Goal: Task Accomplishment & Management: Use online tool/utility

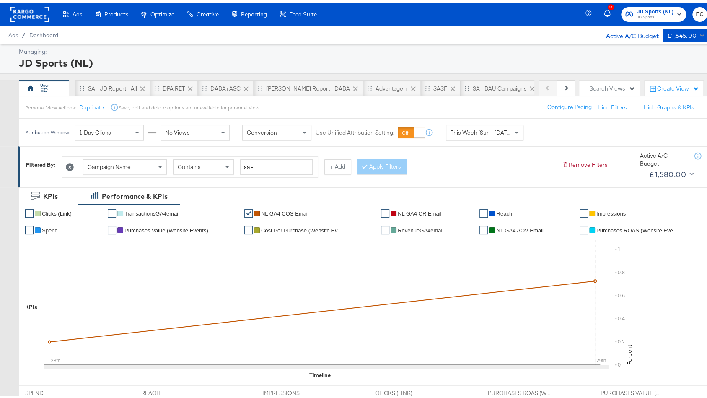
click at [661, 14] on span "JD Sports" at bounding box center [655, 15] width 37 height 7
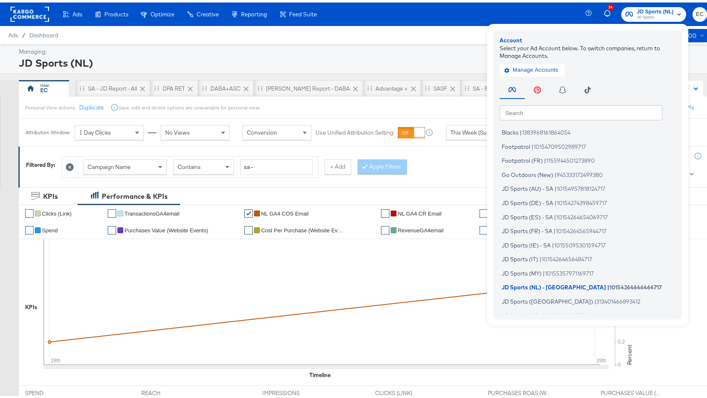
click at [554, 106] on input "text" at bounding box center [581, 109] width 163 height 15
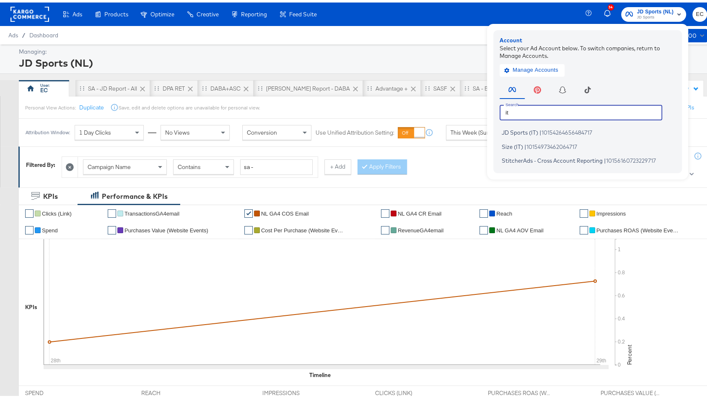
type input "it"
click at [553, 127] on span "10154264656484717" at bounding box center [567, 130] width 51 height 7
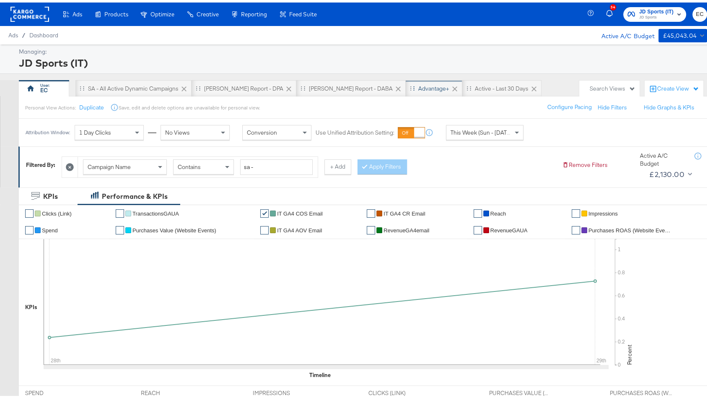
click at [418, 89] on div "Advantage+" at bounding box center [433, 86] width 31 height 8
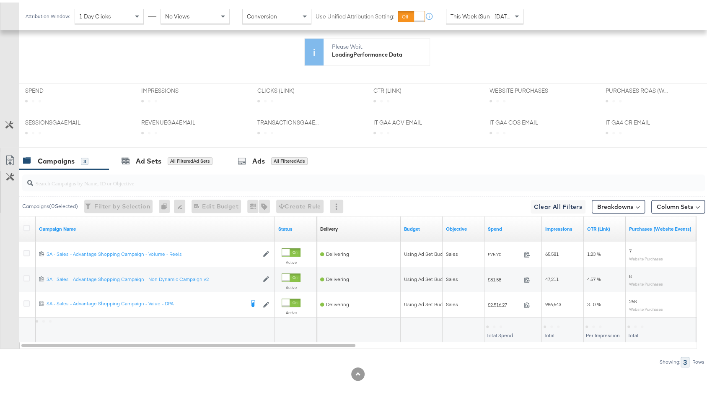
scroll to position [347, 0]
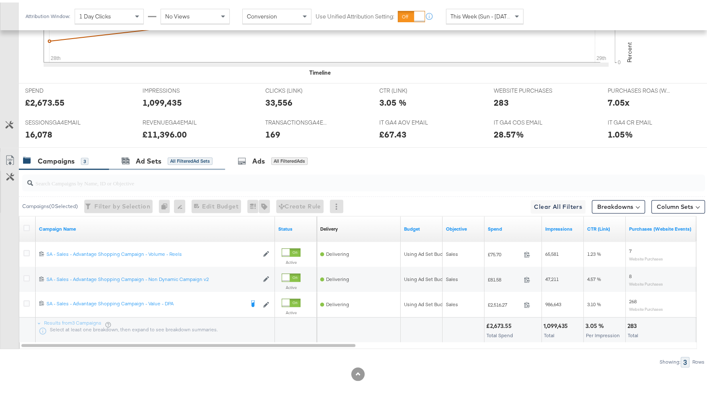
click at [188, 150] on div "Ad Sets All Filtered Ad Sets" at bounding box center [167, 159] width 116 height 18
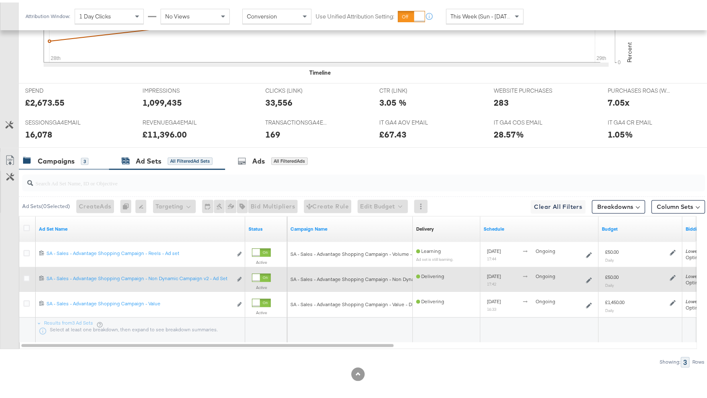
click at [83, 155] on div "3" at bounding box center [85, 159] width 8 height 8
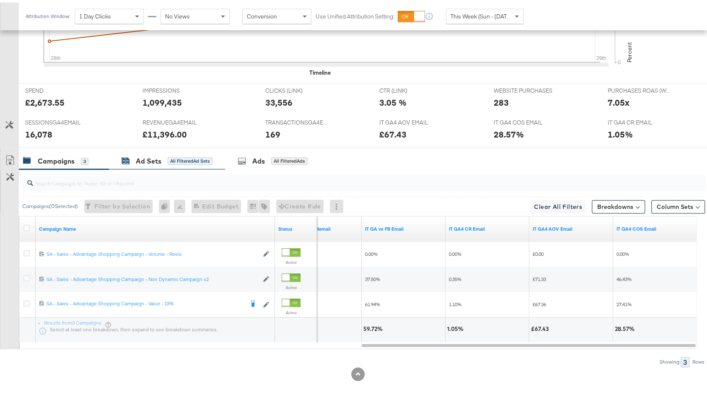
click at [176, 155] on div "All Filtered Ad Sets" at bounding box center [190, 159] width 45 height 8
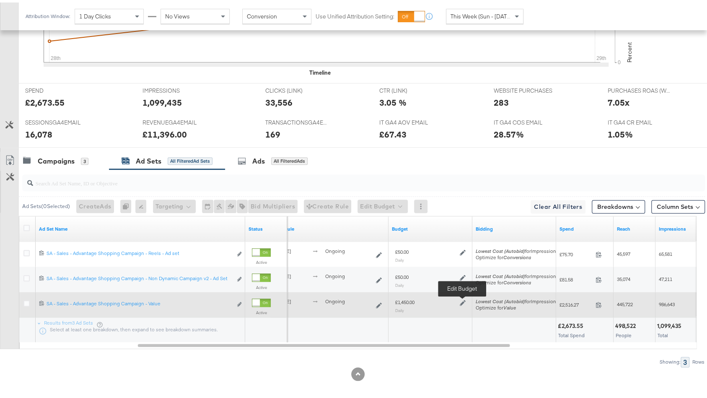
click at [460, 297] on icon at bounding box center [463, 300] width 6 height 6
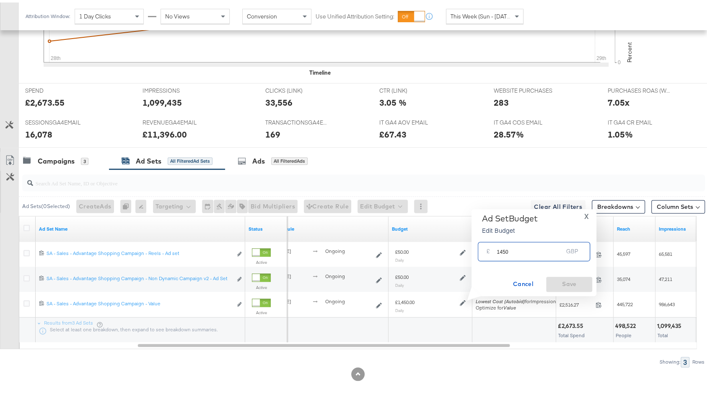
drag, startPoint x: 502, startPoint y: 249, endPoint x: 552, endPoint y: 249, distance: 49.9
click at [552, 249] on input "1450" at bounding box center [530, 245] width 66 height 18
type input "1400"
click at [568, 279] on span "Save" at bounding box center [568, 281] width 39 height 10
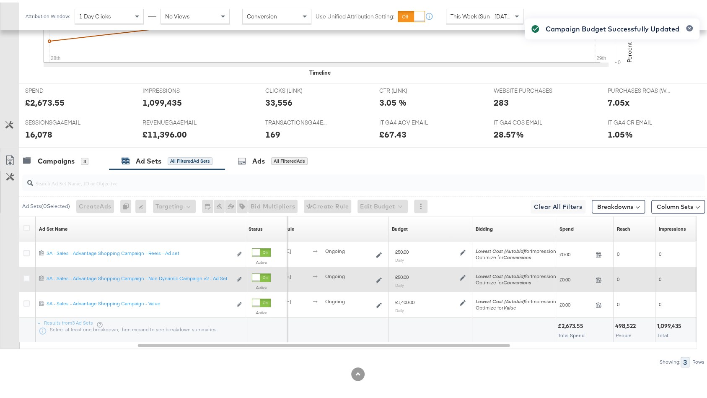
click at [466, 273] on div "£50.00 Daily" at bounding box center [430, 277] width 77 height 21
click at [463, 273] on icon at bounding box center [463, 275] width 6 height 6
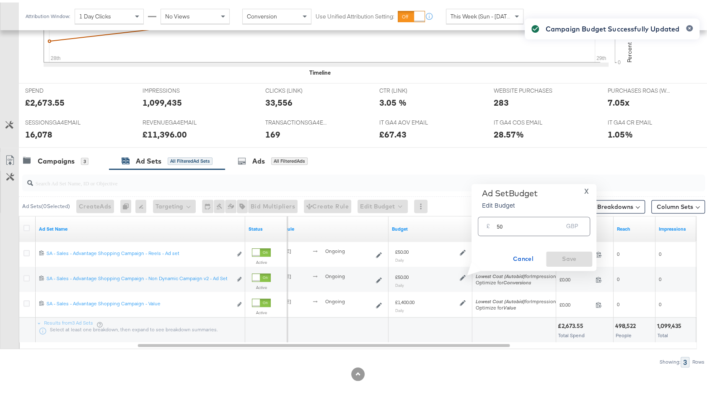
click at [520, 221] on div "Campaign Budget Successfully Updated" at bounding box center [612, 184] width 192 height 352
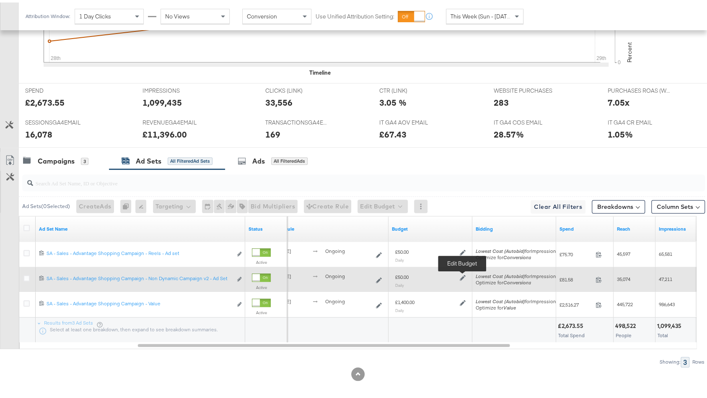
click at [464, 272] on icon at bounding box center [463, 275] width 6 height 6
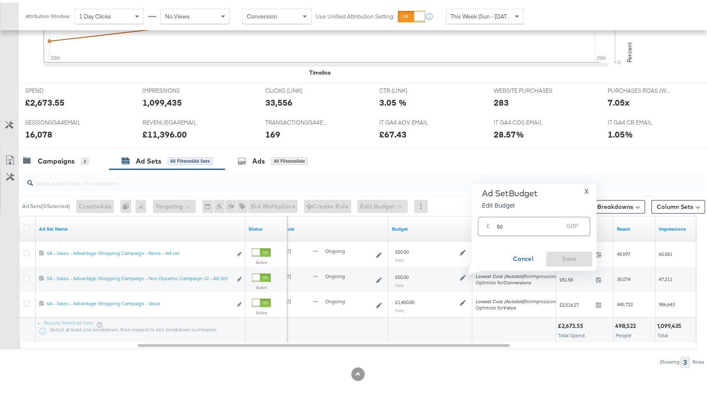
click at [504, 226] on input "50" at bounding box center [530, 220] width 66 height 18
type input "100"
click at [582, 222] on button "Ok" at bounding box center [577, 225] width 13 height 13
click at [568, 253] on span "Save" at bounding box center [568, 256] width 39 height 10
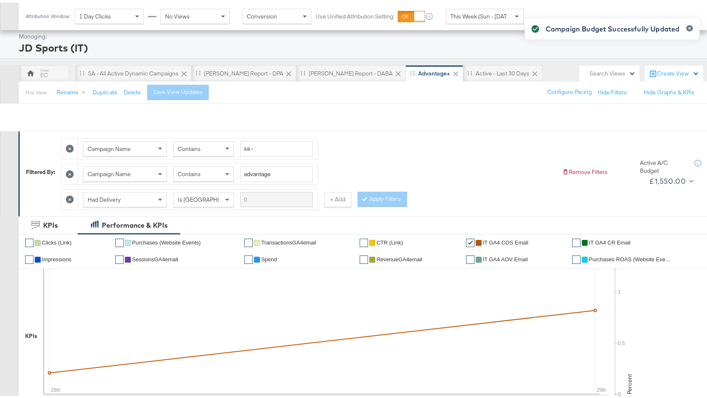
scroll to position [0, 0]
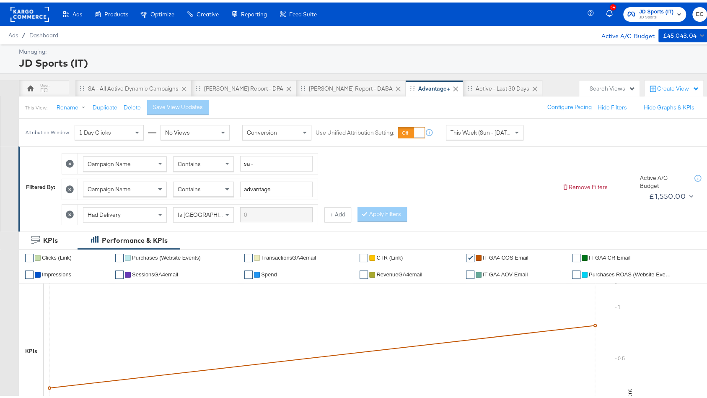
click at [640, 4] on div "34 JD Sports (IT) JD Sports EC" at bounding box center [653, 11] width 125 height 23
click at [640, 13] on span "JD Sports" at bounding box center [656, 15] width 34 height 7
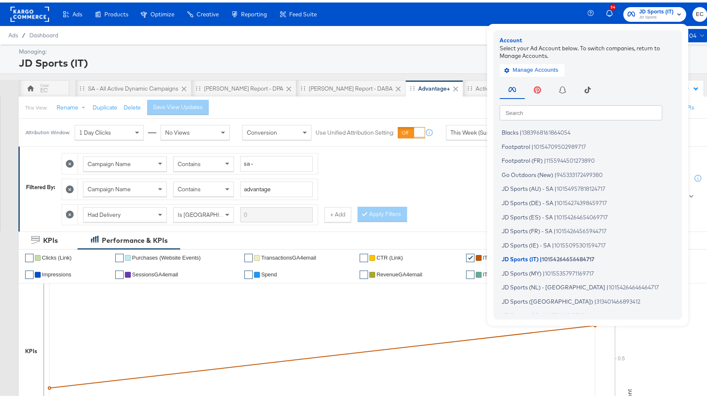
click at [545, 114] on input "text" at bounding box center [581, 109] width 163 height 15
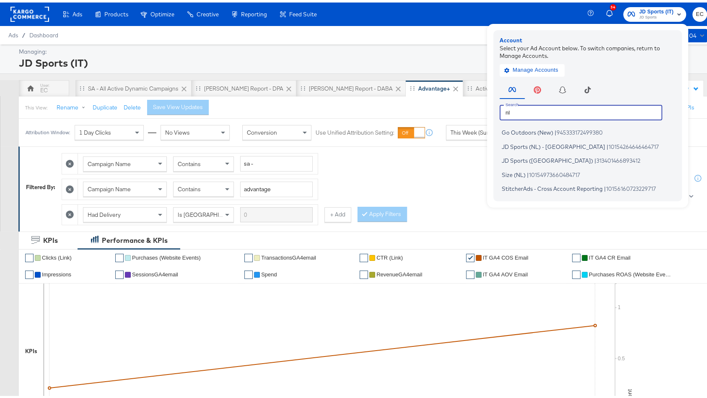
type input "nl"
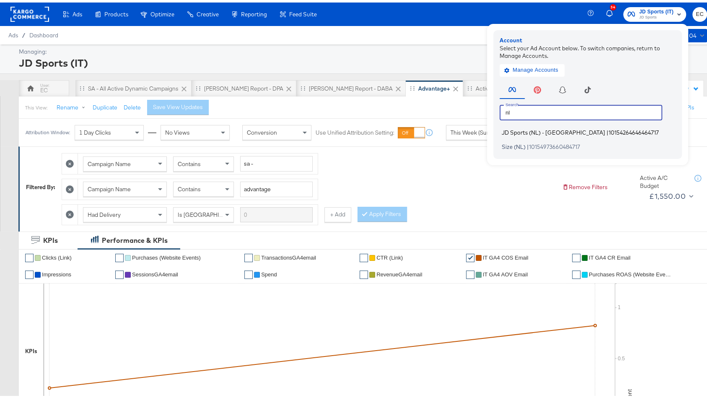
click at [606, 133] on span "|" at bounding box center [607, 130] width 2 height 7
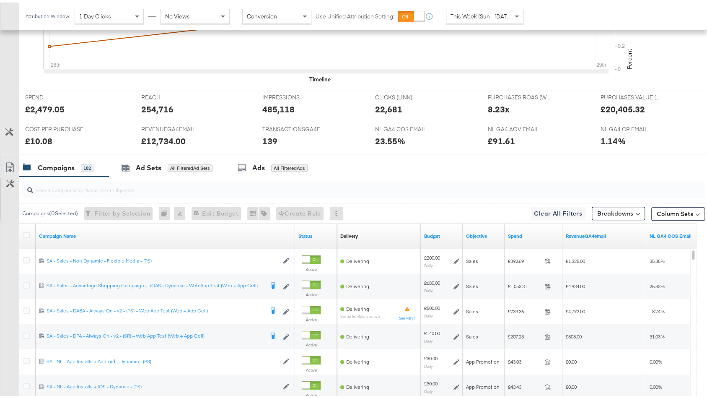
scroll to position [404, 0]
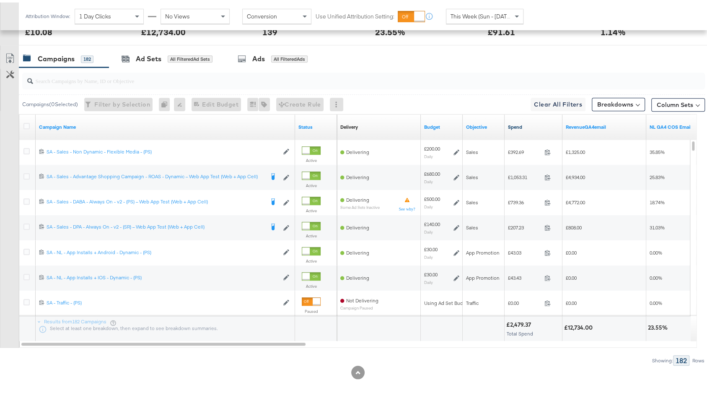
click at [526, 122] on link "Spend" at bounding box center [533, 124] width 51 height 7
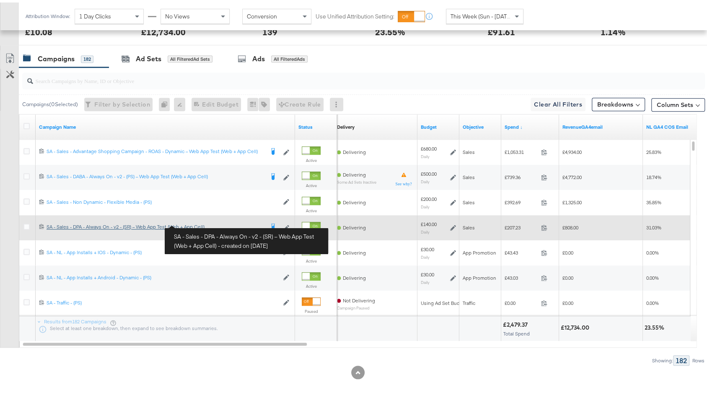
scroll to position [400, 0]
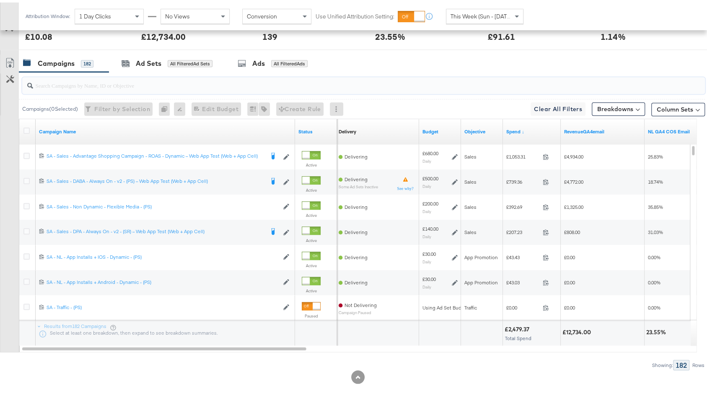
click at [129, 81] on input "search" at bounding box center [338, 79] width 610 height 16
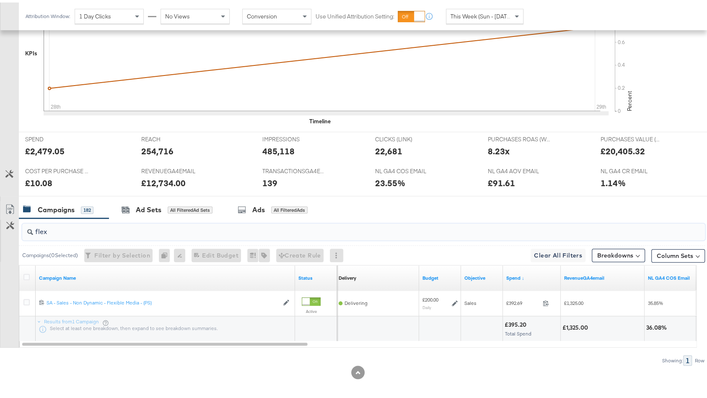
type input "flex"
click at [504, 11] on span "This Week (Sun - [DATE])" at bounding box center [482, 14] width 63 height 8
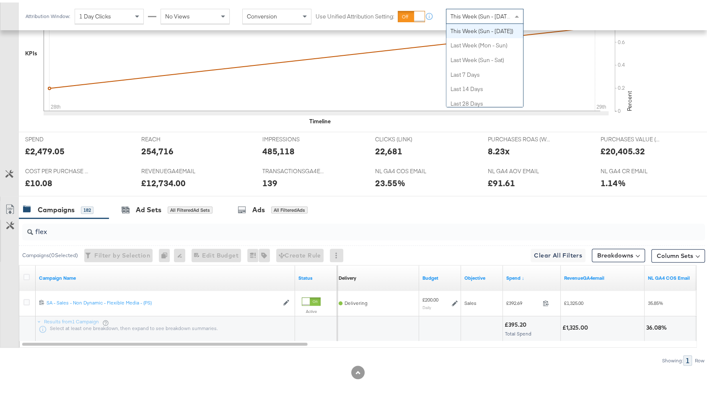
scroll to position [0, 0]
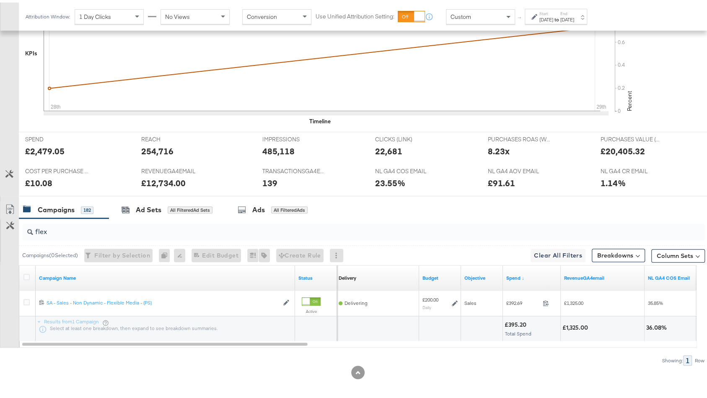
click at [553, 10] on label "Start:" at bounding box center [546, 10] width 14 height 5
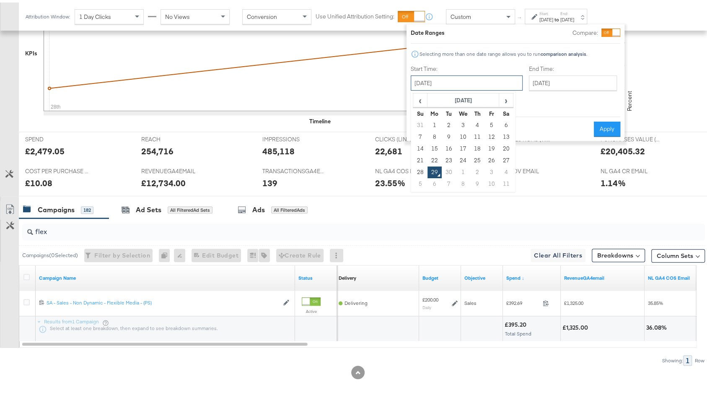
click at [473, 84] on input "September 29th 2025" at bounding box center [467, 80] width 112 height 15
click at [458, 160] on td "24" at bounding box center [463, 158] width 14 height 12
type input "September 24th 2025"
click at [529, 78] on input "September 29th 2025" at bounding box center [573, 80] width 88 height 15
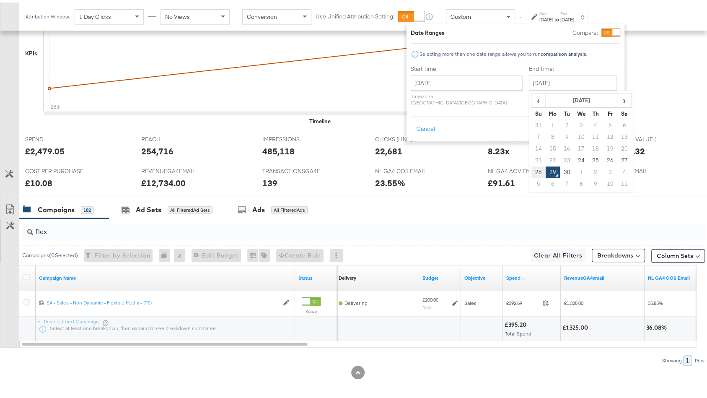
click at [531, 174] on td "28" at bounding box center [538, 170] width 14 height 12
type input "September 28th 2025"
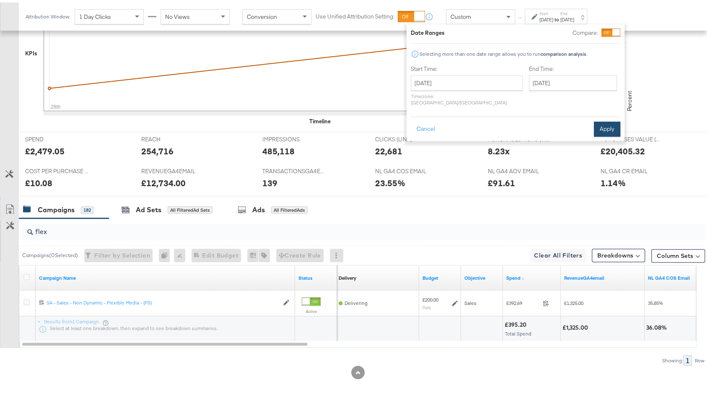
click at [604, 119] on button "Apply" at bounding box center [607, 126] width 26 height 15
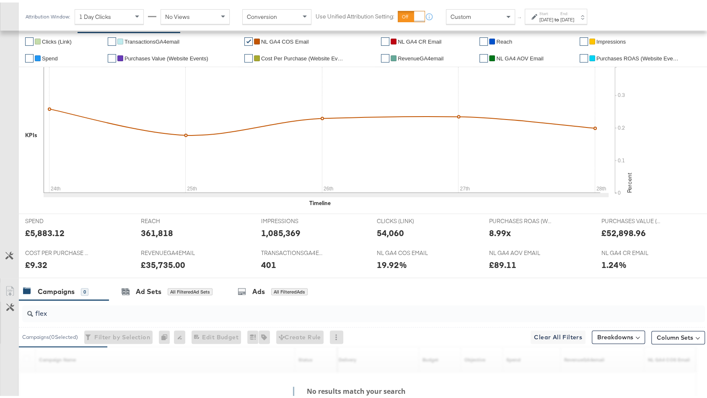
scroll to position [254, 0]
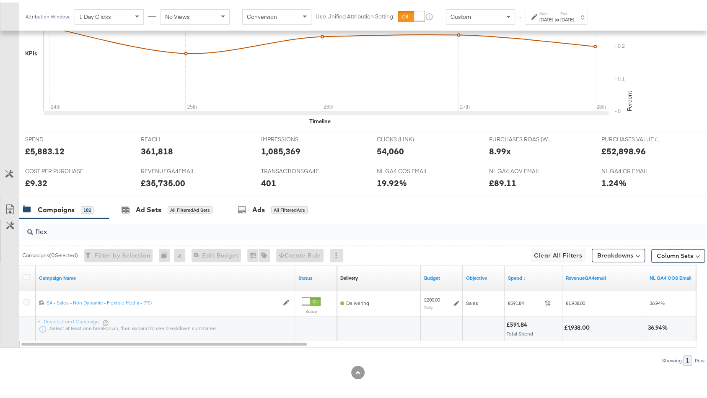
click at [106, 234] on div "flex" at bounding box center [363, 229] width 683 height 17
type input "f"
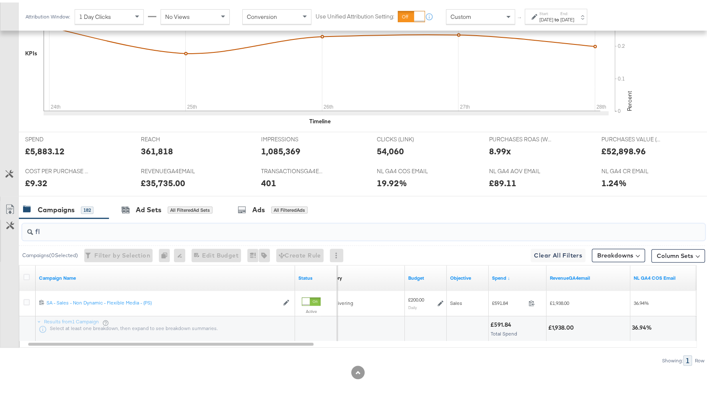
type input "f"
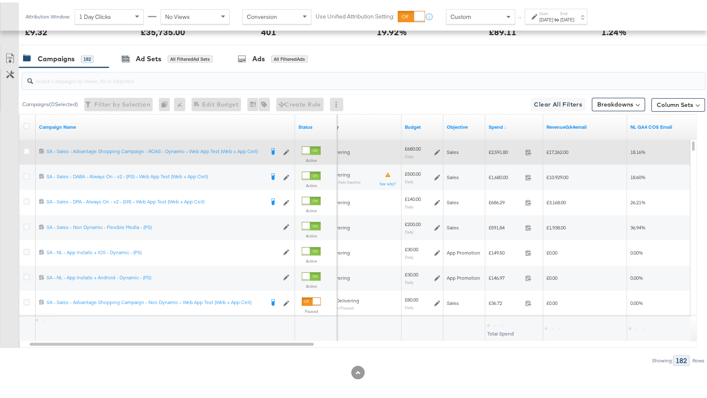
scroll to position [0, 0]
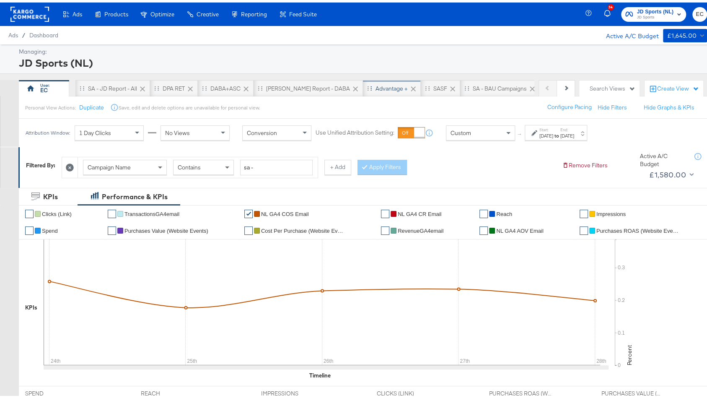
click at [376, 87] on div "Advantage +" at bounding box center [392, 86] width 32 height 8
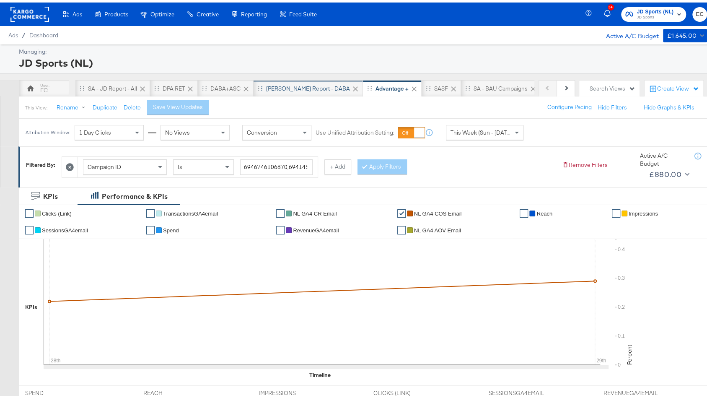
click at [280, 84] on div "[PERSON_NAME] Report - DABA" at bounding box center [308, 86] width 84 height 8
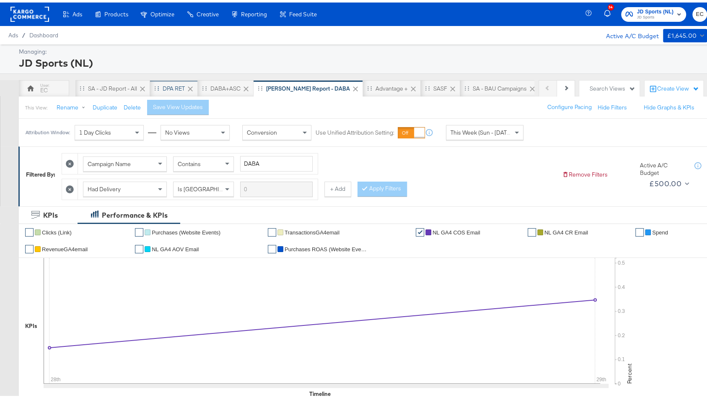
click at [177, 85] on div "DPA RET" at bounding box center [174, 86] width 22 height 8
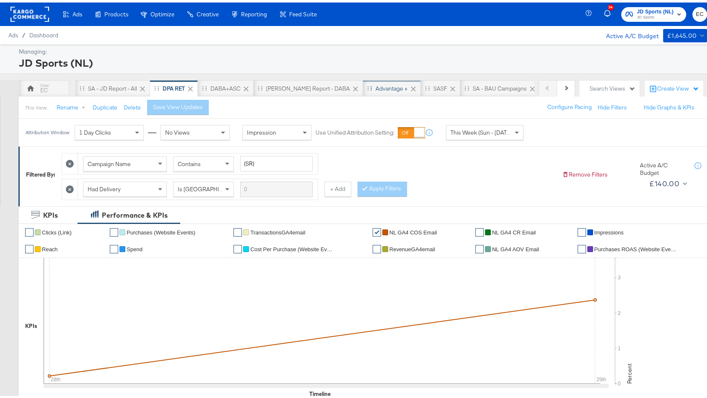
click at [363, 89] on div "Advantage +" at bounding box center [392, 86] width 58 height 17
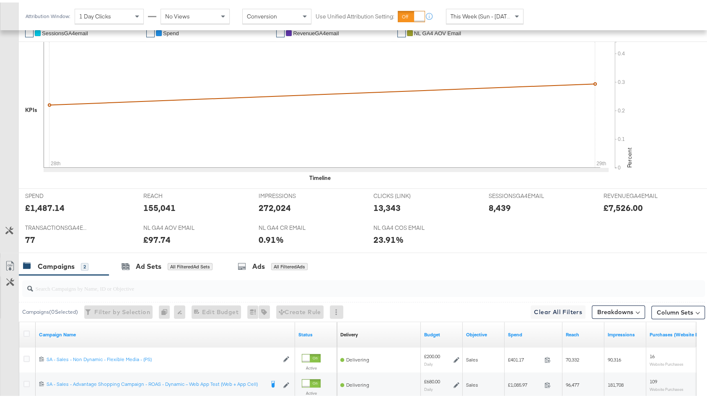
scroll to position [279, 0]
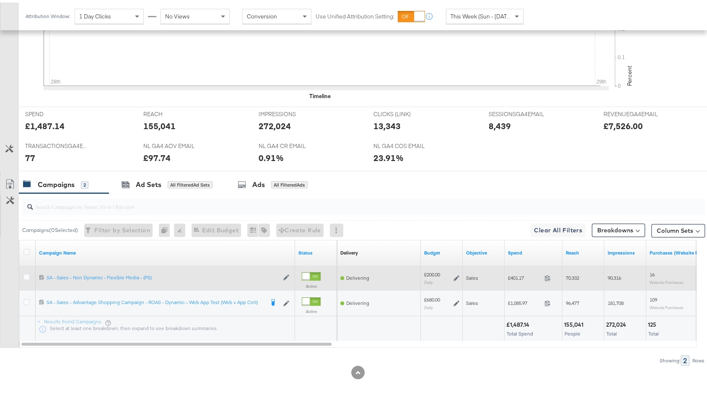
click at [455, 275] on icon at bounding box center [456, 275] width 6 height 6
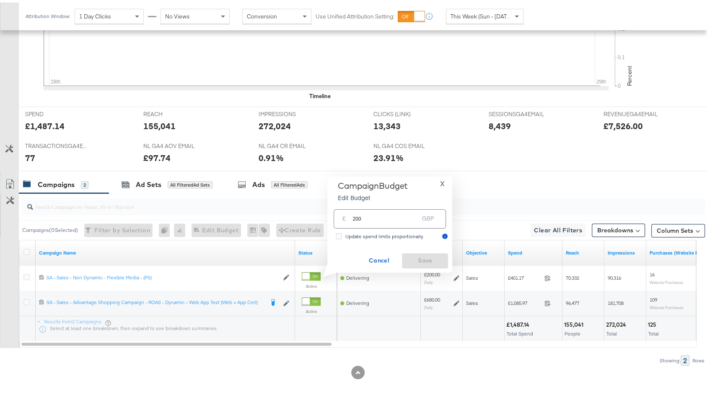
click at [415, 212] on input "200" at bounding box center [385, 213] width 66 height 18
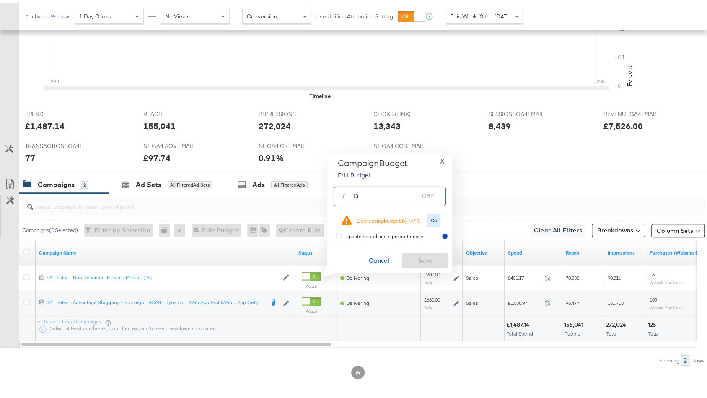
type input "130"
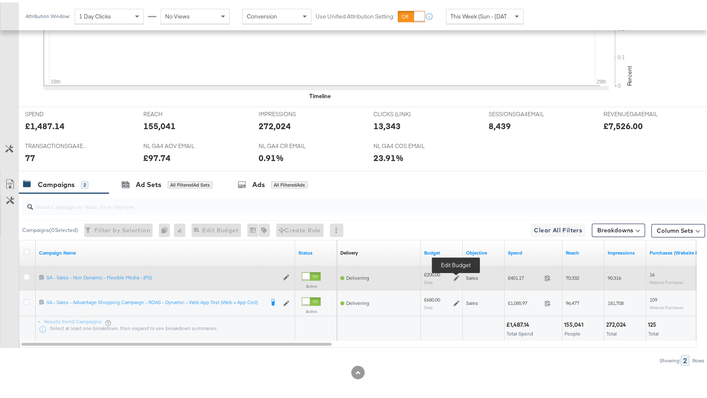
click at [456, 272] on icon at bounding box center [456, 275] width 6 height 6
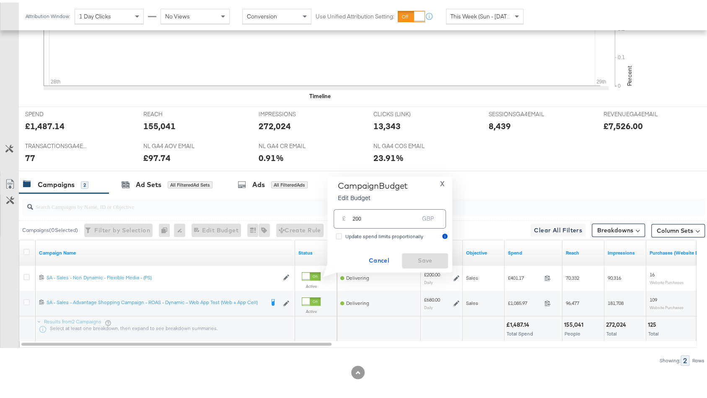
click at [408, 222] on div "£ 200 GBP" at bounding box center [390, 216] width 112 height 19
click at [378, 222] on input "200" at bounding box center [385, 213] width 66 height 18
type input "130"
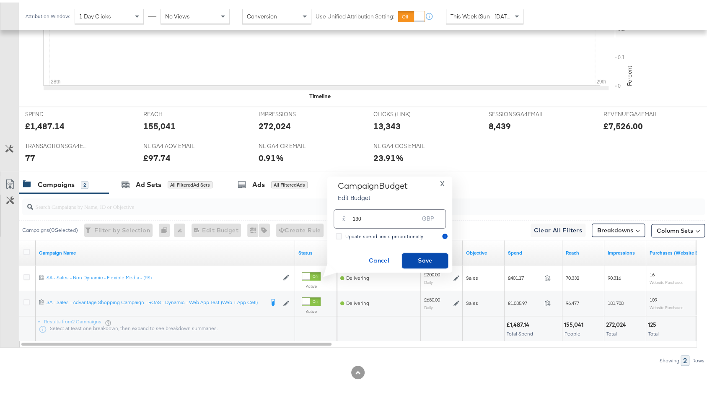
click at [427, 259] on span "Save" at bounding box center [424, 258] width 39 height 10
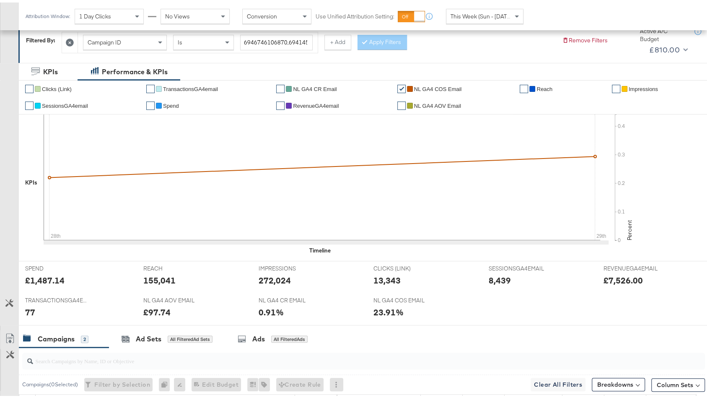
scroll to position [0, 0]
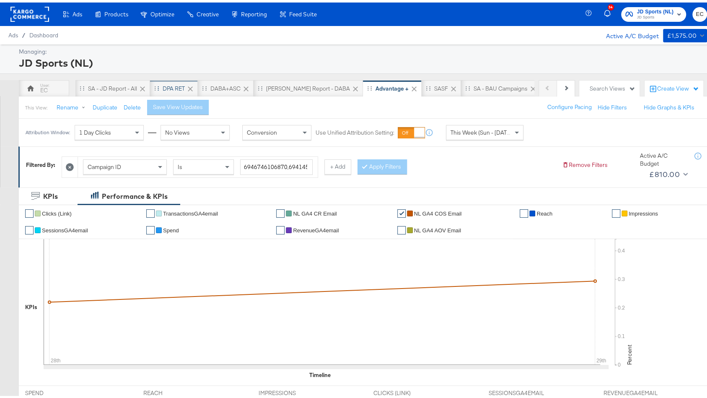
click at [178, 84] on div "DPA RET" at bounding box center [174, 86] width 22 height 8
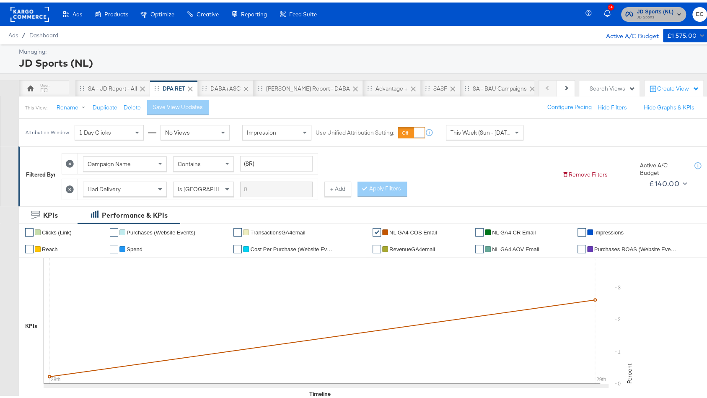
click at [637, 11] on div "JD Sports (NL) JD Sports" at bounding box center [655, 11] width 37 height 13
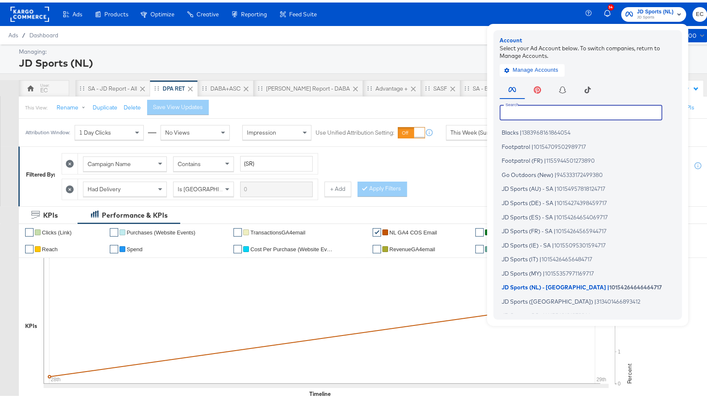
click at [509, 111] on input "text" at bounding box center [581, 109] width 163 height 15
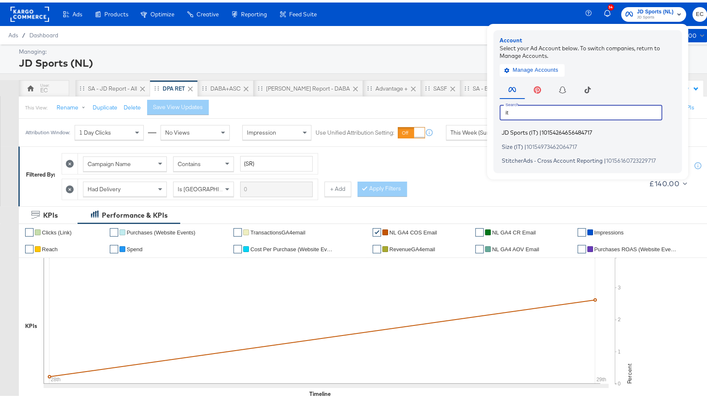
type input "it"
click at [575, 127] on span "10154264656484717" at bounding box center [567, 130] width 51 height 7
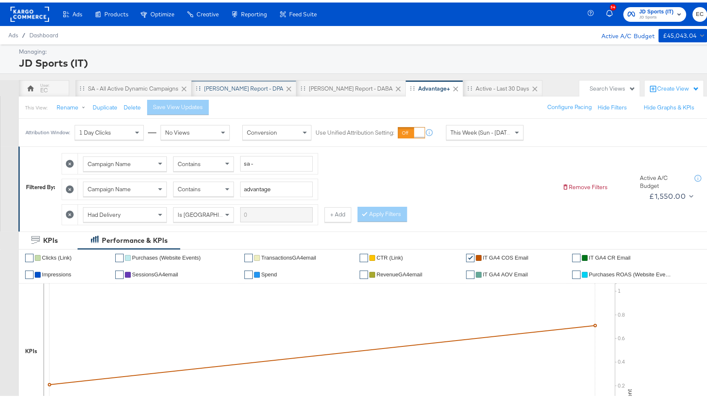
click at [243, 82] on div "[PERSON_NAME] Report - DPA" at bounding box center [243, 86] width 79 height 8
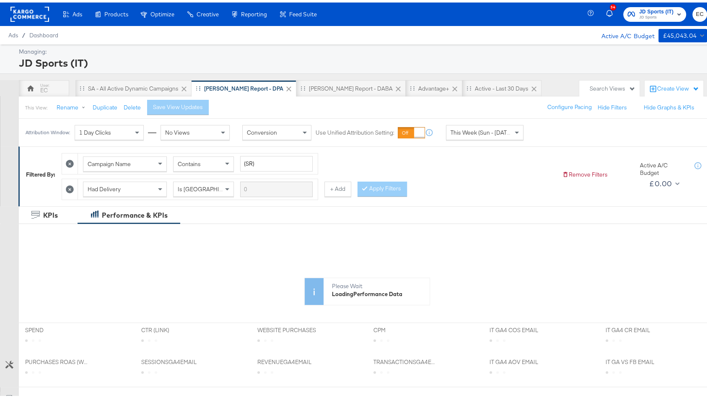
scroll to position [190, 0]
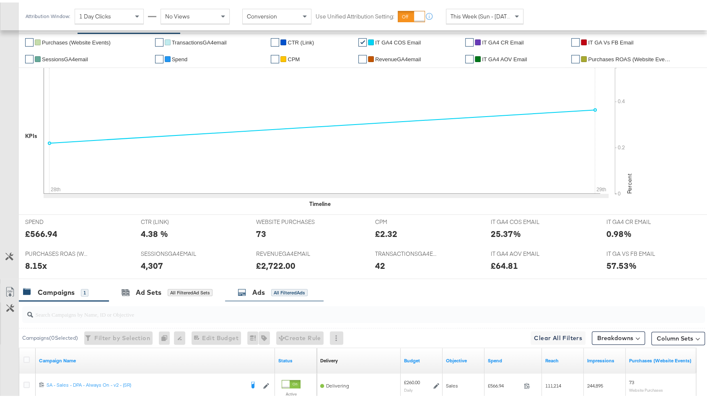
click at [256, 285] on div "Ads" at bounding box center [258, 290] width 13 height 10
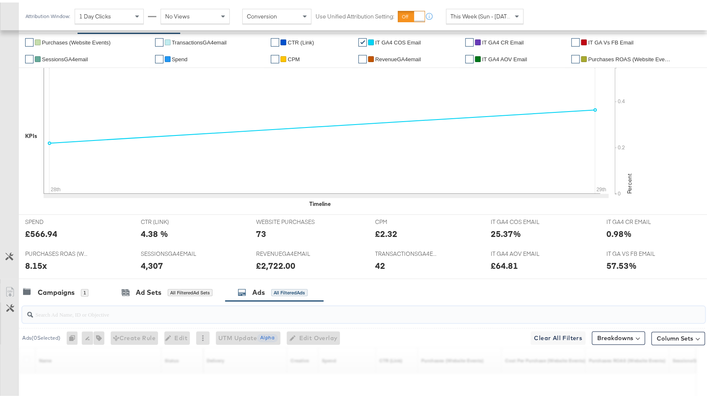
click at [202, 305] on input "search" at bounding box center [338, 308] width 610 height 16
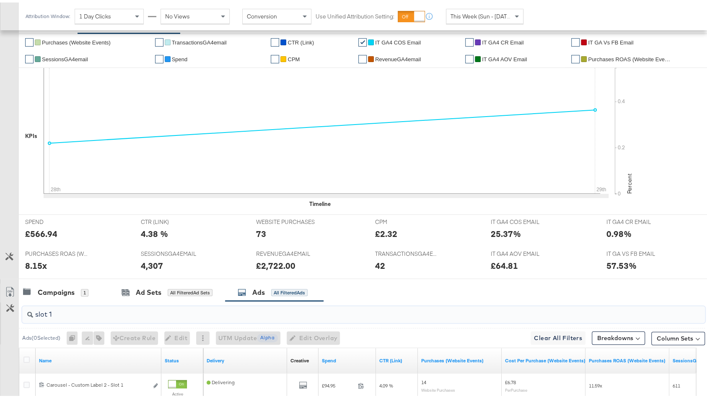
scroll to position [347, 0]
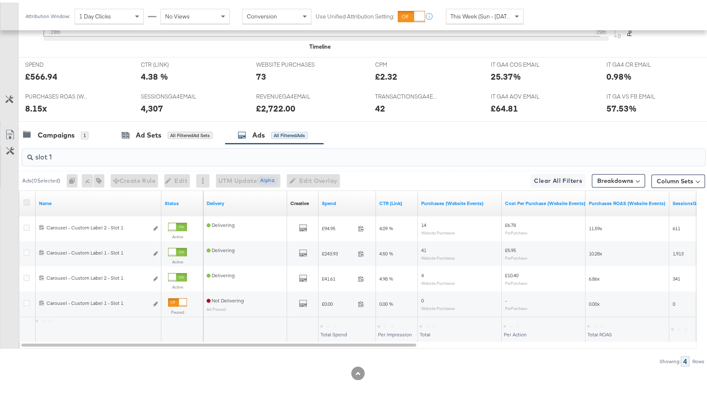
click at [28, 197] on icon at bounding box center [26, 200] width 6 height 6
click at [0, 0] on input "checkbox" at bounding box center [0, 0] width 0 height 0
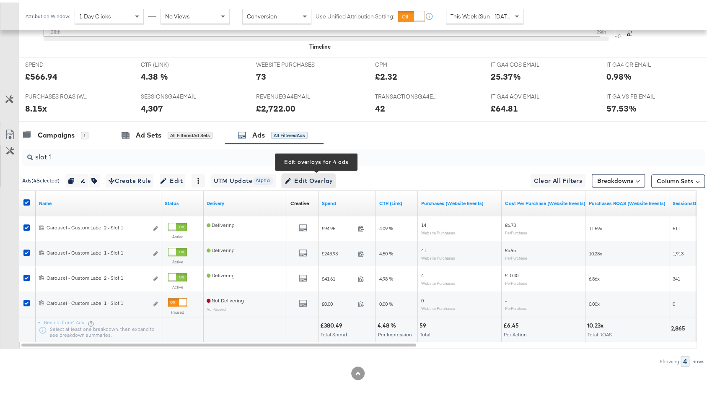
click at [320, 179] on span "Edit Overlay Edit overlays for 4 ads" at bounding box center [309, 178] width 48 height 10
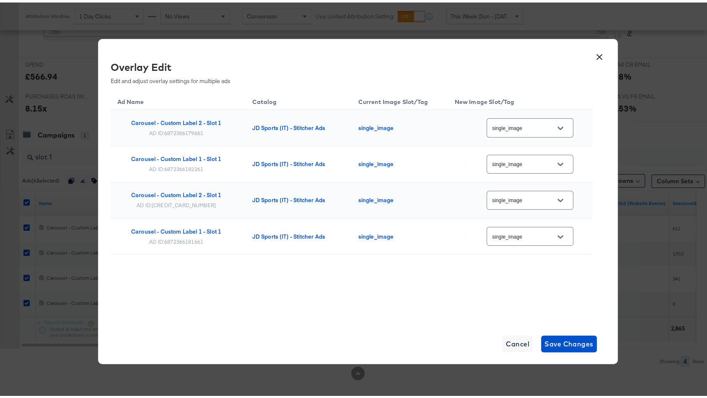
click at [594, 52] on button "×" at bounding box center [599, 52] width 15 height 15
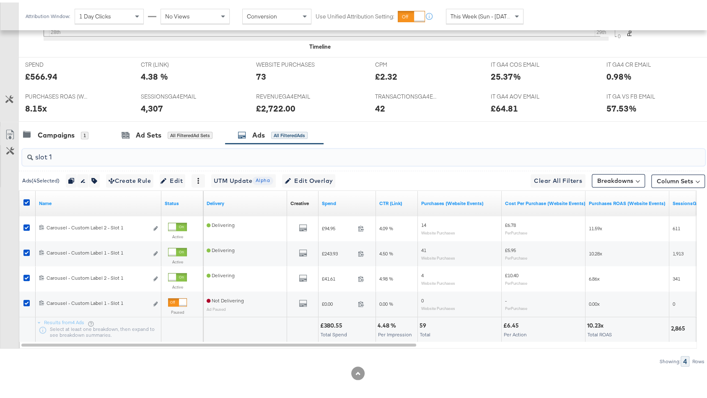
click at [271, 148] on input "slot 1" at bounding box center [338, 151] width 610 height 16
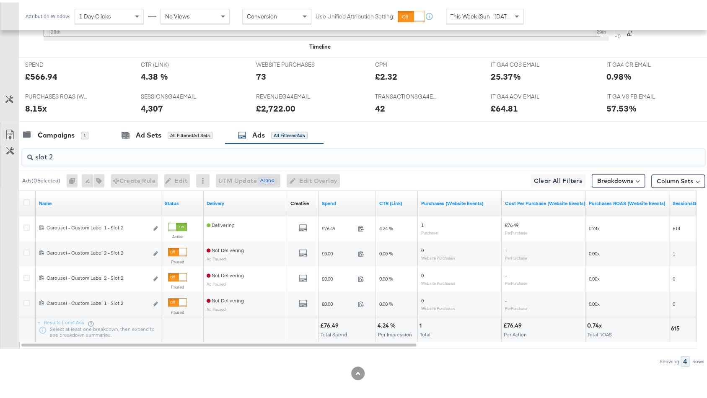
click at [27, 193] on div at bounding box center [28, 200] width 16 height 15
click at [25, 198] on icon at bounding box center [26, 200] width 6 height 6
click at [0, 0] on input "checkbox" at bounding box center [0, 0] width 0 height 0
click at [25, 197] on icon at bounding box center [26, 200] width 6 height 6
click at [0, 0] on input "checkbox" at bounding box center [0, 0] width 0 height 0
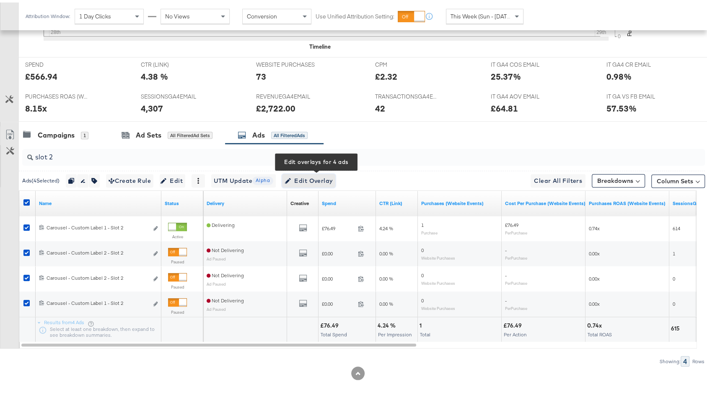
click at [314, 175] on span "Edit Overlay Edit overlays for 4 ads" at bounding box center [309, 178] width 48 height 10
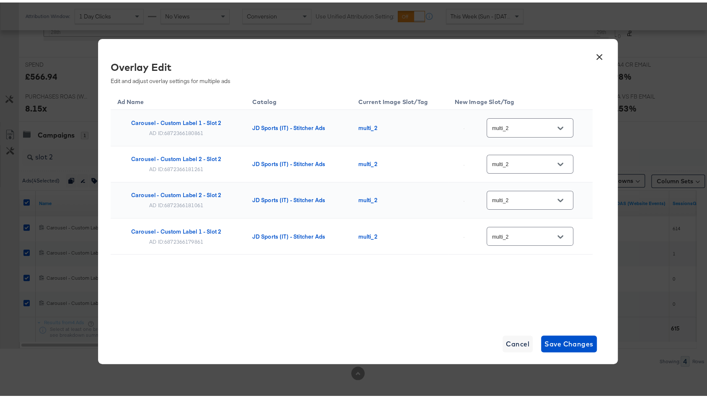
click at [599, 52] on button "×" at bounding box center [599, 52] width 15 height 15
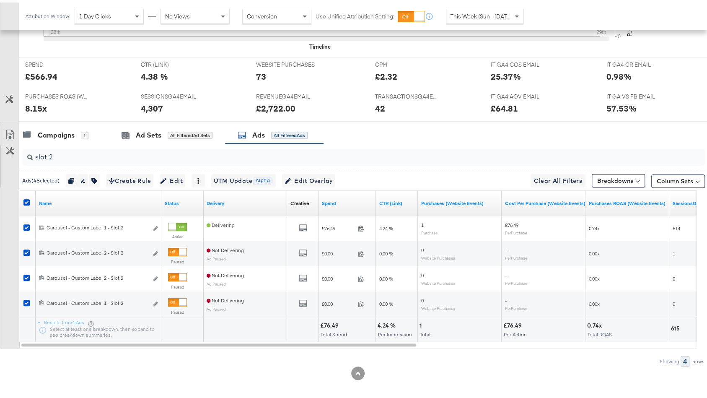
click at [171, 160] on div "slot 2" at bounding box center [363, 154] width 683 height 17
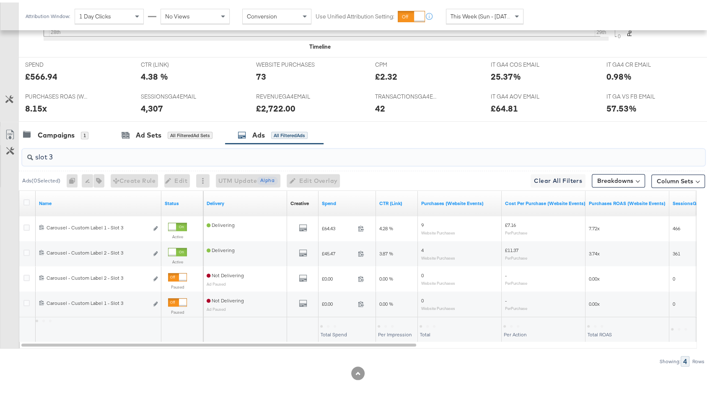
type input "slot 3"
click at [26, 199] on icon at bounding box center [26, 200] width 6 height 6
click at [0, 0] on input "checkbox" at bounding box center [0, 0] width 0 height 0
click at [28, 197] on icon at bounding box center [26, 200] width 6 height 6
click at [0, 0] on input "checkbox" at bounding box center [0, 0] width 0 height 0
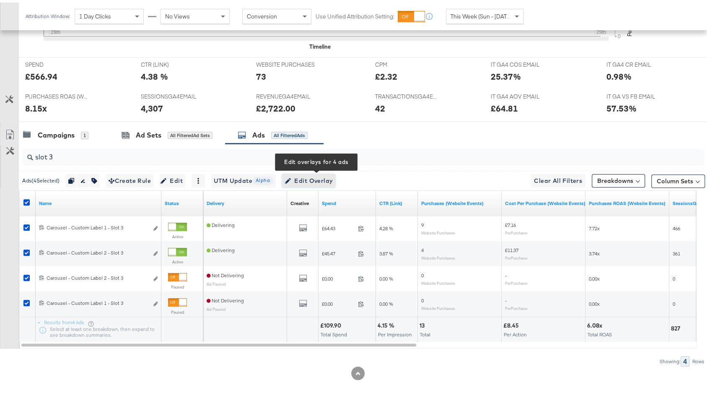
click at [307, 173] on span "Edit Overlay Edit overlays for 4 ads" at bounding box center [309, 178] width 48 height 10
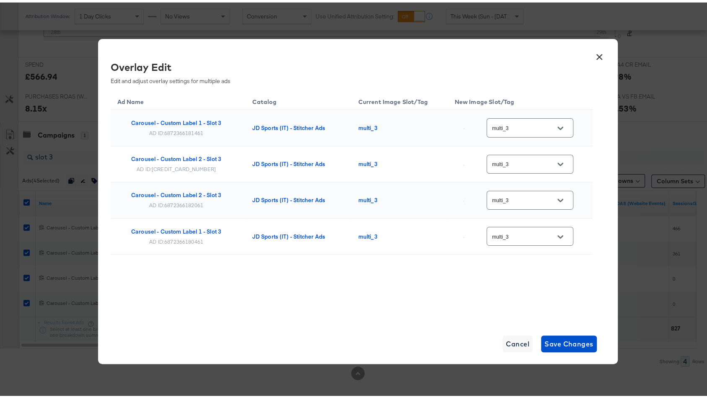
click at [595, 56] on button "×" at bounding box center [599, 52] width 15 height 15
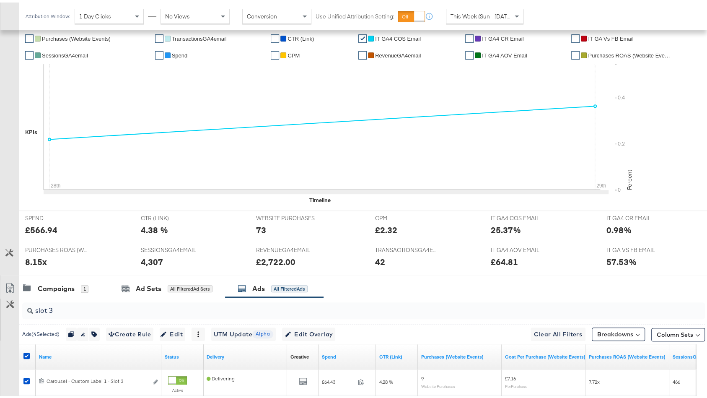
scroll to position [0, 0]
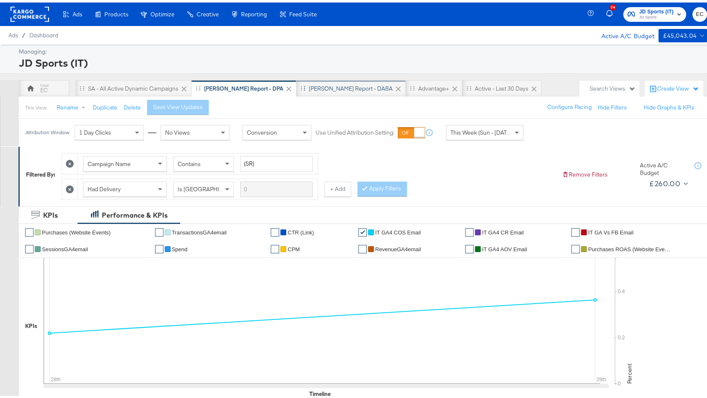
click at [313, 85] on div "[PERSON_NAME] Report - DABA" at bounding box center [351, 86] width 84 height 8
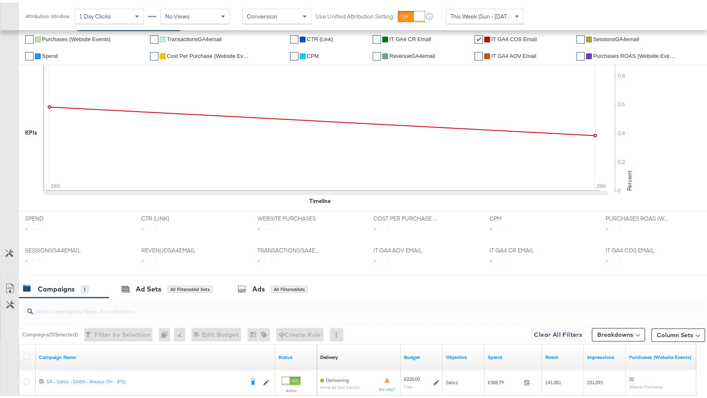
scroll to position [246, 0]
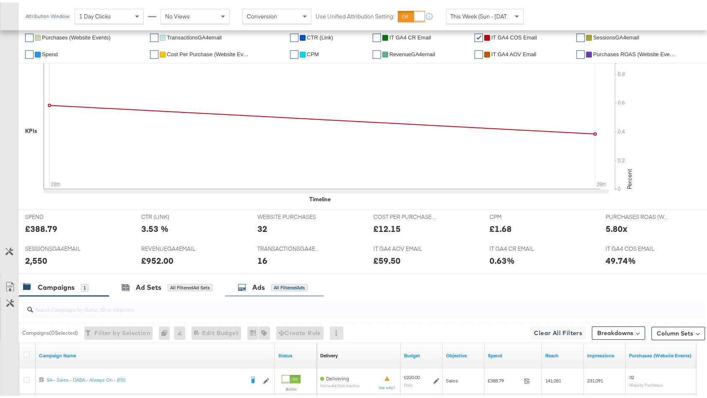
click at [281, 283] on div "All Filtered Ads" at bounding box center [289, 285] width 36 height 8
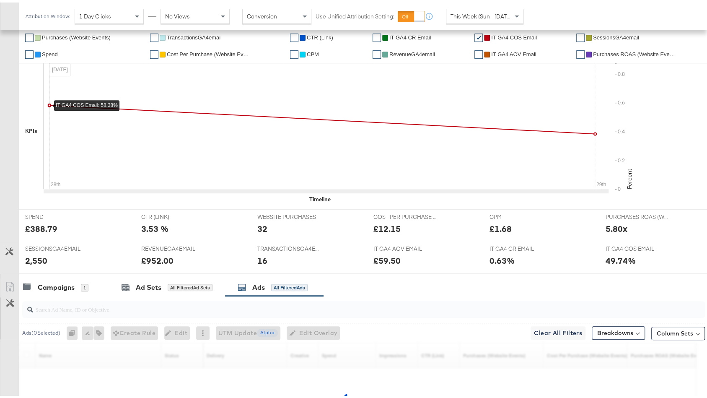
scroll to position [346, 0]
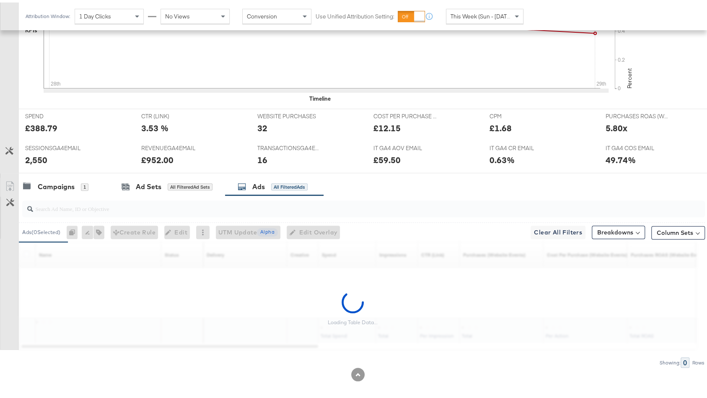
click at [231, 203] on input "search" at bounding box center [338, 202] width 610 height 16
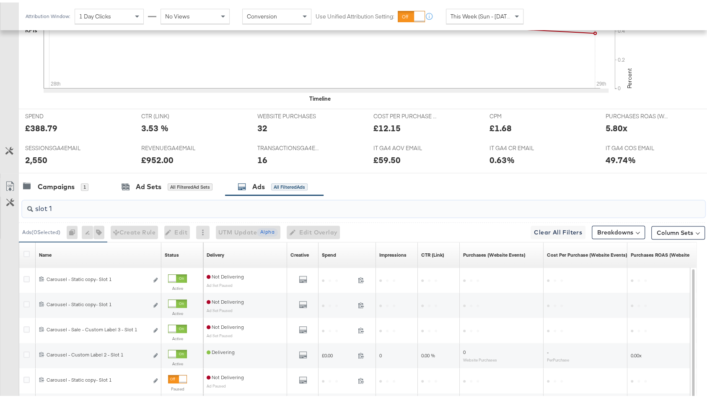
scroll to position [472, 0]
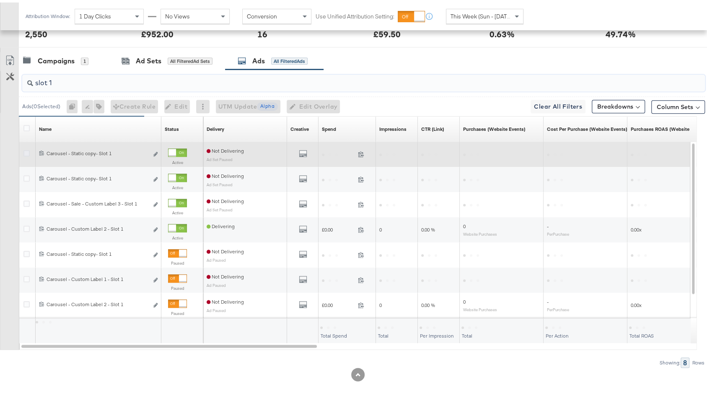
type input "slot 1"
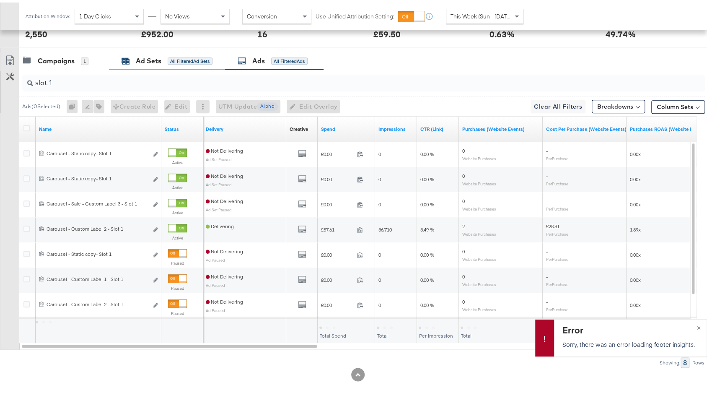
click at [175, 56] on div "All Filtered Ad Sets" at bounding box center [190, 59] width 45 height 8
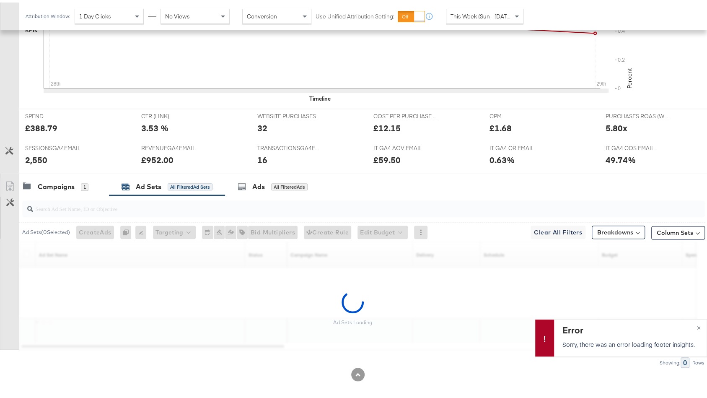
scroll to position [447, 0]
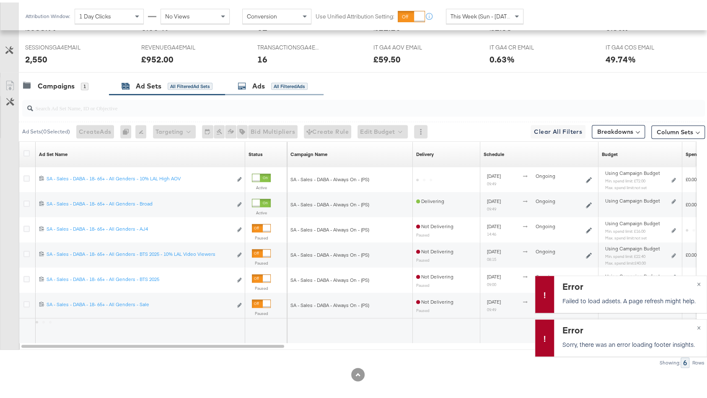
click at [273, 82] on div "All Filtered Ads" at bounding box center [289, 84] width 36 height 8
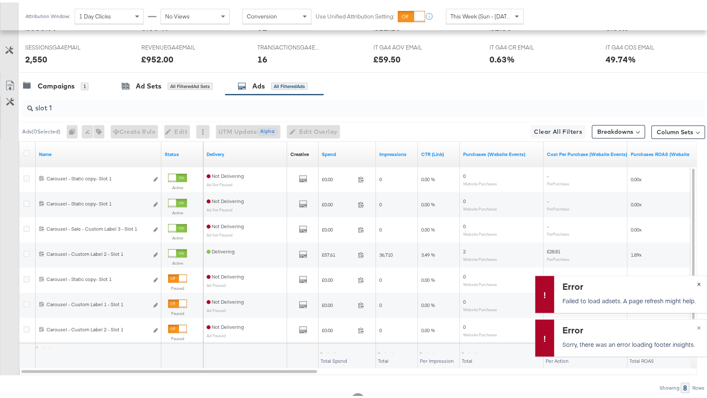
click at [692, 280] on button "×" at bounding box center [699, 280] width 16 height 15
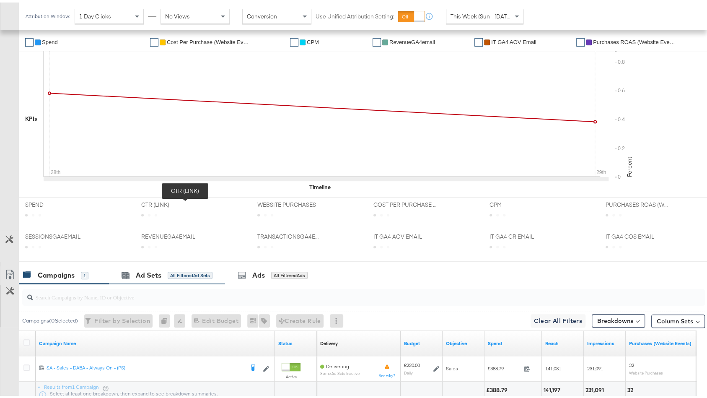
scroll to position [259, 0]
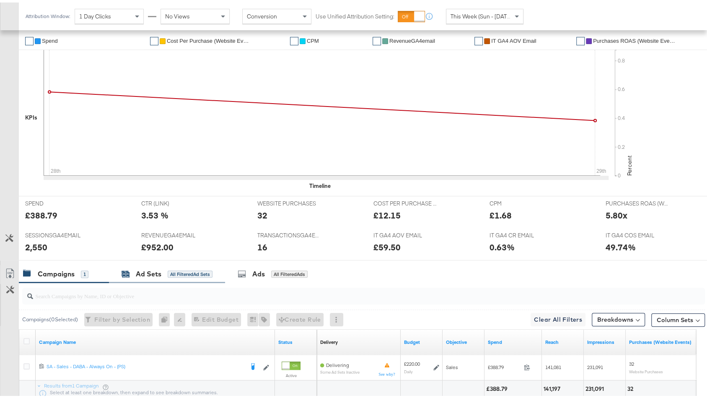
click at [161, 267] on div "Ad Sets" at bounding box center [149, 272] width 26 height 10
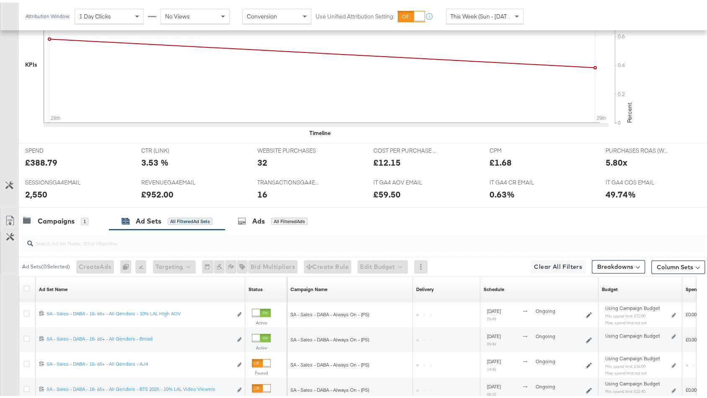
scroll to position [447, 0]
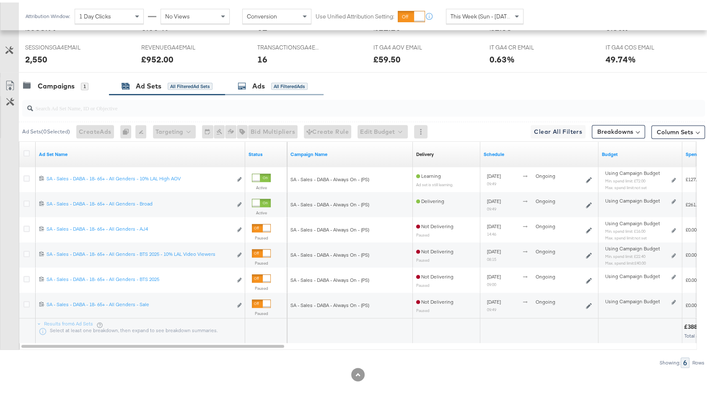
click at [277, 80] on div "All Filtered Ads" at bounding box center [289, 84] width 36 height 8
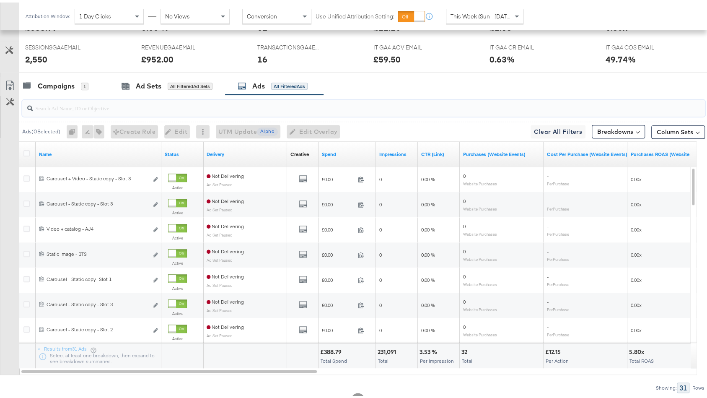
click at [109, 105] on input "search" at bounding box center [338, 102] width 610 height 16
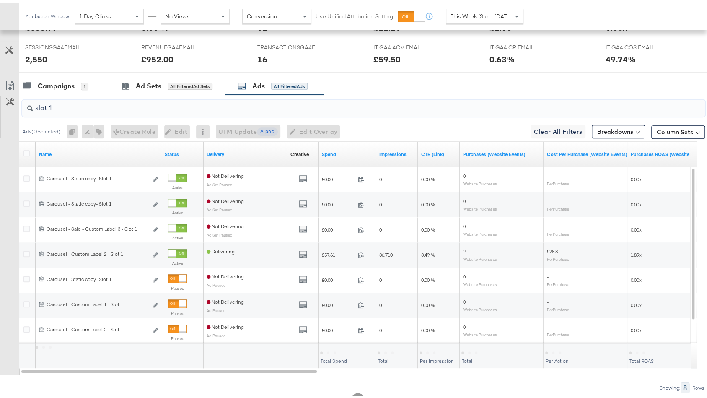
type input "slot 1"
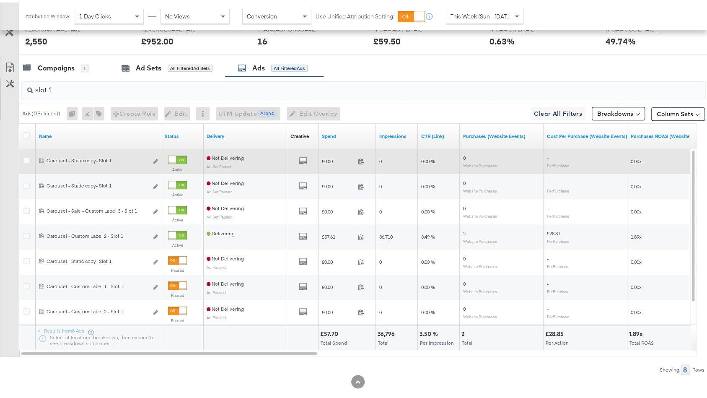
scroll to position [458, 0]
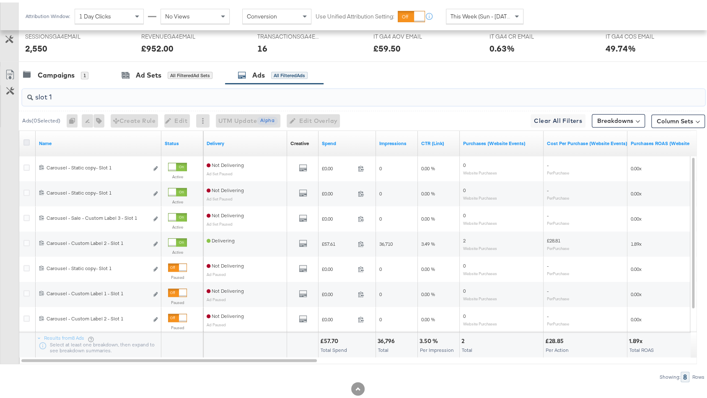
click at [28, 137] on icon at bounding box center [26, 140] width 6 height 6
click at [0, 0] on input "checkbox" at bounding box center [0, 0] width 0 height 0
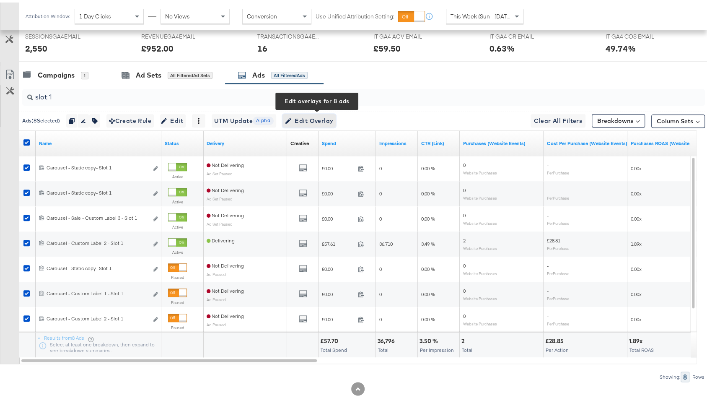
click at [330, 118] on span "Edit Overlay Edit overlays for 8 ads" at bounding box center [309, 118] width 48 height 10
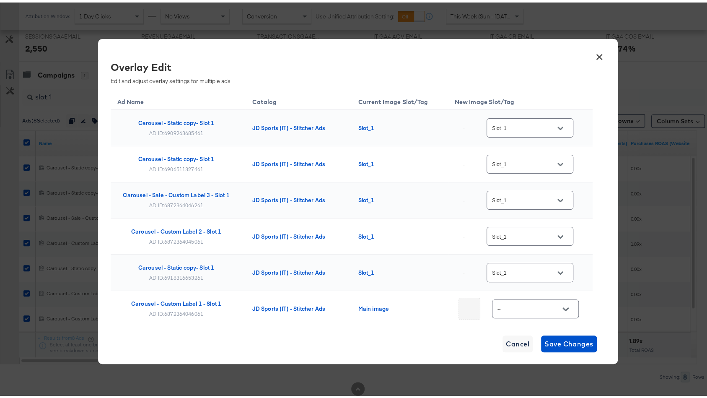
click at [521, 119] on div "Slot_1" at bounding box center [530, 125] width 87 height 19
click at [552, 131] on div at bounding box center [561, 125] width 18 height 13
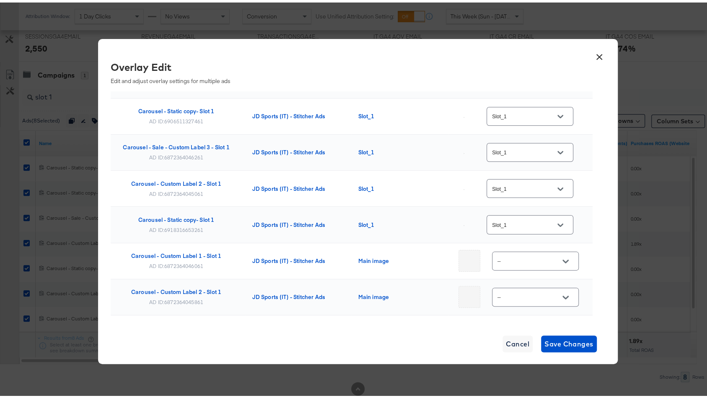
scroll to position [55, 0]
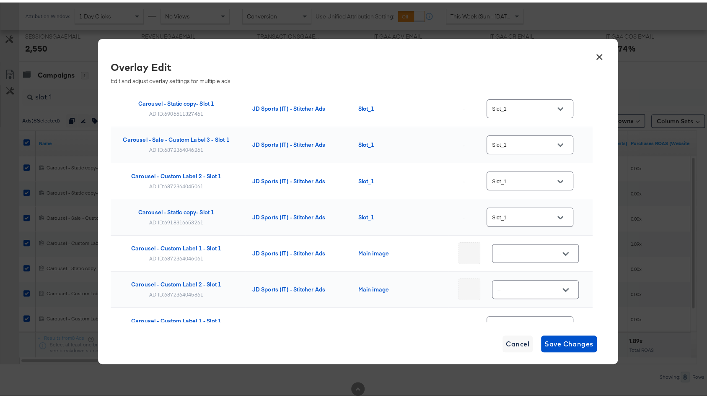
click at [533, 246] on input "--" at bounding box center [529, 251] width 66 height 10
click at [513, 116] on div "single_ima..." at bounding box center [524, 112] width 48 height 8
type input "single_image"
click at [525, 106] on input "Slot_1" at bounding box center [523, 107] width 66 height 10
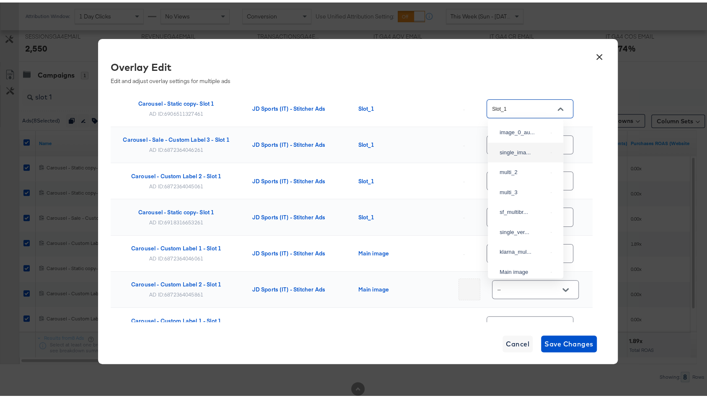
click at [517, 153] on div "single_ima..." at bounding box center [524, 150] width 48 height 8
type input "single_image"
click at [519, 147] on div "Slot_1" at bounding box center [530, 142] width 87 height 19
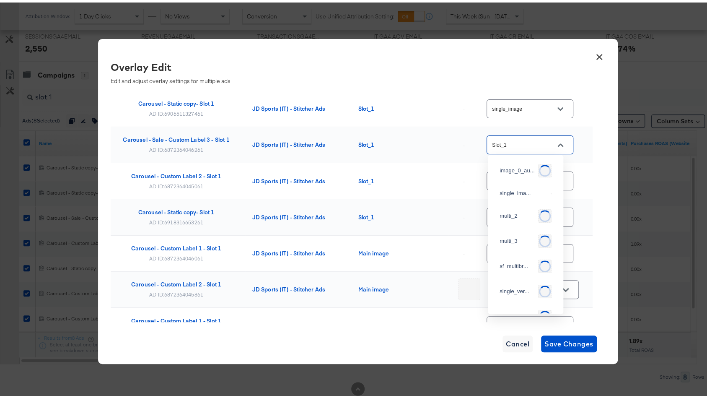
click at [520, 142] on input "Slot_1" at bounding box center [523, 143] width 66 height 10
click at [524, 189] on div "single_ima..." at bounding box center [524, 185] width 48 height 8
type input "single_image"
click at [531, 179] on input "Slot_1" at bounding box center [523, 179] width 66 height 10
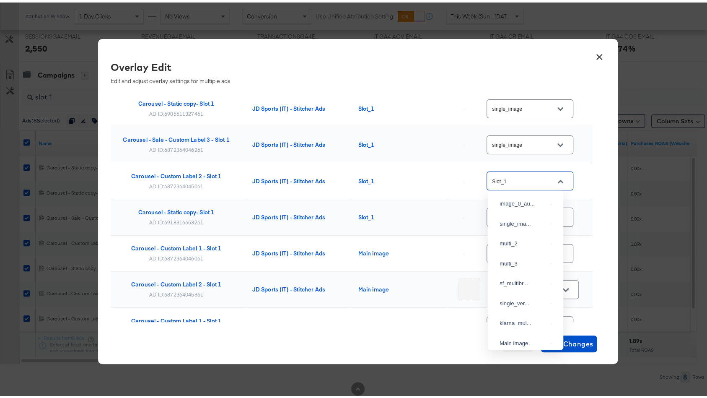
scroll to position [41, 0]
click at [523, 188] on div "single_ima..." at bounding box center [526, 180] width 62 height 15
type input "single_image"
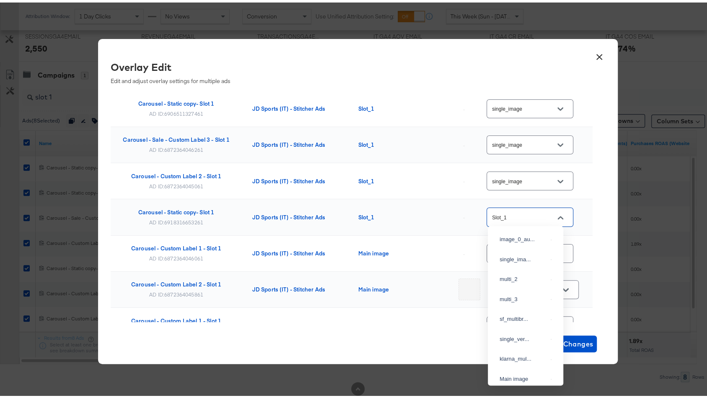
click at [528, 210] on input "Slot_1" at bounding box center [523, 215] width 66 height 10
click at [514, 261] on div "single_ima..." at bounding box center [524, 257] width 48 height 8
type input "single_image"
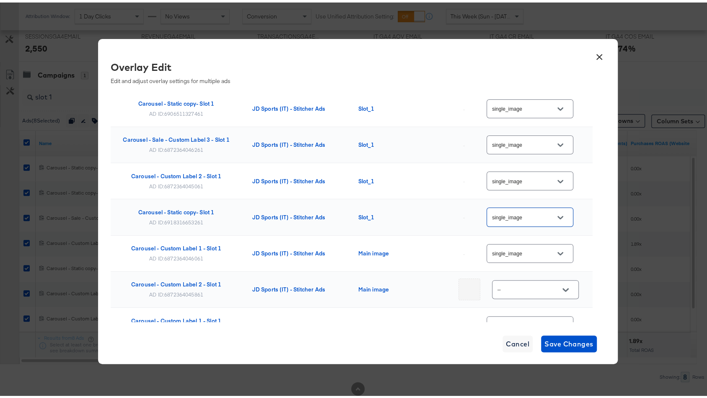
scroll to position [86, 0]
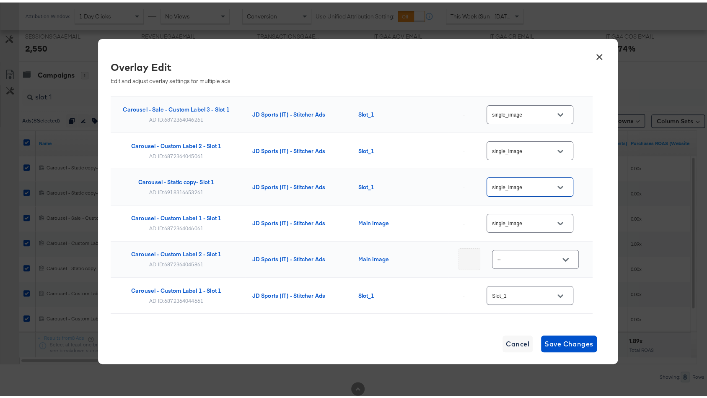
click at [519, 252] on input "--" at bounding box center [529, 257] width 66 height 10
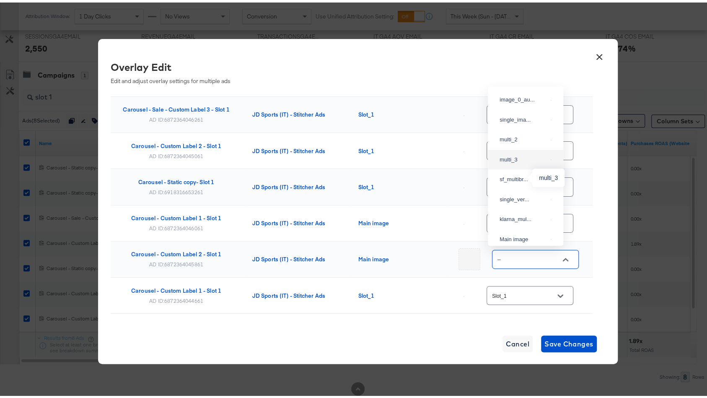
scroll to position [329, 0]
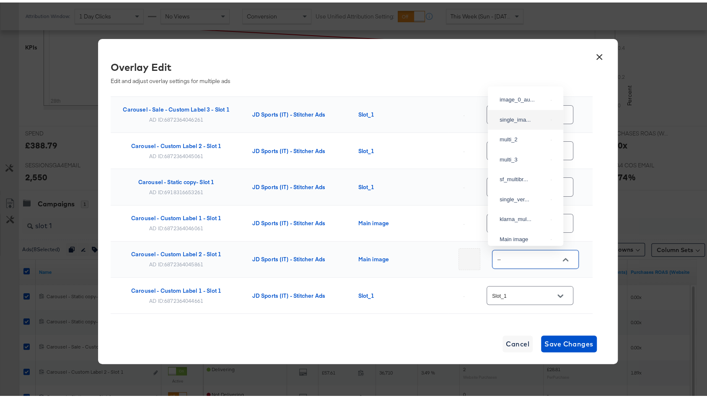
click at [512, 125] on div "single_ima..." at bounding box center [526, 117] width 62 height 15
type input "single_image"
click at [517, 289] on input "Slot_1" at bounding box center [523, 293] width 66 height 10
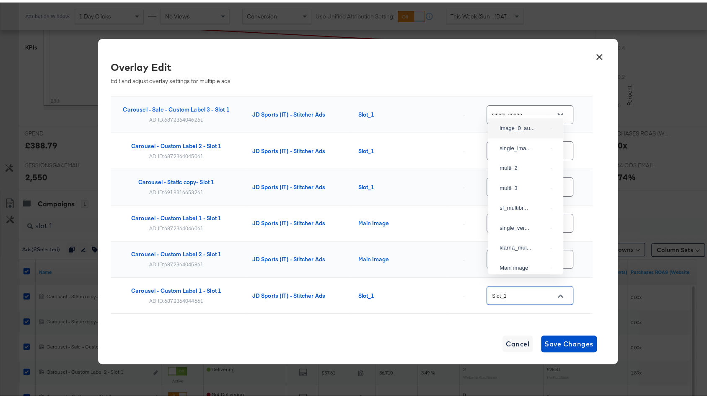
scroll to position [322, 0]
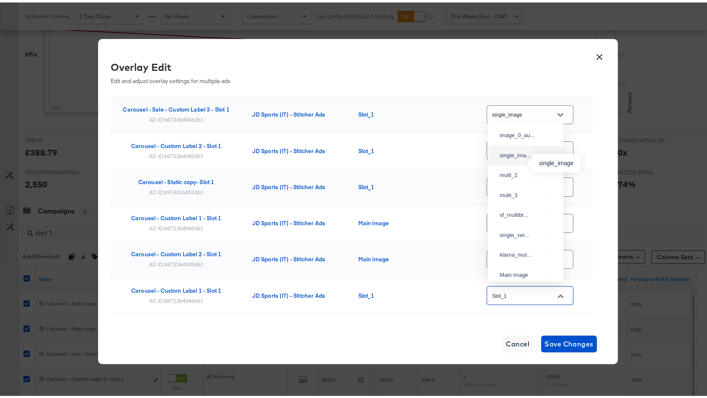
click at [520, 157] on div "single_ima..." at bounding box center [524, 153] width 48 height 8
type input "single_image"
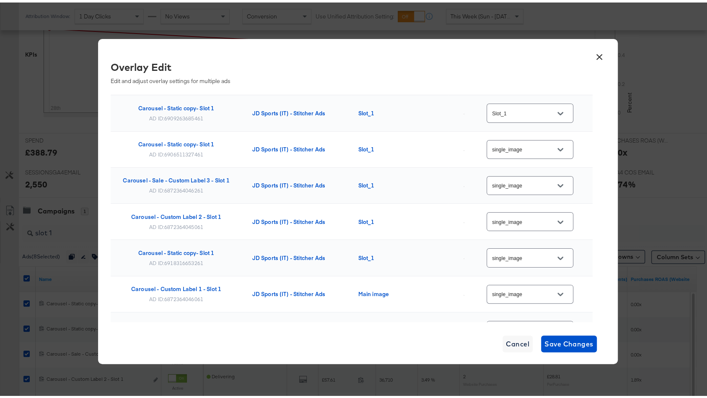
scroll to position [0, 0]
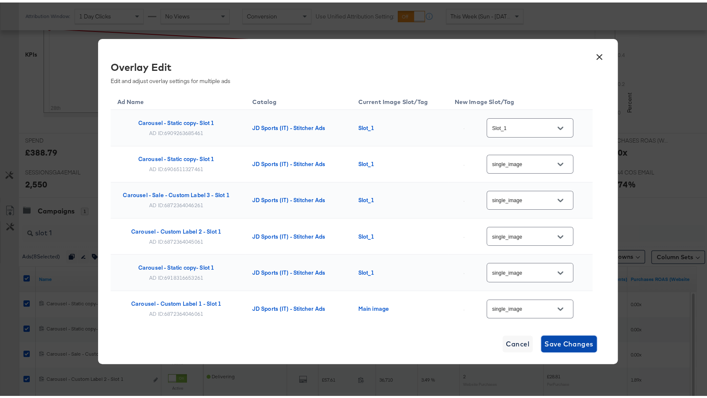
click at [562, 339] on span "Save Changes" at bounding box center [568, 341] width 49 height 12
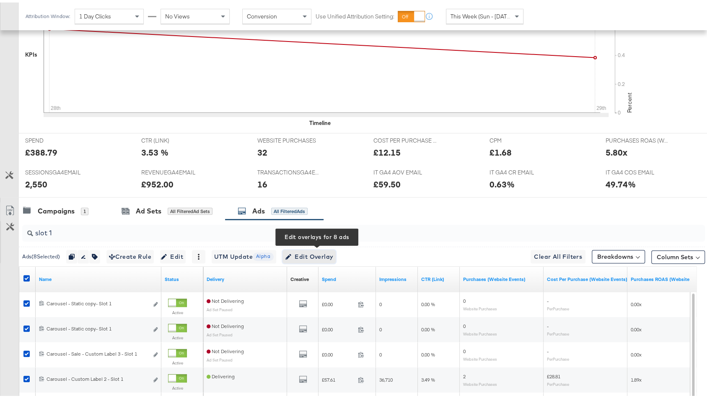
click at [305, 249] on span "Edit Overlay Edit overlays for 8 ads" at bounding box center [309, 254] width 48 height 10
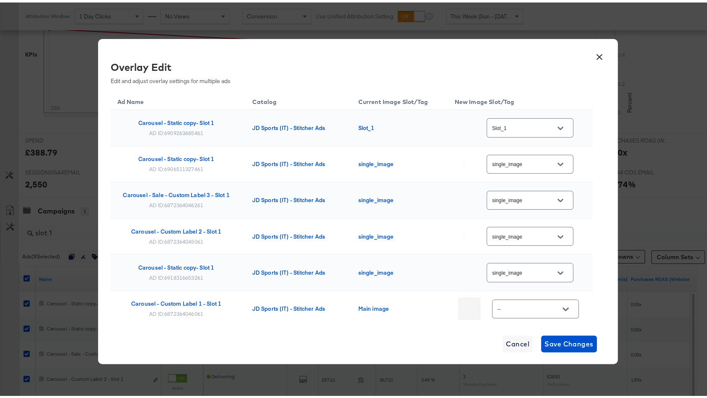
click at [597, 52] on button "×" at bounding box center [599, 52] width 15 height 15
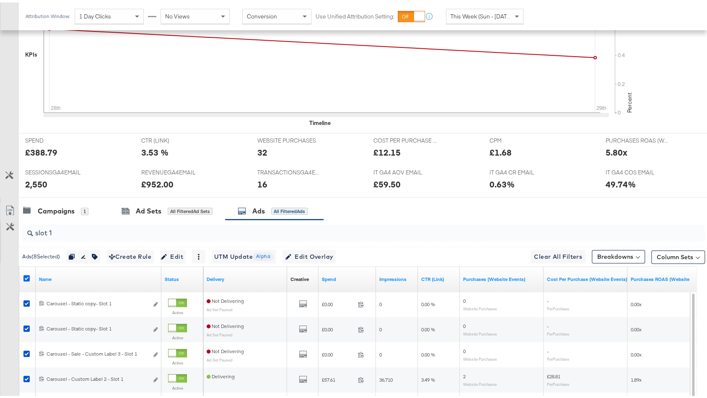
click at [26, 272] on icon at bounding box center [26, 275] width 6 height 6
click at [0, 0] on input "checkbox" at bounding box center [0, 0] width 0 height 0
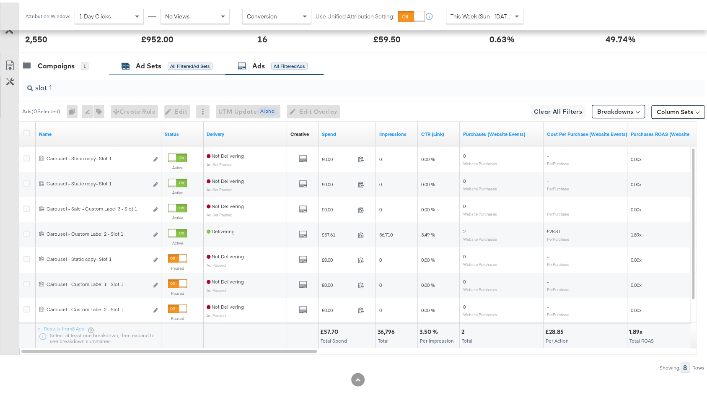
click at [153, 59] on div "Ad Sets" at bounding box center [149, 64] width 26 height 10
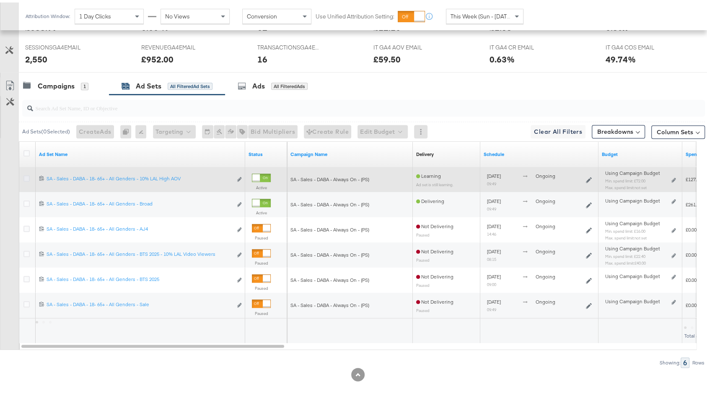
click at [26, 173] on icon at bounding box center [26, 176] width 6 height 6
click at [0, 0] on input "checkbox" at bounding box center [0, 0] width 0 height 0
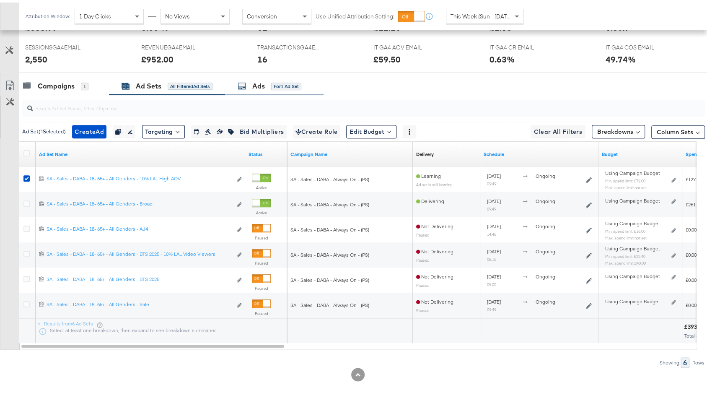
click at [269, 87] on div "Ads for 1 Ad Set" at bounding box center [274, 84] width 98 height 18
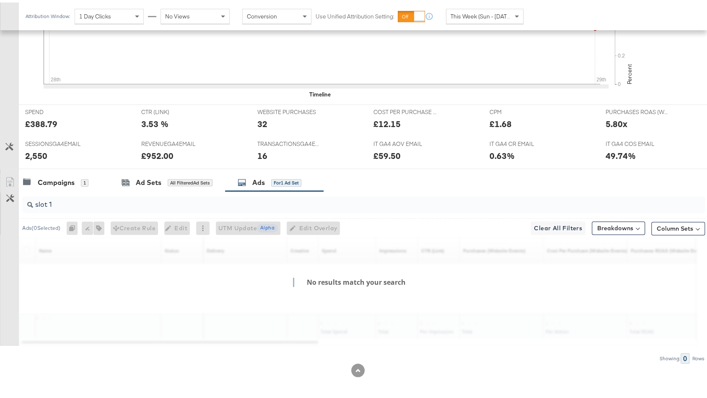
scroll to position [346, 0]
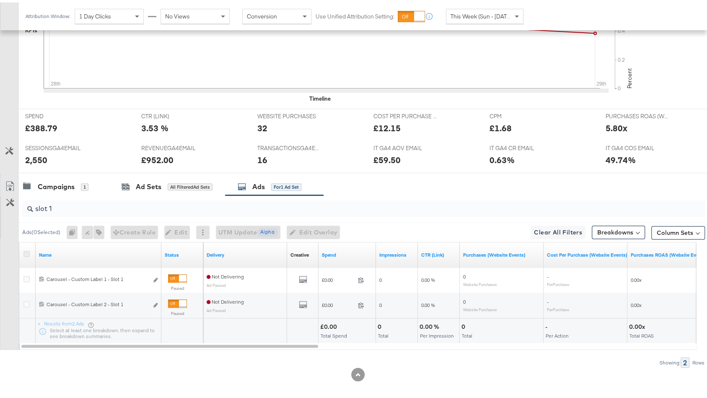
click at [26, 248] on icon at bounding box center [26, 251] width 6 height 6
click at [0, 0] on input "checkbox" at bounding box center [0, 0] width 0 height 0
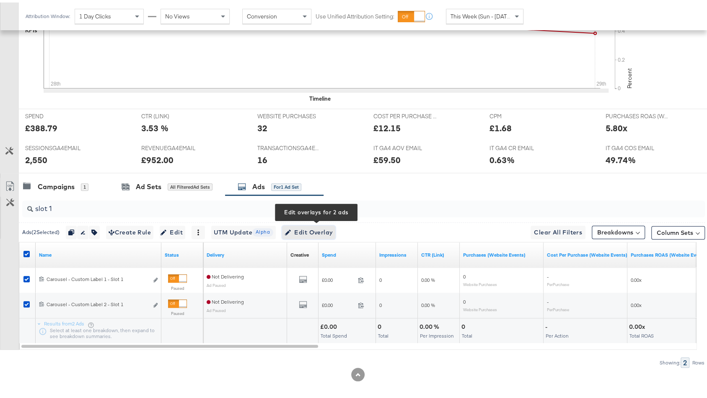
click at [328, 225] on span "Edit Overlay Edit overlays for 2 ads" at bounding box center [309, 230] width 48 height 10
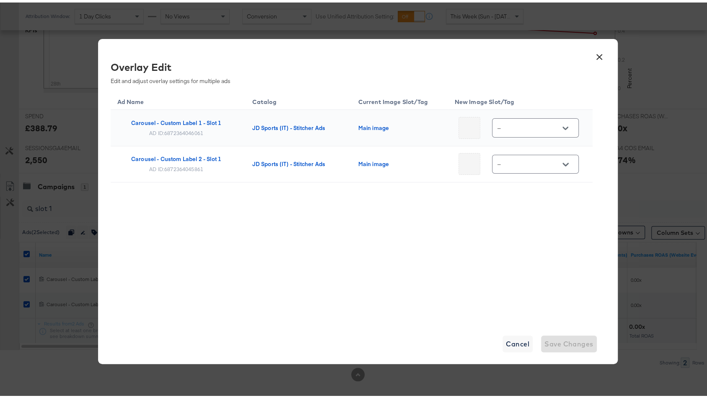
click at [538, 118] on div "--" at bounding box center [535, 125] width 87 height 19
click at [538, 122] on input "--" at bounding box center [529, 126] width 66 height 10
click at [536, 174] on div "single_ima..." at bounding box center [531, 170] width 48 height 8
type input "single_image"
click at [507, 161] on input "--" at bounding box center [529, 162] width 66 height 10
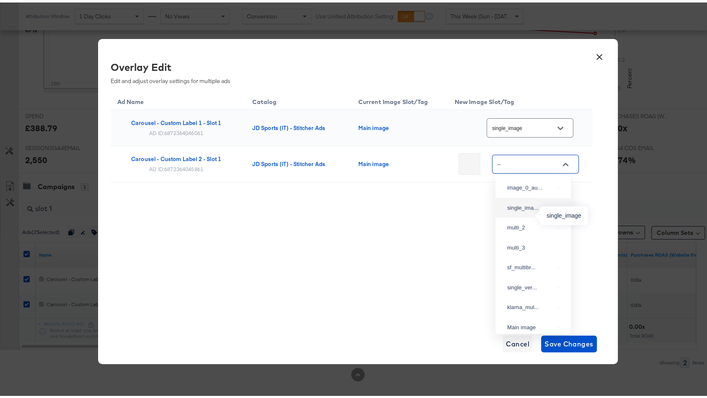
click at [522, 210] on div "single_ima..." at bounding box center [531, 205] width 48 height 8
type input "single_image"
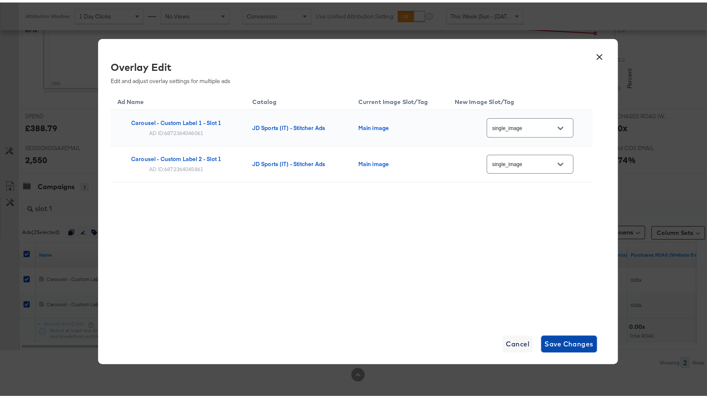
click at [562, 337] on span "Save Changes" at bounding box center [568, 341] width 49 height 12
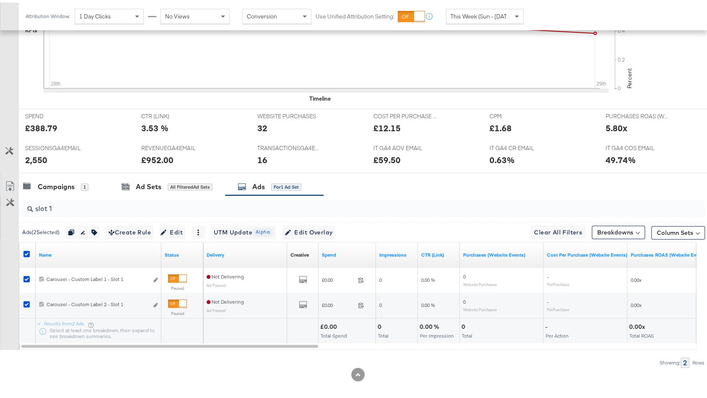
click at [345, 206] on input "slot 1" at bounding box center [338, 202] width 610 height 16
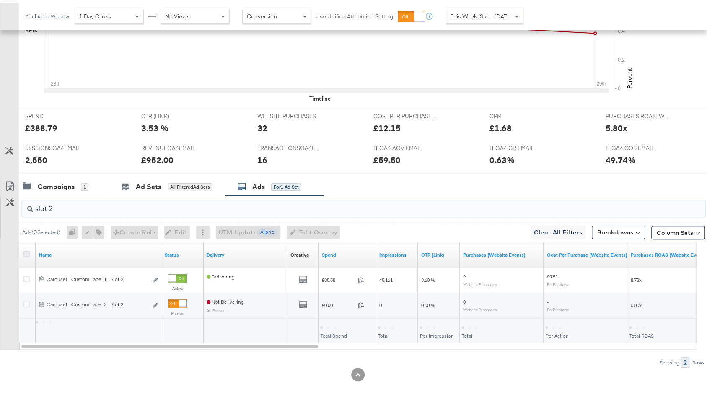
type input "slot 2"
click at [27, 248] on icon at bounding box center [26, 251] width 6 height 6
click at [0, 0] on input "checkbox" at bounding box center [0, 0] width 0 height 0
click at [26, 248] on icon at bounding box center [26, 251] width 6 height 6
click at [0, 0] on input "checkbox" at bounding box center [0, 0] width 0 height 0
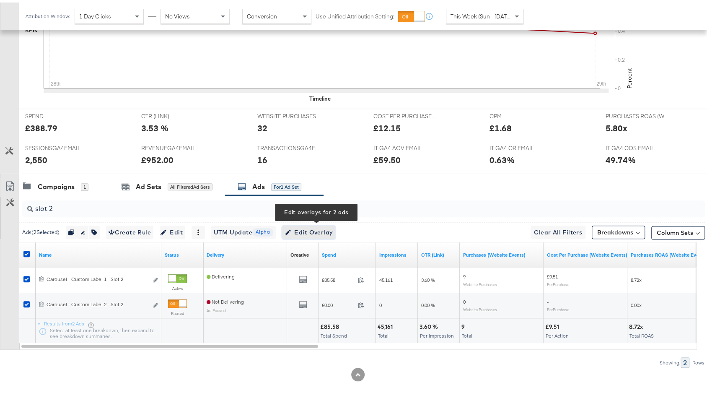
click at [333, 229] on span "Edit Overlay Edit overlays for 2 ads" at bounding box center [309, 230] width 48 height 10
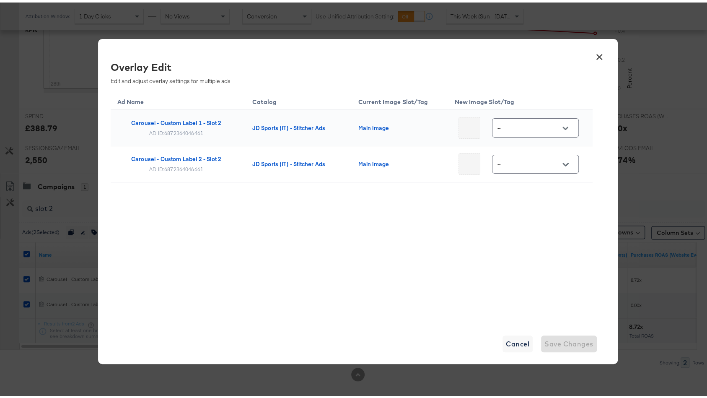
click at [518, 122] on input "--" at bounding box center [529, 126] width 66 height 10
click at [519, 197] on div "multi_2" at bounding box center [533, 189] width 62 height 15
type input "multi_2"
click at [522, 163] on input "--" at bounding box center [529, 162] width 66 height 10
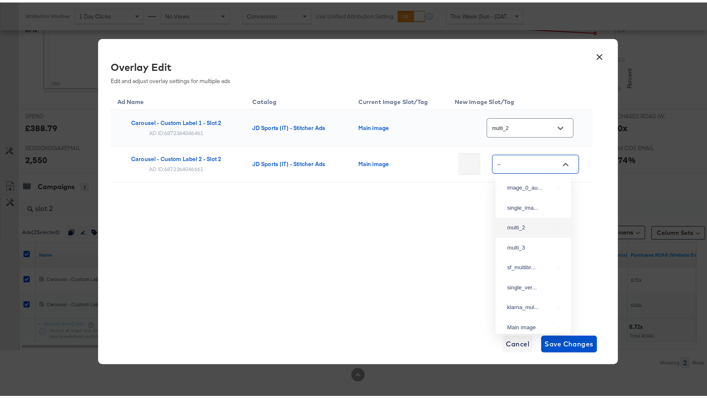
click at [521, 229] on div "multi_2" at bounding box center [533, 225] width 62 height 15
type input "multi_2"
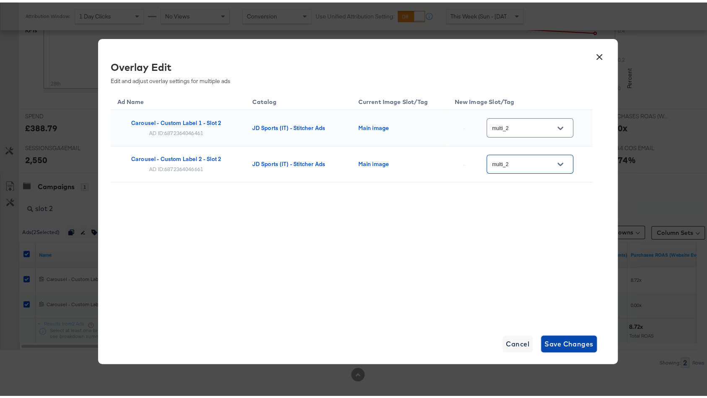
click at [566, 340] on span "Save Changes" at bounding box center [568, 341] width 49 height 12
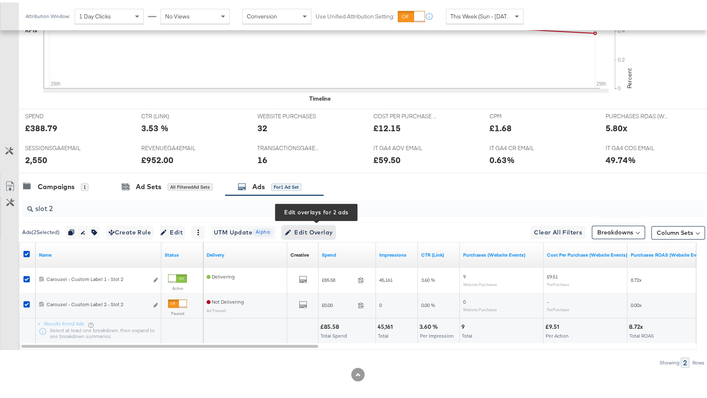
click at [306, 225] on span "Edit Overlay Edit overlays for 2 ads" at bounding box center [309, 230] width 48 height 10
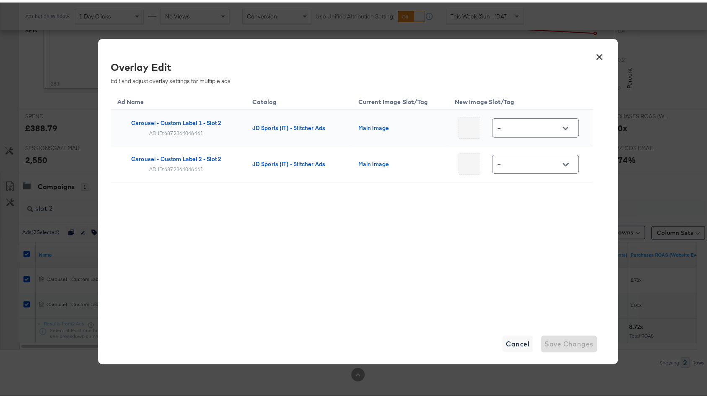
click at [553, 135] on div "--" at bounding box center [535, 125] width 87 height 22
click at [559, 129] on button "Open" at bounding box center [565, 125] width 13 height 13
click at [531, 197] on div "multi_2" at bounding box center [533, 189] width 62 height 15
type input "multi_2"
click at [548, 161] on input "--" at bounding box center [529, 162] width 66 height 10
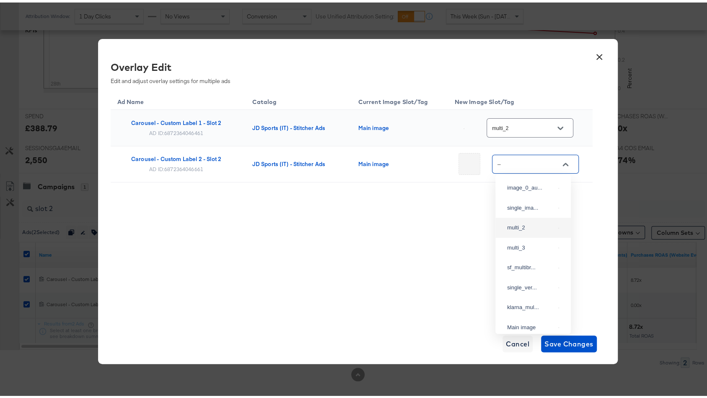
click at [531, 231] on div "multi_2" at bounding box center [533, 225] width 62 height 15
type input "multi_2"
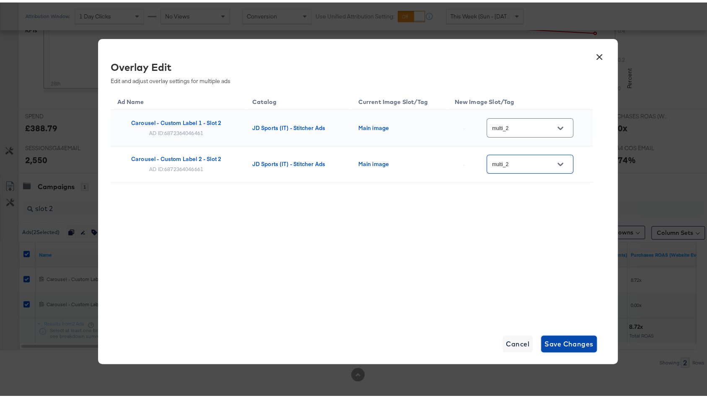
click at [577, 344] on span "Save Changes" at bounding box center [568, 341] width 49 height 12
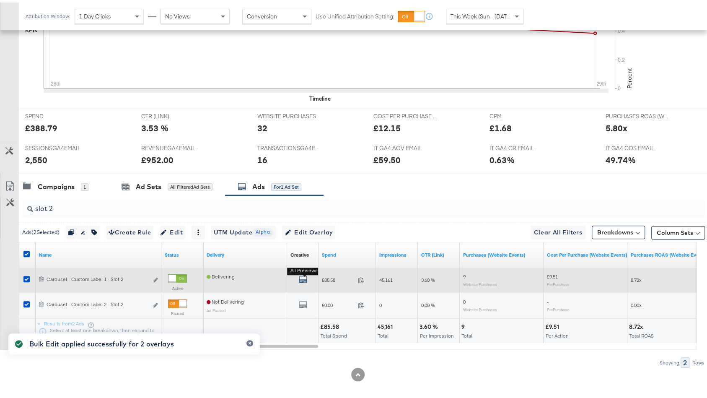
click at [304, 273] on icon "default" at bounding box center [303, 276] width 8 height 8
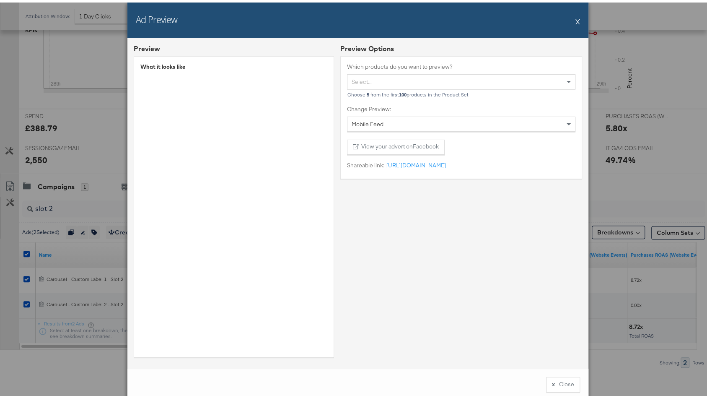
click at [575, 18] on button "X" at bounding box center [577, 18] width 5 height 17
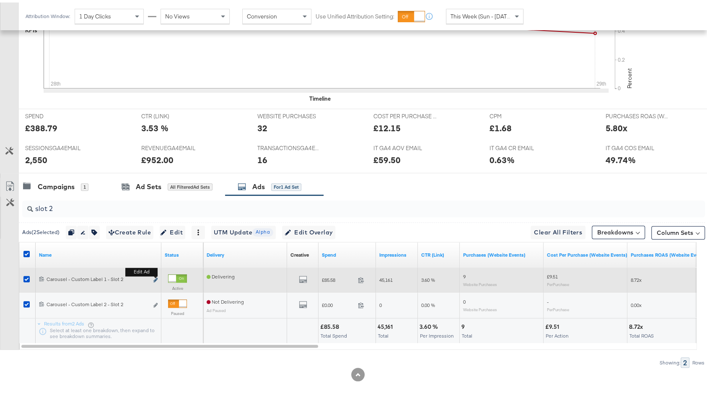
click at [155, 275] on icon "link" at bounding box center [155, 277] width 4 height 5
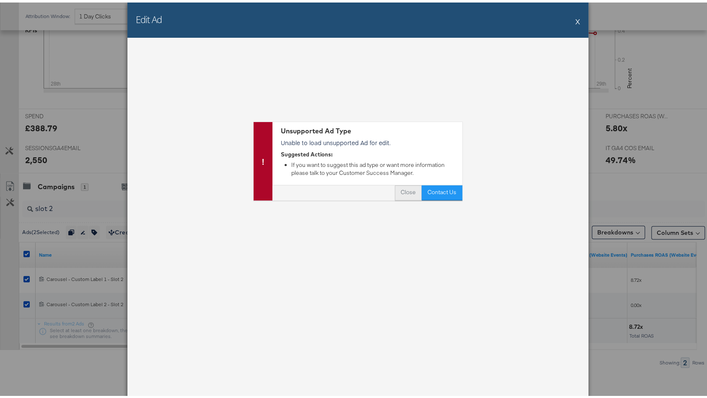
click at [409, 194] on button "Close" at bounding box center [408, 190] width 27 height 15
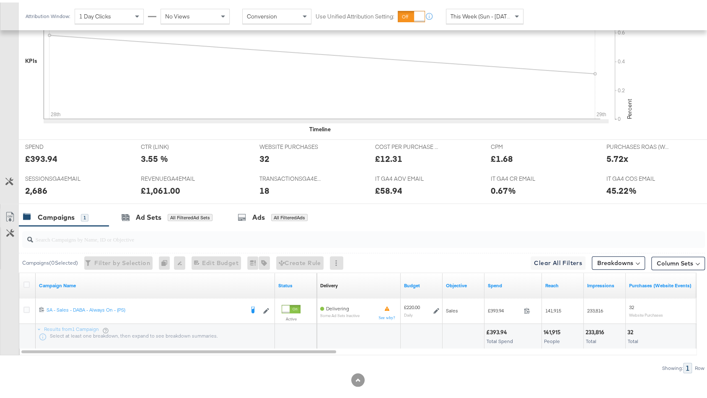
scroll to position [321, 0]
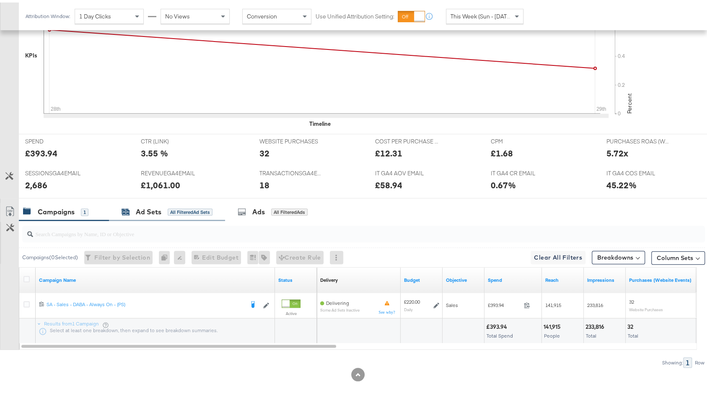
click at [184, 209] on div "Ad Sets All Filtered Ad Sets" at bounding box center [167, 210] width 91 height 10
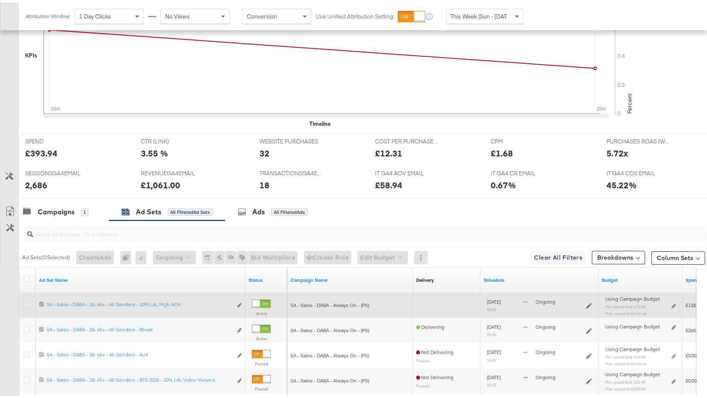
click at [25, 298] on icon at bounding box center [26, 301] width 6 height 6
click at [0, 0] on input "checkbox" at bounding box center [0, 0] width 0 height 0
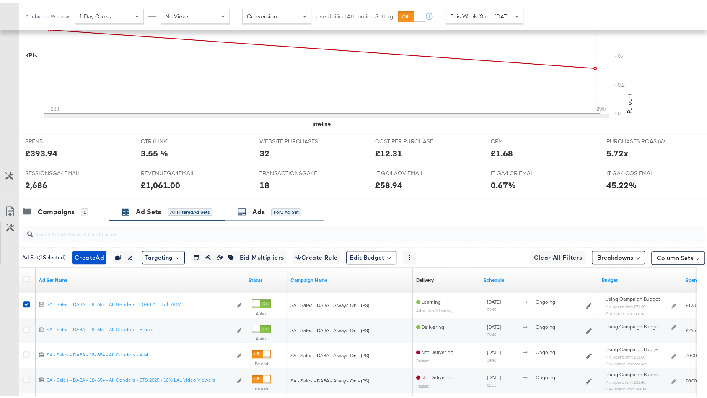
click at [259, 200] on div "Ads for 1 Ad Set" at bounding box center [274, 209] width 98 height 18
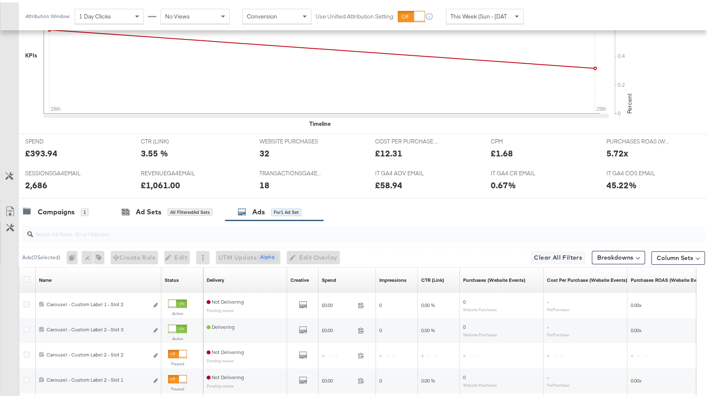
scroll to position [447, 0]
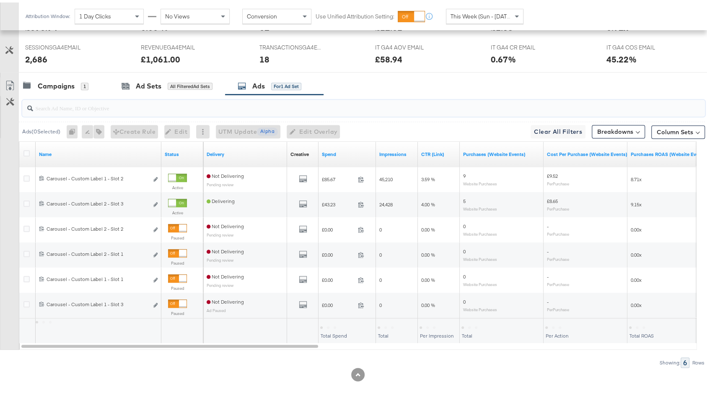
click at [119, 101] on input "search" at bounding box center [338, 102] width 610 height 16
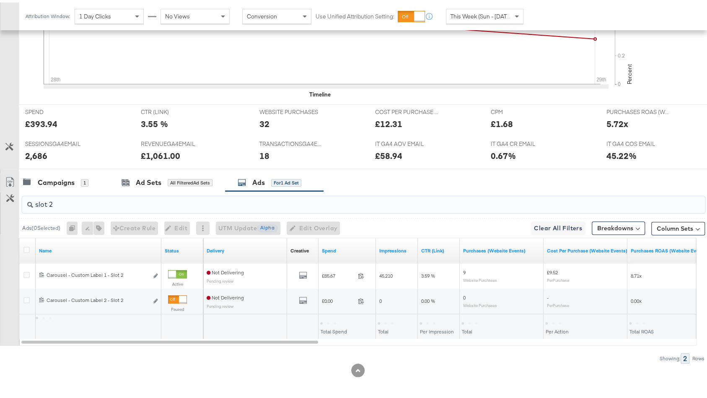
scroll to position [346, 0]
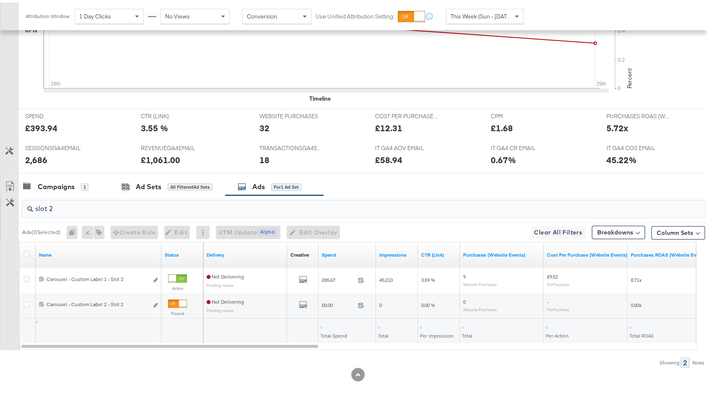
type input "slot 2"
click at [25, 251] on div at bounding box center [27, 252] width 9 height 8
click at [27, 248] on icon at bounding box center [26, 251] width 6 height 6
click at [0, 0] on input "checkbox" at bounding box center [0, 0] width 0 height 0
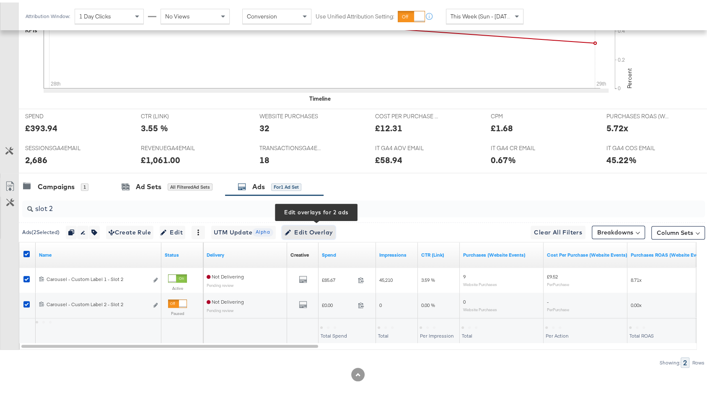
click at [333, 225] on span "Edit Overlay Edit overlays for 2 ads" at bounding box center [309, 230] width 48 height 10
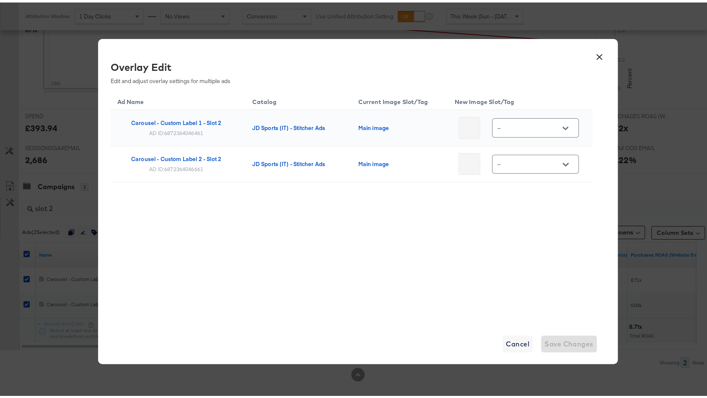
click at [596, 56] on button "×" at bounding box center [599, 52] width 15 height 15
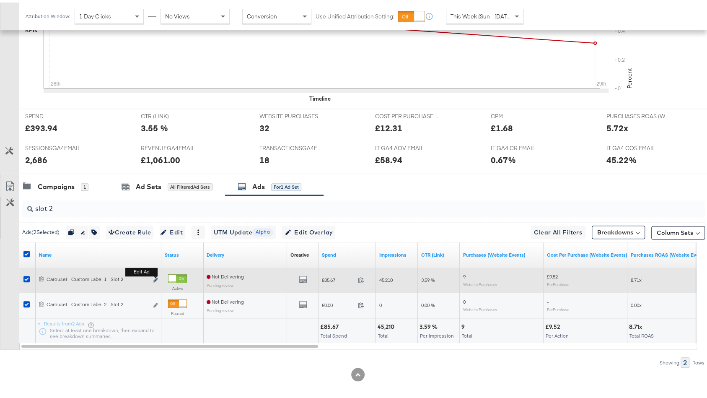
click at [157, 275] on icon "link" at bounding box center [155, 277] width 4 height 5
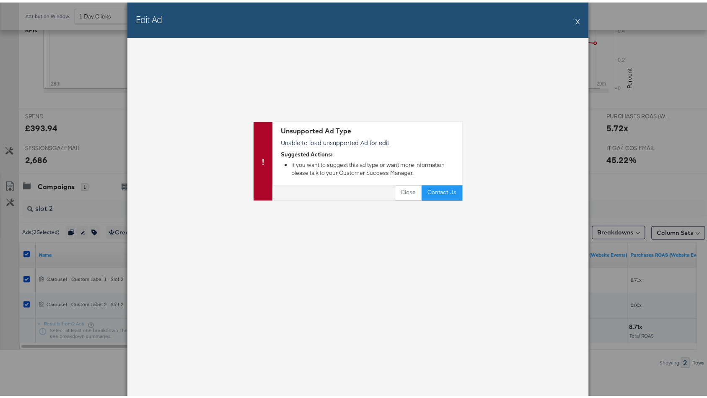
click at [575, 20] on button "X" at bounding box center [577, 18] width 5 height 17
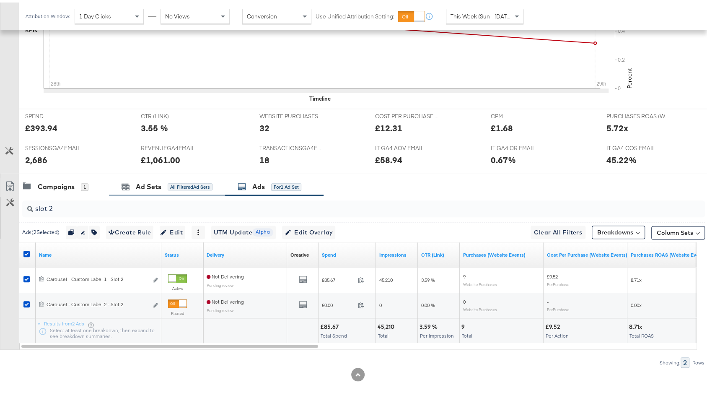
click at [131, 175] on div "Ad Sets All Filtered Ad Sets" at bounding box center [167, 184] width 116 height 18
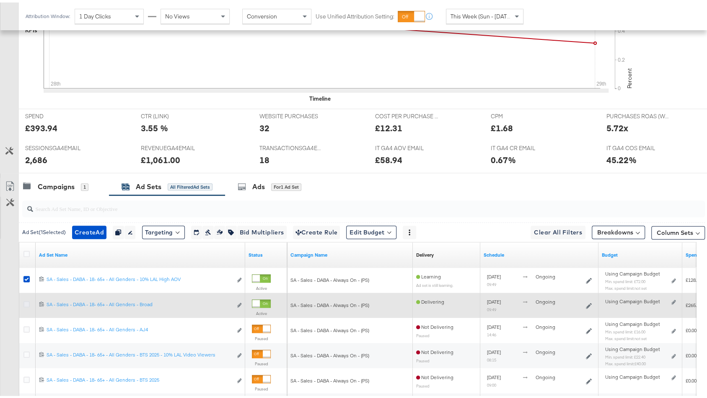
click at [26, 298] on icon at bounding box center [26, 301] width 6 height 6
click at [0, 0] on input "checkbox" at bounding box center [0, 0] width 0 height 0
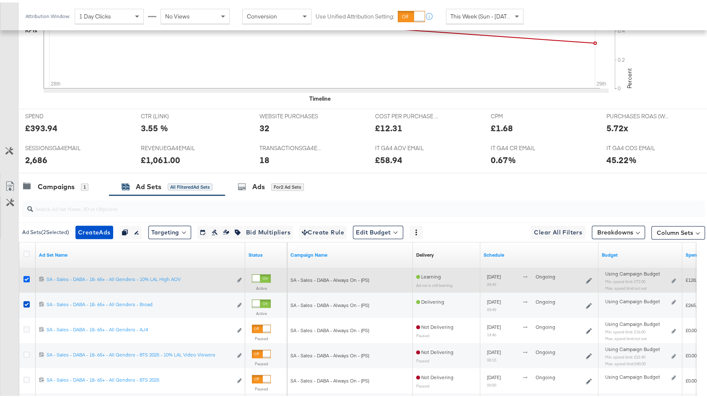
click at [27, 273] on icon at bounding box center [26, 276] width 6 height 6
click at [0, 0] on input "checkbox" at bounding box center [0, 0] width 0 height 0
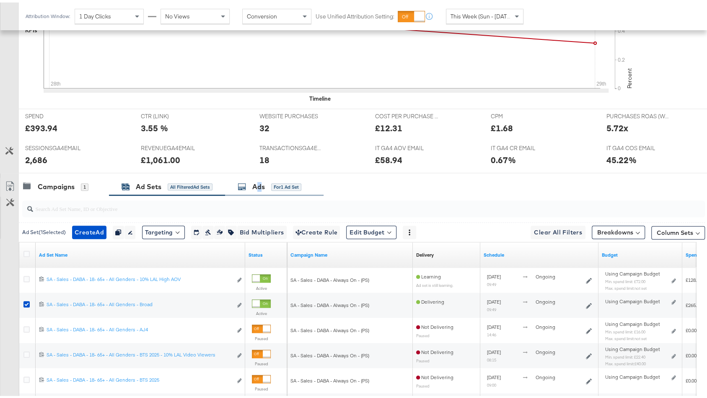
click at [262, 179] on div "Ads" at bounding box center [258, 184] width 13 height 10
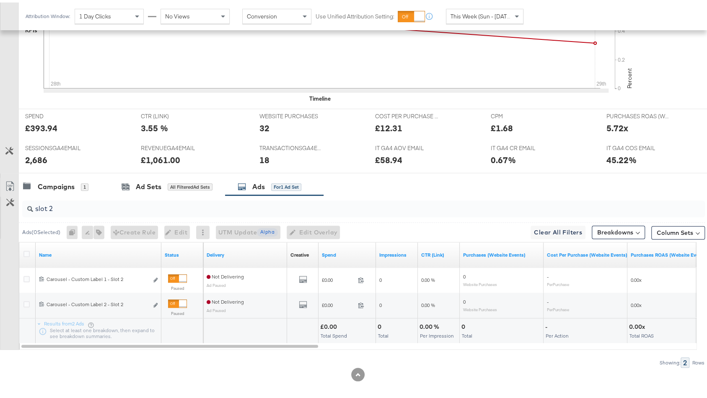
drag, startPoint x: 26, startPoint y: 247, endPoint x: 58, endPoint y: 240, distance: 32.6
click at [26, 248] on icon at bounding box center [26, 251] width 6 height 6
click at [0, 0] on input "checkbox" at bounding box center [0, 0] width 0 height 0
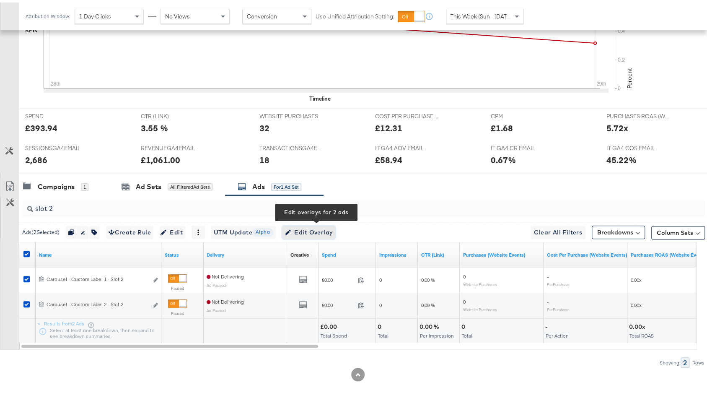
click at [324, 225] on span "Edit Overlay Edit overlays for 2 ads" at bounding box center [309, 230] width 48 height 10
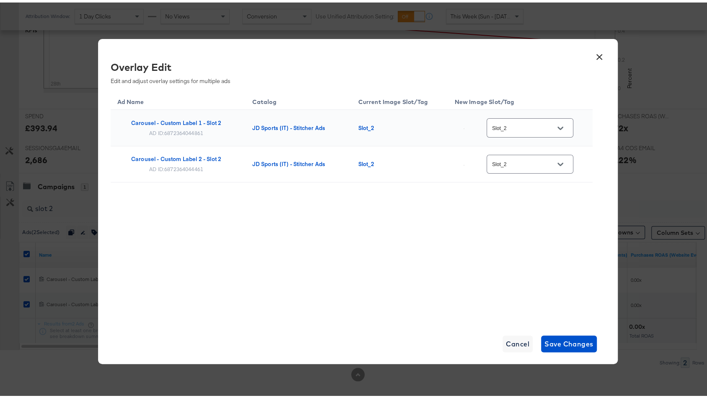
click at [560, 118] on div "Slot_2" at bounding box center [530, 125] width 87 height 19
click at [552, 126] on div at bounding box center [561, 125] width 18 height 13
click at [559, 127] on icon "Open" at bounding box center [560, 125] width 6 height 3
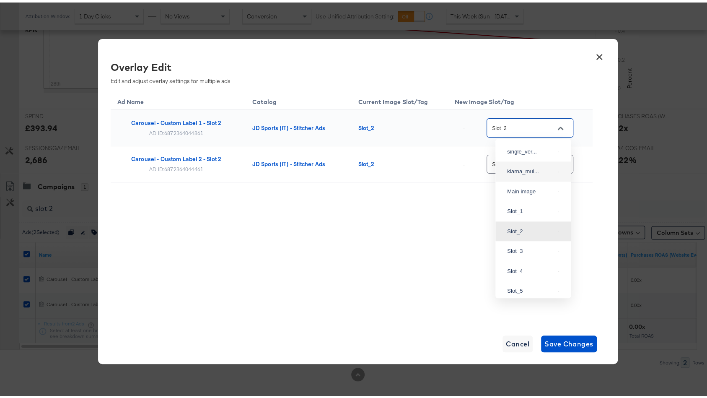
scroll to position [0, 0]
click at [523, 194] on div "multi_2" at bounding box center [531, 189] width 48 height 8
type input "multi_2"
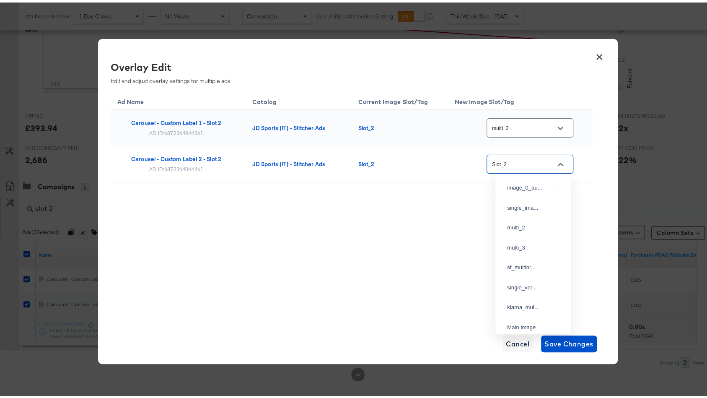
click at [540, 158] on input "Slot_2" at bounding box center [523, 162] width 66 height 10
click at [531, 226] on li "multi_2" at bounding box center [532, 225] width 75 height 20
type input "multi_2"
click at [574, 345] on span "Save Changes" at bounding box center [568, 341] width 49 height 12
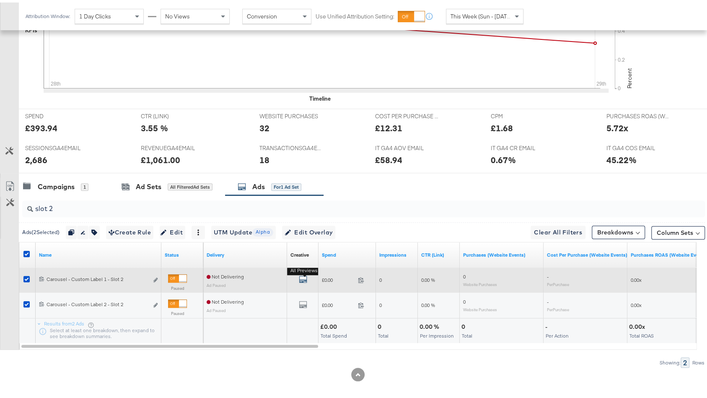
click at [305, 275] on icon "default" at bounding box center [303, 276] width 8 height 8
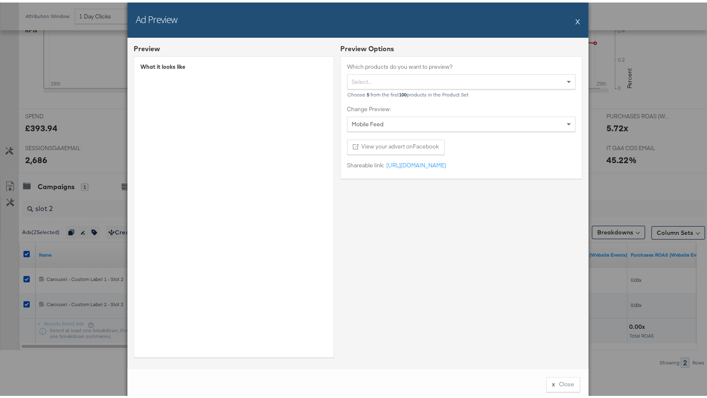
click at [575, 20] on button "X" at bounding box center [577, 18] width 5 height 17
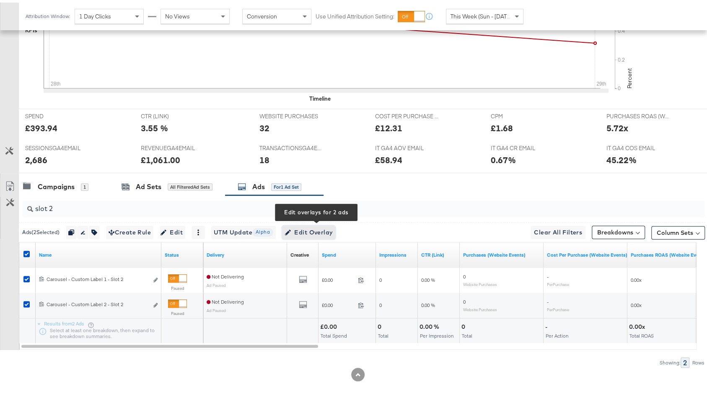
click at [323, 227] on span "Edit Overlay Edit overlays for 2 ads" at bounding box center [309, 230] width 48 height 10
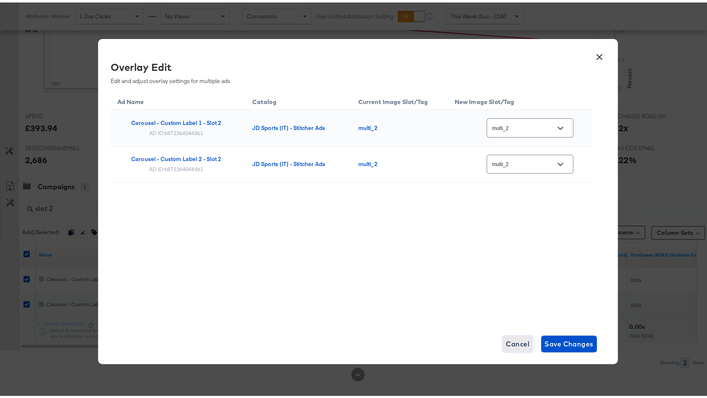
click at [518, 342] on span "Cancel" at bounding box center [517, 341] width 23 height 12
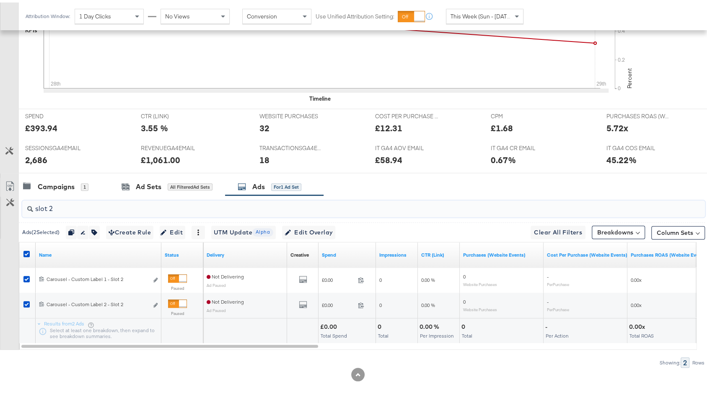
click at [135, 202] on input "slot 2" at bounding box center [338, 202] width 610 height 16
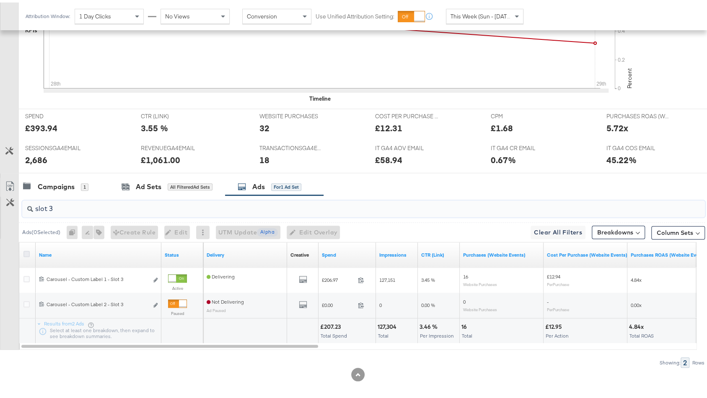
type input "slot 3"
click at [25, 248] on icon at bounding box center [26, 251] width 6 height 6
click at [0, 0] on input "checkbox" at bounding box center [0, 0] width 0 height 0
click at [27, 248] on icon at bounding box center [26, 251] width 6 height 6
click at [0, 0] on input "checkbox" at bounding box center [0, 0] width 0 height 0
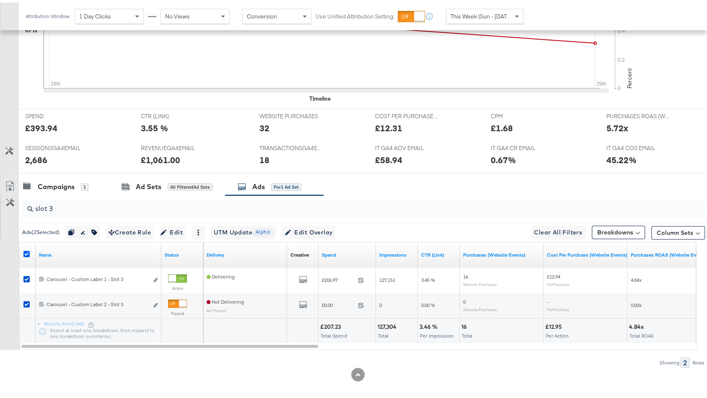
click at [27, 248] on icon at bounding box center [26, 251] width 6 height 6
click at [0, 0] on input "checkbox" at bounding box center [0, 0] width 0 height 0
click at [27, 248] on icon at bounding box center [26, 251] width 6 height 6
click at [0, 0] on input "checkbox" at bounding box center [0, 0] width 0 height 0
click at [324, 225] on span "Edit Overlay Edit overlays for 2 ads" at bounding box center [309, 230] width 48 height 10
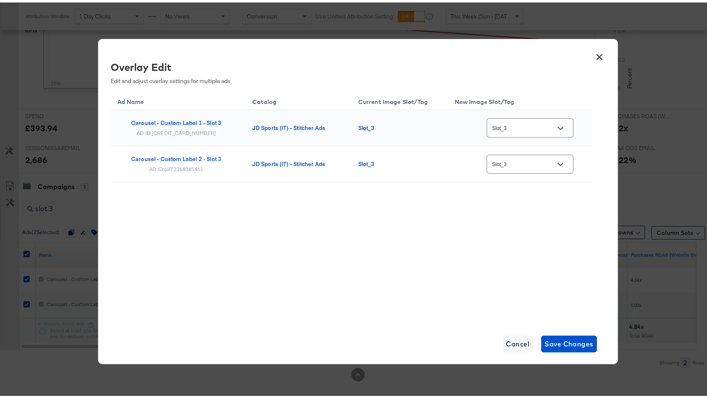
click at [519, 132] on div "Slot_3" at bounding box center [530, 125] width 87 height 19
click at [521, 128] on input "Slot_3" at bounding box center [523, 126] width 66 height 10
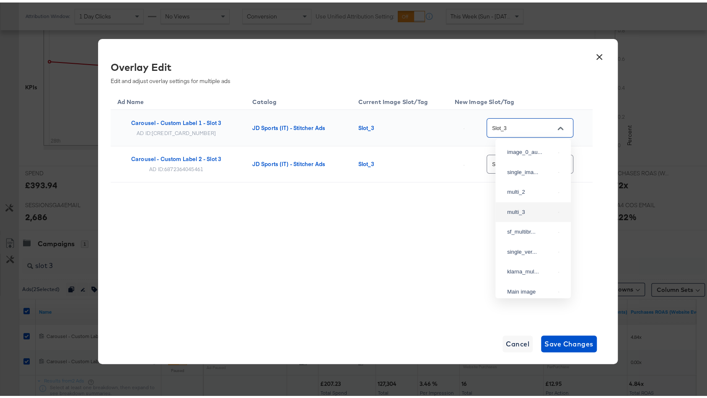
click at [525, 217] on div "multi_3" at bounding box center [533, 209] width 62 height 15
type input "multi_3"
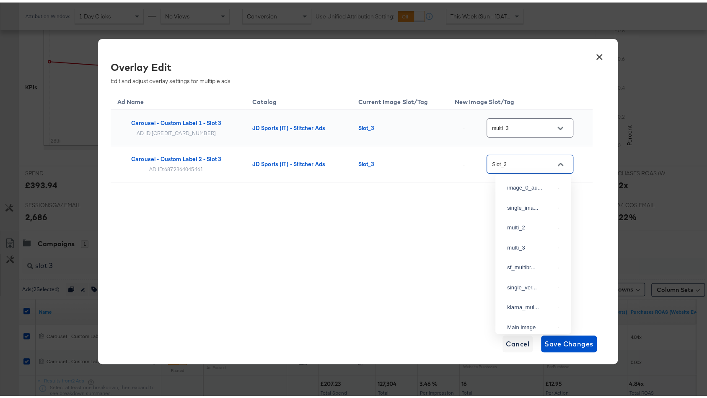
click at [536, 161] on input "Slot_3" at bounding box center [523, 162] width 66 height 10
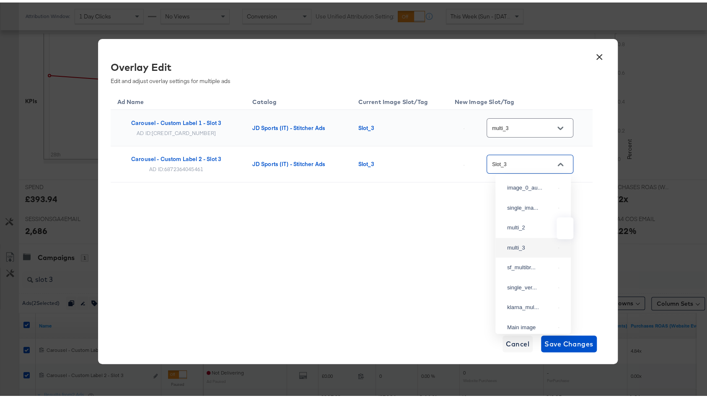
click at [558, 246] on img at bounding box center [558, 245] width 1 height 1
type input "multi_3"
click at [459, 266] on div "Ad Name Catalog Current Image Slot/Tag New Image Slot/Tag Carousel - Custom Lab…" at bounding box center [352, 204] width 482 height 231
click at [558, 337] on span "Save Changes" at bounding box center [568, 341] width 49 height 12
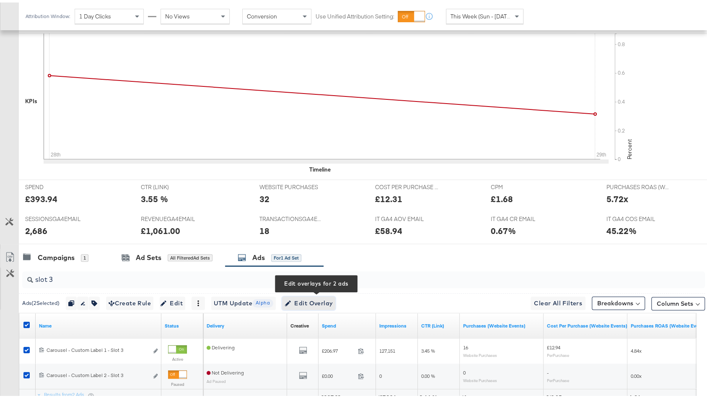
click at [333, 297] on span "Edit Overlay Edit overlays for 2 ads" at bounding box center [309, 300] width 48 height 10
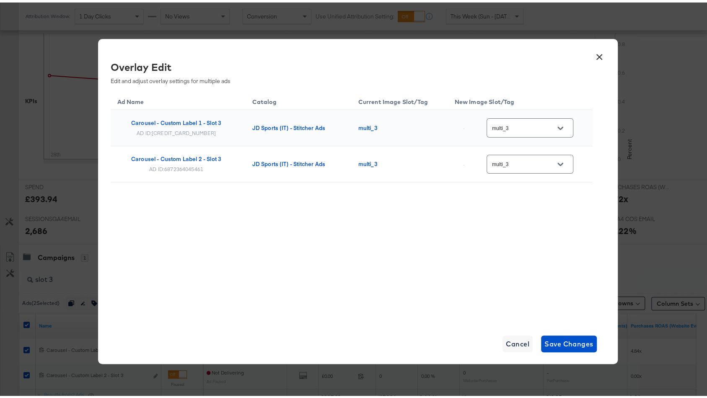
click at [594, 56] on button "×" at bounding box center [599, 52] width 15 height 15
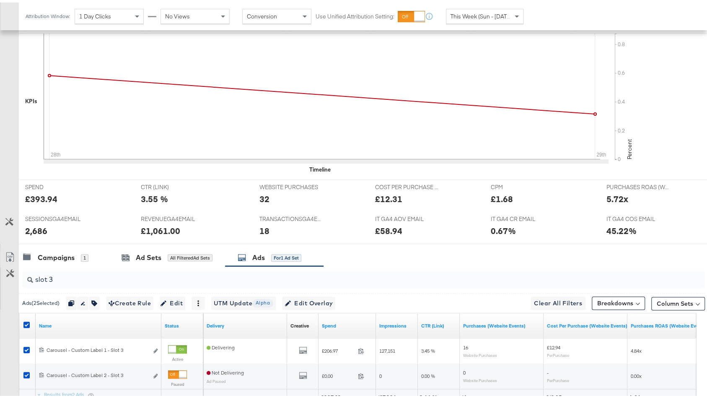
click at [174, 275] on input "slot 3" at bounding box center [338, 273] width 610 height 16
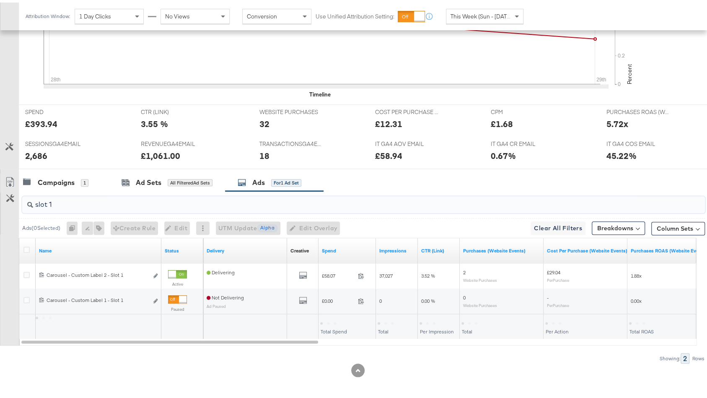
scroll to position [346, 0]
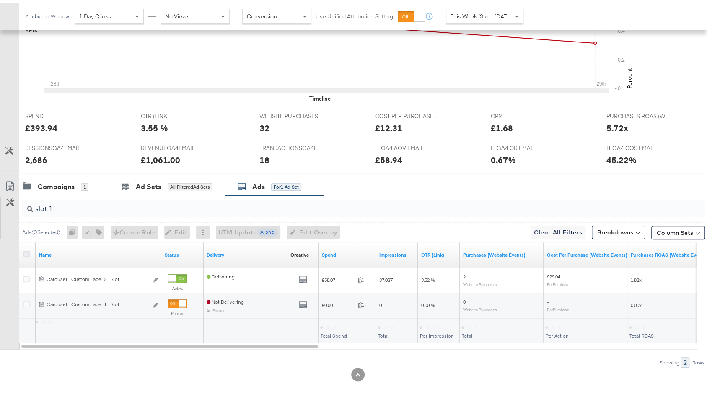
click at [23, 247] on div at bounding box center [28, 252] width 16 height 15
click at [26, 248] on icon at bounding box center [26, 251] width 6 height 6
click at [0, 0] on input "checkbox" at bounding box center [0, 0] width 0 height 0
click at [29, 248] on icon at bounding box center [26, 251] width 6 height 6
click at [0, 0] on input "checkbox" at bounding box center [0, 0] width 0 height 0
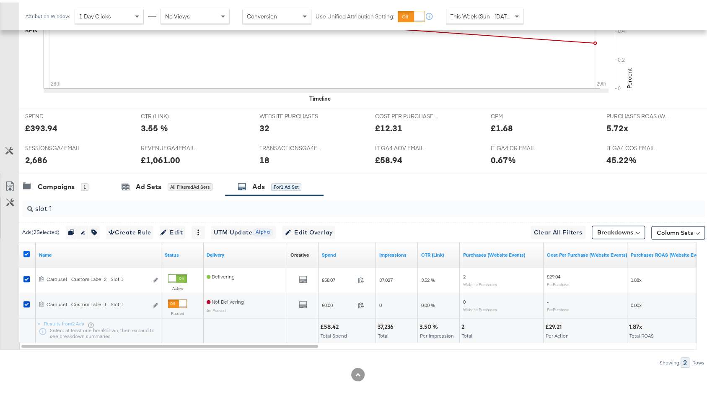
click at [28, 248] on icon at bounding box center [26, 251] width 6 height 6
click at [0, 0] on input "checkbox" at bounding box center [0, 0] width 0 height 0
click at [28, 248] on icon at bounding box center [26, 251] width 6 height 6
click at [0, 0] on input "checkbox" at bounding box center [0, 0] width 0 height 0
click at [311, 226] on span "Edit Overlay Edit overlays for 2 ads" at bounding box center [309, 230] width 48 height 10
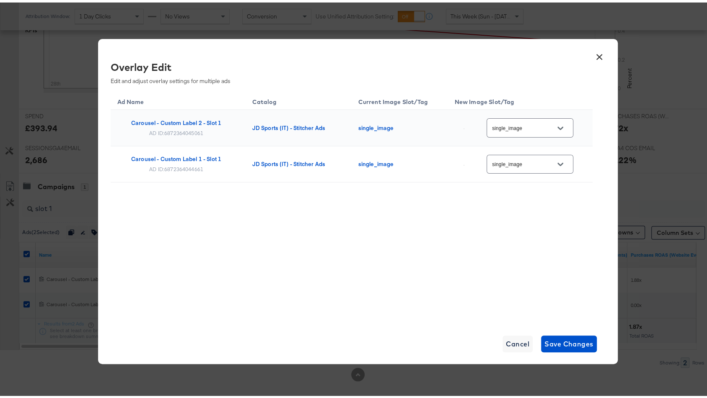
click at [597, 54] on button "×" at bounding box center [599, 52] width 15 height 15
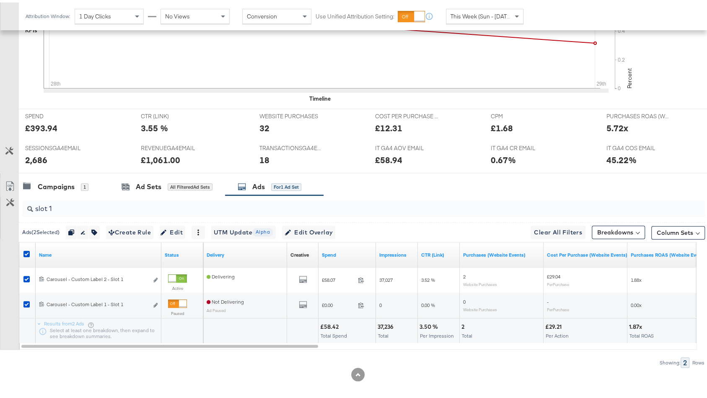
click at [104, 207] on input "slot 1" at bounding box center [338, 202] width 610 height 16
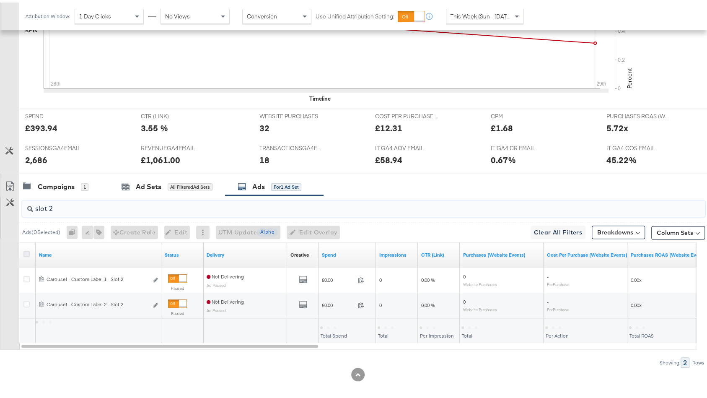
click at [28, 248] on icon at bounding box center [26, 251] width 6 height 6
click at [0, 0] on input "checkbox" at bounding box center [0, 0] width 0 height 0
click at [28, 248] on icon at bounding box center [26, 251] width 6 height 6
click at [0, 0] on input "checkbox" at bounding box center [0, 0] width 0 height 0
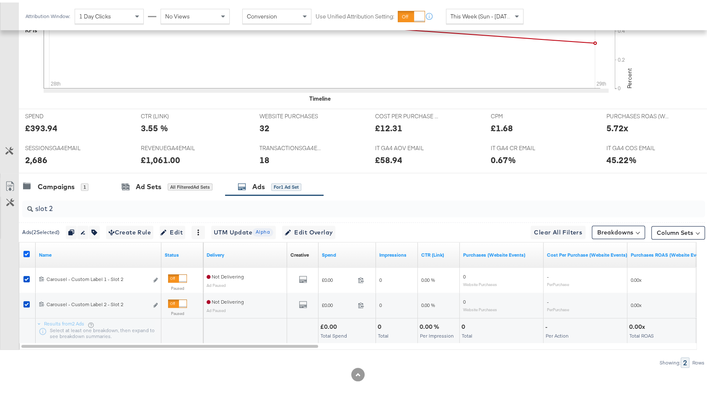
click at [28, 248] on icon at bounding box center [26, 251] width 6 height 6
click at [0, 0] on input "checkbox" at bounding box center [0, 0] width 0 height 0
click at [28, 248] on icon at bounding box center [26, 251] width 6 height 6
click at [0, 0] on input "checkbox" at bounding box center [0, 0] width 0 height 0
click at [301, 223] on button "Edit Overlay Edit overlays for 2 ads" at bounding box center [308, 229] width 53 height 13
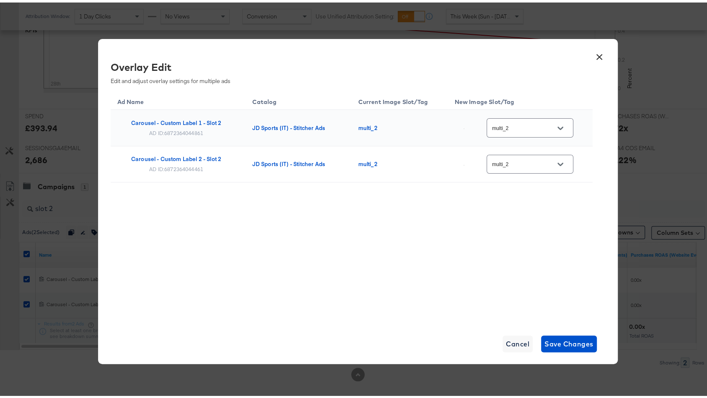
click at [597, 55] on button "×" at bounding box center [599, 52] width 15 height 15
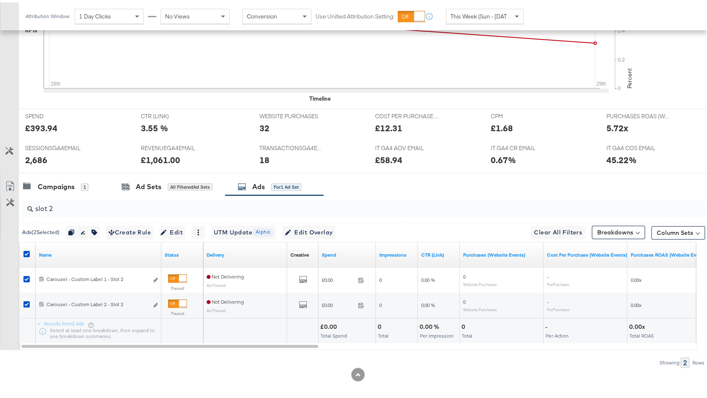
click at [177, 196] on input "slot 2" at bounding box center [338, 202] width 610 height 16
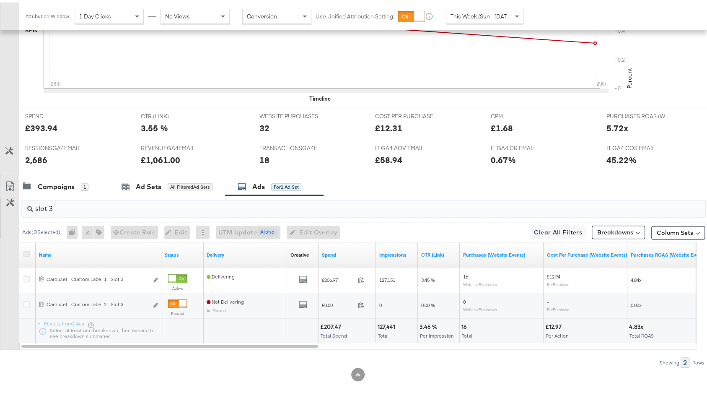
type input "slot 3"
click at [26, 248] on icon at bounding box center [26, 251] width 6 height 6
click at [0, 0] on input "checkbox" at bounding box center [0, 0] width 0 height 0
click at [26, 248] on icon at bounding box center [26, 251] width 6 height 6
click at [0, 0] on input "checkbox" at bounding box center [0, 0] width 0 height 0
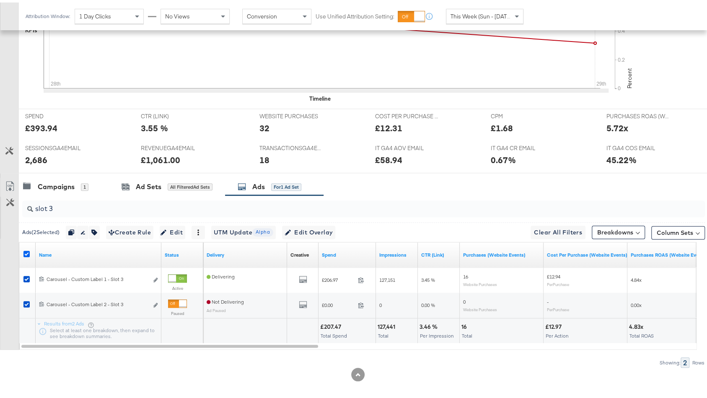
click at [28, 248] on icon at bounding box center [26, 251] width 6 height 6
click at [0, 0] on input "checkbox" at bounding box center [0, 0] width 0 height 0
click at [28, 248] on icon at bounding box center [26, 251] width 6 height 6
click at [0, 0] on input "checkbox" at bounding box center [0, 0] width 0 height 0
click at [302, 225] on span "Edit Overlay Edit overlays for 2 ads" at bounding box center [309, 230] width 48 height 10
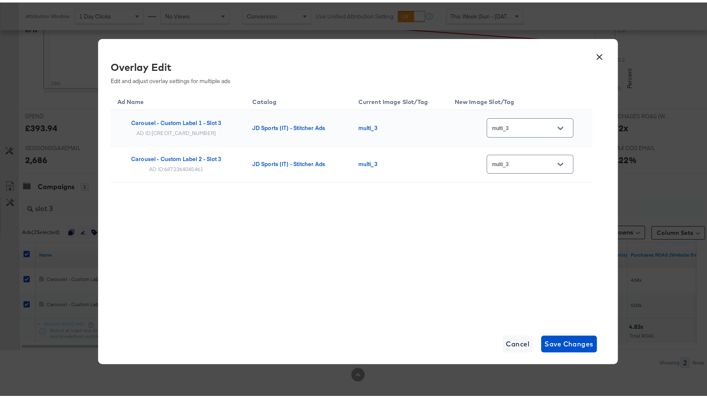
click at [592, 52] on button "×" at bounding box center [599, 52] width 15 height 15
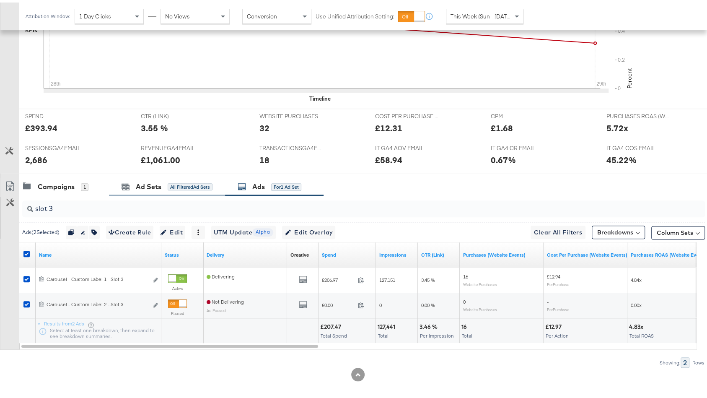
click at [132, 175] on div "Ad Sets All Filtered Ad Sets" at bounding box center [167, 184] width 116 height 18
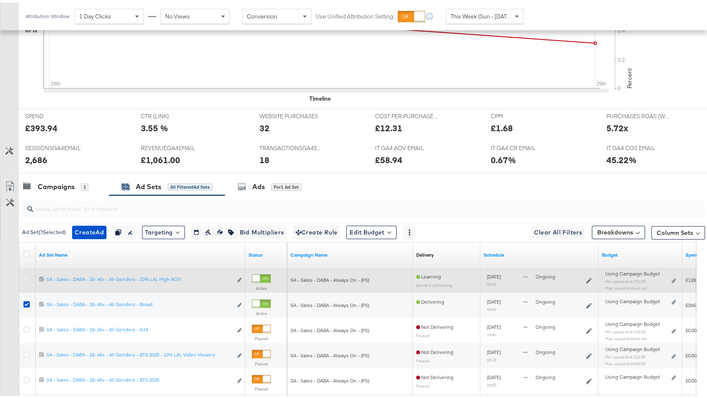
click at [26, 273] on icon at bounding box center [26, 276] width 6 height 6
click at [0, 0] on input "checkbox" at bounding box center [0, 0] width 0 height 0
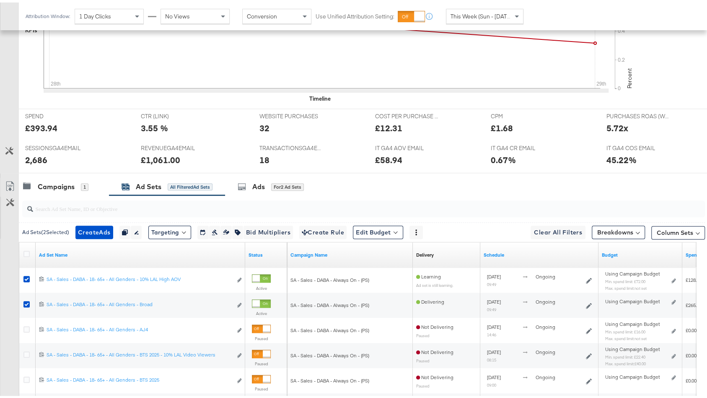
drag, startPoint x: 27, startPoint y: 298, endPoint x: 81, endPoint y: 253, distance: 70.6
click at [27, 298] on icon at bounding box center [26, 301] width 6 height 6
click at [0, 0] on input "checkbox" at bounding box center [0, 0] width 0 height 0
click at [301, 181] on div "for 1 Ad Set" at bounding box center [286, 185] width 30 height 8
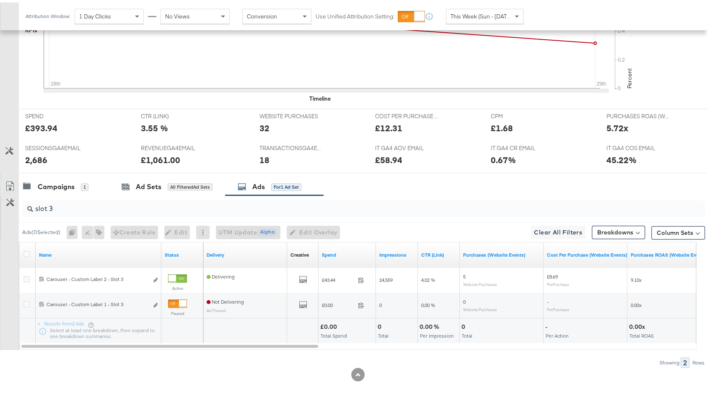
click at [105, 197] on input "slot 3" at bounding box center [338, 202] width 610 height 16
type input "slot 1"
click at [26, 248] on icon at bounding box center [26, 251] width 6 height 6
click at [0, 0] on input "checkbox" at bounding box center [0, 0] width 0 height 0
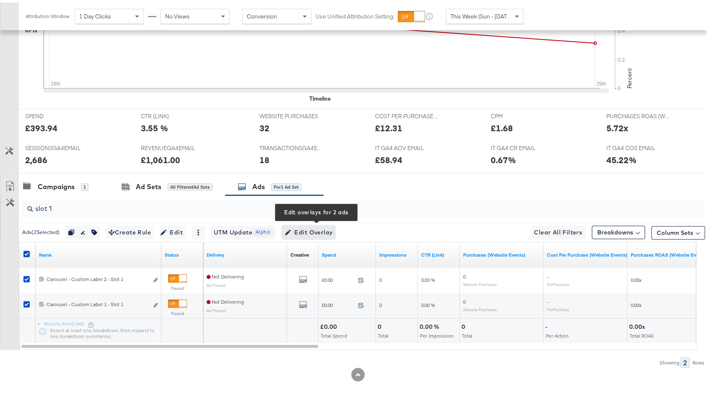
click at [300, 223] on button "Edit Overlay Edit overlays for 2 ads" at bounding box center [308, 229] width 53 height 13
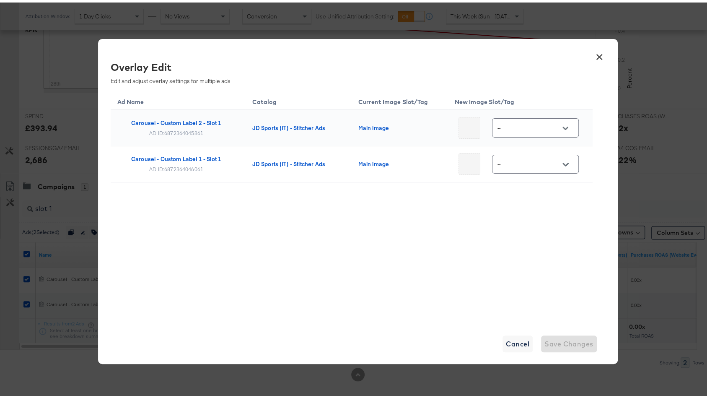
click at [531, 122] on input "--" at bounding box center [529, 126] width 66 height 10
click at [531, 174] on div "single_ima..." at bounding box center [531, 170] width 48 height 8
type input "single_image"
click at [524, 164] on input "--" at bounding box center [529, 162] width 66 height 10
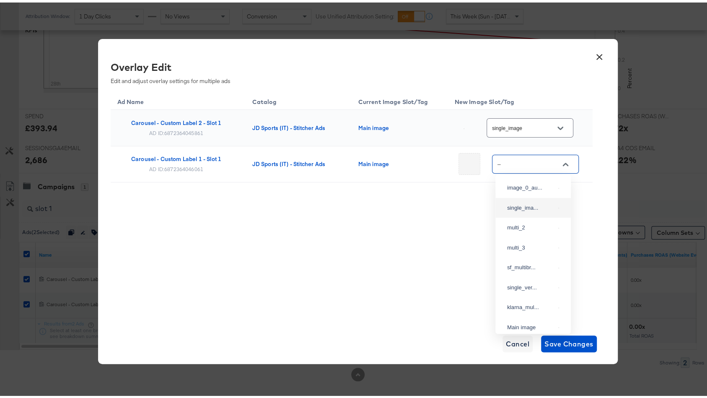
click at [521, 207] on div "single_ima..." at bounding box center [533, 205] width 62 height 15
type input "single_image"
click at [440, 206] on div "Ad Name Catalog Current Image Slot/Tag New Image Slot/Tag Carousel - Custom Lab…" at bounding box center [352, 155] width 482 height 133
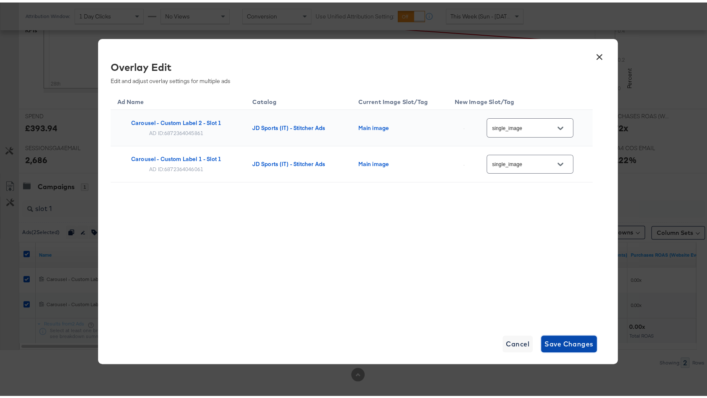
click at [562, 342] on span "Save Changes" at bounding box center [568, 341] width 49 height 12
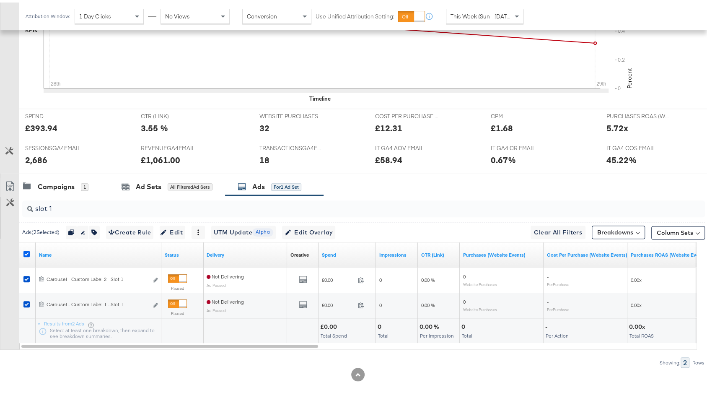
click at [27, 248] on icon at bounding box center [26, 251] width 6 height 6
click at [0, 0] on input "checkbox" at bounding box center [0, 0] width 0 height 0
click at [27, 248] on icon at bounding box center [26, 251] width 6 height 6
click at [0, 0] on input "checkbox" at bounding box center [0, 0] width 0 height 0
click at [333, 230] on span "Edit Overlay Edit overlays for 2 ads" at bounding box center [309, 230] width 48 height 10
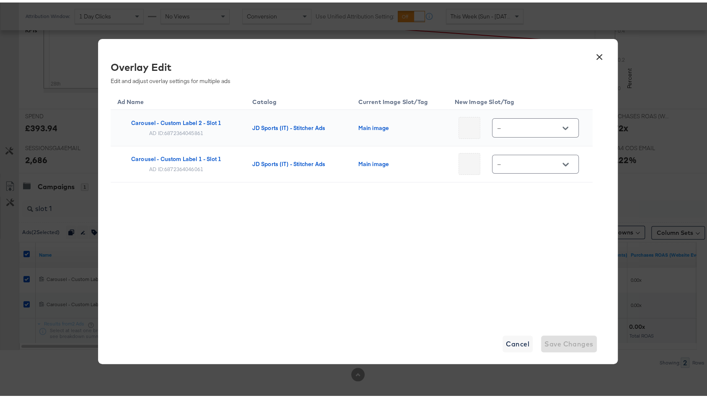
click at [532, 127] on input "--" at bounding box center [529, 126] width 66 height 10
click at [531, 168] on div "single_ima..." at bounding box center [533, 169] width 62 height 15
type input "single_image"
click at [526, 163] on input "--" at bounding box center [529, 162] width 66 height 10
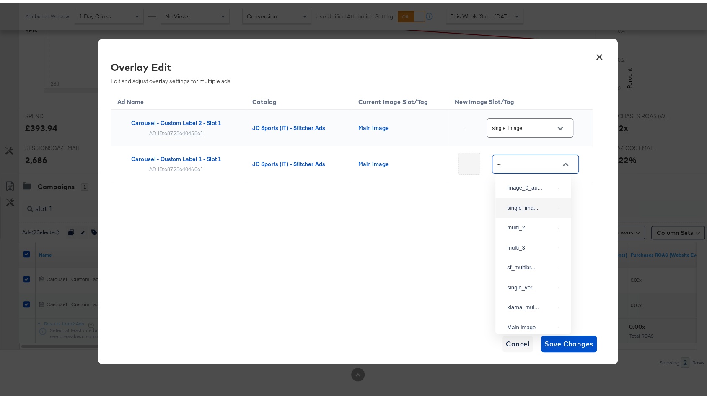
click at [521, 210] on div "single_ima..." at bounding box center [531, 205] width 48 height 8
type input "single_image"
click at [473, 189] on div "Ad Name Catalog Current Image Slot/Tag New Image Slot/Tag Carousel - Custom Lab…" at bounding box center [352, 155] width 482 height 133
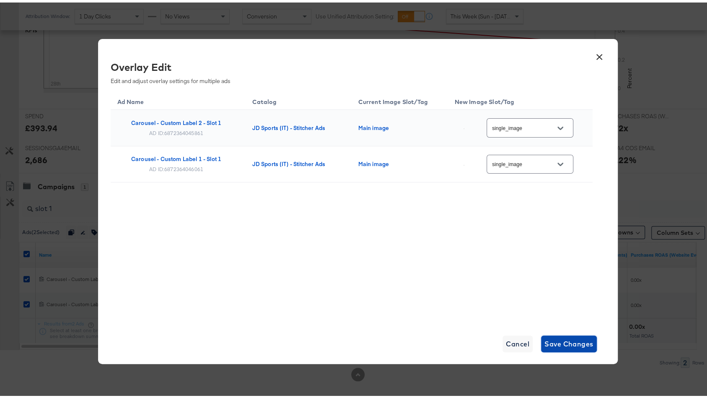
click at [563, 346] on span "Save Changes" at bounding box center [568, 341] width 49 height 12
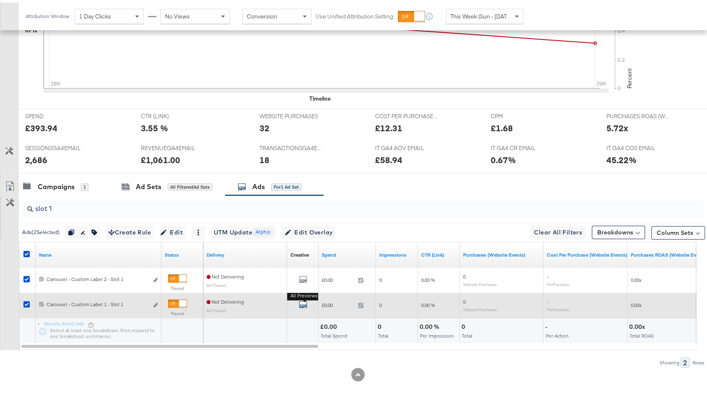
click at [305, 301] on icon "default" at bounding box center [303, 302] width 8 height 8
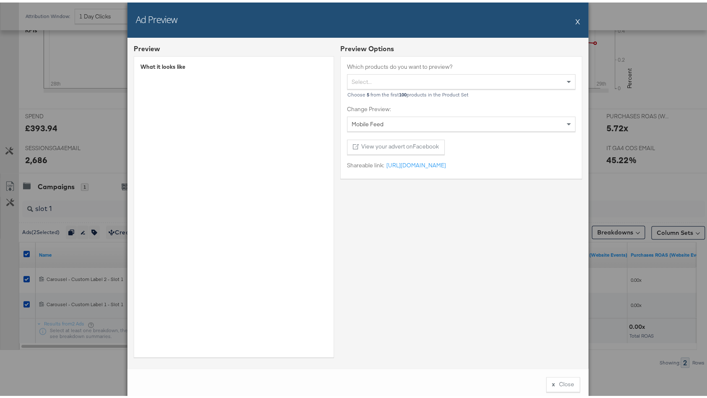
click at [575, 22] on button "X" at bounding box center [577, 18] width 5 height 17
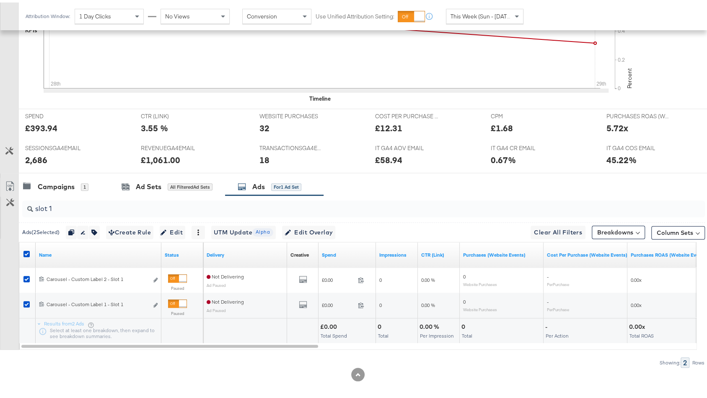
click at [161, 197] on input "slot 1" at bounding box center [338, 202] width 610 height 16
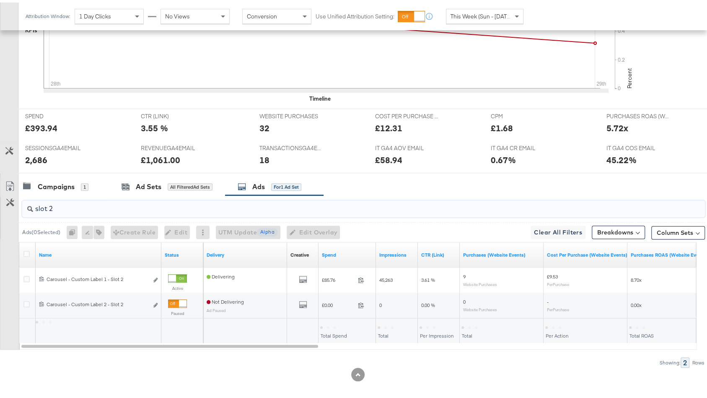
type input "slot 2"
click at [26, 248] on icon at bounding box center [26, 251] width 6 height 6
click at [0, 0] on input "checkbox" at bounding box center [0, 0] width 0 height 0
click at [25, 248] on icon at bounding box center [26, 251] width 6 height 6
click at [0, 0] on input "checkbox" at bounding box center [0, 0] width 0 height 0
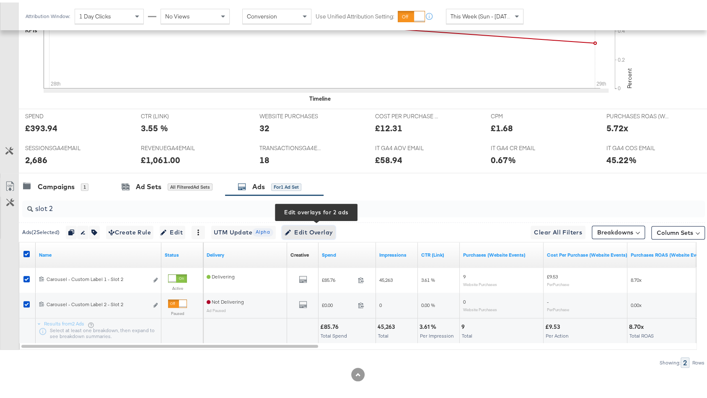
click at [312, 229] on span "Edit Overlay Edit overlays for 2 ads" at bounding box center [309, 230] width 48 height 10
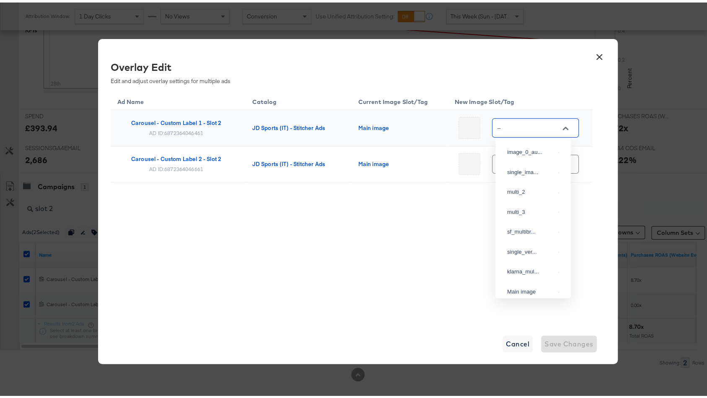
click at [537, 129] on input "--" at bounding box center [529, 126] width 66 height 10
click at [526, 194] on div "multi_2" at bounding box center [533, 189] width 62 height 15
type input "multi_2"
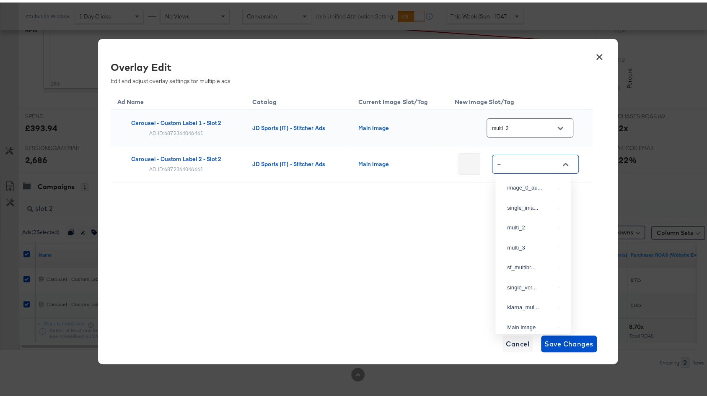
click at [531, 157] on input "--" at bounding box center [529, 162] width 66 height 10
click at [514, 229] on div "multi_2" at bounding box center [533, 225] width 62 height 15
type input "multi_2"
click at [566, 342] on span "Save Changes" at bounding box center [568, 341] width 49 height 12
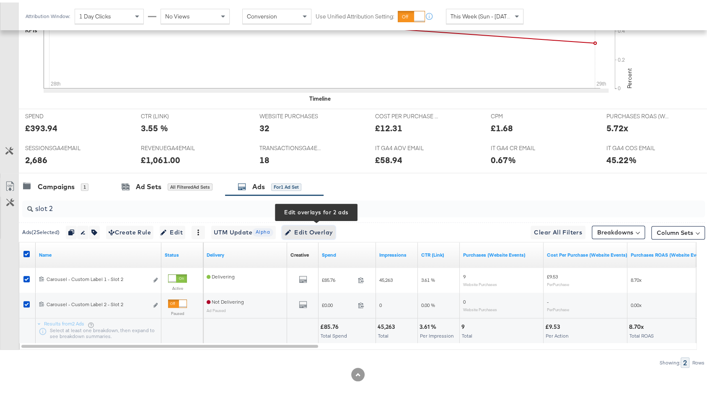
click at [333, 225] on span "Edit Overlay Edit overlays for 2 ads" at bounding box center [309, 230] width 48 height 10
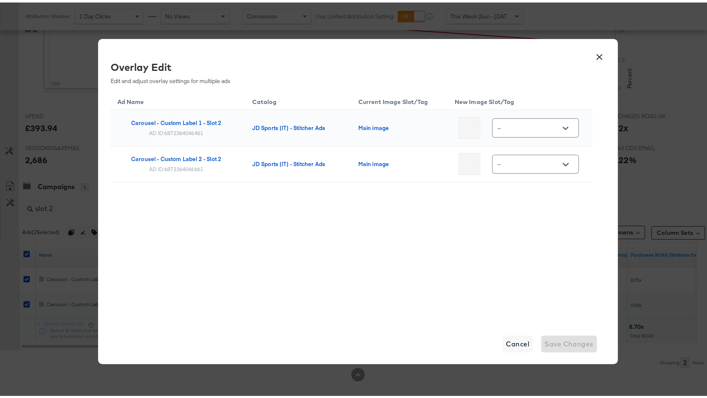
click at [597, 53] on button "×" at bounding box center [599, 52] width 15 height 15
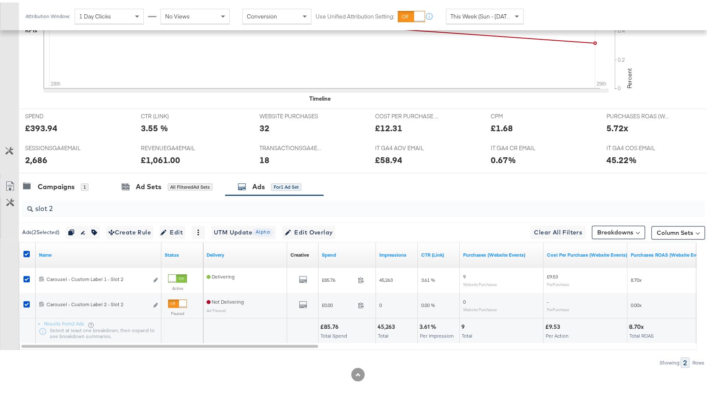
click at [117, 205] on input "slot 2" at bounding box center [338, 202] width 610 height 16
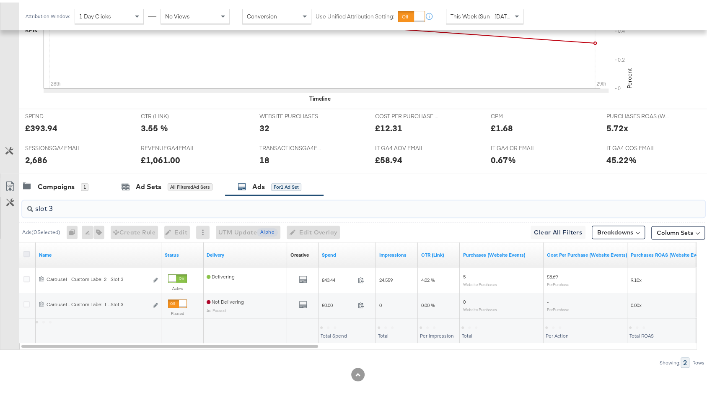
type input "slot 3"
click at [25, 248] on icon at bounding box center [26, 251] width 6 height 6
click at [0, 0] on input "checkbox" at bounding box center [0, 0] width 0 height 0
click at [25, 248] on icon at bounding box center [26, 251] width 6 height 6
click at [0, 0] on input "checkbox" at bounding box center [0, 0] width 0 height 0
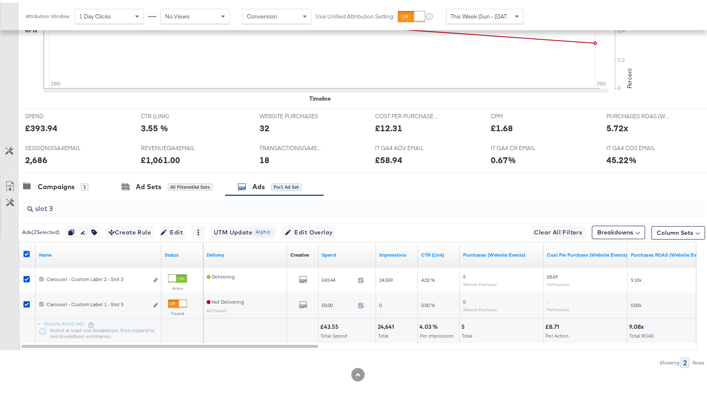
click at [26, 248] on icon at bounding box center [26, 251] width 6 height 6
click at [0, 0] on input "checkbox" at bounding box center [0, 0] width 0 height 0
click at [26, 248] on icon at bounding box center [26, 251] width 6 height 6
click at [0, 0] on input "checkbox" at bounding box center [0, 0] width 0 height 0
click at [307, 225] on span "Edit Overlay Edit overlays for 2 ads" at bounding box center [309, 230] width 48 height 10
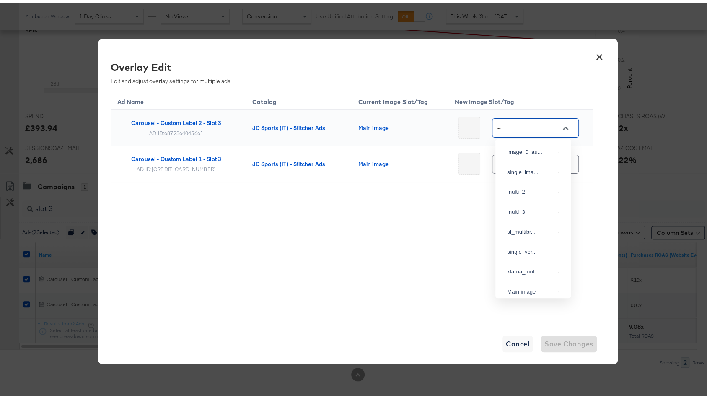
click at [529, 122] on input "--" at bounding box center [529, 126] width 66 height 10
click at [522, 217] on div "multi_3" at bounding box center [533, 209] width 62 height 15
type input "multi_3"
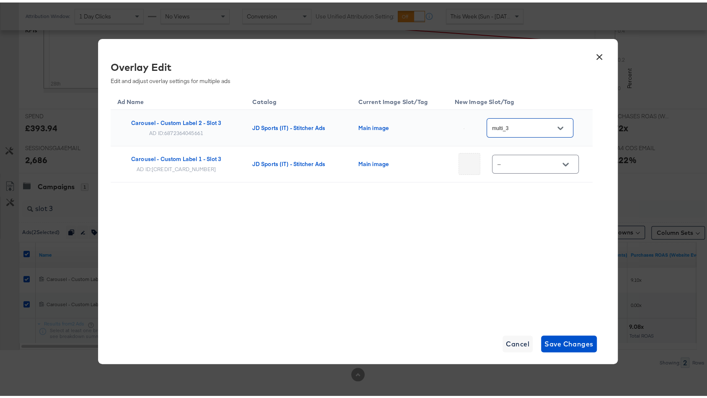
click at [525, 162] on input "--" at bounding box center [529, 162] width 66 height 10
click at [521, 249] on div "multi_3" at bounding box center [531, 245] width 48 height 8
type input "multi_3"
click at [563, 335] on span "Save Changes" at bounding box center [568, 341] width 49 height 12
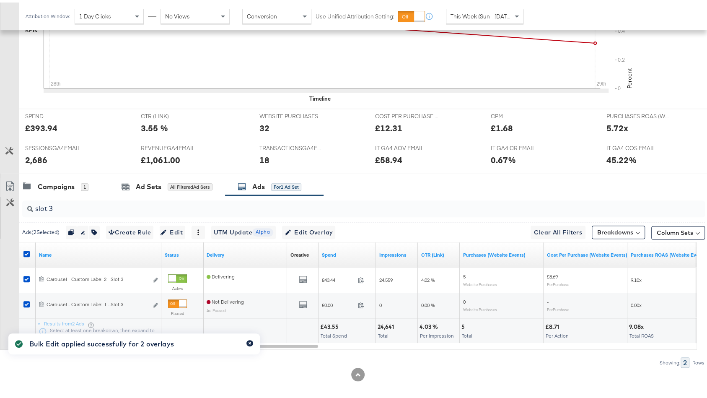
click at [248, 341] on icon "button" at bounding box center [249, 340] width 3 height 5
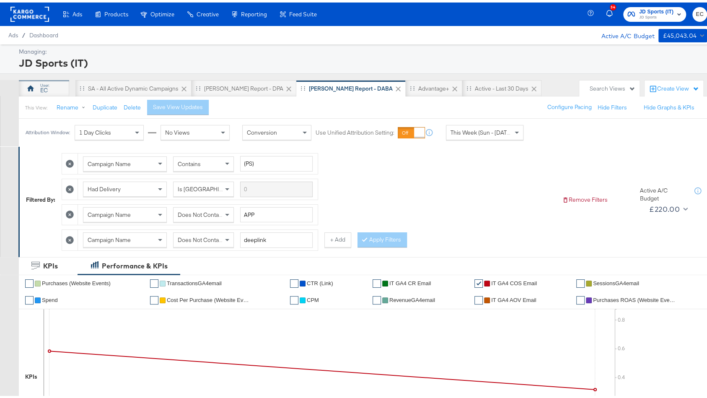
click at [50, 86] on div "EC" at bounding box center [44, 86] width 50 height 17
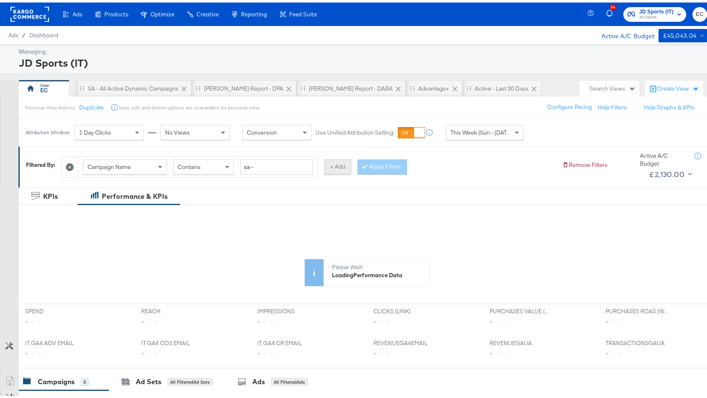
click at [343, 164] on button "+ Add" at bounding box center [337, 164] width 27 height 15
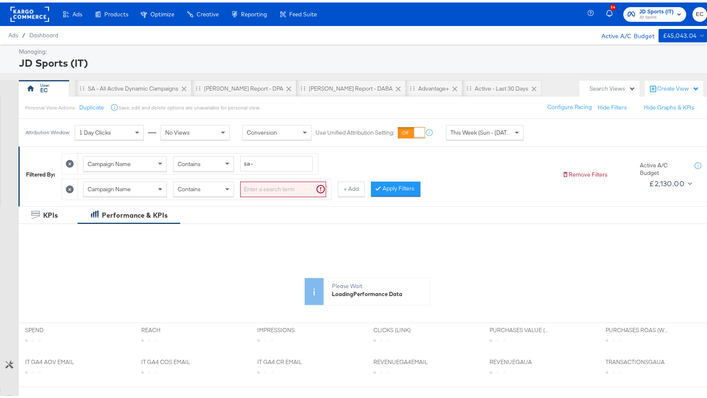
click at [159, 184] on span at bounding box center [161, 186] width 10 height 14
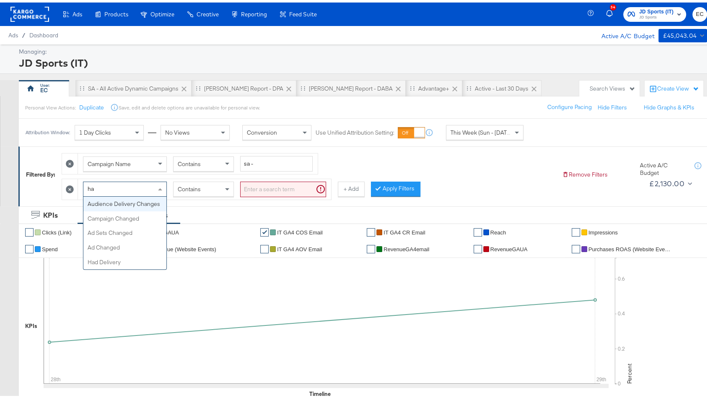
type input "had"
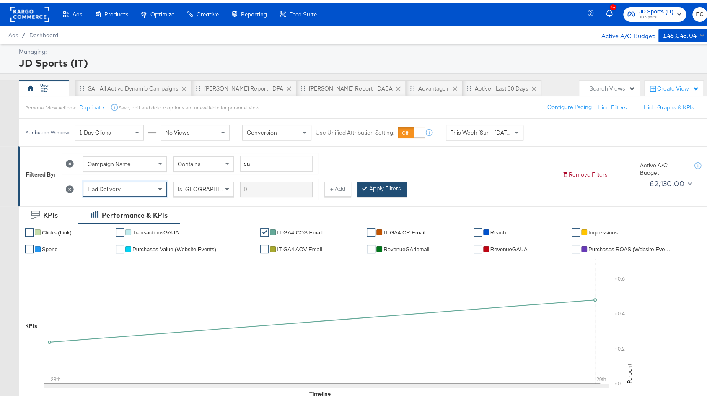
click at [381, 190] on button "Apply Filters" at bounding box center [382, 186] width 49 height 15
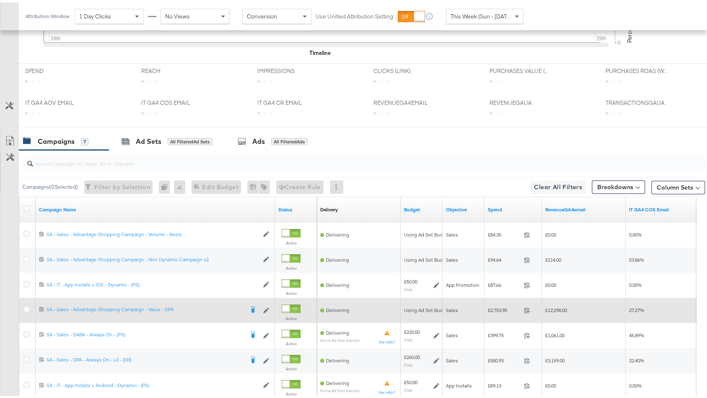
scroll to position [422, 0]
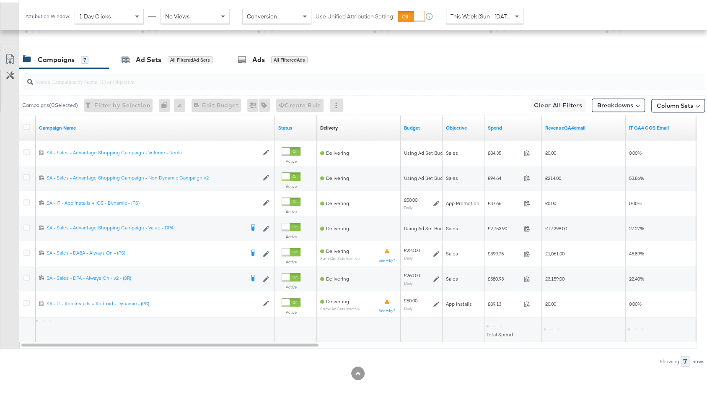
click at [268, 66] on div at bounding box center [362, 79] width 686 height 27
click at [268, 59] on div "Ads All Filtered Ads" at bounding box center [273, 57] width 70 height 10
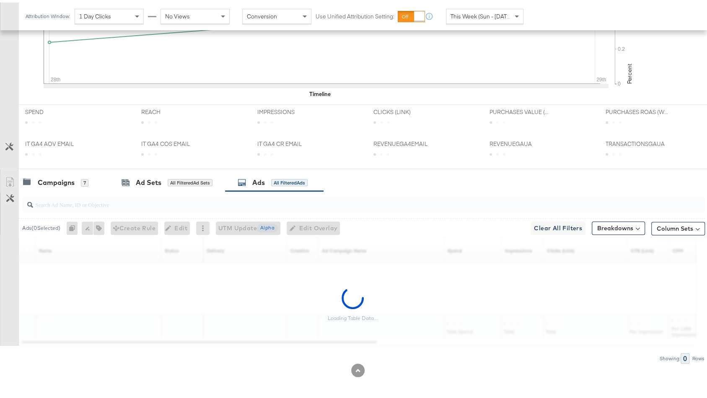
scroll to position [297, 0]
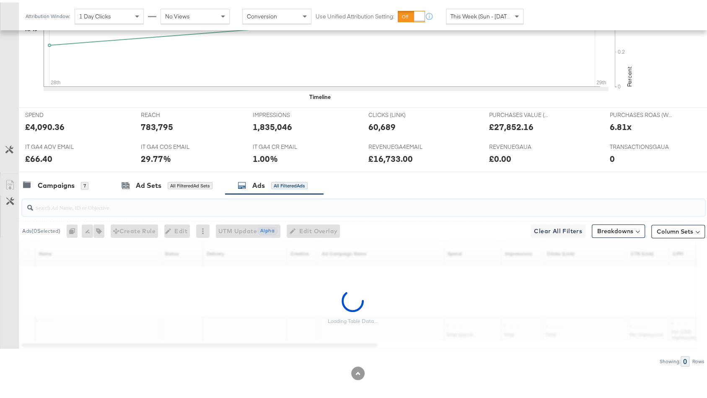
click at [139, 198] on input "search" at bounding box center [338, 201] width 610 height 16
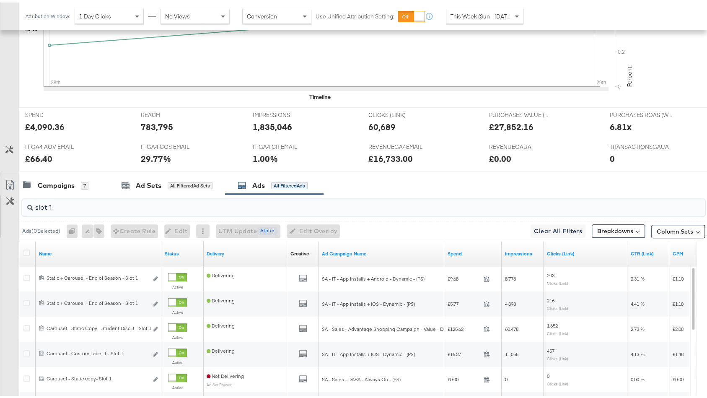
scroll to position [422, 0]
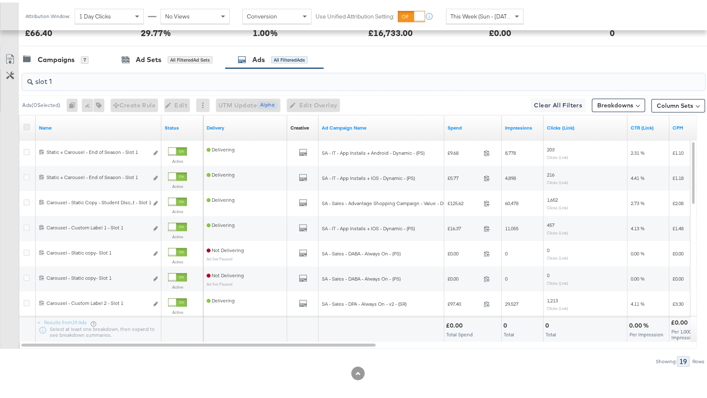
type input "slot 1"
click at [27, 121] on icon at bounding box center [26, 124] width 6 height 6
click at [0, 0] on input "checkbox" at bounding box center [0, 0] width 0 height 0
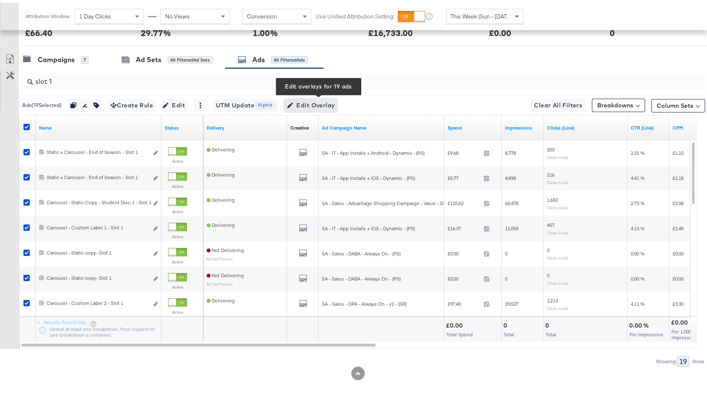
click at [315, 99] on span "Edit Overlay Edit overlays for 19 ads" at bounding box center [311, 103] width 48 height 10
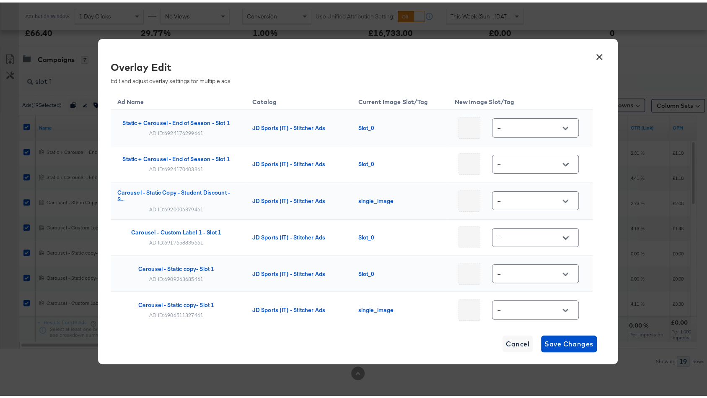
scroll to position [510, 0]
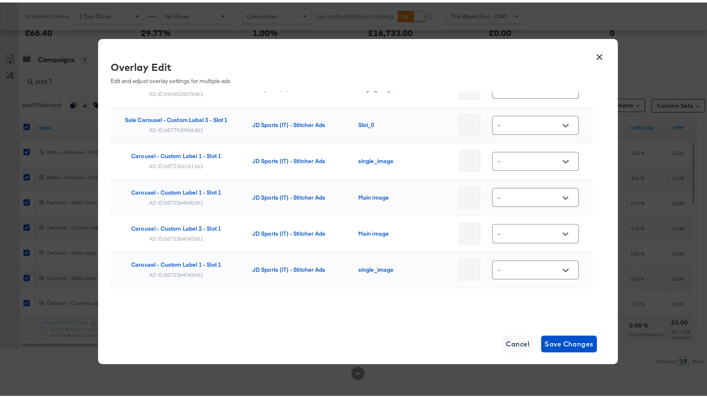
click at [516, 263] on input "--" at bounding box center [529, 268] width 66 height 10
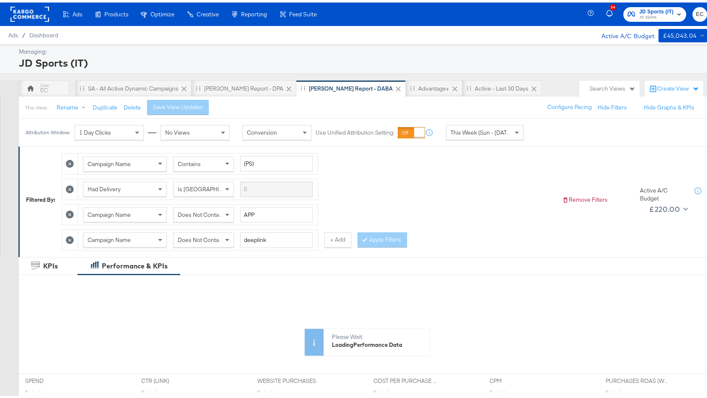
click at [639, 16] on span "JD Sports" at bounding box center [656, 15] width 34 height 7
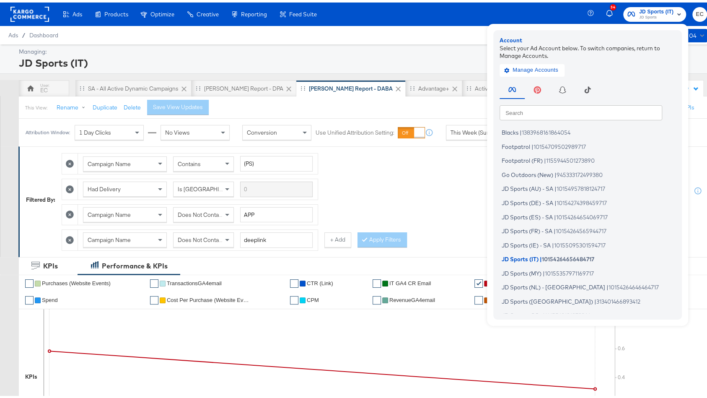
click at [570, 111] on input "text" at bounding box center [581, 109] width 163 height 15
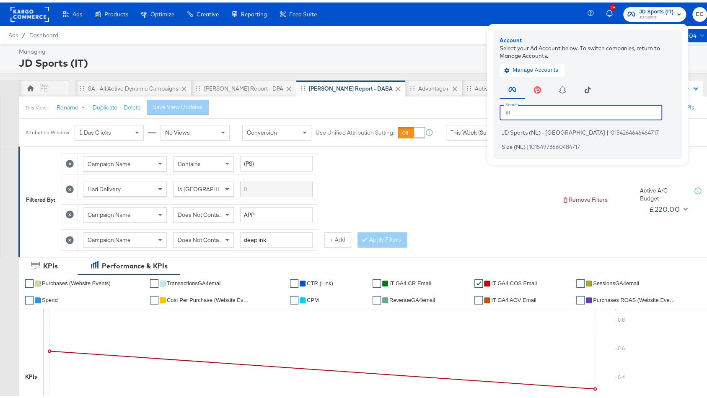
type input "nl"
click at [609, 127] on span "10154264646464717" at bounding box center [634, 130] width 50 height 7
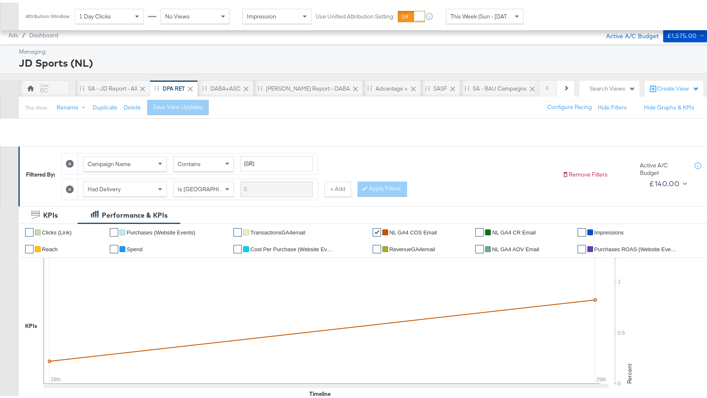
scroll to position [272, 0]
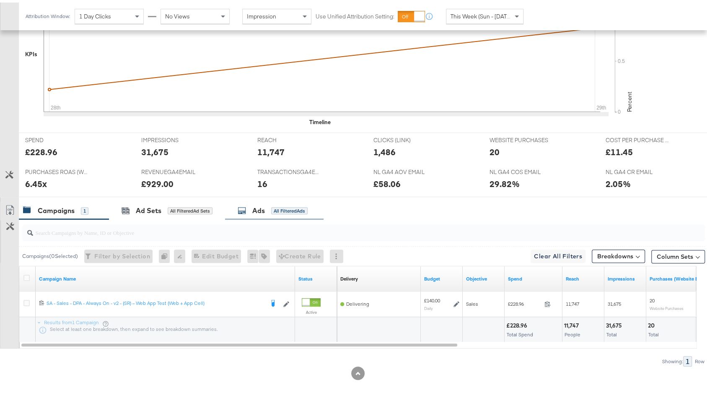
click at [262, 211] on div "Ads All Filtered Ads" at bounding box center [274, 208] width 98 height 18
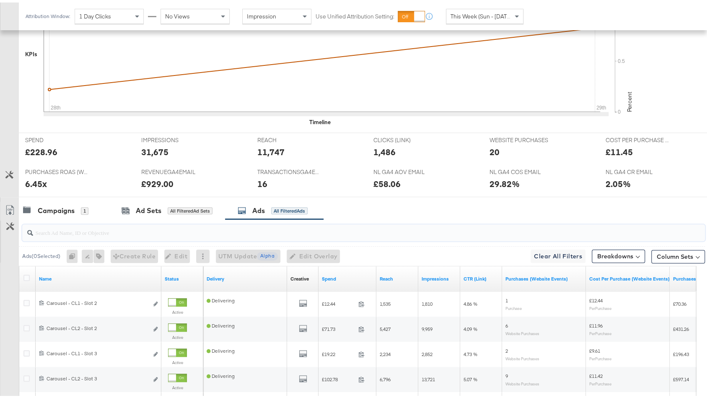
click at [225, 228] on input "search" at bounding box center [338, 226] width 610 height 16
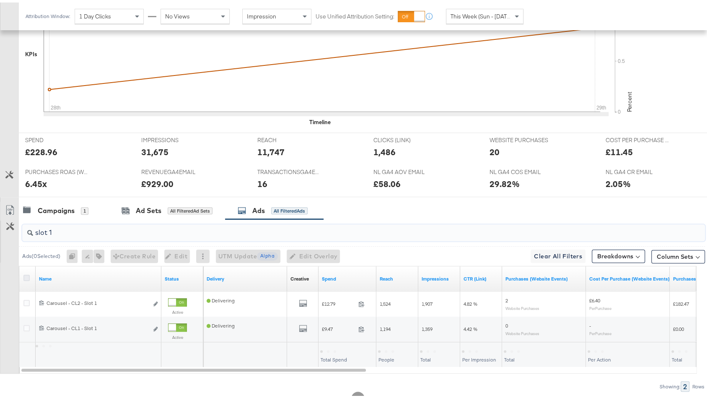
type input "slot 1"
click at [25, 272] on icon at bounding box center [26, 275] width 6 height 6
click at [0, 0] on input "checkbox" at bounding box center [0, 0] width 0 height 0
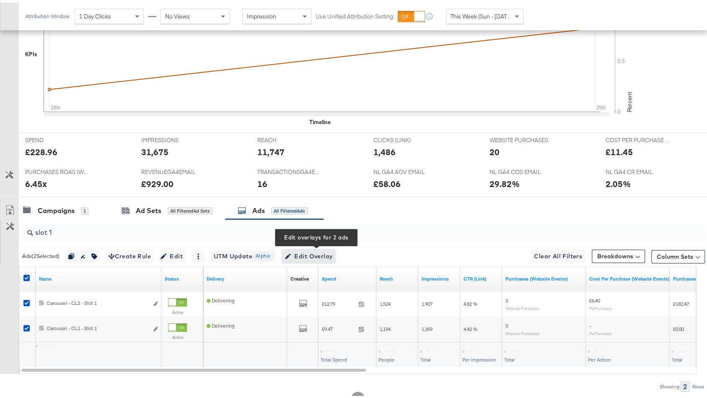
click at [317, 251] on span "Edit Overlay Edit overlays for 2 ads" at bounding box center [309, 254] width 48 height 10
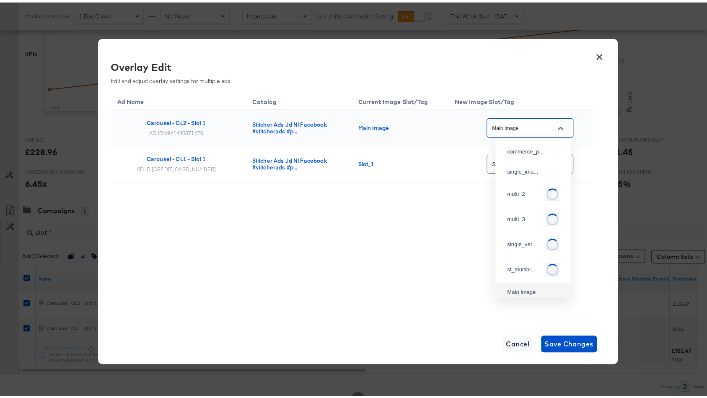
click at [544, 124] on input "Main image" at bounding box center [523, 126] width 66 height 10
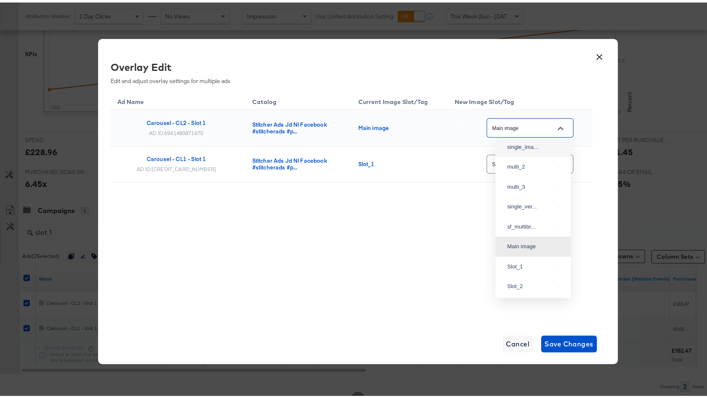
scroll to position [0, 0]
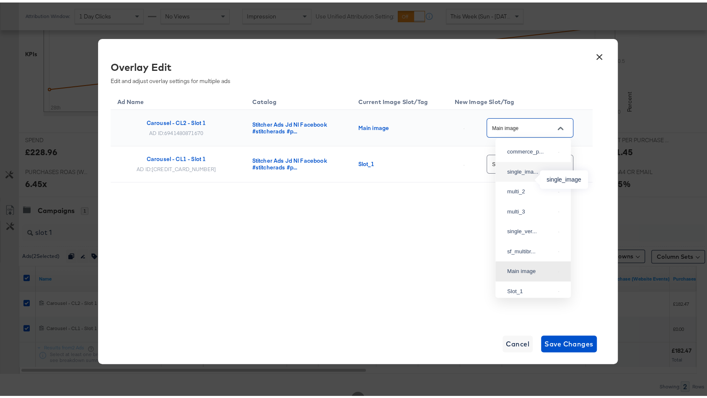
click at [531, 174] on div "single_ima..." at bounding box center [531, 169] width 48 height 8
type input "single_image"
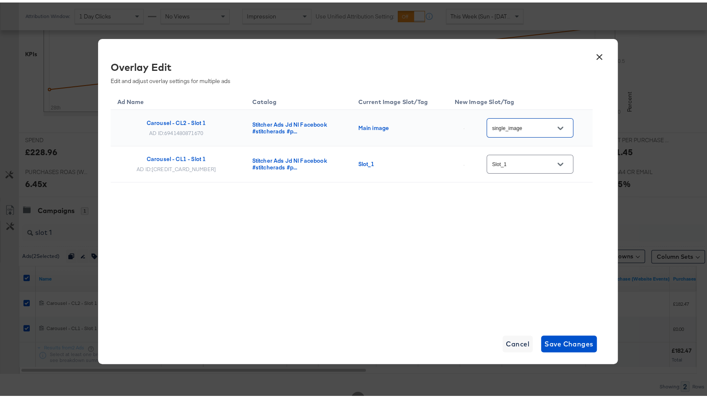
click at [534, 159] on input "Slot_1" at bounding box center [523, 162] width 66 height 10
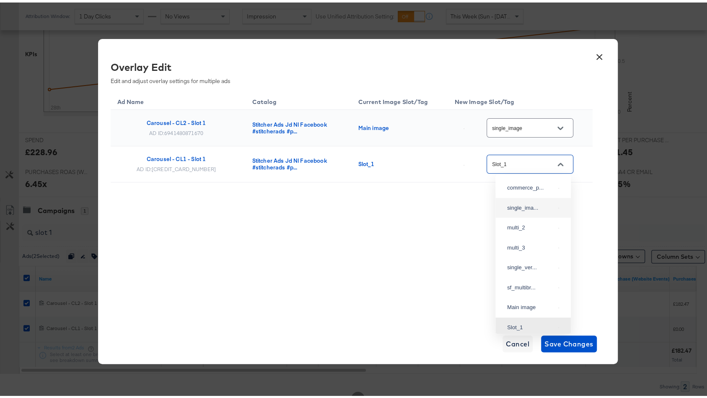
click at [527, 207] on div "single_ima..." at bounding box center [533, 205] width 62 height 15
type input "single_image"
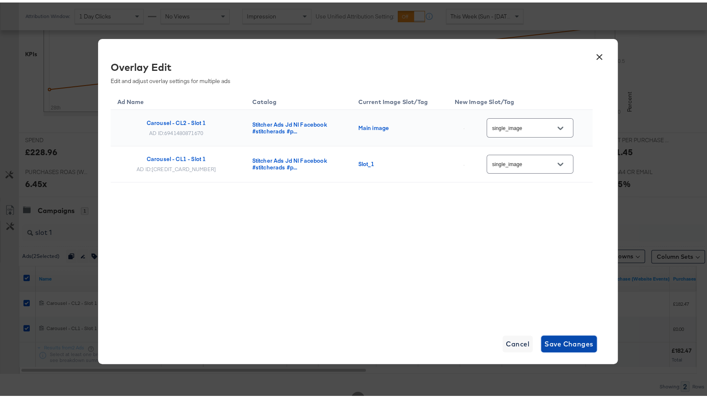
click at [556, 340] on span "Save Changes" at bounding box center [568, 341] width 49 height 12
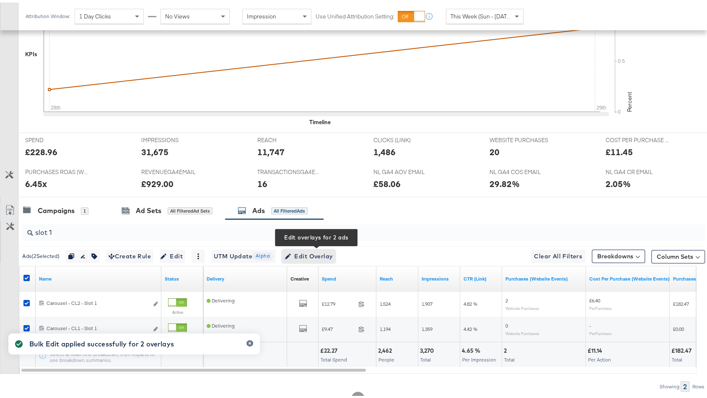
click at [325, 249] on span "Edit Overlay Edit overlays for 2 ads" at bounding box center [309, 254] width 48 height 10
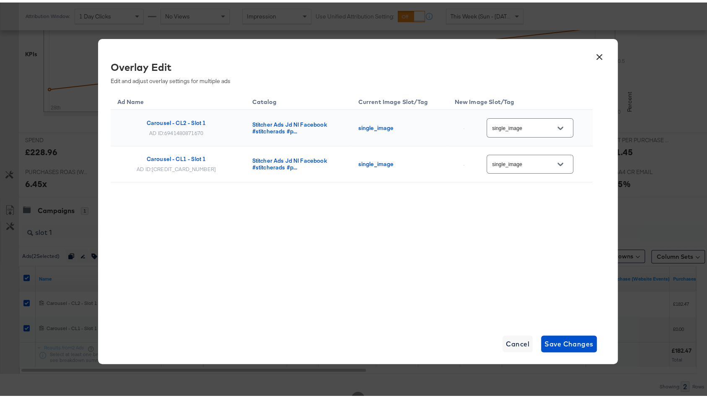
click at [596, 55] on button "×" at bounding box center [599, 52] width 15 height 15
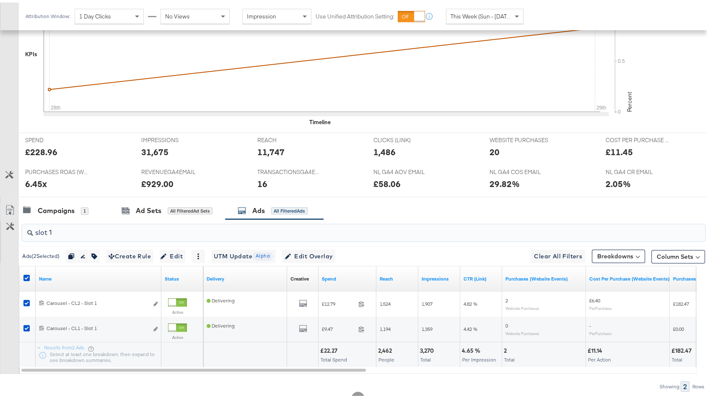
click at [225, 223] on input "slot 1" at bounding box center [338, 226] width 610 height 16
click at [212, 237] on div "slot 1" at bounding box center [363, 230] width 683 height 20
click at [211, 222] on input "slot 1" at bounding box center [338, 226] width 610 height 16
click at [211, 228] on input "slot 1" at bounding box center [338, 226] width 610 height 16
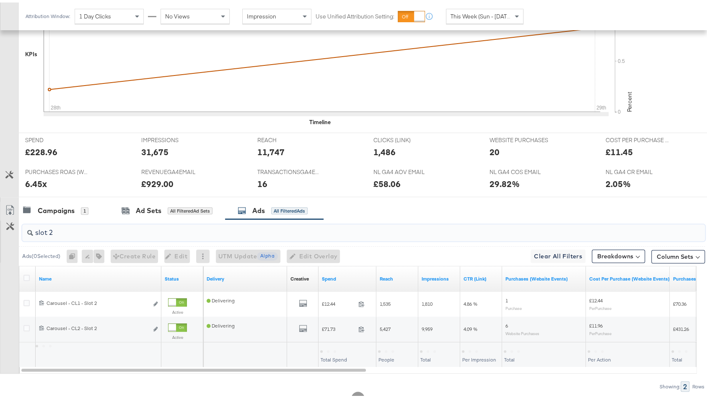
type input "slot 2"
click at [27, 272] on icon at bounding box center [26, 275] width 6 height 6
click at [0, 0] on input "checkbox" at bounding box center [0, 0] width 0 height 0
click at [27, 272] on icon at bounding box center [26, 275] width 6 height 6
click at [0, 0] on input "checkbox" at bounding box center [0, 0] width 0 height 0
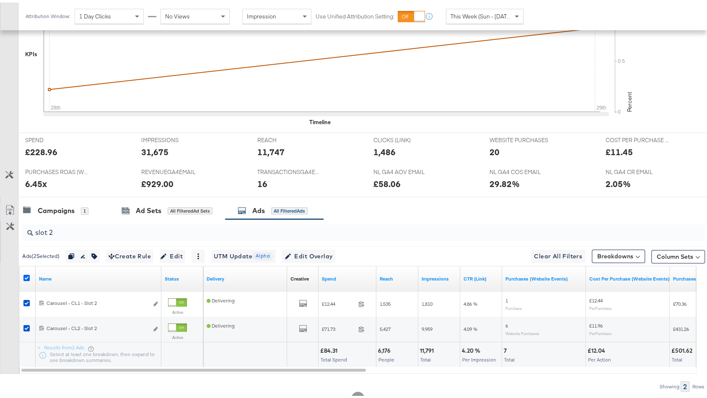
click at [27, 272] on icon at bounding box center [26, 275] width 6 height 6
click at [0, 0] on input "checkbox" at bounding box center [0, 0] width 0 height 0
click at [27, 272] on icon at bounding box center [26, 275] width 6 height 6
click at [0, 0] on input "checkbox" at bounding box center [0, 0] width 0 height 0
click at [328, 249] on span "Edit Overlay Edit overlays for 2 ads" at bounding box center [309, 254] width 48 height 10
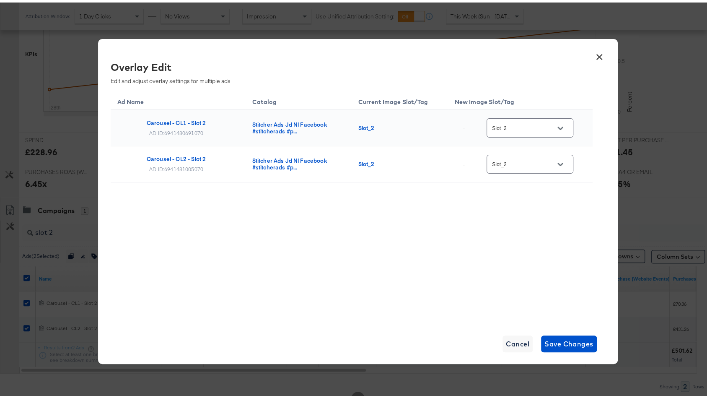
click at [513, 127] on input "Slot_2" at bounding box center [523, 126] width 66 height 10
click at [524, 193] on div "multi_2" at bounding box center [531, 189] width 48 height 8
type input "multi_2"
click at [533, 159] on input "Slot_2" at bounding box center [523, 162] width 66 height 10
click at [527, 210] on div "single_ima..." at bounding box center [531, 205] width 48 height 8
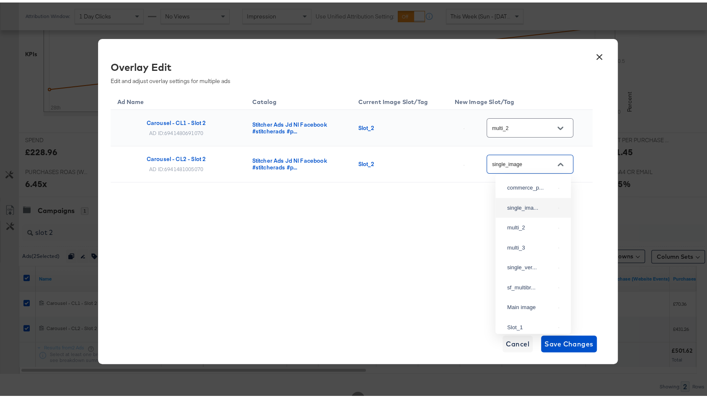
click at [533, 163] on input "single_image" at bounding box center [523, 162] width 66 height 10
click at [526, 231] on div "multi_2" at bounding box center [533, 225] width 62 height 15
type input "multi_2"
click at [568, 345] on span "Save Changes" at bounding box center [568, 341] width 49 height 12
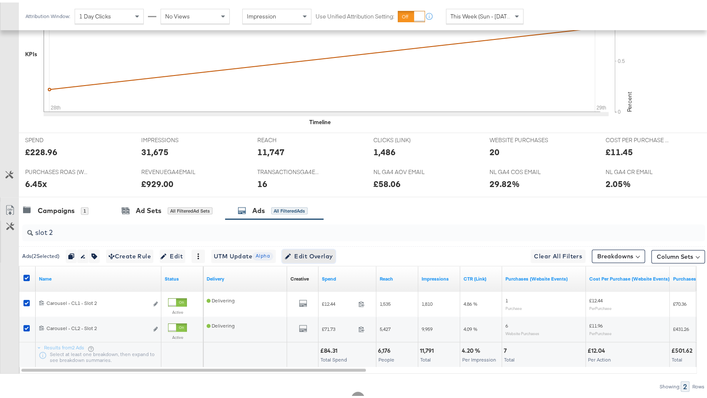
click at [321, 247] on button "Edit Overlay Edit overlays for 2 ads" at bounding box center [308, 253] width 53 height 13
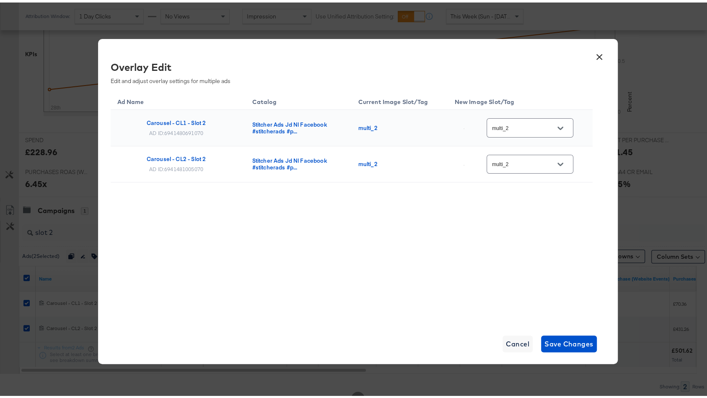
click at [596, 54] on button "×" at bounding box center [599, 52] width 15 height 15
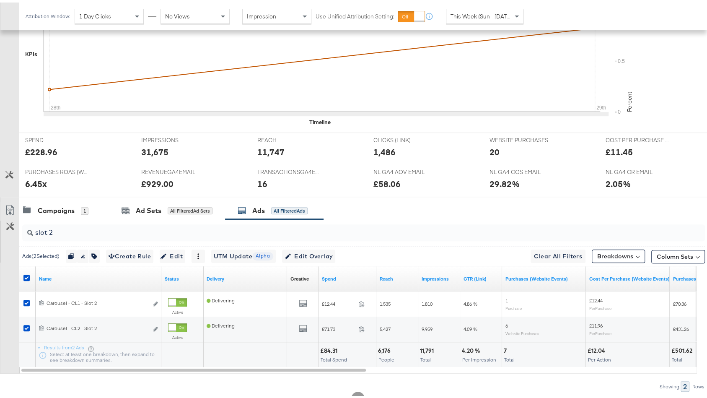
click at [62, 226] on input "slot 2" at bounding box center [338, 226] width 610 height 16
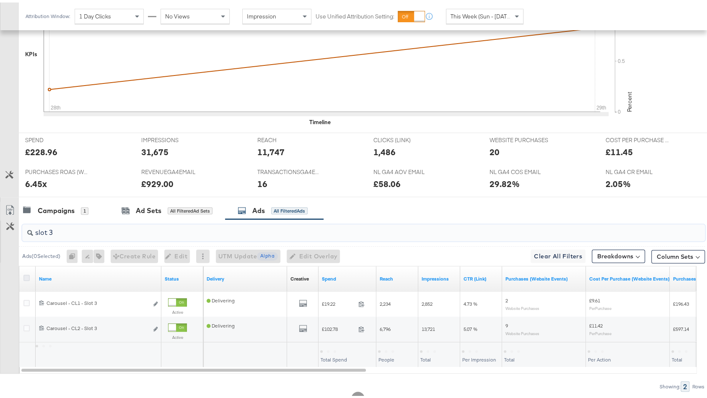
type input "slot 3"
click at [26, 272] on icon at bounding box center [26, 275] width 6 height 6
click at [0, 0] on input "checkbox" at bounding box center [0, 0] width 0 height 0
click at [26, 272] on icon at bounding box center [26, 275] width 6 height 6
click at [0, 0] on input "checkbox" at bounding box center [0, 0] width 0 height 0
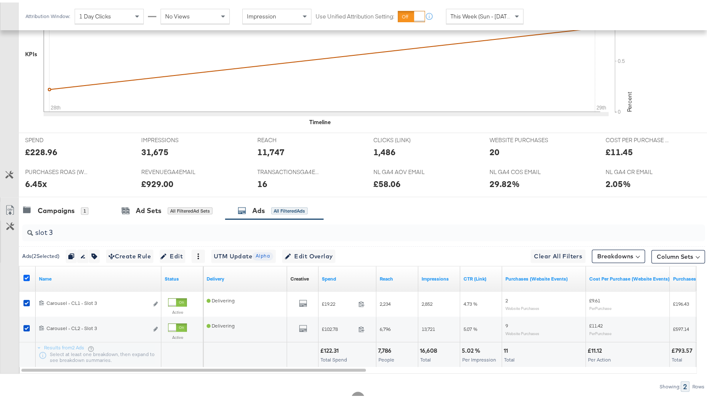
click at [26, 272] on icon at bounding box center [26, 275] width 6 height 6
click at [0, 0] on input "checkbox" at bounding box center [0, 0] width 0 height 0
click at [26, 272] on icon at bounding box center [26, 275] width 6 height 6
click at [0, 0] on input "checkbox" at bounding box center [0, 0] width 0 height 0
click at [291, 251] on icon "button" at bounding box center [288, 254] width 6 height 6
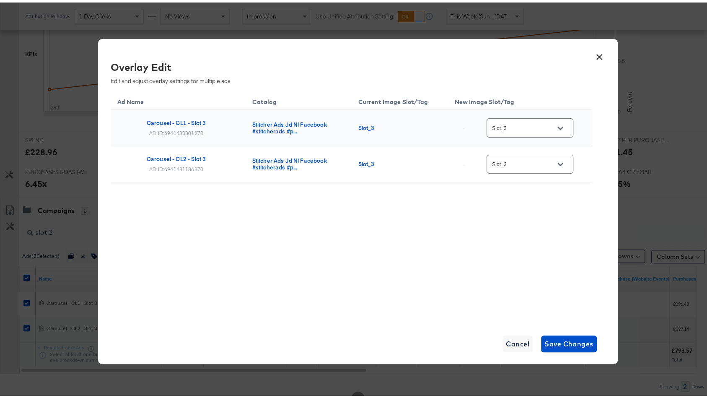
click at [557, 124] on icon "Open" at bounding box center [560, 125] width 6 height 3
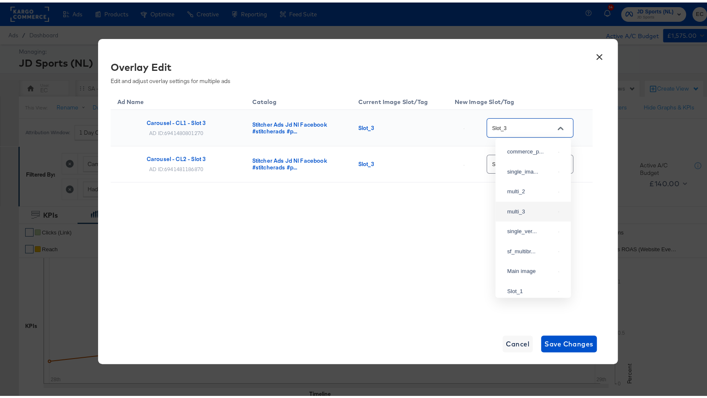
click at [534, 217] on div "multi_3" at bounding box center [533, 209] width 62 height 15
type input "multi_3"
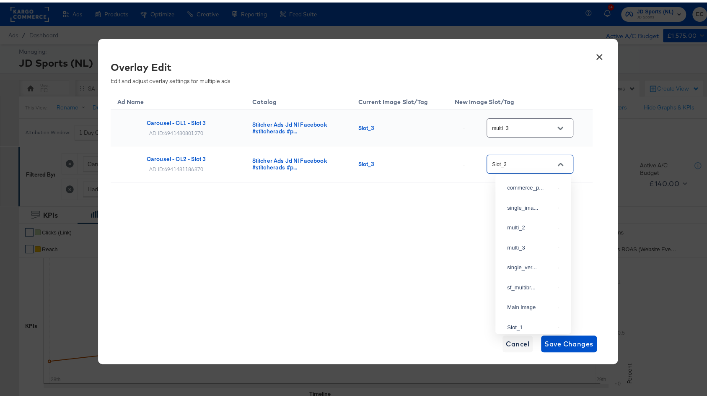
click at [534, 164] on input "Slot_3" at bounding box center [523, 162] width 66 height 10
click at [533, 253] on div "multi_3" at bounding box center [533, 245] width 62 height 15
type input "multi_3"
click at [576, 341] on span "Save Changes" at bounding box center [568, 341] width 49 height 12
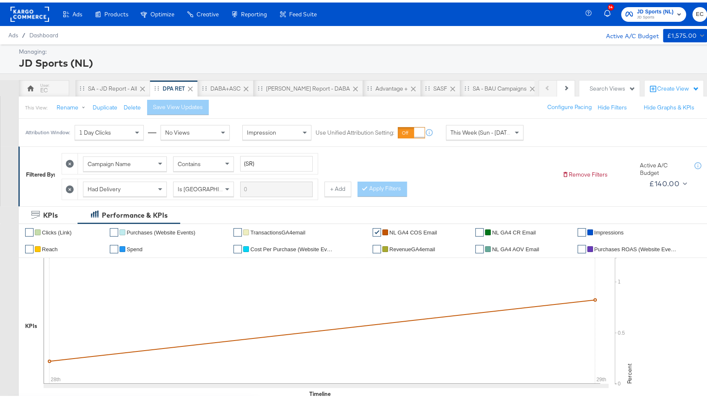
scroll to position [297, 0]
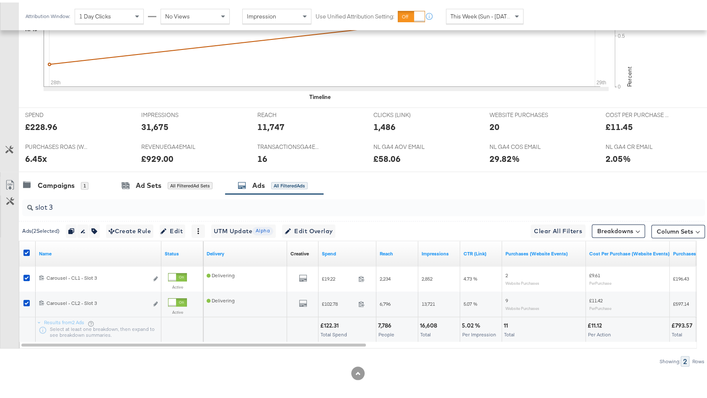
click at [210, 197] on input "slot 3" at bounding box center [338, 201] width 610 height 16
click at [212, 200] on input "slot 3" at bounding box center [338, 201] width 610 height 16
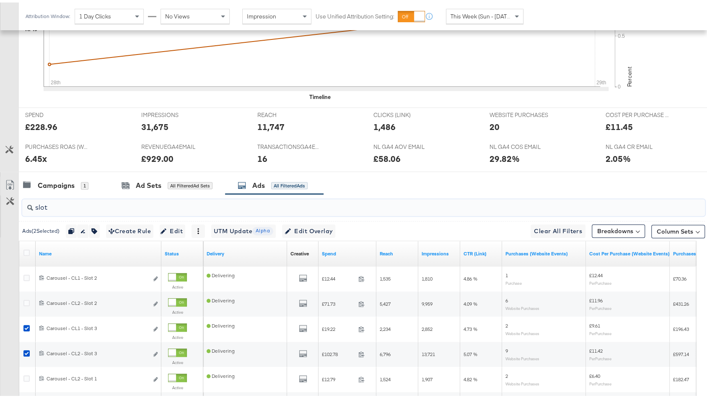
type input "slot 3"
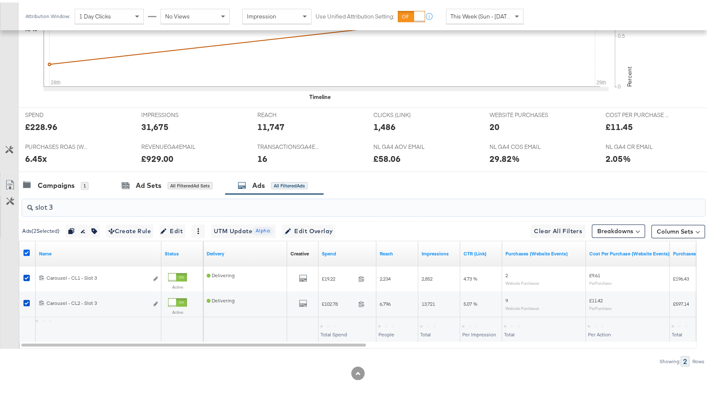
click at [26, 248] on icon at bounding box center [26, 250] width 6 height 6
click at [0, 0] on input "checkbox" at bounding box center [0, 0] width 0 height 0
click at [26, 248] on icon at bounding box center [26, 250] width 6 height 6
click at [0, 0] on input "checkbox" at bounding box center [0, 0] width 0 height 0
click at [327, 223] on span "Edit Overlay Edit overlays for 2 ads" at bounding box center [309, 228] width 48 height 10
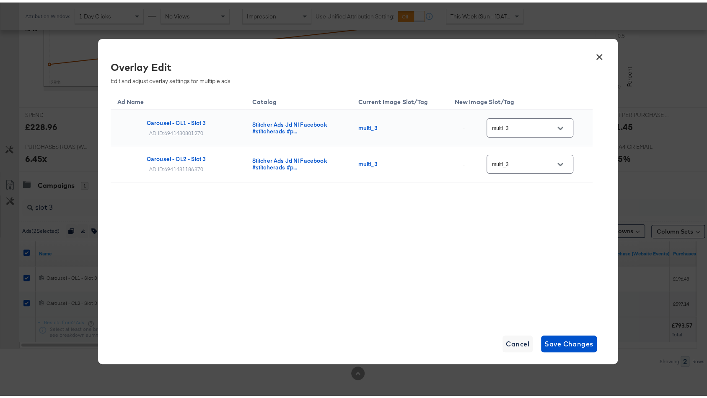
click at [593, 52] on button "×" at bounding box center [599, 52] width 15 height 15
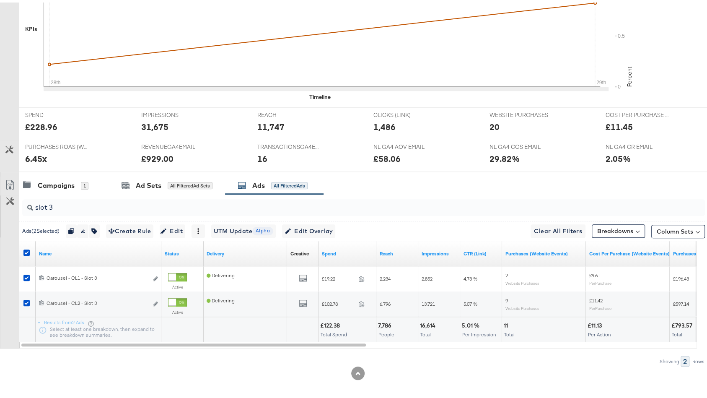
scroll to position [0, 0]
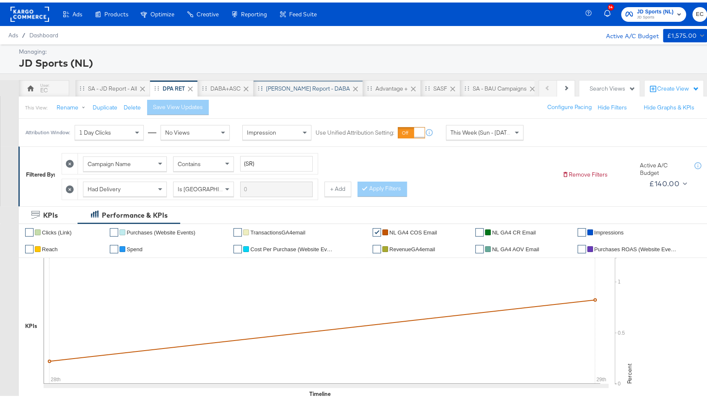
click at [301, 84] on div "SA - JD Report - DABA" at bounding box center [308, 86] width 84 height 8
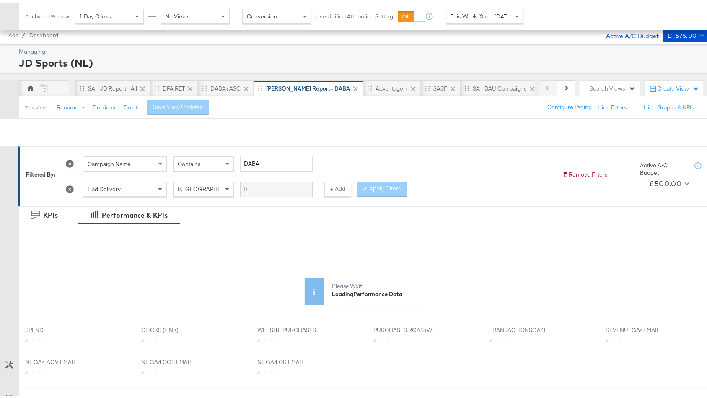
scroll to position [190, 0]
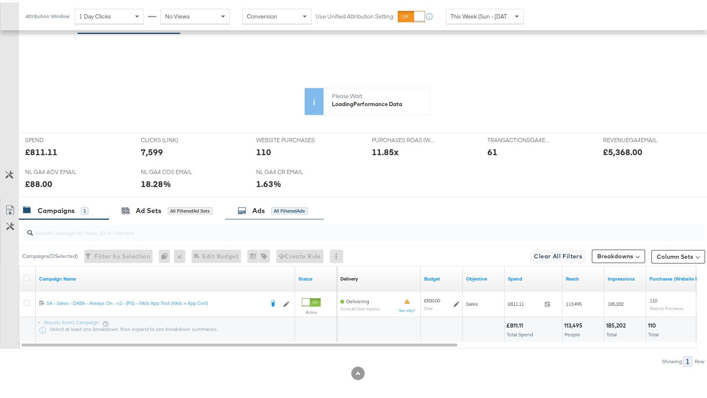
click at [265, 130] on div "✔ Clicks (Link) ✔ Purchases (Website Events) ✔ TransactionsGA4email ✔ NL GA4 CO…" at bounding box center [367, 80] width 697 height 99
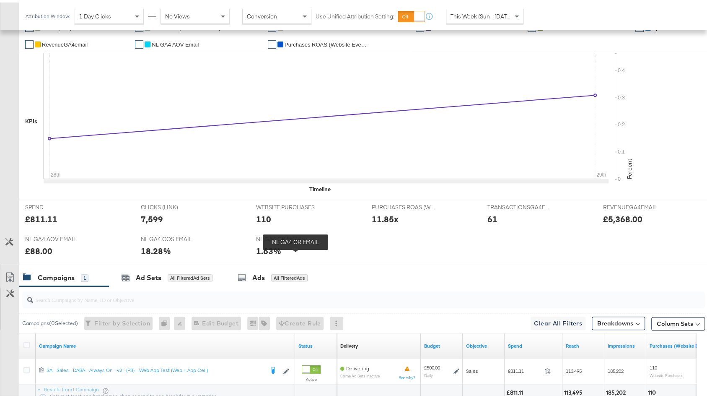
scroll to position [272, 0]
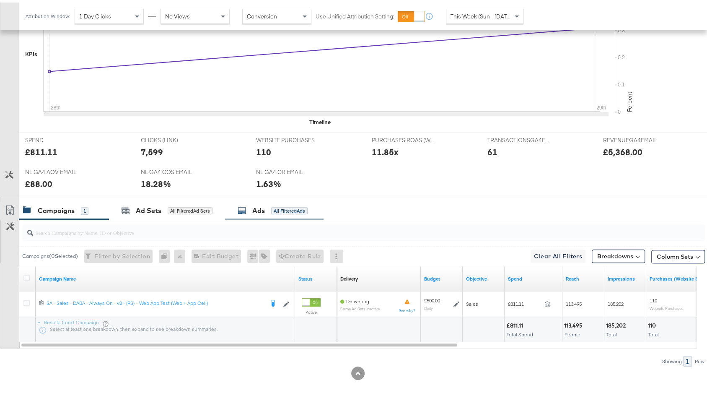
click at [269, 205] on div "Ads All Filtered Ads" at bounding box center [273, 208] width 70 height 10
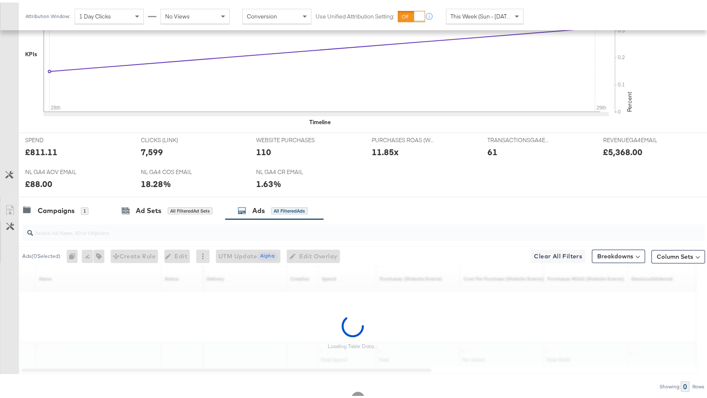
scroll to position [297, 0]
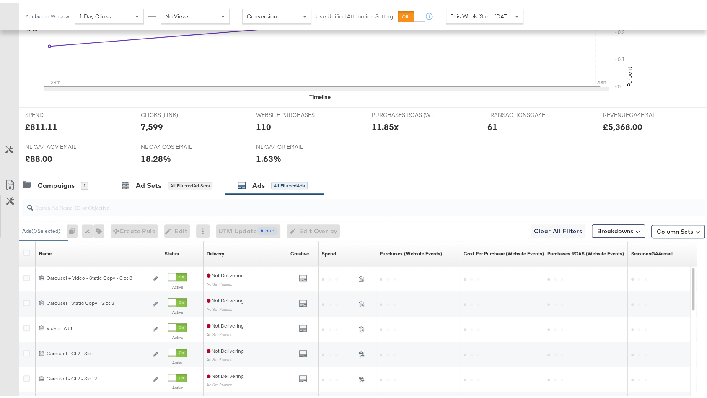
click at [307, 193] on input "search" at bounding box center [338, 201] width 610 height 16
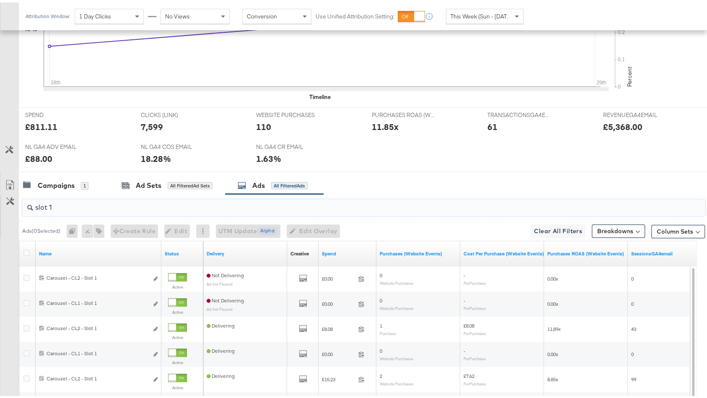
scroll to position [422, 0]
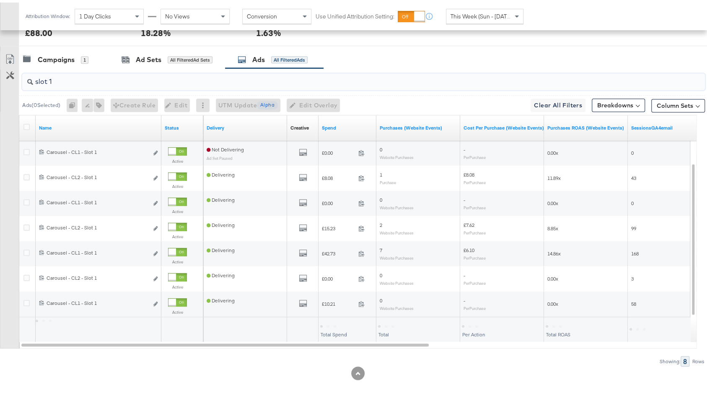
type input "slot 1"
click at [31, 122] on div at bounding box center [27, 125] width 9 height 8
click at [29, 122] on div at bounding box center [27, 125] width 9 height 8
click at [26, 121] on icon at bounding box center [26, 124] width 6 height 6
click at [0, 0] on input "checkbox" at bounding box center [0, 0] width 0 height 0
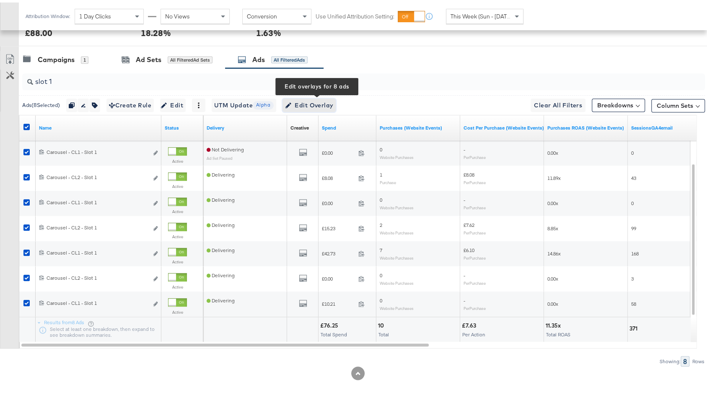
click at [332, 98] on span "Edit Overlay Edit overlays for 8 ads" at bounding box center [309, 103] width 48 height 10
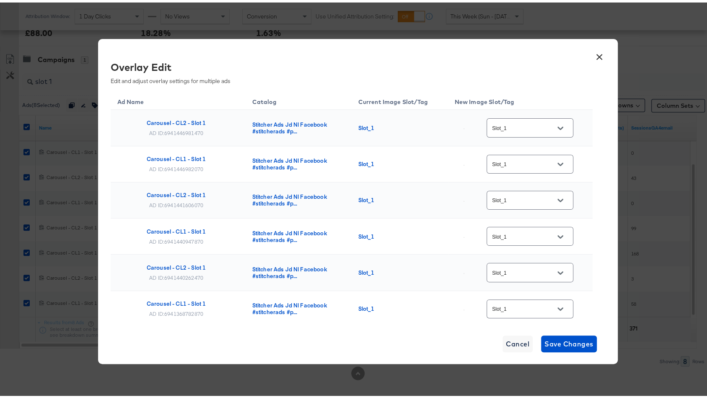
click at [532, 119] on div "Slot_1" at bounding box center [530, 125] width 87 height 19
click at [531, 121] on input "Slot_1" at bounding box center [523, 126] width 66 height 10
click at [521, 155] on div "single_ima..." at bounding box center [524, 151] width 48 height 8
type input "single_image"
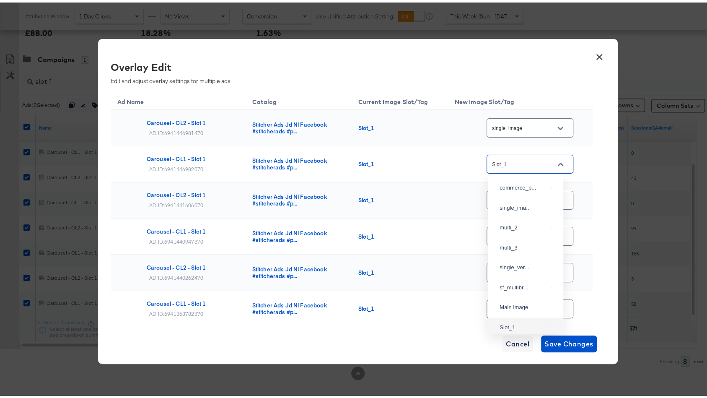
click at [513, 157] on input "Slot_1" at bounding box center [523, 162] width 66 height 10
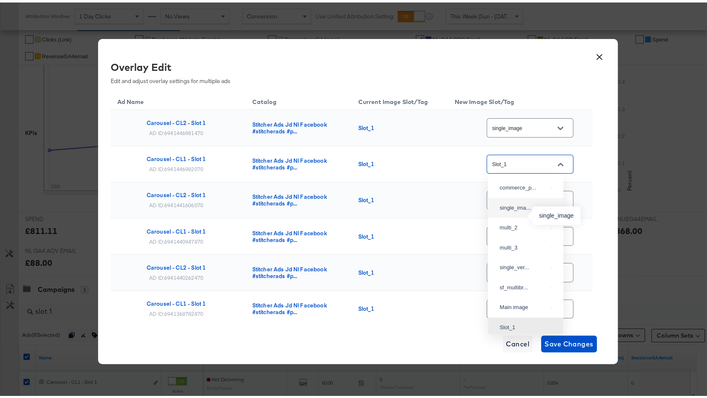
click at [526, 210] on div "single_ima..." at bounding box center [524, 205] width 48 height 8
type input "single_image"
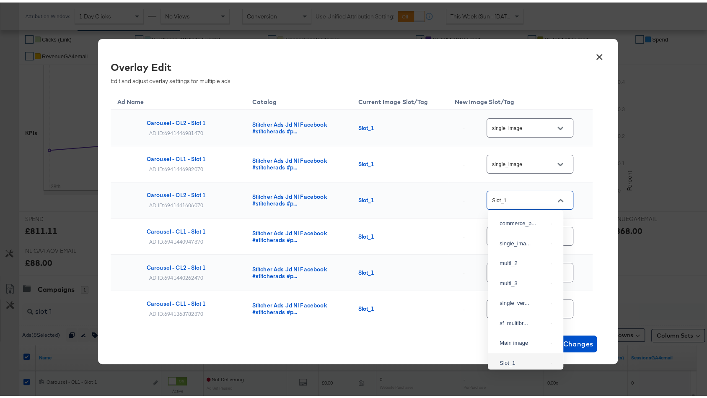
click at [526, 195] on input "Slot_1" at bounding box center [523, 198] width 66 height 10
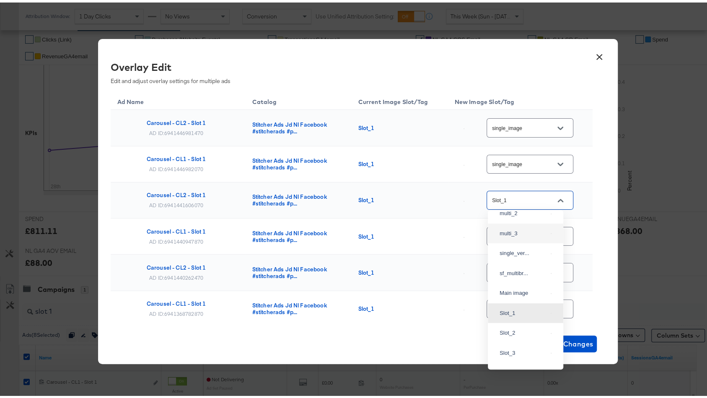
scroll to position [35, 0]
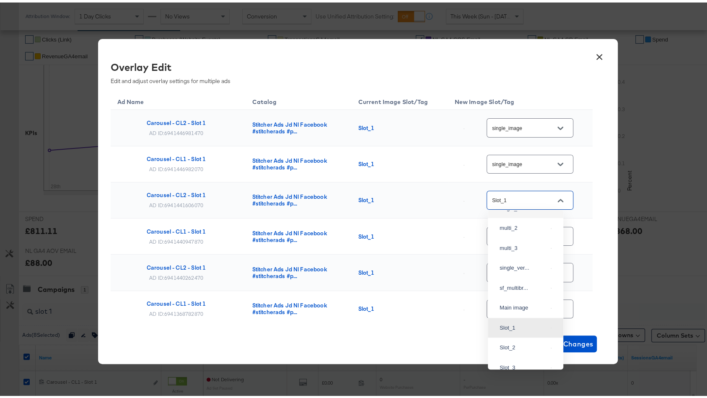
click at [523, 213] on div "single_ima..." at bounding box center [526, 205] width 62 height 15
type input "single_image"
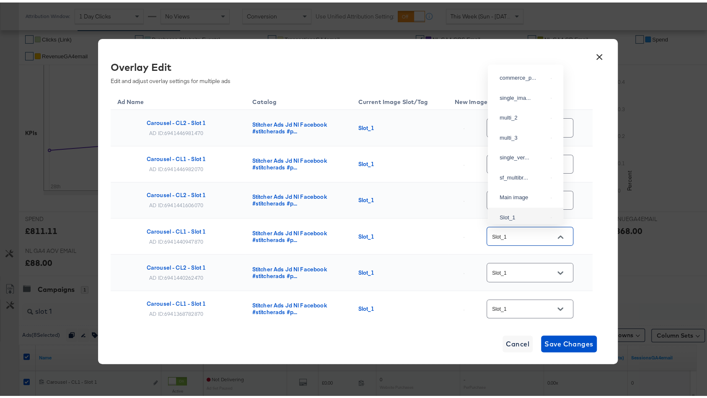
click at [523, 235] on input "Slot_1" at bounding box center [523, 234] width 66 height 10
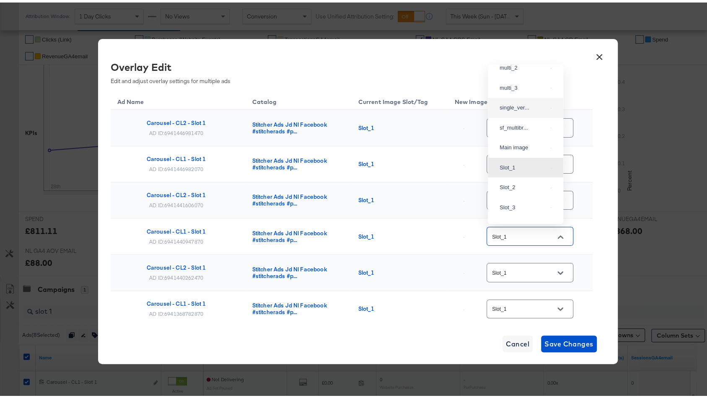
scroll to position [0, 0]
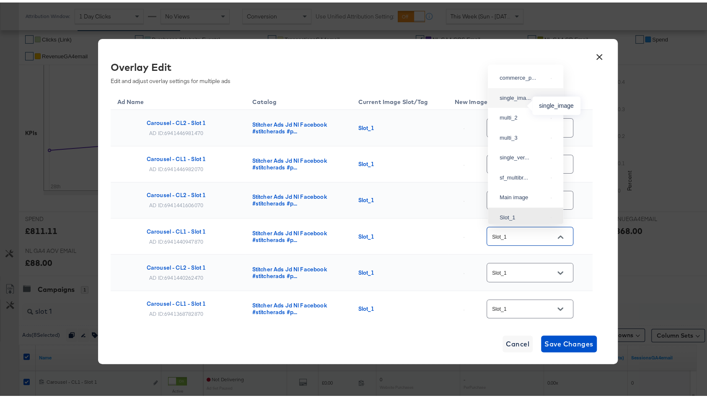
click at [526, 99] on div "single_ima..." at bounding box center [524, 95] width 48 height 8
type input "single_image"
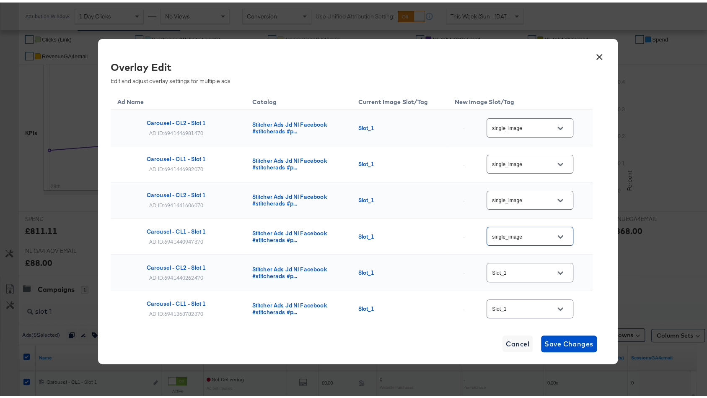
click at [513, 264] on div "Slot_1" at bounding box center [530, 269] width 87 height 19
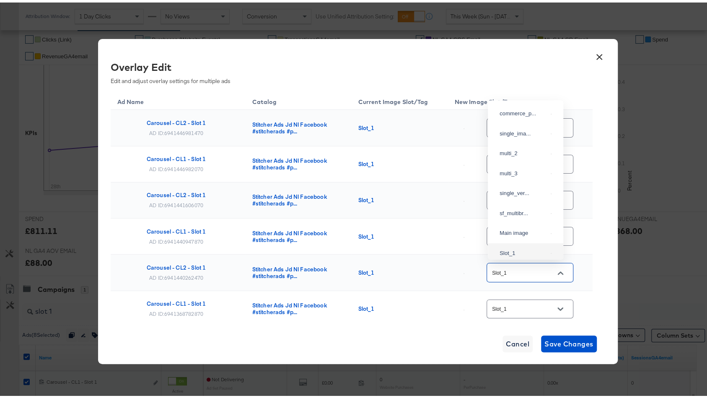
click at [510, 269] on input "Slot_1" at bounding box center [523, 270] width 66 height 10
click at [518, 135] on div "single_ima..." at bounding box center [524, 131] width 48 height 8
type input "single_image"
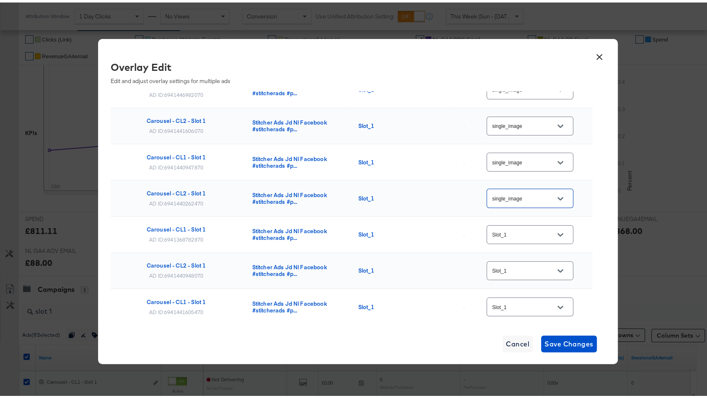
scroll to position [89, 0]
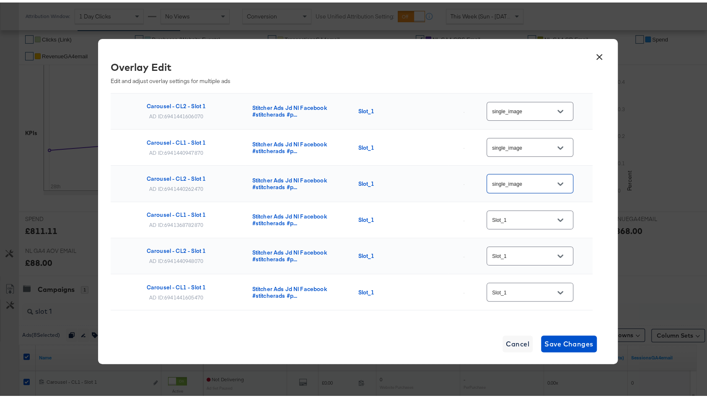
click at [520, 220] on div "Slot_1" at bounding box center [530, 217] width 87 height 19
click at [519, 218] on input "Slot_1" at bounding box center [523, 218] width 66 height 10
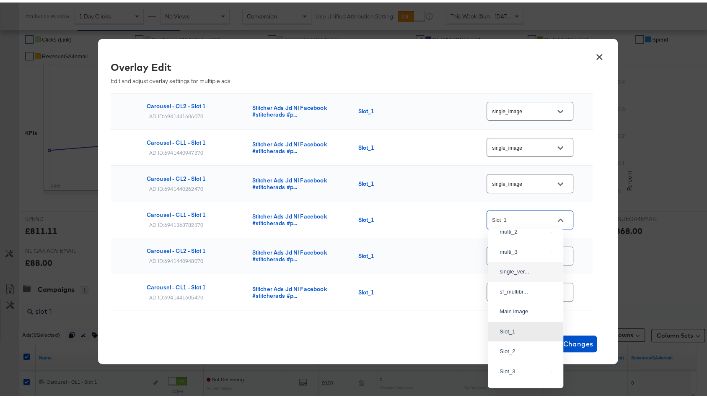
scroll to position [0, 0]
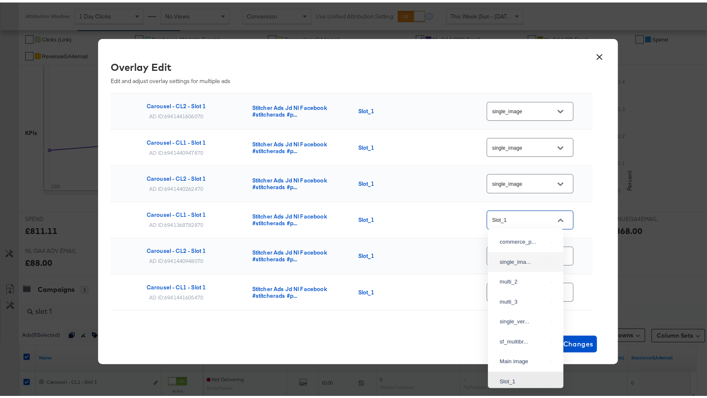
click at [523, 267] on div "single_ima..." at bounding box center [526, 259] width 62 height 15
type input "single_image"
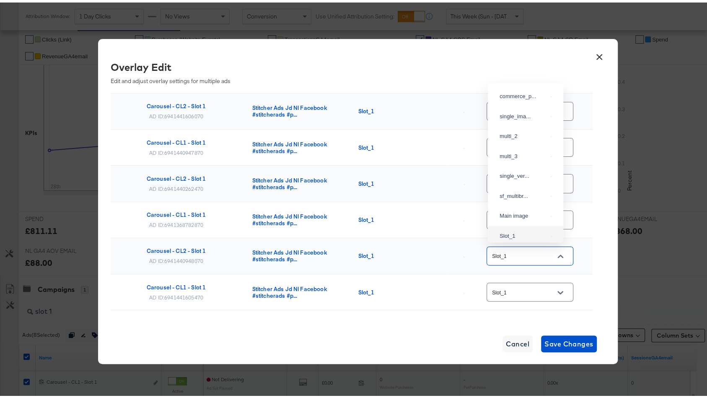
click at [523, 252] on input "Slot_1" at bounding box center [523, 254] width 66 height 10
click at [526, 122] on div "single_ima..." at bounding box center [526, 113] width 62 height 15
type input "single_image"
click at [525, 292] on div "Slot_1" at bounding box center [530, 289] width 87 height 19
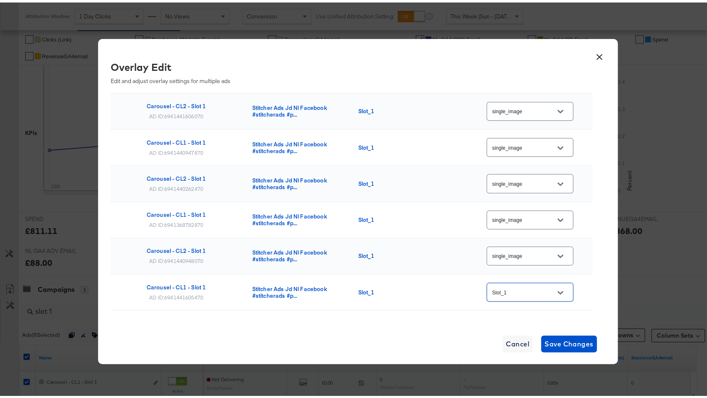
click at [523, 281] on div "Slot_1" at bounding box center [530, 289] width 87 height 19
click at [519, 290] on input "Slot_1" at bounding box center [523, 290] width 66 height 10
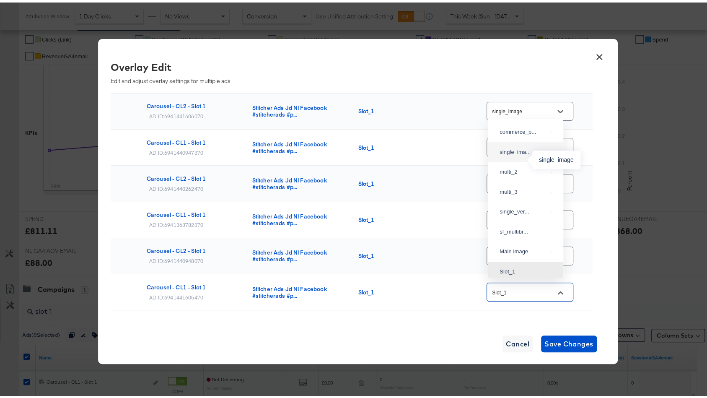
click at [525, 154] on div "single_ima..." at bounding box center [524, 149] width 48 height 8
type input "single_image"
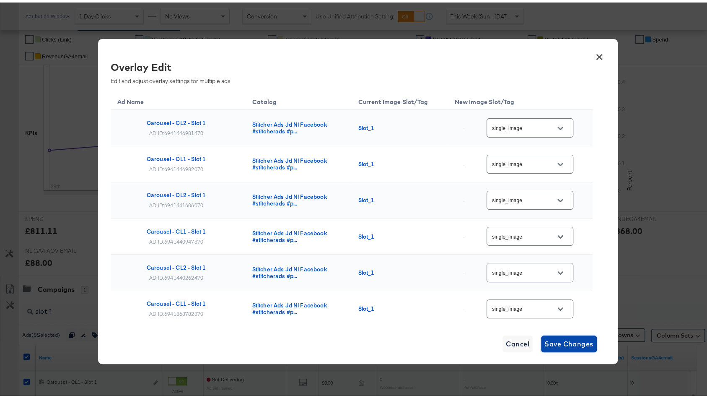
click at [555, 341] on span "Save Changes" at bounding box center [568, 341] width 49 height 12
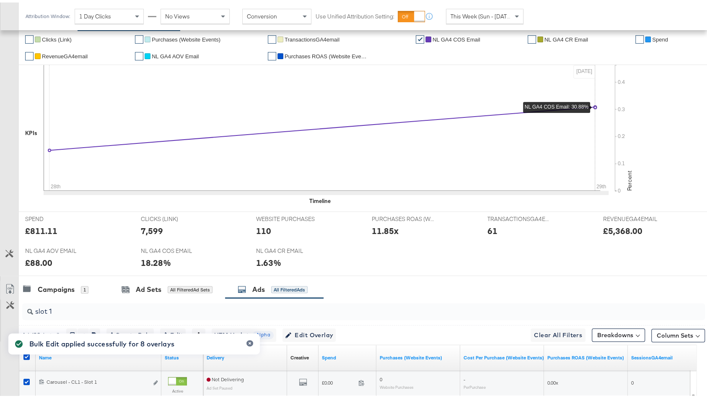
scroll to position [422, 0]
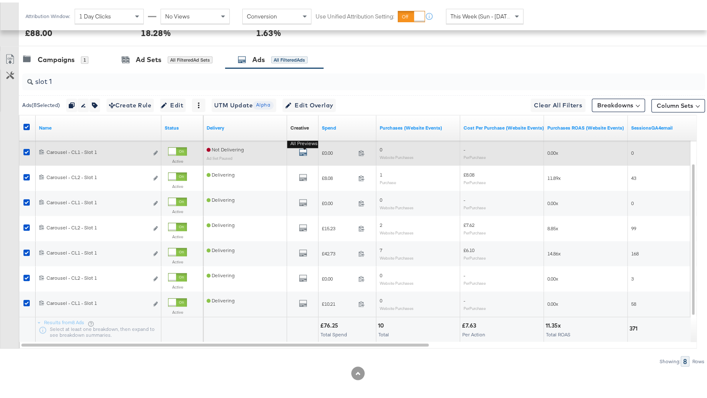
click at [302, 148] on icon "default" at bounding box center [303, 149] width 8 height 8
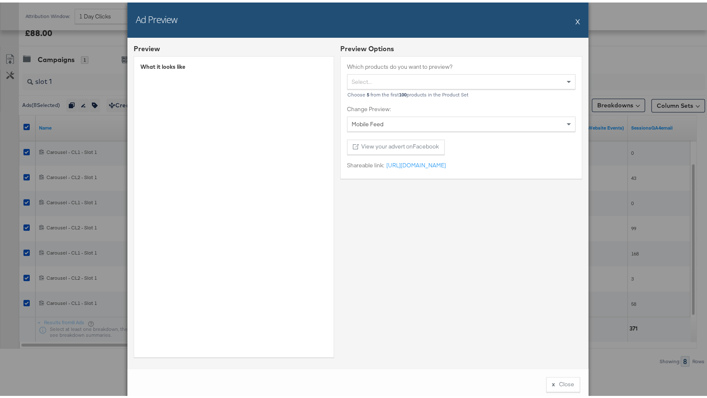
click at [575, 19] on button "X" at bounding box center [577, 18] width 5 height 17
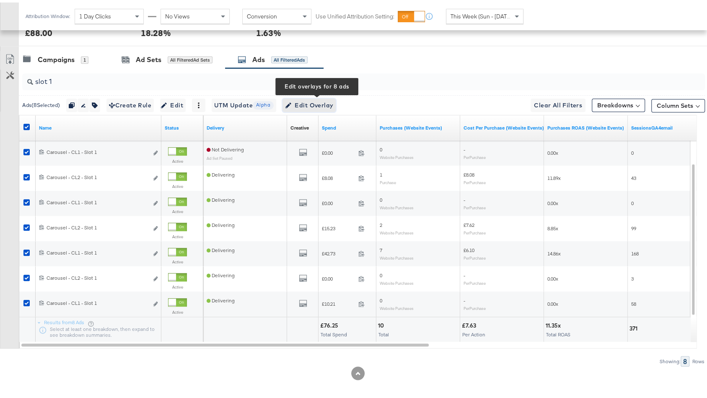
click at [331, 101] on span "Edit Overlay Edit overlays for 8 ads" at bounding box center [309, 103] width 48 height 10
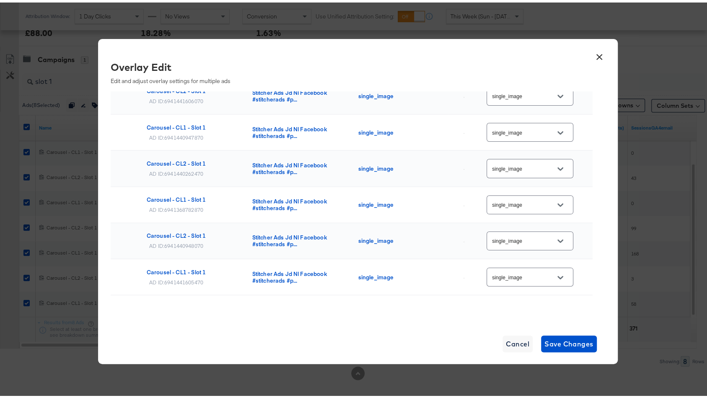
scroll to position [116, 0]
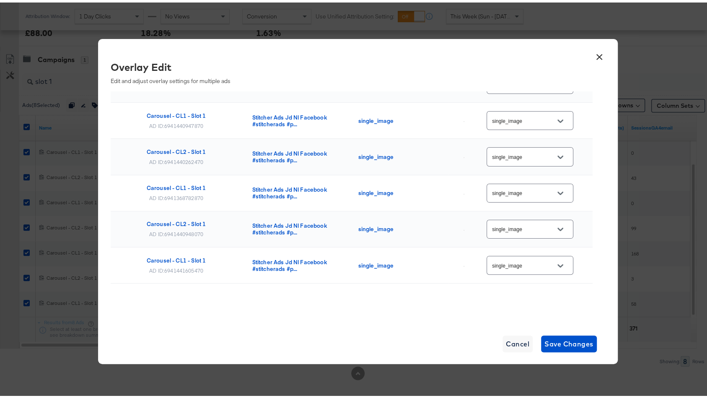
click at [602, 54] on button "×" at bounding box center [599, 52] width 15 height 15
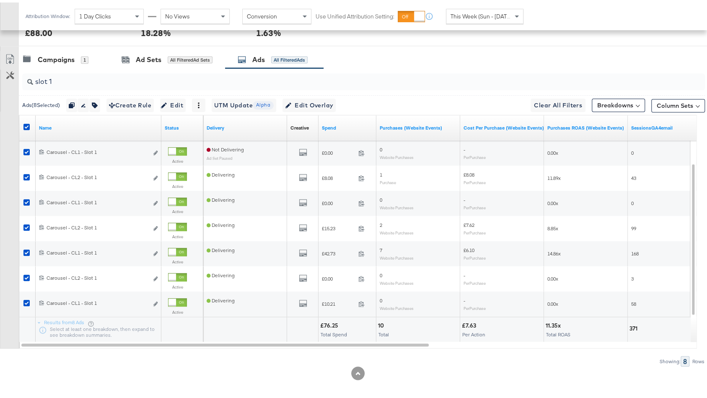
click at [110, 78] on input "slot 1" at bounding box center [338, 75] width 610 height 16
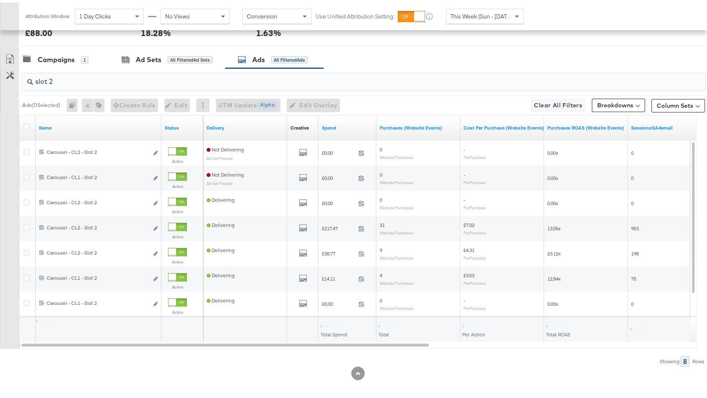
type input "slot 2"
click at [26, 121] on icon at bounding box center [26, 124] width 6 height 6
click at [0, 0] on input "checkbox" at bounding box center [0, 0] width 0 height 0
click at [27, 121] on icon at bounding box center [26, 124] width 6 height 6
click at [0, 0] on input "checkbox" at bounding box center [0, 0] width 0 height 0
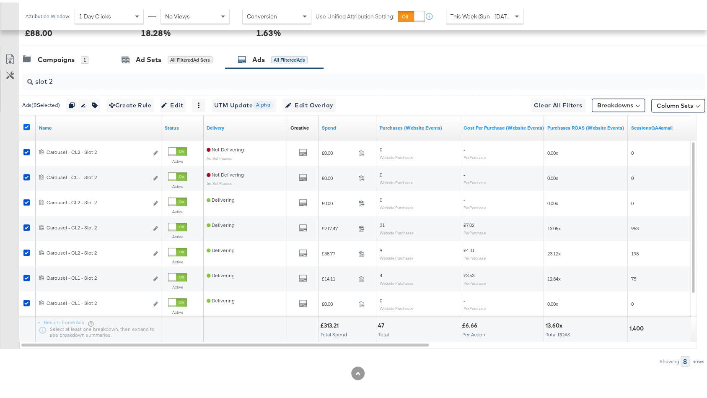
click at [27, 121] on icon at bounding box center [26, 124] width 6 height 6
click at [0, 0] on input "checkbox" at bounding box center [0, 0] width 0 height 0
click at [27, 121] on icon at bounding box center [26, 124] width 6 height 6
click at [0, 0] on input "checkbox" at bounding box center [0, 0] width 0 height 0
click at [328, 98] on span "Edit Overlay Edit overlays for 8 ads" at bounding box center [309, 103] width 48 height 10
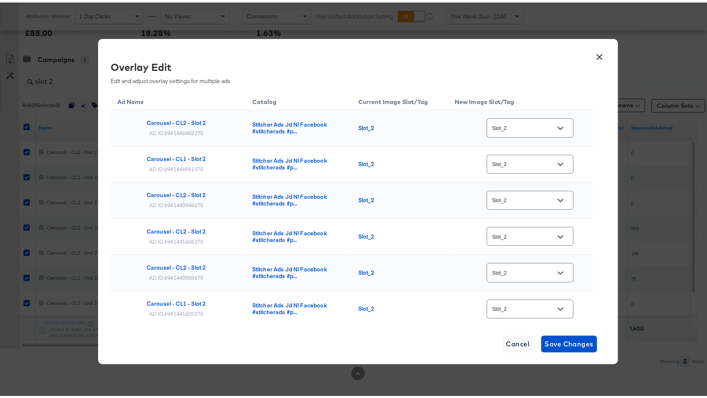
click at [505, 127] on input "Slot_2" at bounding box center [523, 126] width 66 height 10
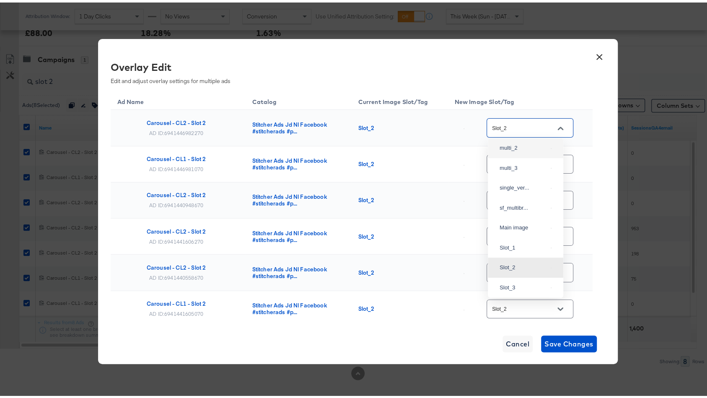
scroll to position [0, 0]
click at [519, 193] on div "multi_2" at bounding box center [524, 189] width 48 height 8
type input "multi_2"
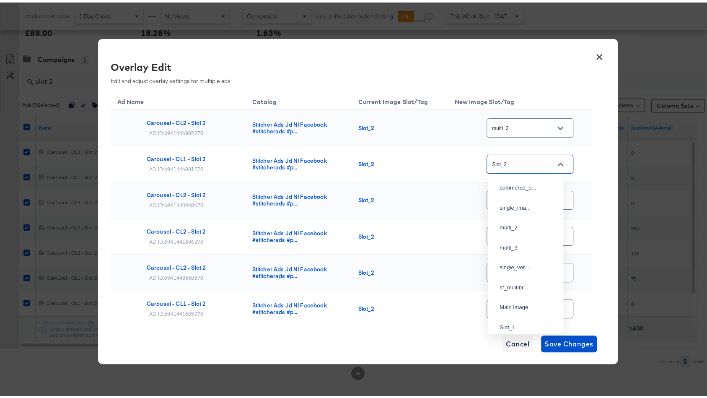
click at [530, 162] on input "Slot_2" at bounding box center [523, 162] width 66 height 10
click at [524, 171] on div "multi_2" at bounding box center [524, 166] width 48 height 8
type input "multi_2"
click at [519, 193] on input "Slot_2" at bounding box center [523, 198] width 66 height 10
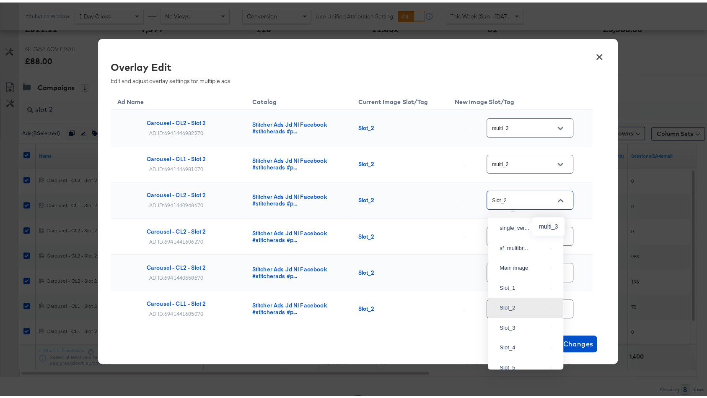
scroll to position [60, 0]
click at [526, 208] on div "multi_2" at bounding box center [526, 200] width 62 height 15
type input "multi_2"
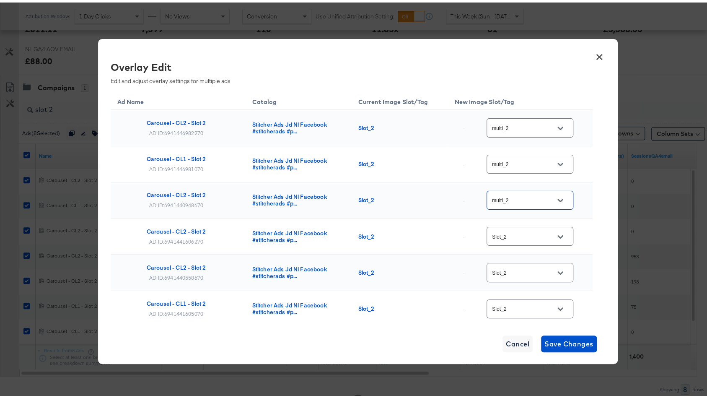
click at [519, 236] on input "Slot_2" at bounding box center [523, 234] width 66 height 10
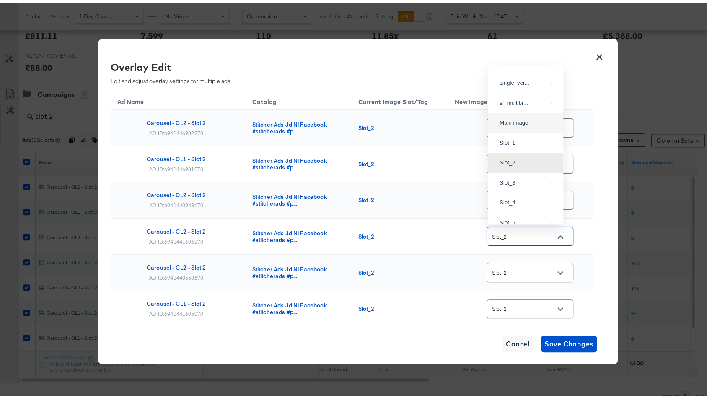
scroll to position [24, 0]
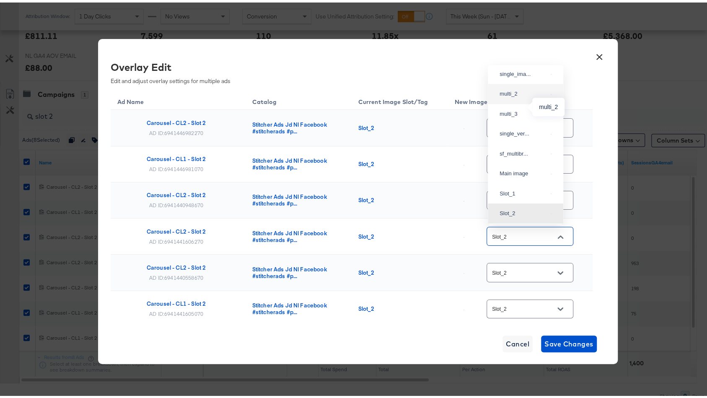
click at [520, 96] on div "multi_2" at bounding box center [524, 91] width 48 height 8
type input "multi_2"
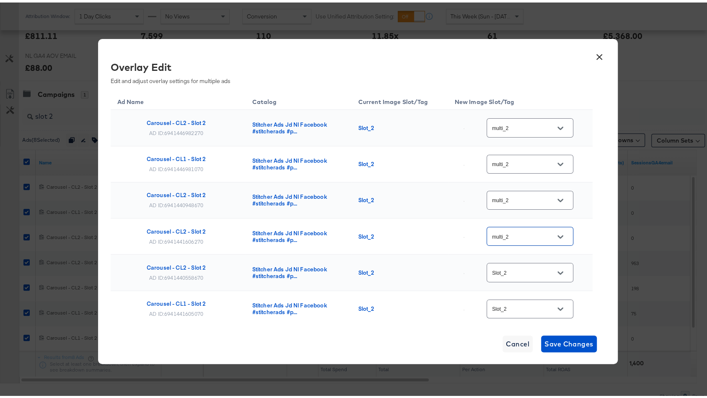
click at [517, 271] on input "Slot_2" at bounding box center [523, 270] width 66 height 10
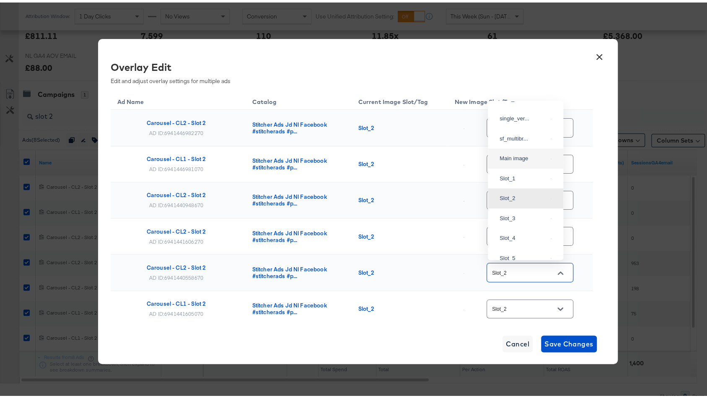
scroll to position [0, 0]
click at [519, 155] on div "multi_2" at bounding box center [524, 151] width 48 height 8
type input "multi_2"
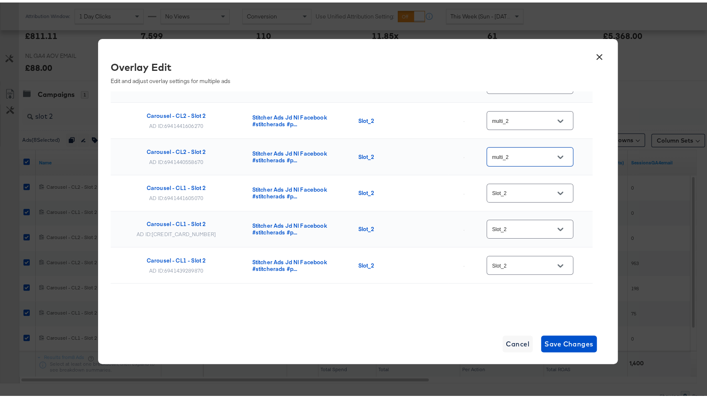
click at [535, 182] on div "Slot_2" at bounding box center [530, 190] width 87 height 19
click at [528, 187] on input "Slot_2" at bounding box center [523, 191] width 66 height 10
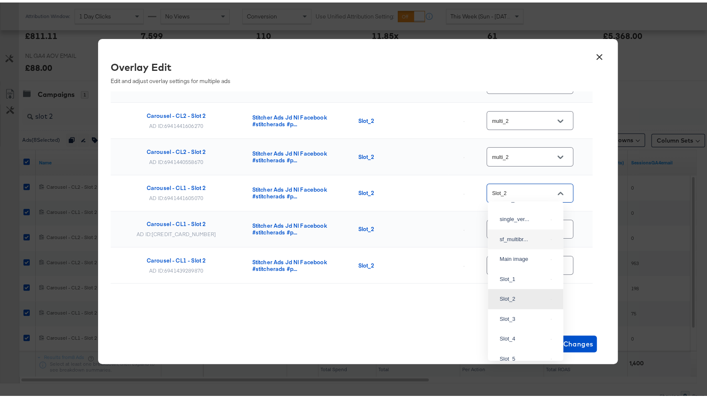
scroll to position [0, 0]
click at [513, 259] on div "multi_2" at bounding box center [526, 251] width 62 height 15
type input "multi_2"
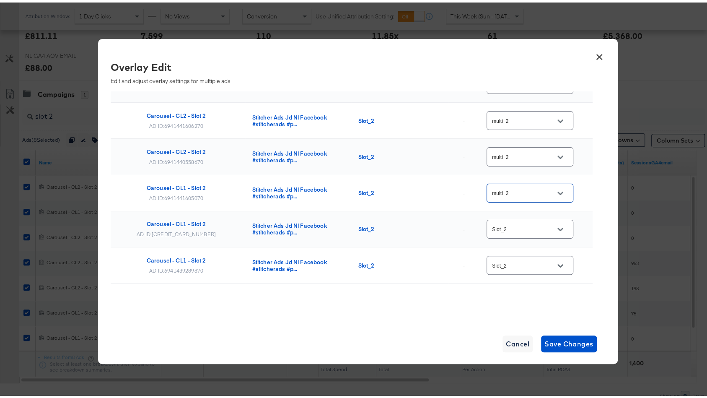
click at [518, 223] on input "Slot_2" at bounding box center [523, 227] width 66 height 10
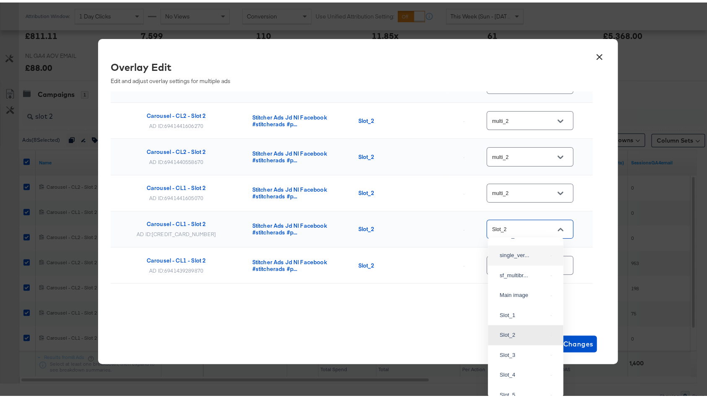
scroll to position [54, 0]
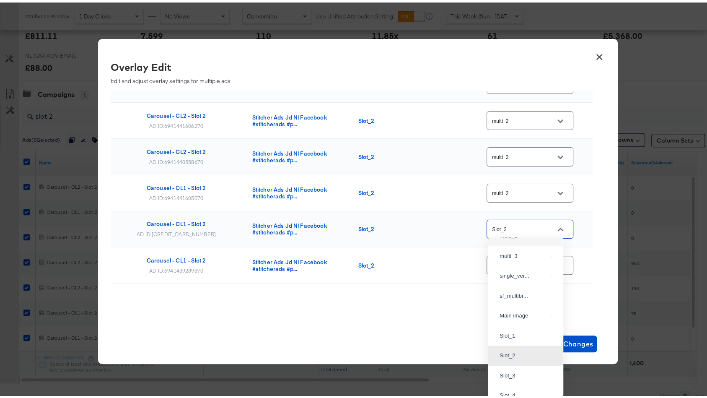
click at [521, 238] on div "multi_2" at bounding box center [526, 233] width 62 height 15
type input "multi_2"
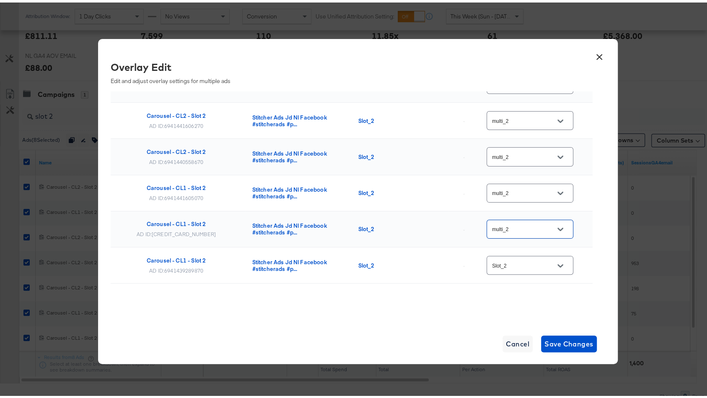
click at [516, 258] on input "Slot_2" at bounding box center [523, 263] width 66 height 10
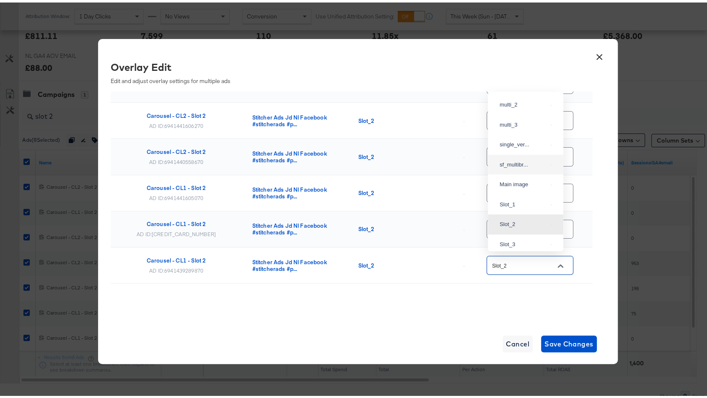
scroll to position [0, 0]
click at [514, 148] on div "multi_2" at bounding box center [526, 142] width 62 height 15
type input "multi_2"
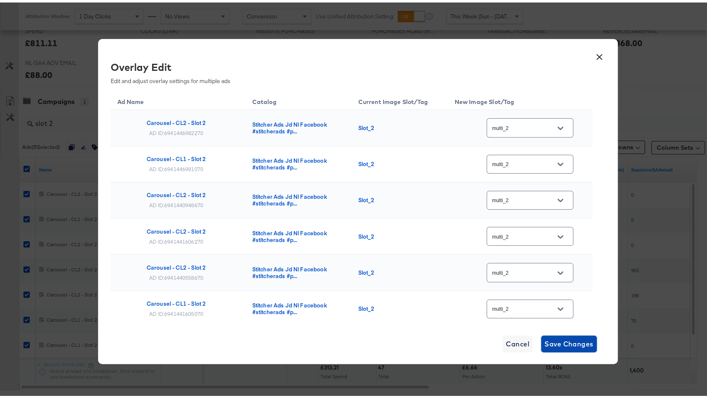
click at [558, 344] on span "Save Changes" at bounding box center [568, 341] width 49 height 12
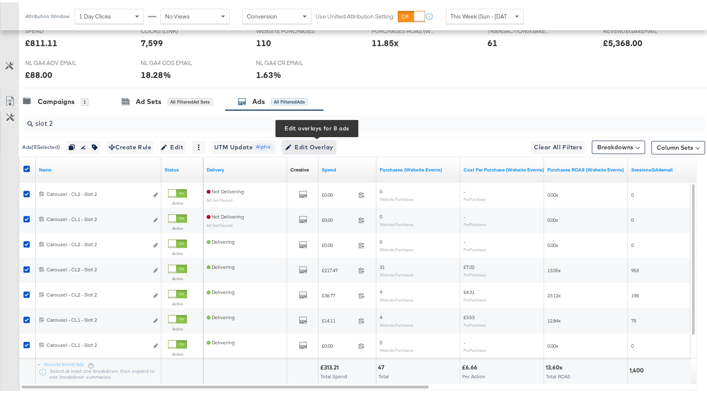
click at [301, 146] on span "Edit Overlay Edit overlays for 8 ads" at bounding box center [309, 145] width 48 height 10
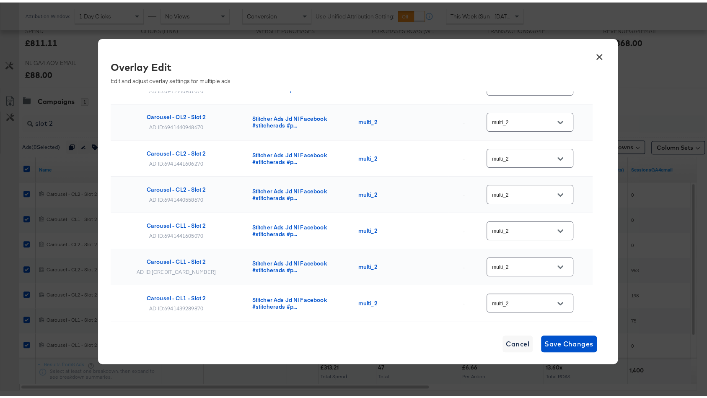
scroll to position [116, 0]
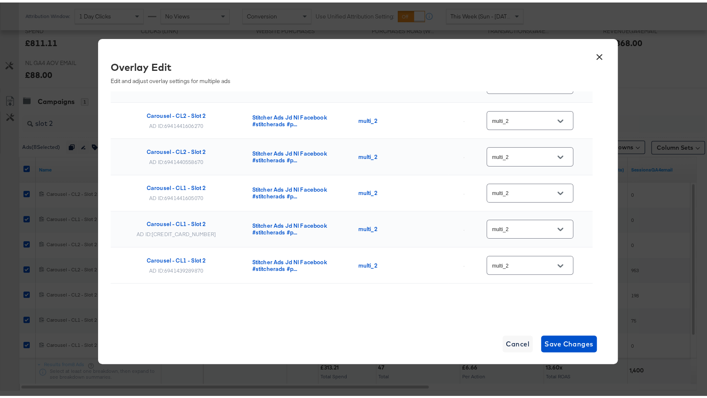
click at [592, 55] on button "×" at bounding box center [599, 52] width 15 height 15
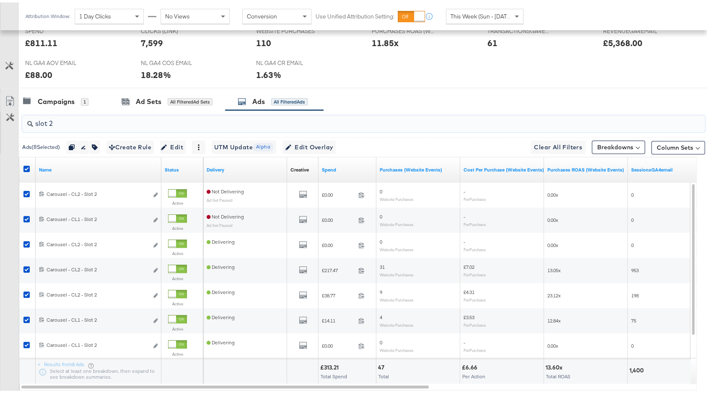
click at [137, 117] on input "slot 2" at bounding box center [338, 117] width 610 height 16
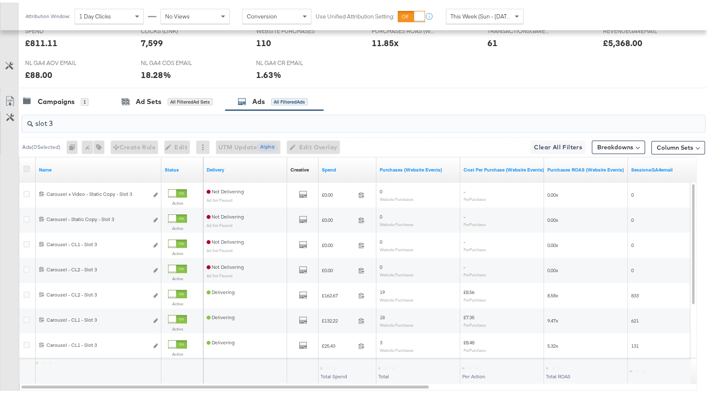
type input "slot 3"
click at [25, 163] on icon at bounding box center [26, 166] width 6 height 6
click at [0, 0] on input "checkbox" at bounding box center [0, 0] width 0 height 0
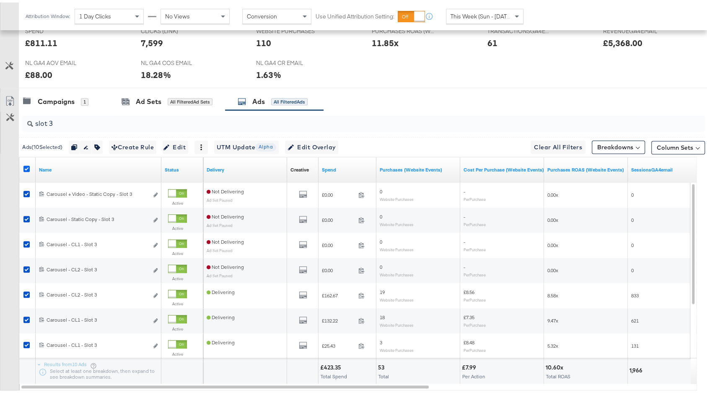
click at [26, 163] on icon at bounding box center [26, 166] width 6 height 6
click at [0, 0] on input "checkbox" at bounding box center [0, 0] width 0 height 0
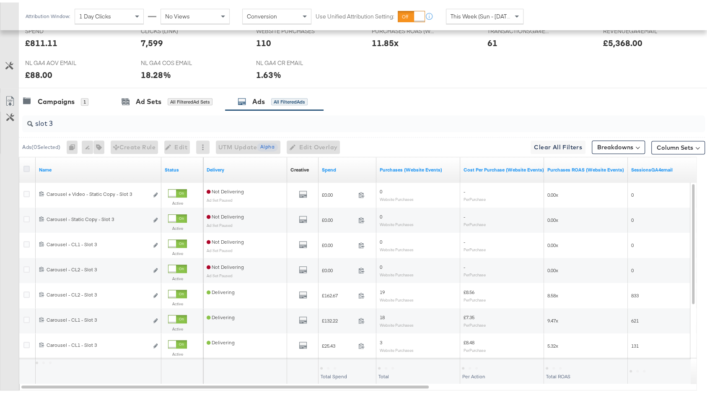
click at [26, 163] on icon at bounding box center [26, 166] width 6 height 6
click at [0, 0] on input "checkbox" at bounding box center [0, 0] width 0 height 0
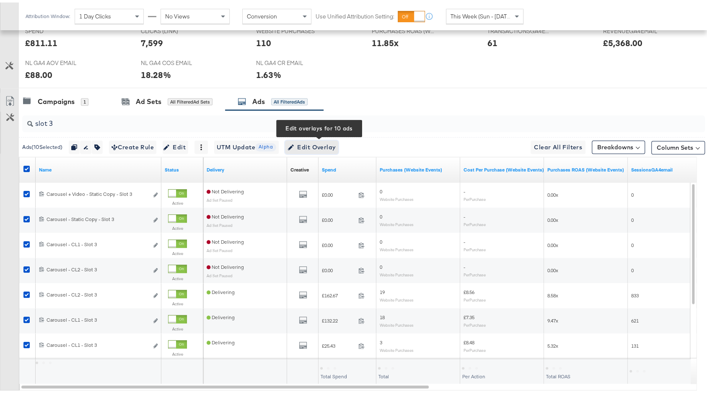
click at [331, 140] on span "Edit Overlay Edit overlays for 10 ads" at bounding box center [312, 145] width 48 height 10
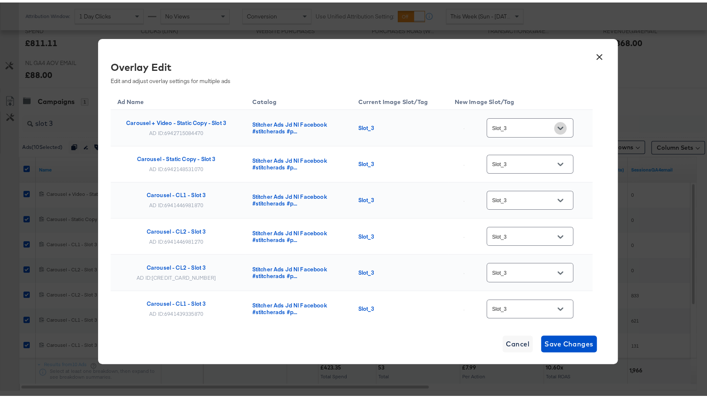
click at [554, 125] on button "Open" at bounding box center [560, 125] width 13 height 13
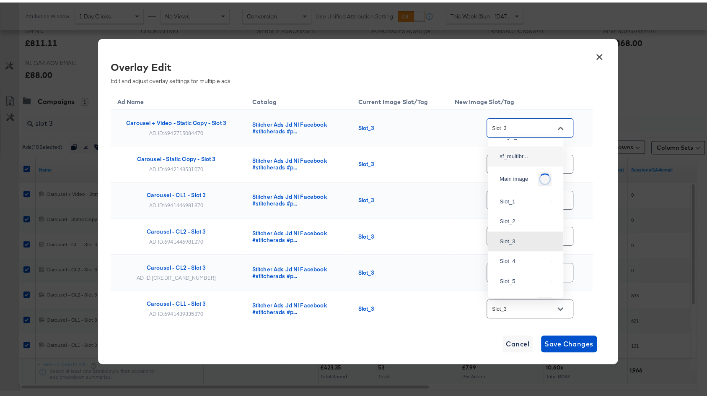
scroll to position [0, 0]
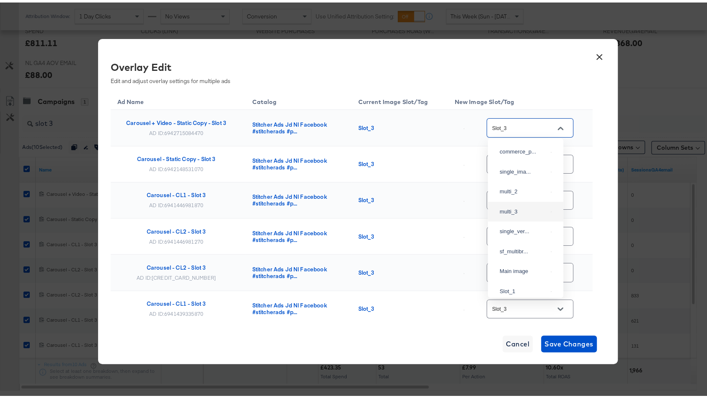
click at [514, 217] on div "multi_3" at bounding box center [526, 209] width 62 height 15
type input "multi_3"
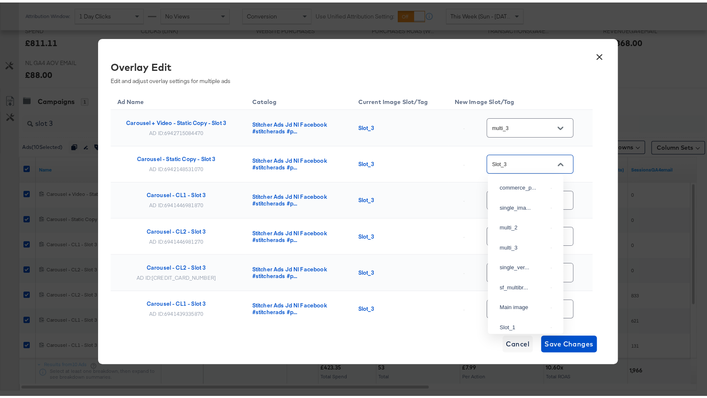
click at [531, 159] on input "Slot_3" at bounding box center [523, 162] width 66 height 10
click at [527, 253] on div "multi_3" at bounding box center [526, 245] width 62 height 15
type input "multi_3"
click at [532, 198] on input "Slot_3" at bounding box center [523, 198] width 66 height 10
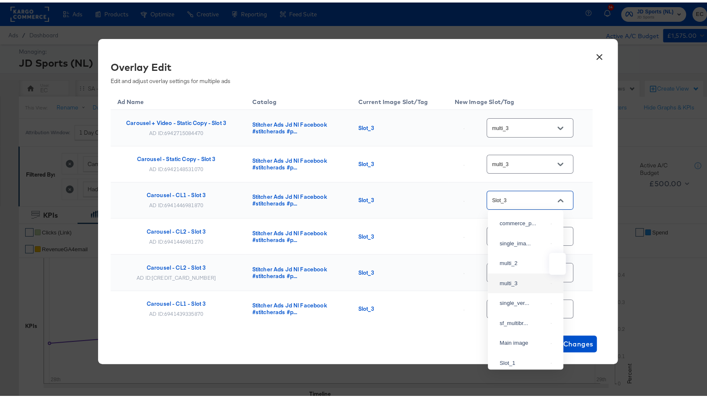
click at [551, 281] on img at bounding box center [551, 280] width 1 height 1
type input "multi_3"
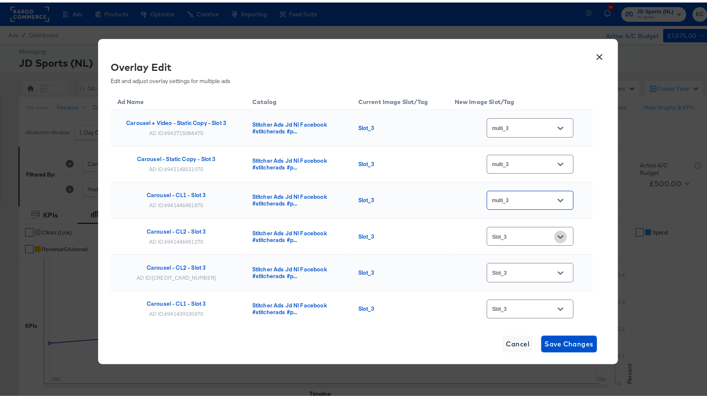
click at [554, 232] on button "Open" at bounding box center [560, 234] width 13 height 13
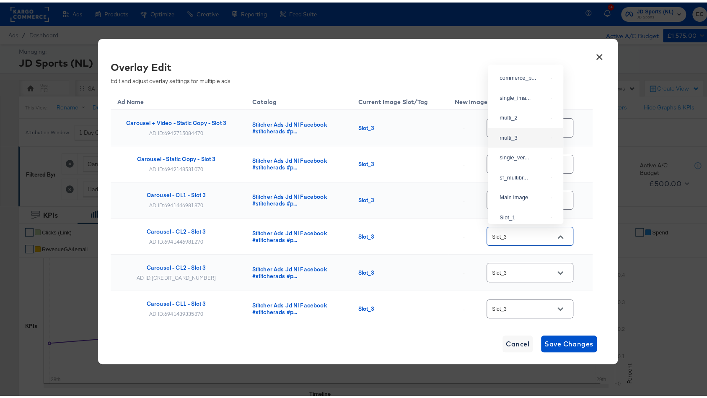
click at [526, 140] on div "multi_3" at bounding box center [524, 135] width 48 height 8
type input "multi_3"
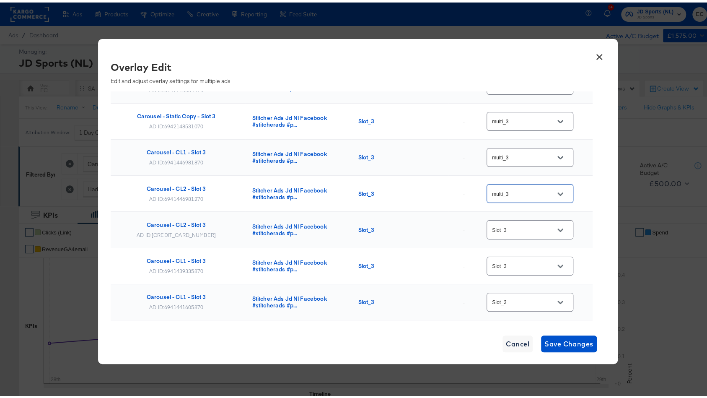
click at [530, 177] on td "multi_3" at bounding box center [520, 191] width 145 height 36
click at [531, 223] on input "Slot_3" at bounding box center [523, 228] width 66 height 10
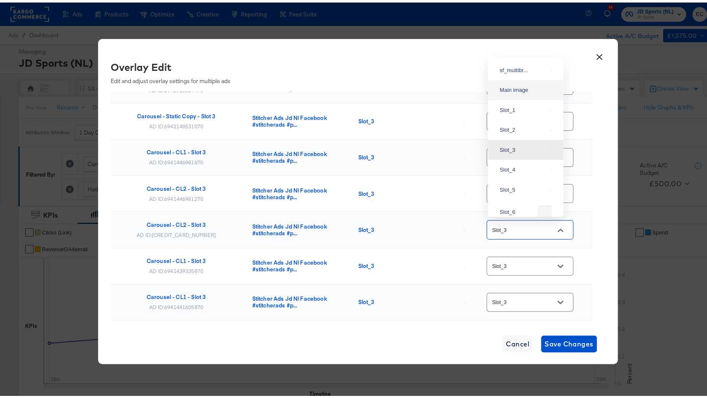
scroll to position [0, 0]
click at [518, 132] on div "multi_3" at bounding box center [524, 128] width 48 height 8
type input "multi_3"
click at [513, 262] on input "Slot_3" at bounding box center [523, 264] width 66 height 10
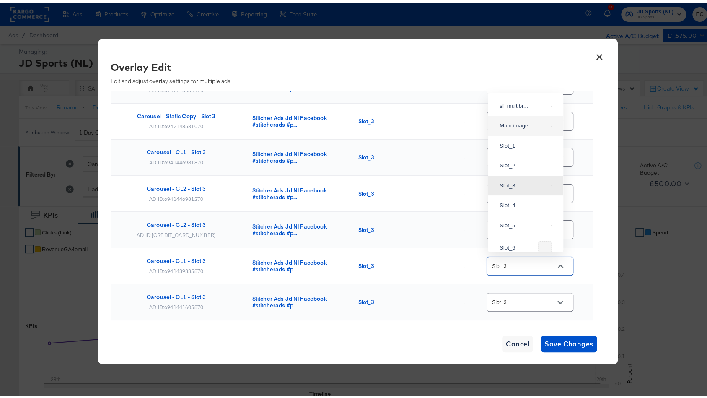
scroll to position [57, 0]
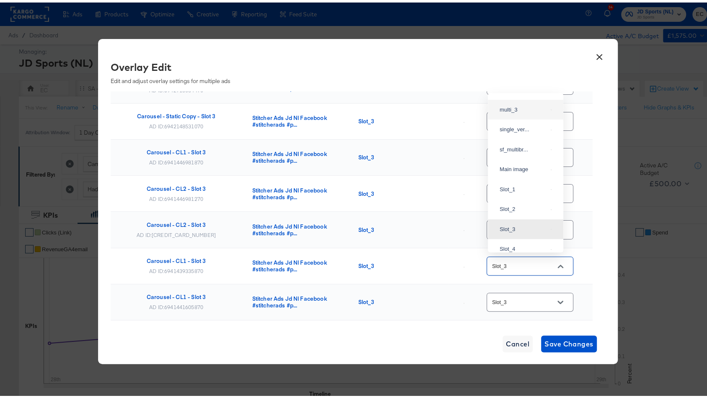
click at [527, 115] on div "multi_3" at bounding box center [526, 107] width 62 height 15
type input "multi_3"
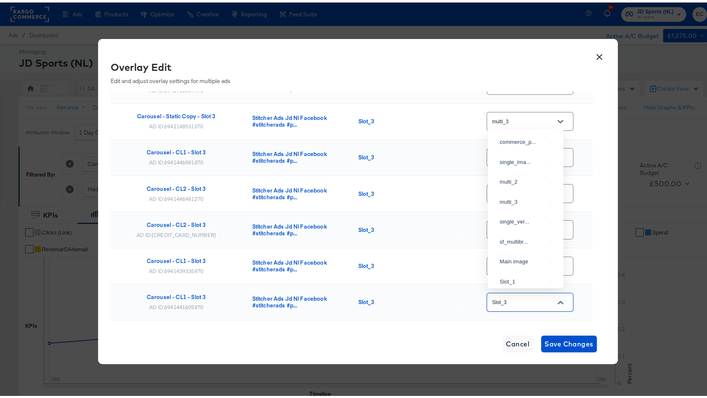
click at [530, 295] on input "Slot_3" at bounding box center [523, 300] width 66 height 10
click at [524, 204] on div "multi_3" at bounding box center [524, 199] width 48 height 8
type input "multi_3"
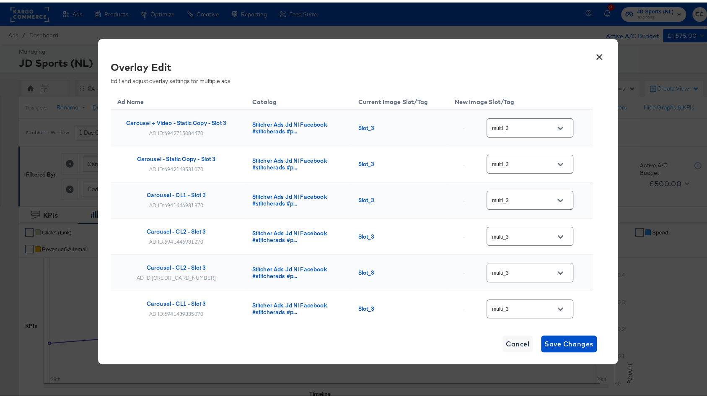
scroll to position [187, 0]
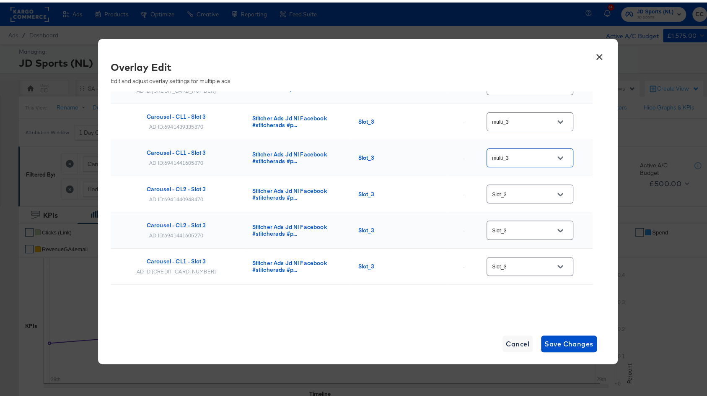
click at [515, 189] on input "Slot_3" at bounding box center [523, 192] width 66 height 10
click at [517, 280] on div "multi_3" at bounding box center [526, 271] width 62 height 15
type input "multi_3"
click at [523, 227] on input "Slot_3" at bounding box center [523, 228] width 66 height 10
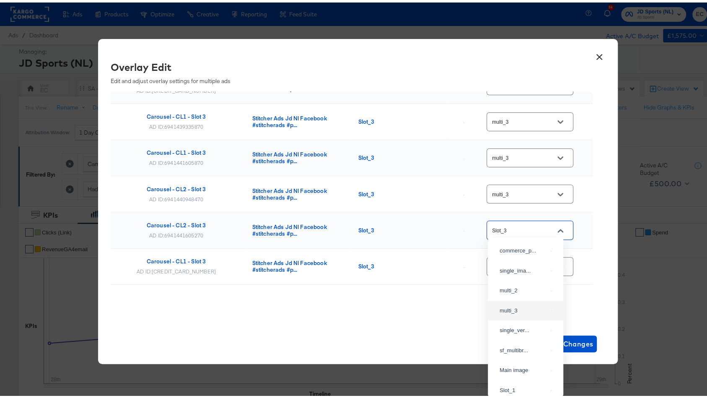
click at [512, 316] on div "multi_3" at bounding box center [526, 308] width 62 height 15
type input "multi_3"
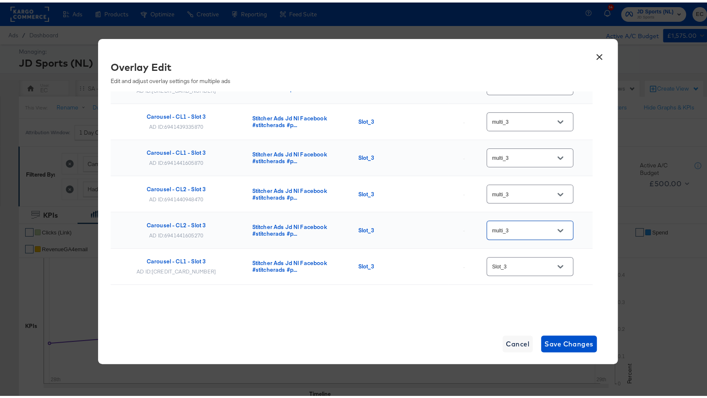
click at [523, 266] on div "Slot_3" at bounding box center [530, 263] width 87 height 19
click at [529, 259] on input "Slot_3" at bounding box center [523, 264] width 66 height 10
click at [523, 167] on div "multi_3" at bounding box center [524, 162] width 48 height 8
type input "multi_3"
click at [549, 293] on div "Ad Name Catalog Current Image Slot/Tag New Image Slot/Tag Carousel + Video - St…" at bounding box center [352, 113] width 482 height 422
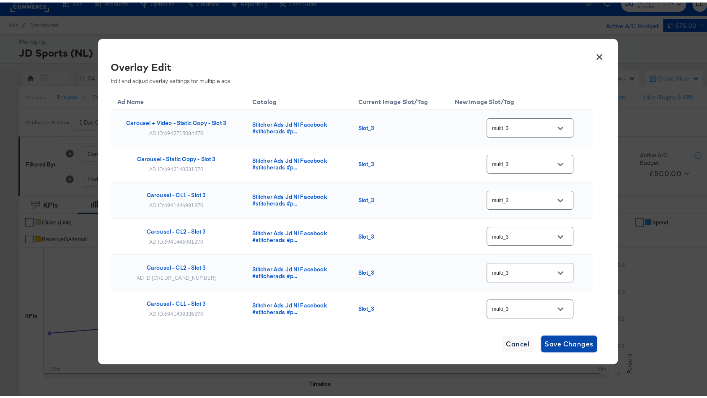
click at [563, 336] on span "Save Changes" at bounding box center [568, 341] width 49 height 12
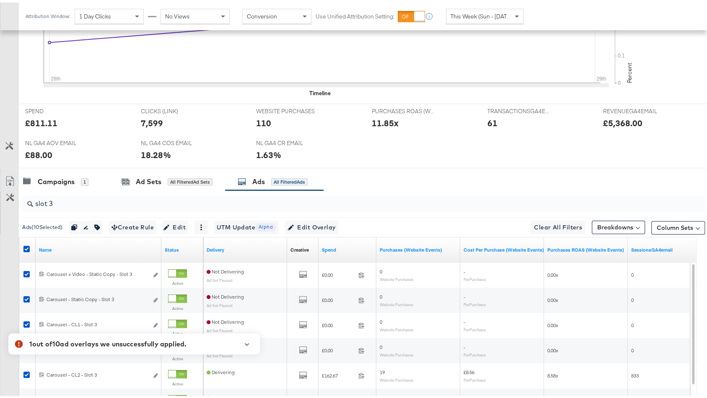
scroll to position [358, 0]
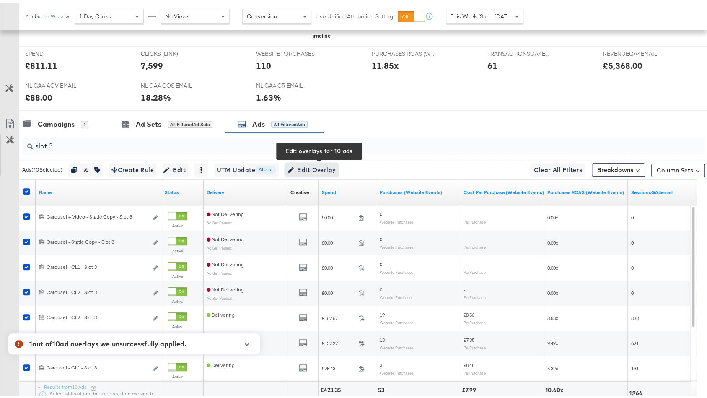
click at [325, 168] on span "Edit Overlay Edit overlays for 10 ads" at bounding box center [312, 167] width 48 height 10
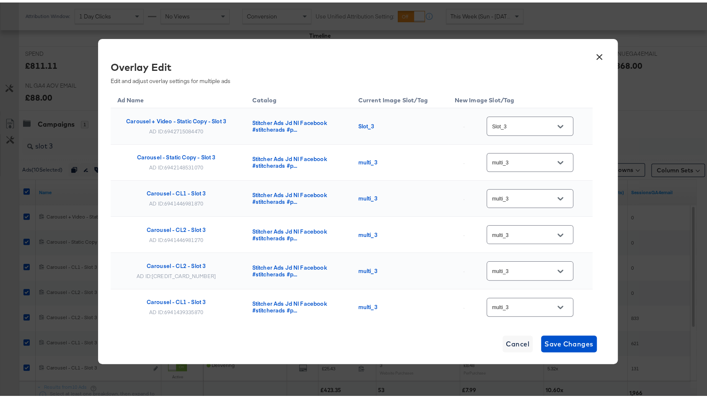
scroll to position [0, 0]
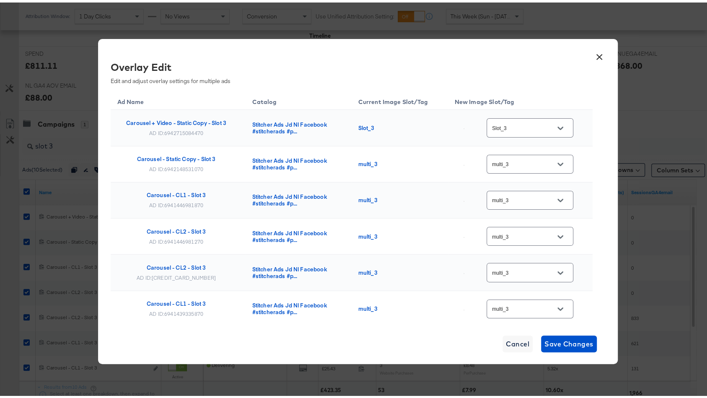
click at [596, 50] on button "×" at bounding box center [599, 52] width 15 height 15
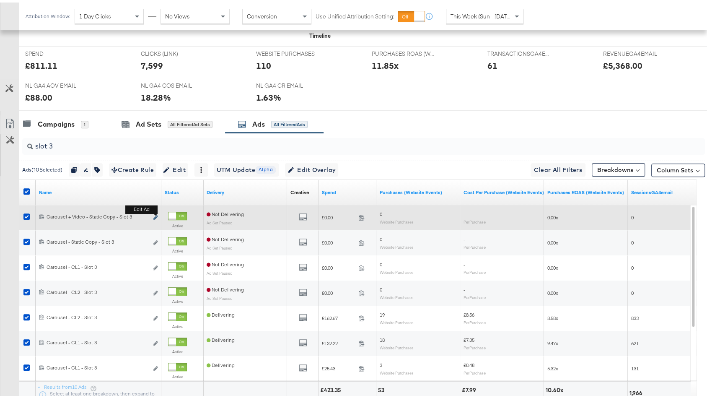
click at [156, 212] on icon "link" at bounding box center [155, 214] width 4 height 5
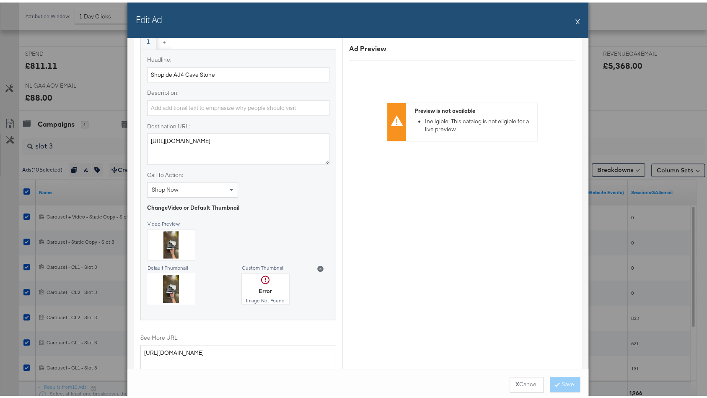
scroll to position [1040, 0]
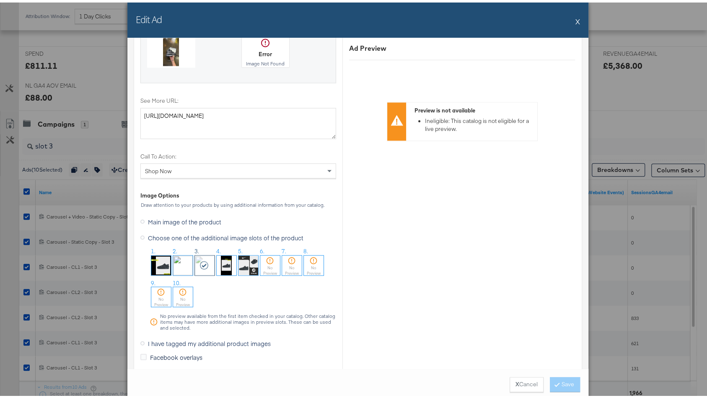
click at [178, 336] on span "I have tagged my additional product images" at bounding box center [209, 340] width 123 height 8
click at [0, 0] on input "I have tagged my additional product images" at bounding box center [0, 0] width 0 height 0
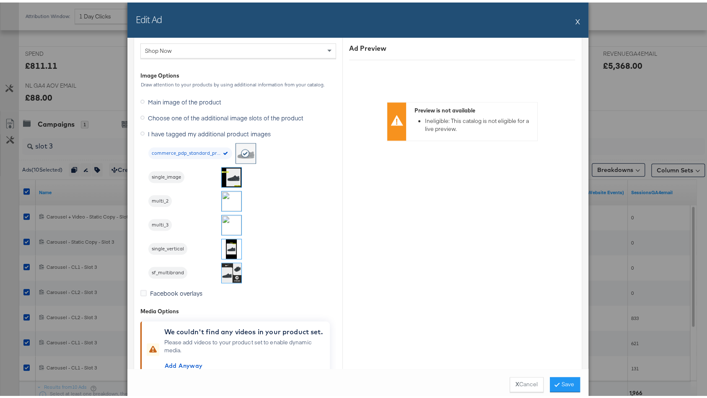
scroll to position [1041, 0]
click at [228, 222] on img at bounding box center [232, 222] width 20 height 20
click at [565, 382] on button "Save" at bounding box center [565, 381] width 30 height 15
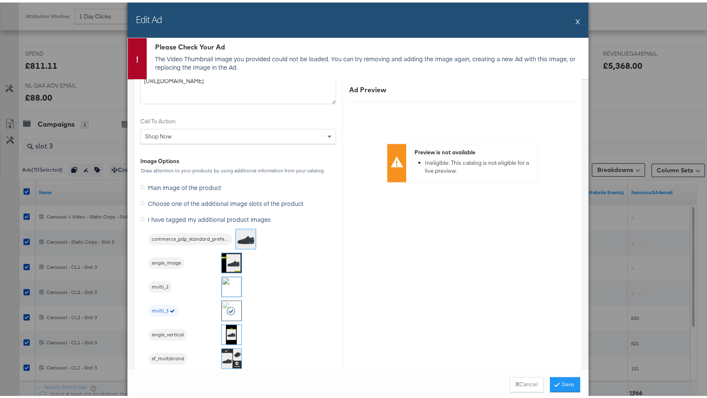
scroll to position [702, 0]
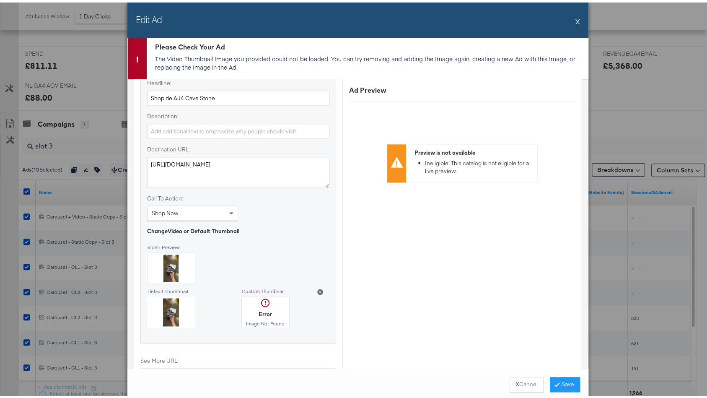
click at [575, 16] on button "X" at bounding box center [577, 18] width 5 height 17
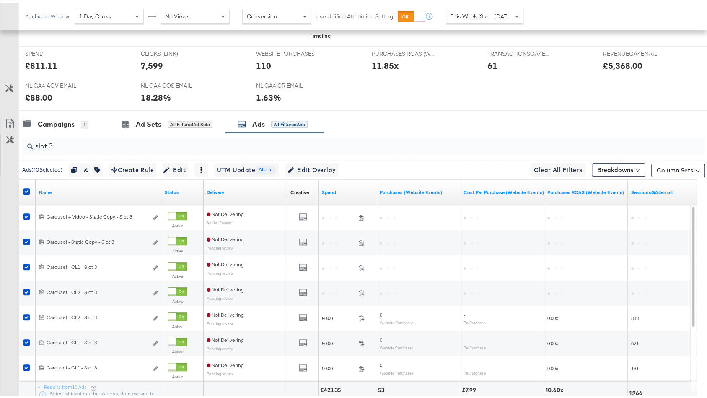
click at [123, 142] on input "slot 3" at bounding box center [338, 140] width 610 height 16
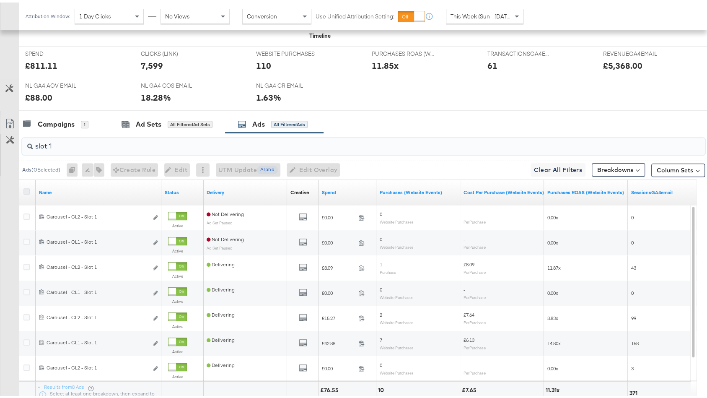
type input "slot 1"
click at [27, 186] on icon at bounding box center [26, 189] width 6 height 6
click at [0, 0] on input "checkbox" at bounding box center [0, 0] width 0 height 0
click at [27, 186] on icon at bounding box center [26, 189] width 6 height 6
click at [0, 0] on input "checkbox" at bounding box center [0, 0] width 0 height 0
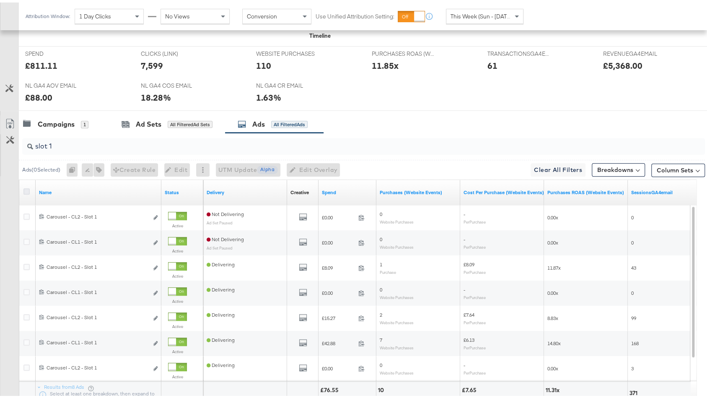
click at [27, 186] on icon at bounding box center [26, 189] width 6 height 6
click at [0, 0] on input "checkbox" at bounding box center [0, 0] width 0 height 0
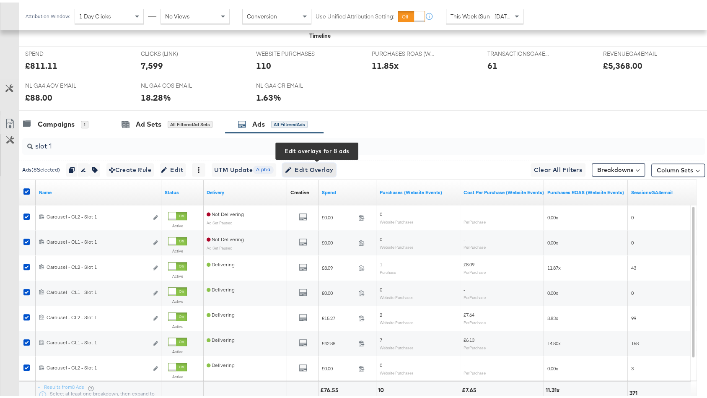
click at [314, 165] on span "Edit Overlay Edit overlays for 8 ads" at bounding box center [309, 167] width 48 height 10
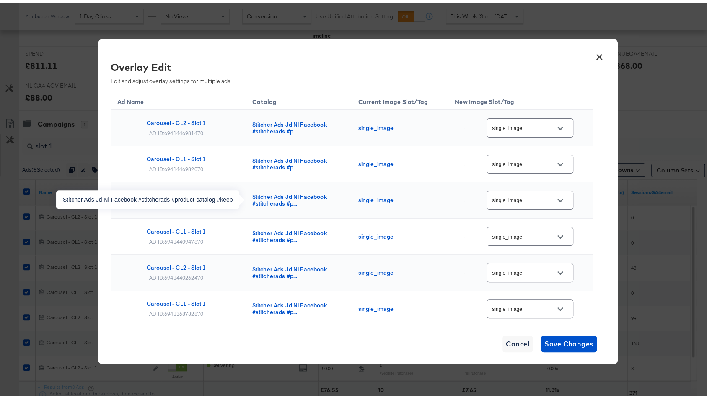
scroll to position [116, 0]
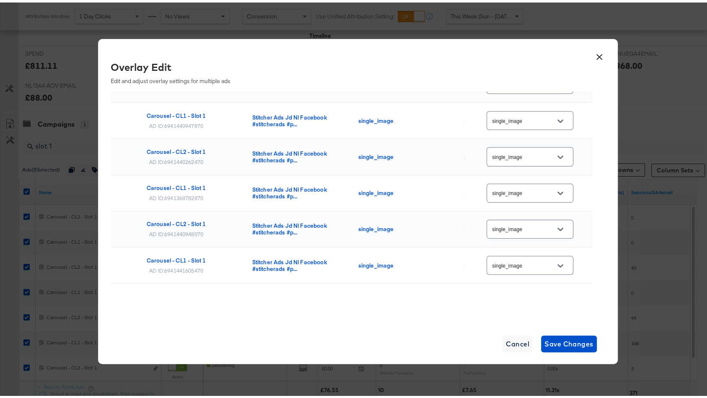
click at [595, 60] on button "×" at bounding box center [599, 52] width 15 height 15
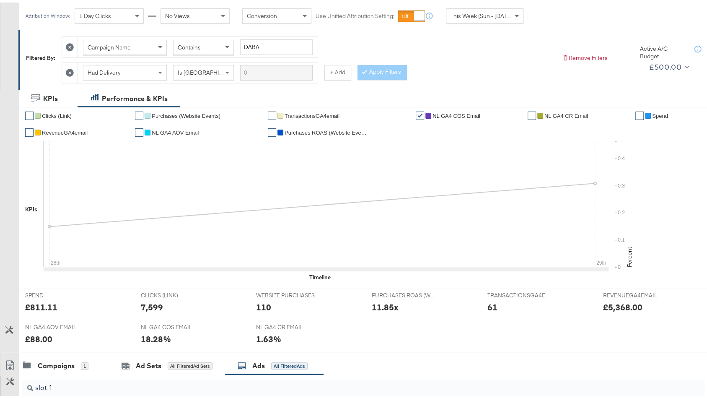
scroll to position [232, 0]
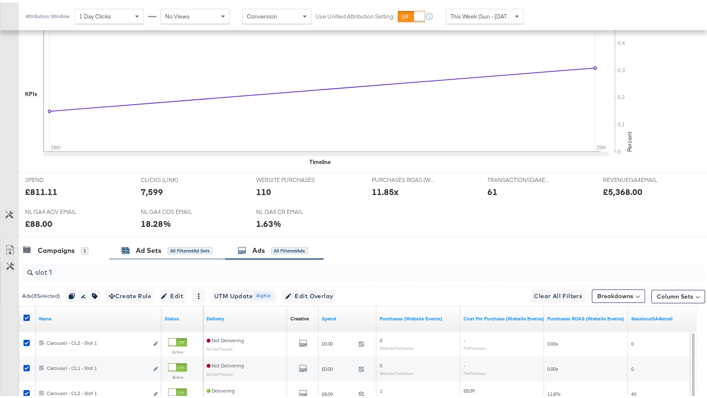
click at [162, 247] on div "Ad Sets All Filtered Ad Sets" at bounding box center [167, 248] width 91 height 10
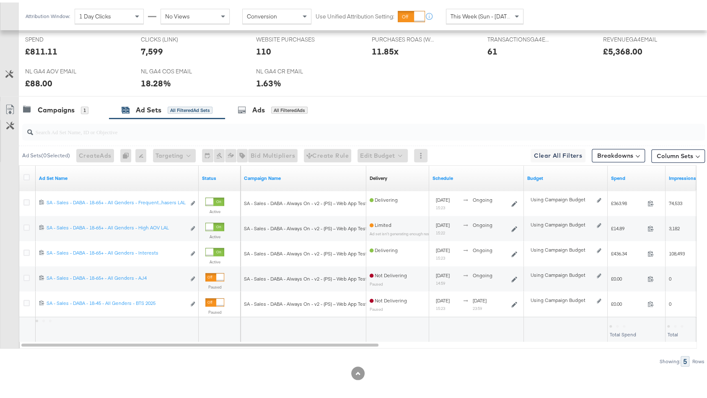
scroll to position [0, 0]
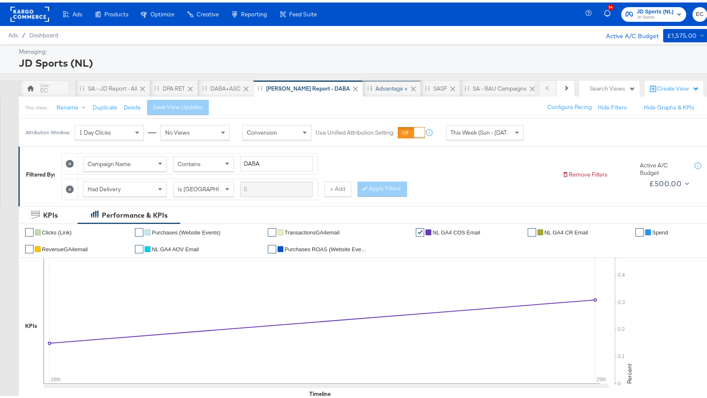
click at [376, 88] on div "Advantage +" at bounding box center [392, 86] width 32 height 8
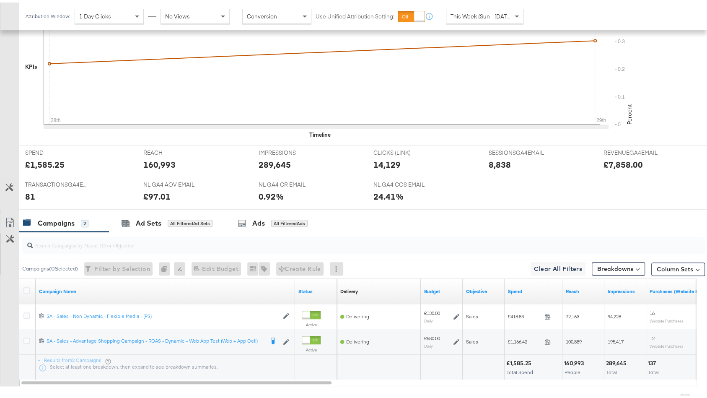
scroll to position [255, 0]
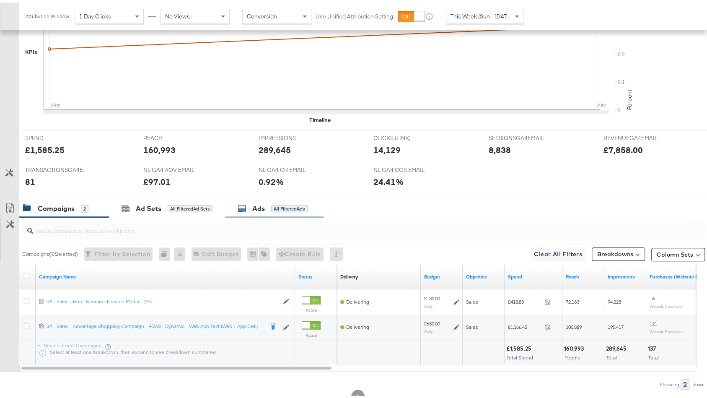
click at [262, 203] on div "Ads" at bounding box center [258, 206] width 13 height 10
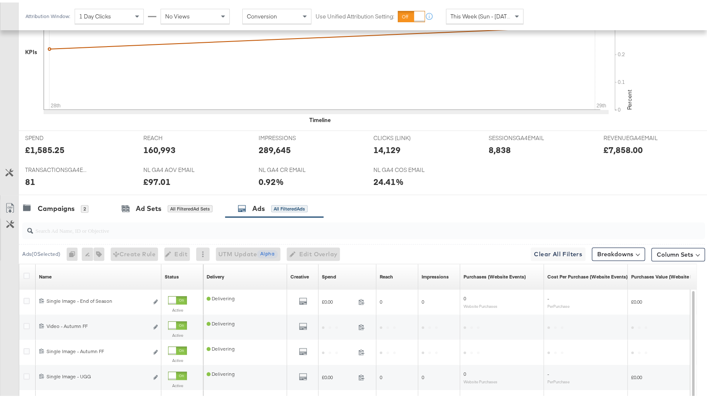
click at [207, 223] on input "search" at bounding box center [338, 224] width 610 height 16
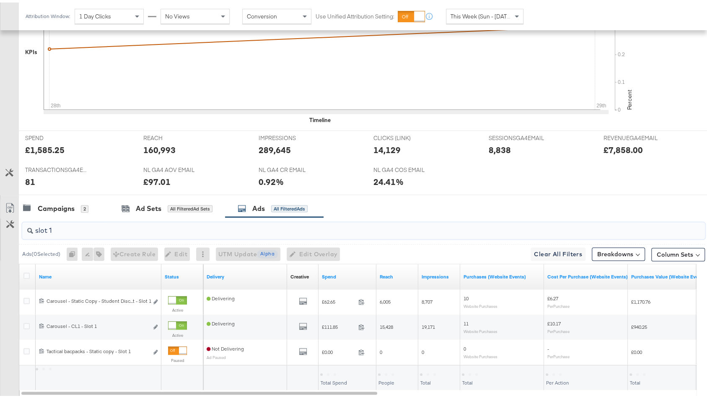
scroll to position [304, 0]
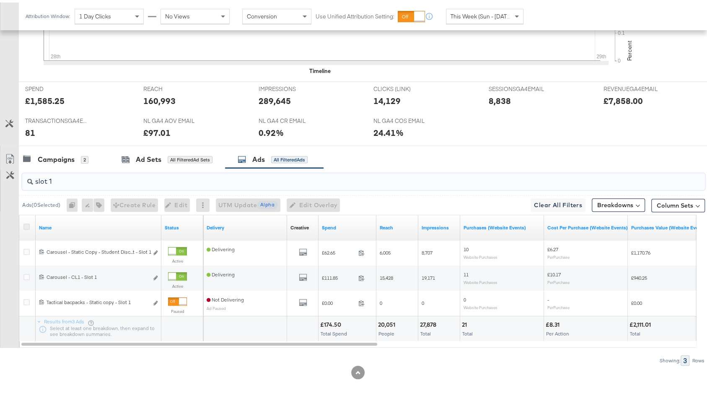
type input "slot 1"
click at [26, 222] on icon at bounding box center [26, 224] width 6 height 6
click at [0, 0] on input "checkbox" at bounding box center [0, 0] width 0 height 0
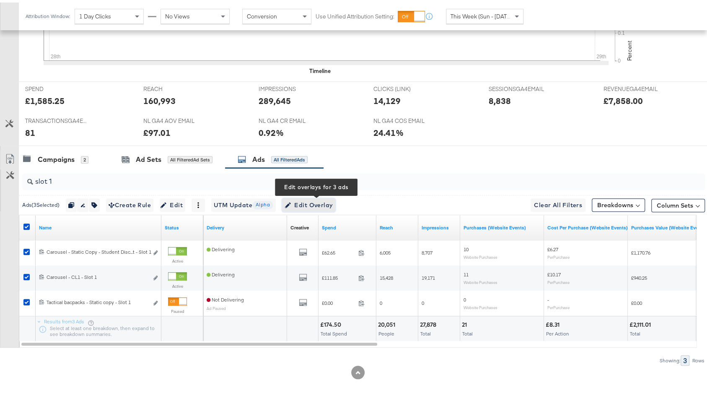
click at [308, 198] on span "Edit Overlay Edit overlays for 3 ads" at bounding box center [309, 202] width 48 height 10
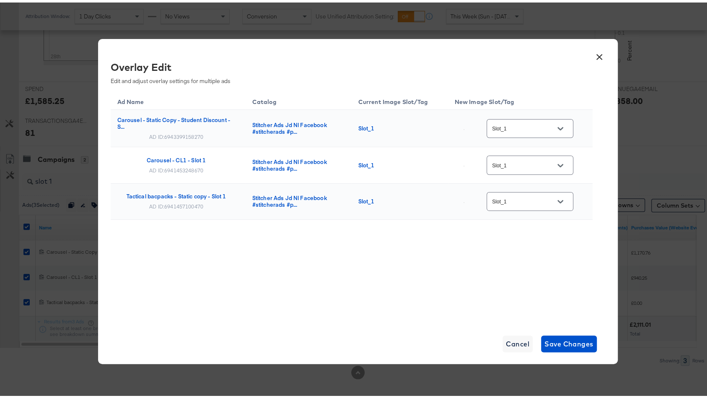
click at [517, 131] on input "Slot_1" at bounding box center [523, 127] width 66 height 10
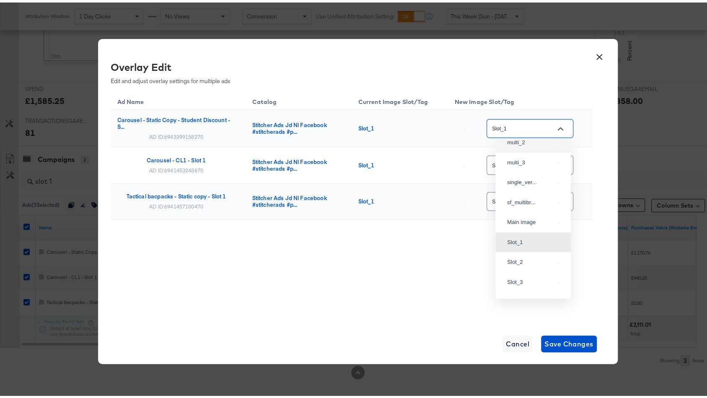
scroll to position [0, 0]
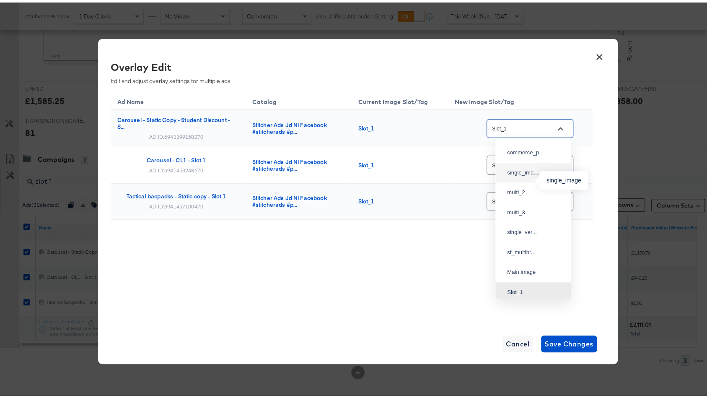
click at [521, 174] on div "single_ima..." at bounding box center [531, 170] width 48 height 8
type input "single_image"
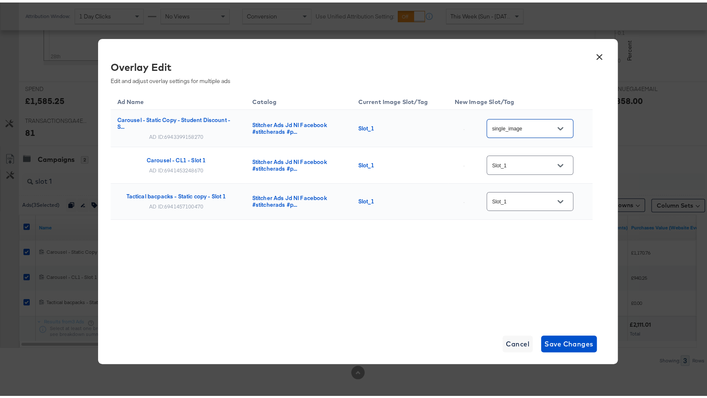
click at [529, 161] on input "Slot_1" at bounding box center [523, 163] width 66 height 10
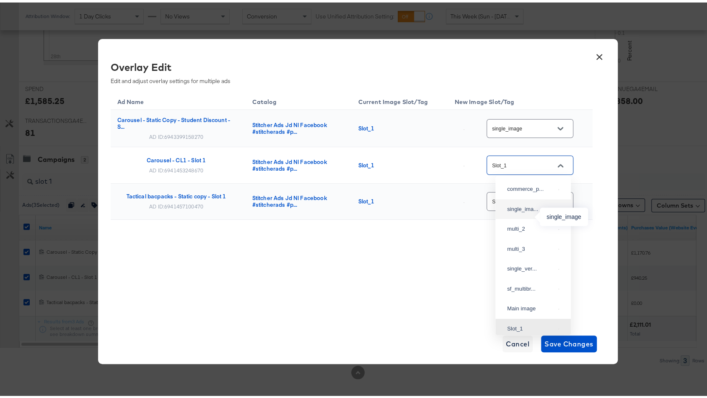
click at [522, 211] on div "single_ima..." at bounding box center [531, 206] width 48 height 8
type input "single_image"
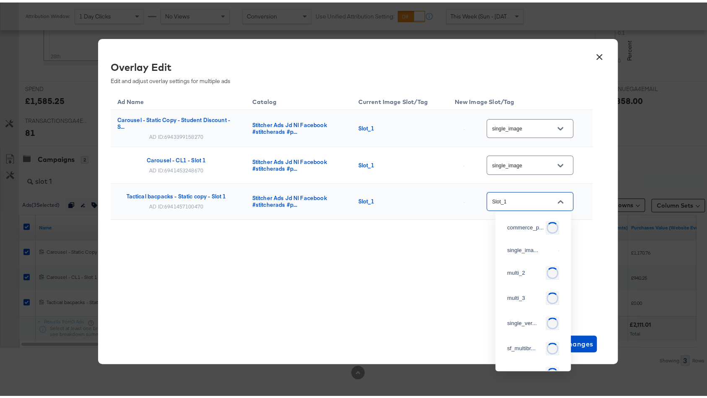
click at [521, 195] on input "Slot_1" at bounding box center [523, 199] width 66 height 10
click at [529, 243] on div "single_ima..." at bounding box center [533, 247] width 62 height 15
type input "single_image"
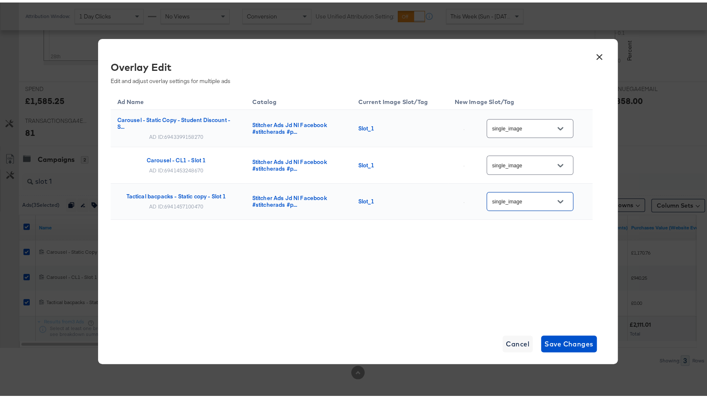
click at [479, 249] on div "Ad Name Catalog Current Image Slot/Tag New Image Slot/Tag Carousel - Static Cop…" at bounding box center [352, 174] width 482 height 170
click at [560, 338] on span "Save Changes" at bounding box center [568, 341] width 49 height 12
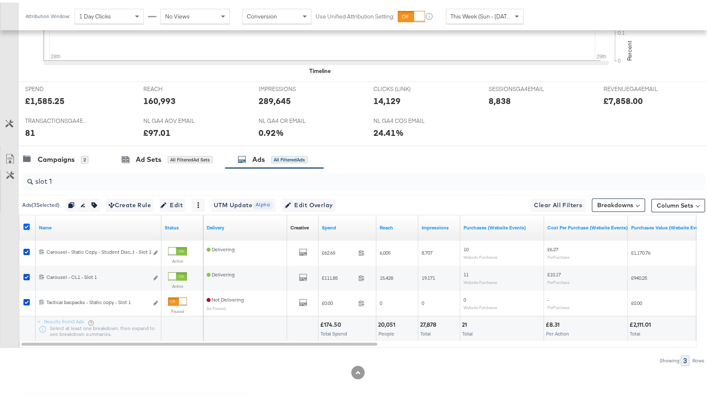
click at [28, 221] on icon at bounding box center [26, 224] width 6 height 6
click at [0, 0] on input "checkbox" at bounding box center [0, 0] width 0 height 0
click at [28, 221] on icon at bounding box center [26, 224] width 6 height 6
click at [0, 0] on input "checkbox" at bounding box center [0, 0] width 0 height 0
click at [333, 197] on span "Edit Overlay Edit overlays for 3 ads" at bounding box center [309, 202] width 48 height 10
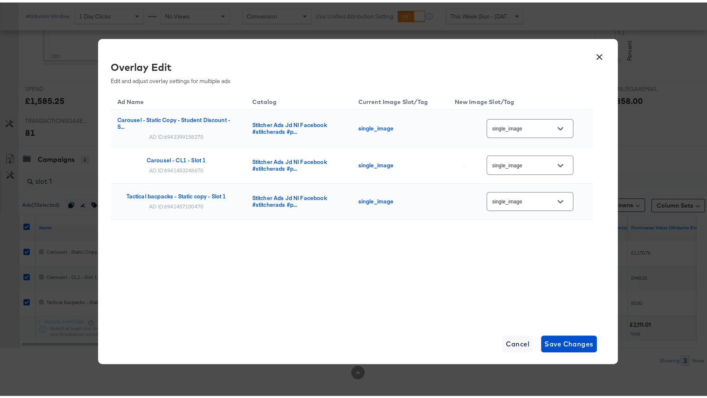
click at [593, 52] on button "×" at bounding box center [599, 52] width 15 height 15
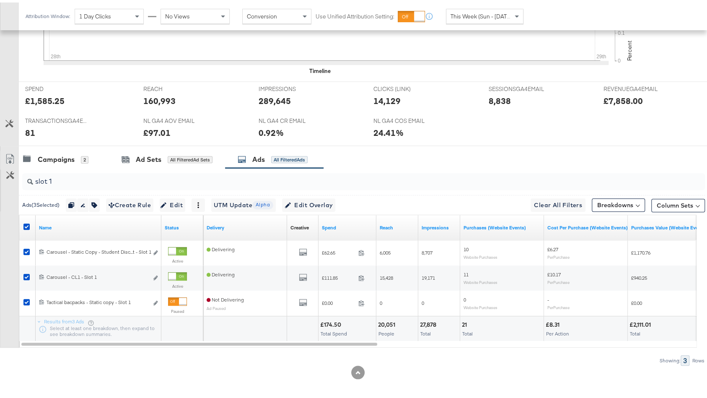
click at [94, 173] on input "slot 1" at bounding box center [338, 175] width 610 height 16
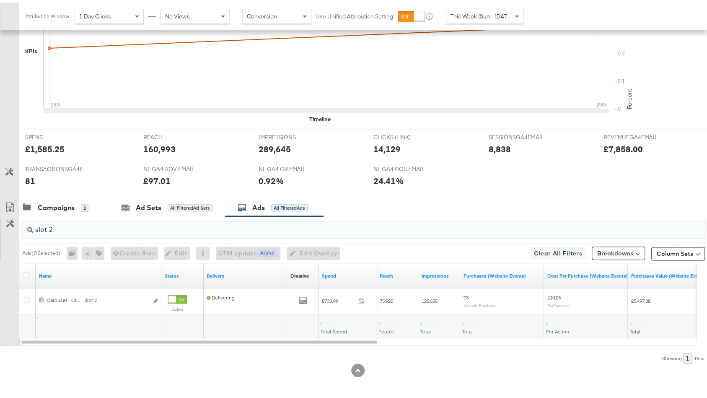
scroll to position [254, 0]
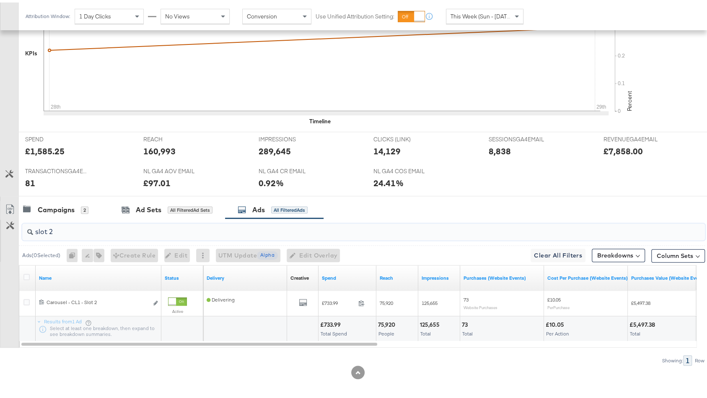
type input "slot 2"
click at [29, 272] on div at bounding box center [27, 275] width 9 height 8
click at [23, 274] on icon at bounding box center [26, 274] width 6 height 6
click at [0, 0] on input "checkbox" at bounding box center [0, 0] width 0 height 0
click at [25, 273] on icon at bounding box center [26, 274] width 6 height 6
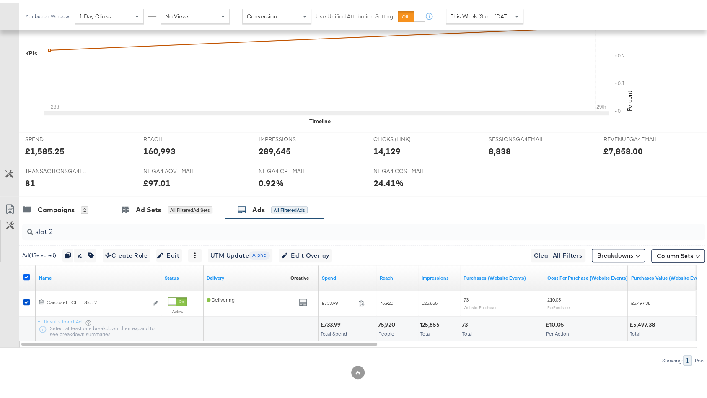
click at [0, 0] on input "checkbox" at bounding box center [0, 0] width 0 height 0
click at [25, 273] on icon at bounding box center [26, 274] width 6 height 6
click at [0, 0] on input "checkbox" at bounding box center [0, 0] width 0 height 0
click at [319, 254] on span "Edit Overlay Edit overlays for 1 ad" at bounding box center [305, 253] width 48 height 10
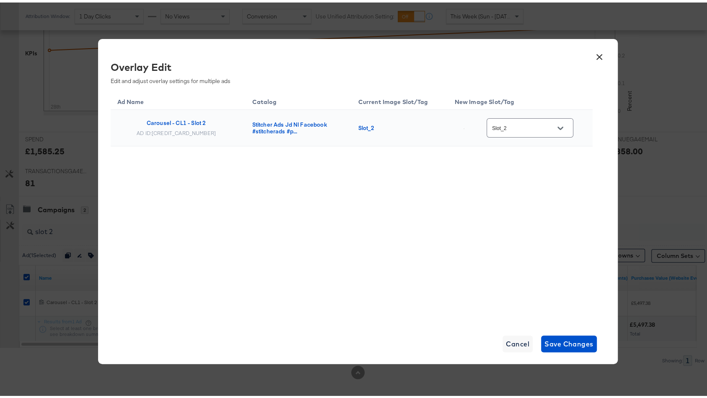
click at [518, 123] on input "Slot_2" at bounding box center [523, 126] width 66 height 10
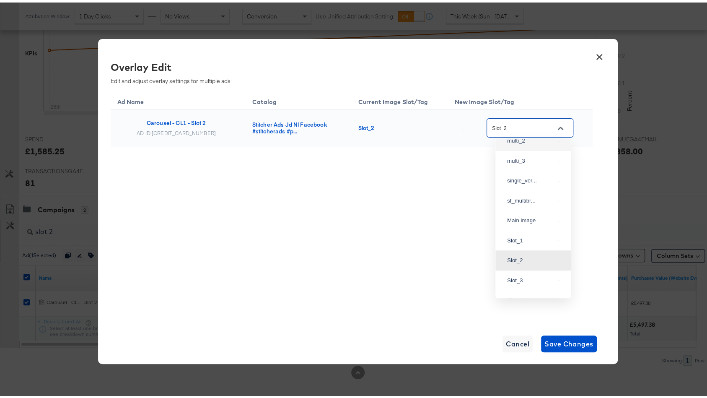
scroll to position [8, 0]
click at [521, 189] on div "multi_2" at bounding box center [533, 181] width 62 height 15
type input "multi_2"
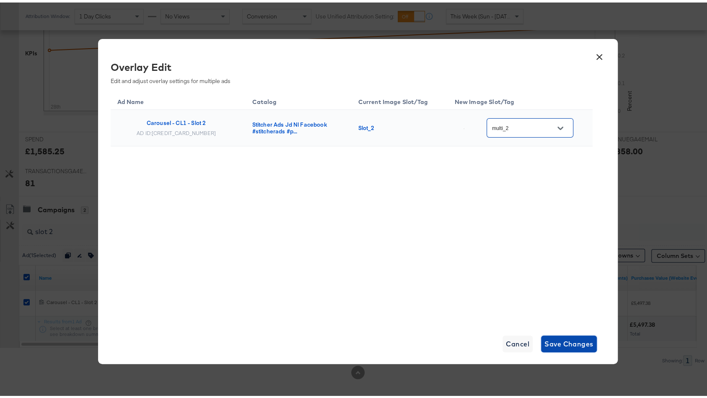
click at [567, 341] on span "Save Changes" at bounding box center [568, 341] width 49 height 12
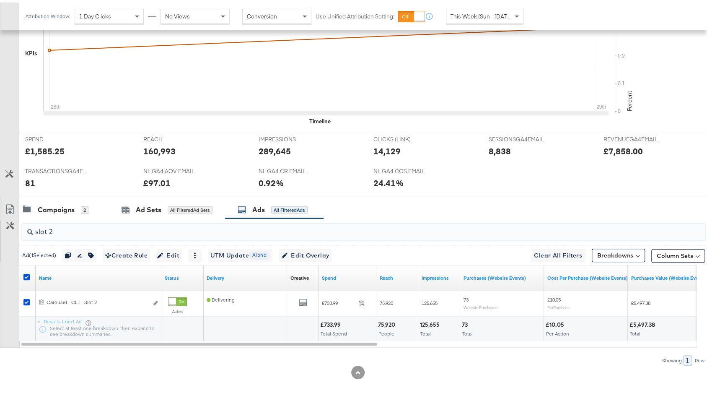
click at [282, 223] on input "slot 2" at bounding box center [338, 226] width 610 height 16
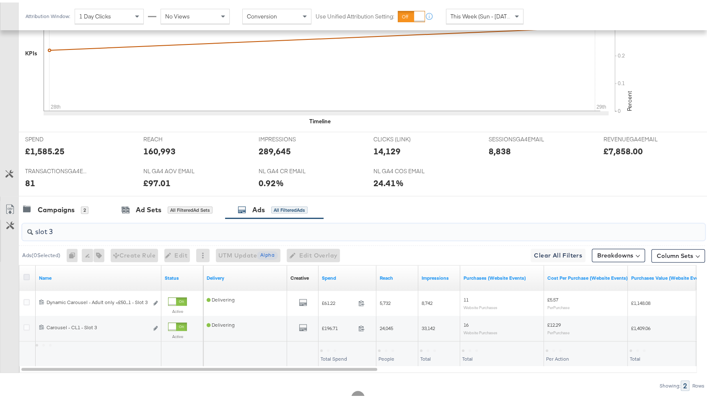
type input "slot 3"
click at [26, 271] on icon at bounding box center [26, 274] width 6 height 6
click at [0, 0] on input "checkbox" at bounding box center [0, 0] width 0 height 0
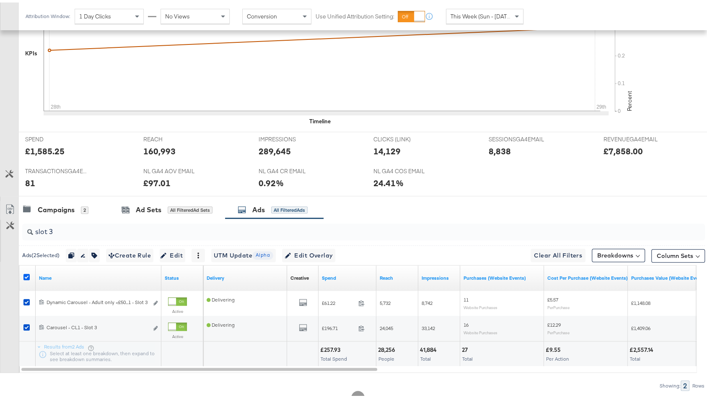
click at [26, 271] on icon at bounding box center [26, 274] width 6 height 6
click at [0, 0] on input "checkbox" at bounding box center [0, 0] width 0 height 0
click at [26, 271] on icon at bounding box center [26, 274] width 6 height 6
click at [0, 0] on input "checkbox" at bounding box center [0, 0] width 0 height 0
click at [329, 248] on span "Edit Overlay Edit overlays for 2 ads" at bounding box center [309, 253] width 48 height 10
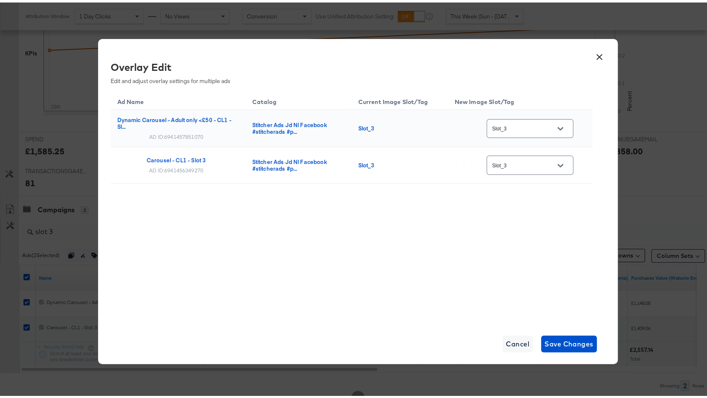
click at [534, 129] on input "Slot_3" at bounding box center [523, 127] width 66 height 10
click at [544, 153] on div "multi_3" at bounding box center [533, 144] width 62 height 15
type input "multi_3"
click at [542, 162] on input "Slot_3" at bounding box center [523, 163] width 66 height 10
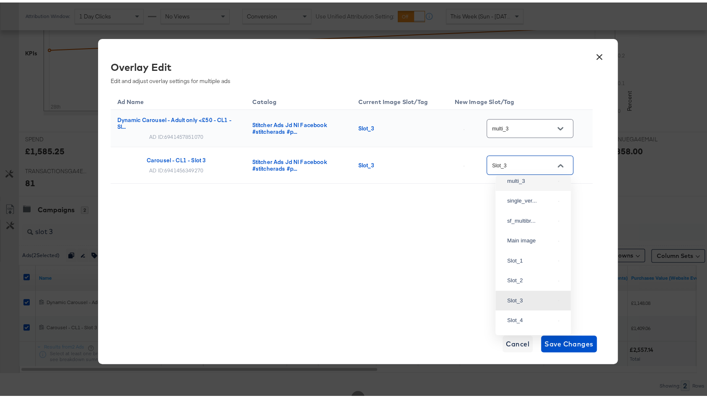
scroll to position [61, 0]
click at [526, 190] on div "multi_3" at bounding box center [531, 185] width 48 height 8
type input "multi_3"
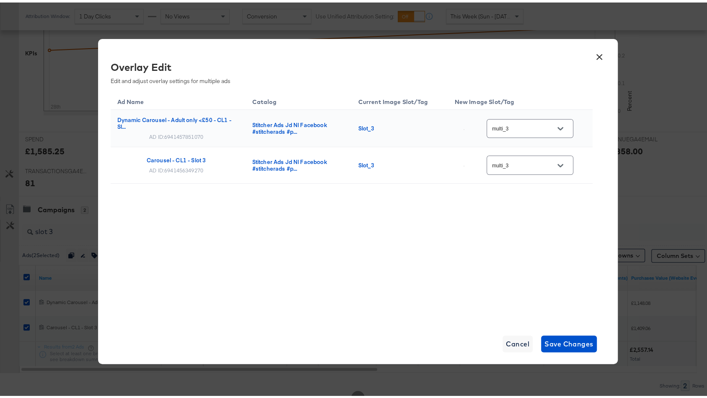
click at [540, 262] on div "Ad Name Catalog Current Image Slot/Tag New Image Slot/Tag Dynamic Carousel - Ad…" at bounding box center [352, 204] width 482 height 231
click at [566, 347] on button "Save Changes" at bounding box center [569, 341] width 56 height 17
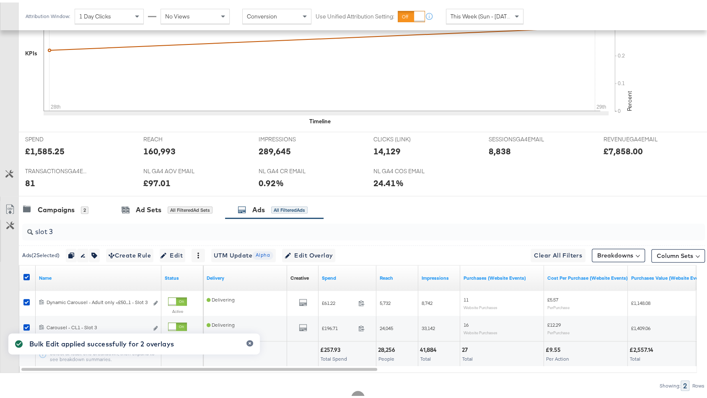
click at [90, 226] on input "slot 3" at bounding box center [338, 226] width 610 height 16
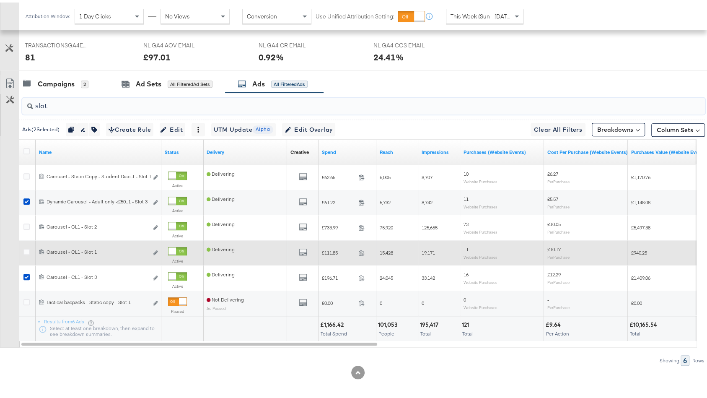
scroll to position [373, 0]
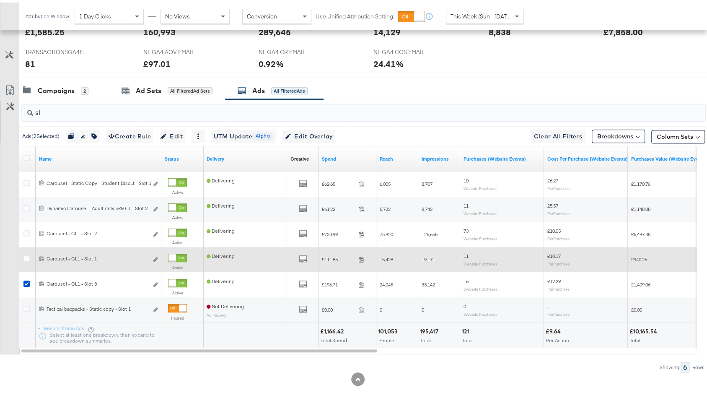
type input "s"
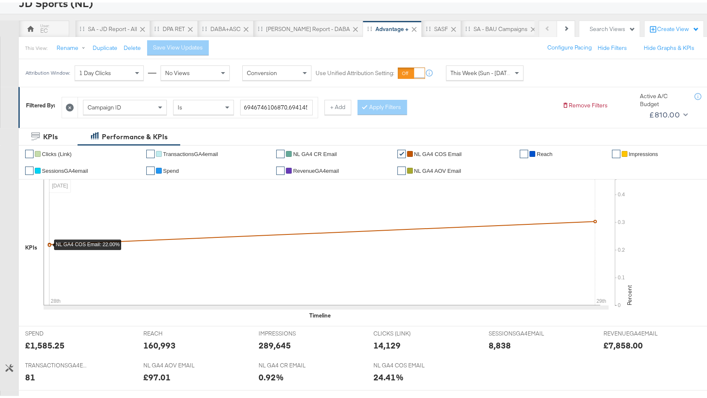
scroll to position [45, 0]
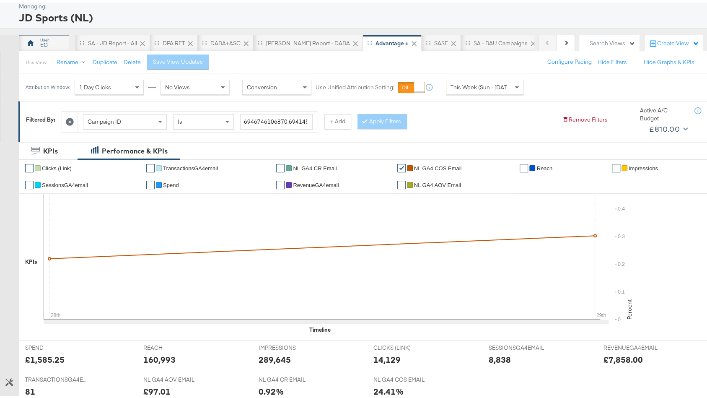
click at [43, 45] on div "EC" at bounding box center [44, 43] width 8 height 8
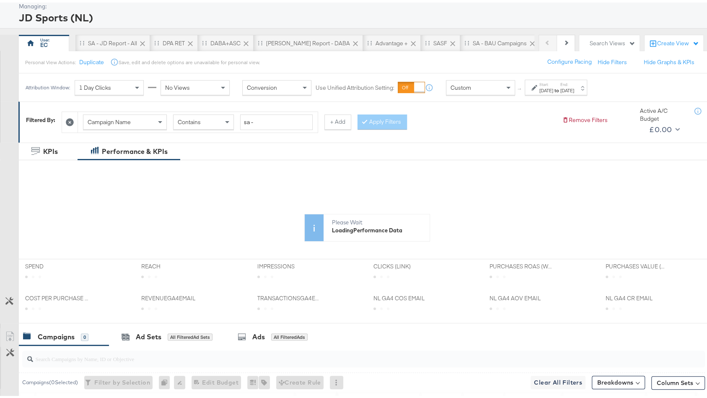
scroll to position [69, 0]
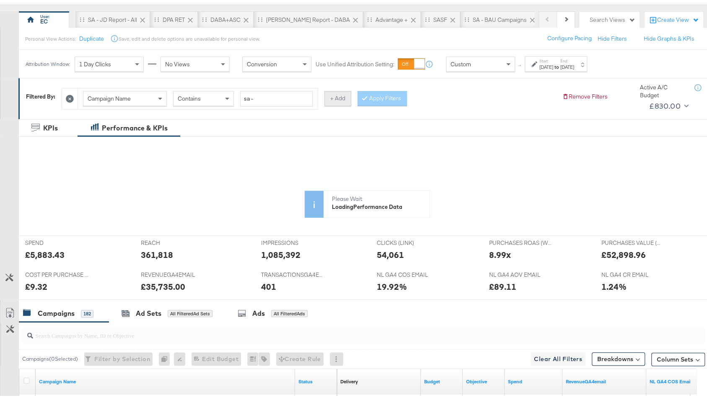
click at [334, 91] on button "+ Add" at bounding box center [337, 95] width 27 height 15
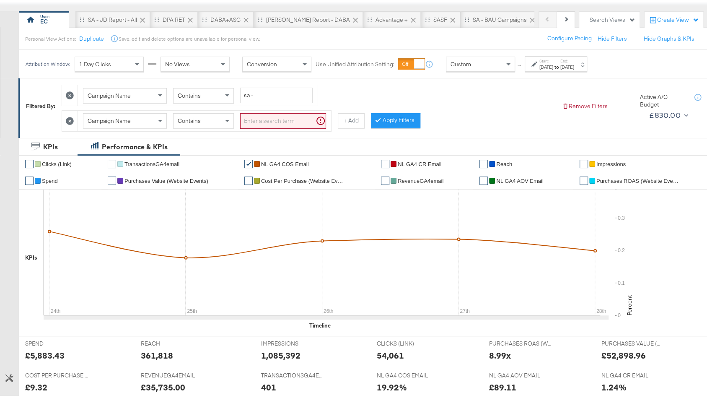
click at [96, 122] on div "Campaign Name" at bounding box center [124, 118] width 83 height 14
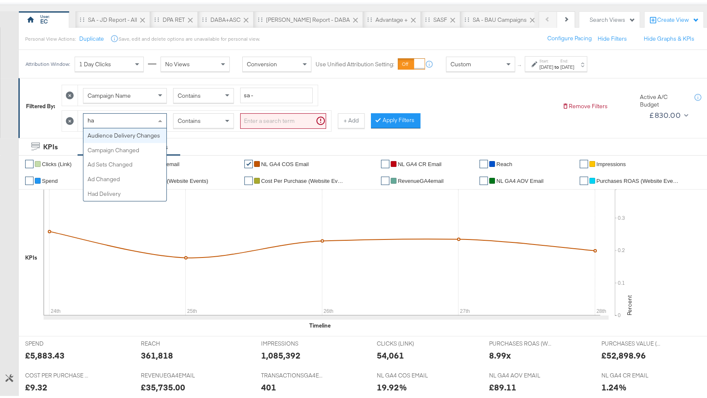
scroll to position [0, 0]
type input "had"
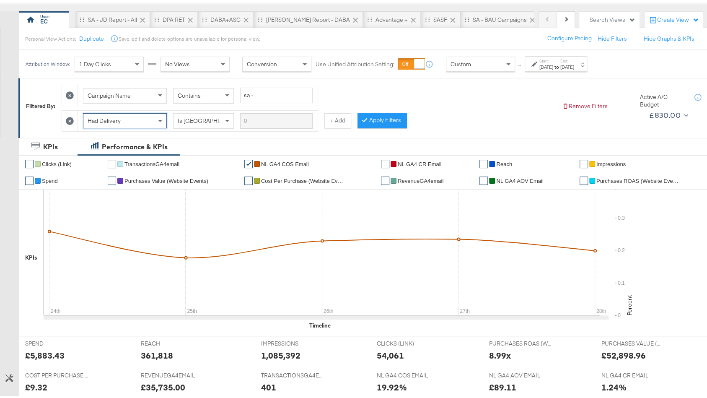
click at [472, 62] on div "Custom" at bounding box center [480, 61] width 68 height 14
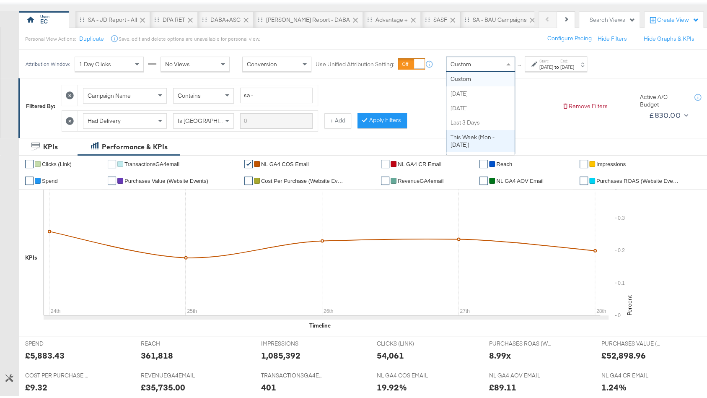
scroll to position [7, 0]
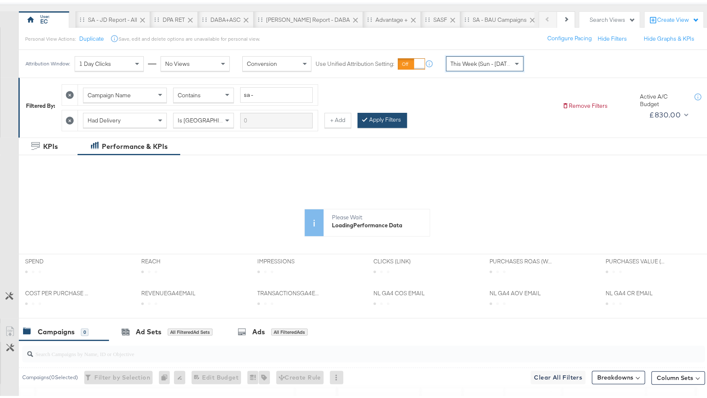
click at [379, 116] on button "Apply Filters" at bounding box center [382, 117] width 49 height 15
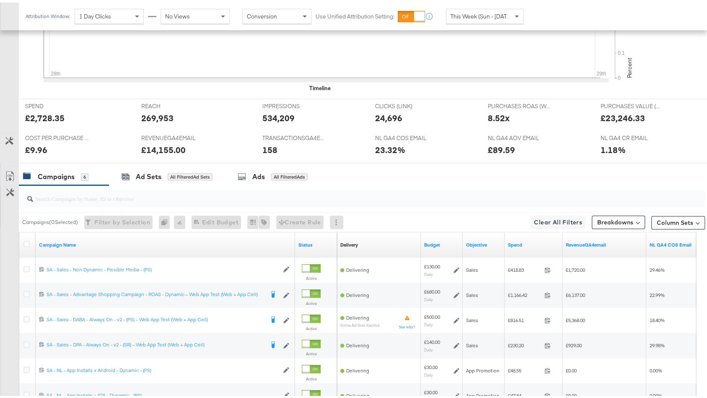
scroll to position [397, 0]
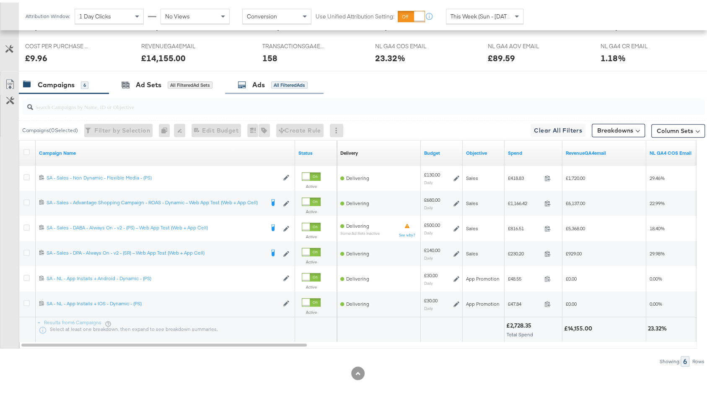
click at [278, 79] on div "All Filtered Ads" at bounding box center [289, 83] width 36 height 8
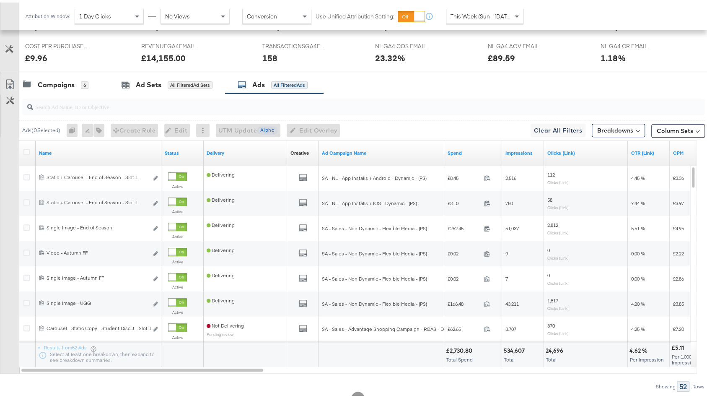
click at [302, 97] on input "search" at bounding box center [338, 101] width 610 height 16
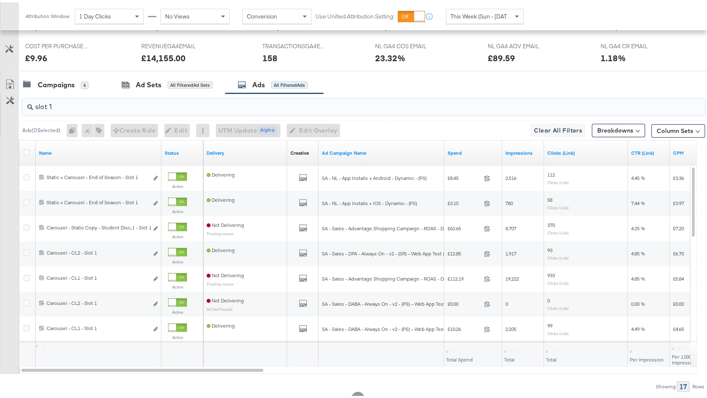
type input "slot 1"
click at [25, 147] on icon at bounding box center [26, 149] width 6 height 6
click at [0, 0] on input "checkbox" at bounding box center [0, 0] width 0 height 0
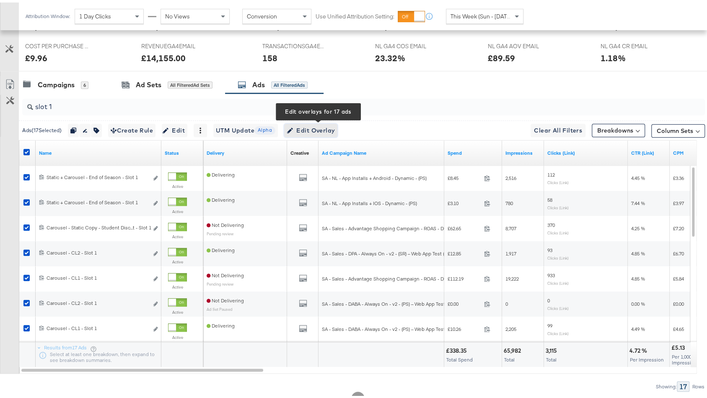
click at [319, 123] on span "Edit Overlay Edit overlays for 17 ads" at bounding box center [311, 128] width 48 height 10
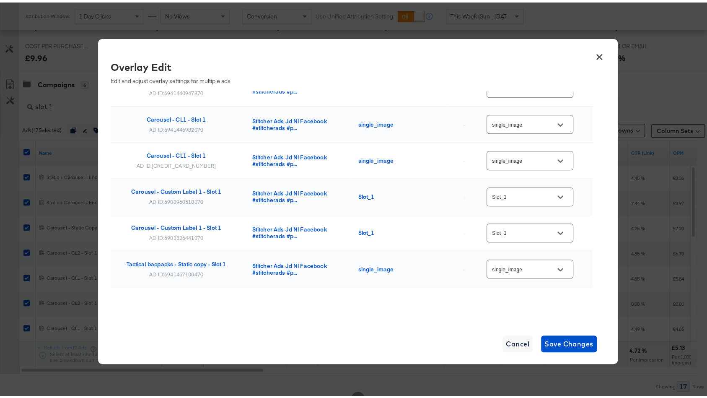
scroll to position [439, 0]
click at [500, 225] on input "Slot_1" at bounding box center [523, 230] width 66 height 10
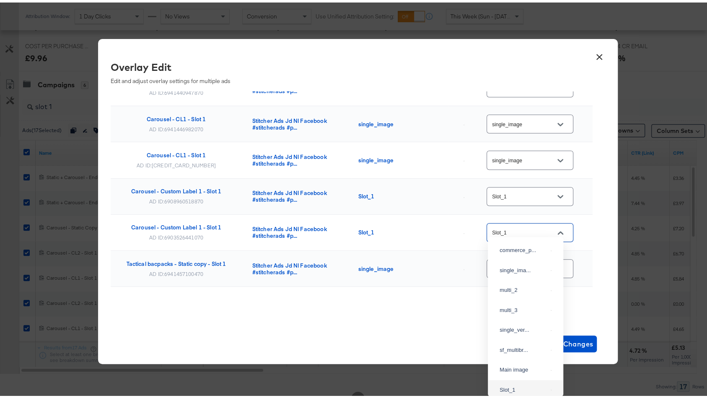
scroll to position [18, 0]
click at [522, 260] on li "single_ima..." at bounding box center [525, 250] width 75 height 20
type input "single_image"
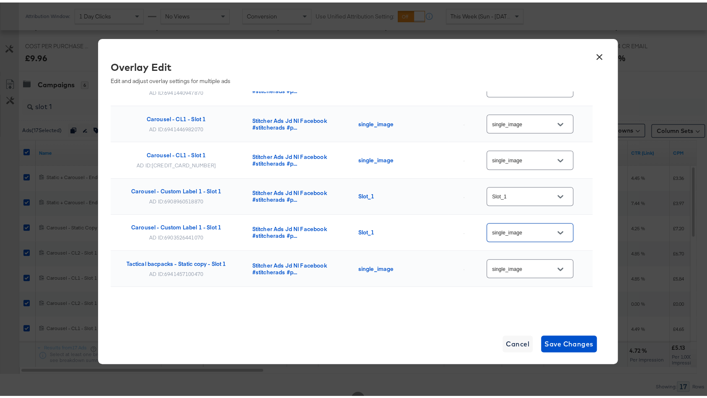
click at [536, 191] on input "Slot_1" at bounding box center [523, 194] width 66 height 10
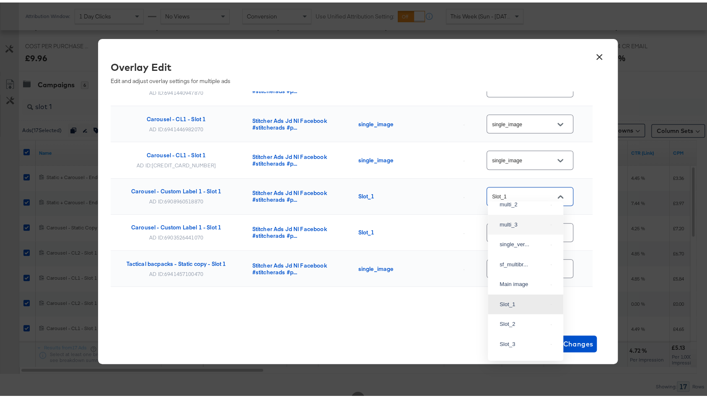
scroll to position [0, 0]
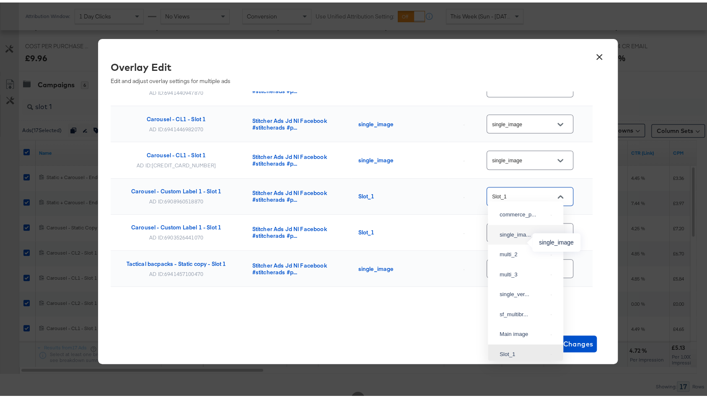
click at [523, 236] on div "single_ima..." at bounding box center [524, 232] width 48 height 8
type input "single_image"
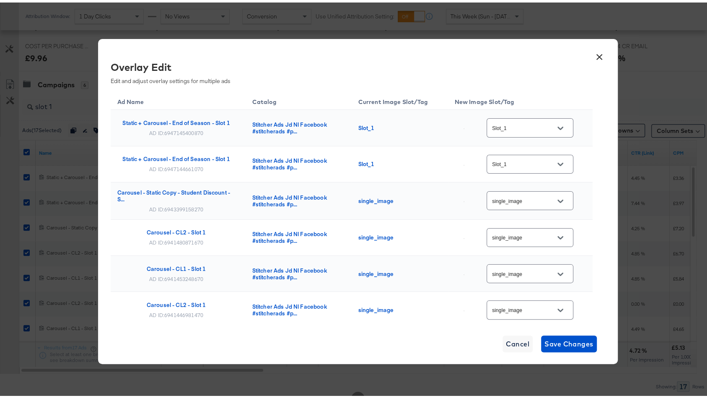
click at [514, 130] on input "Slot_1" at bounding box center [523, 126] width 66 height 10
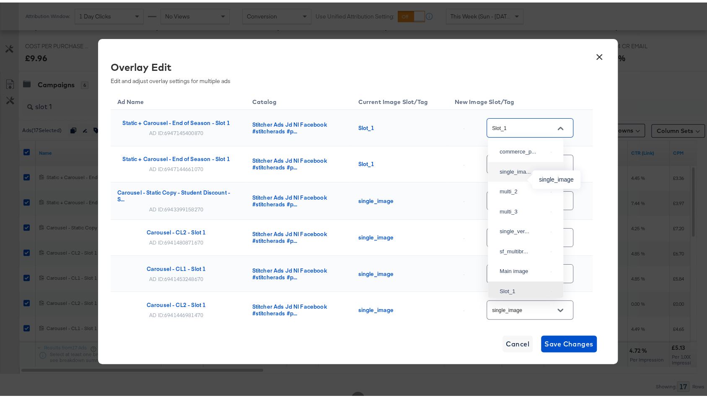
click at [513, 174] on div "single_ima..." at bounding box center [524, 169] width 48 height 8
type input "single_image"
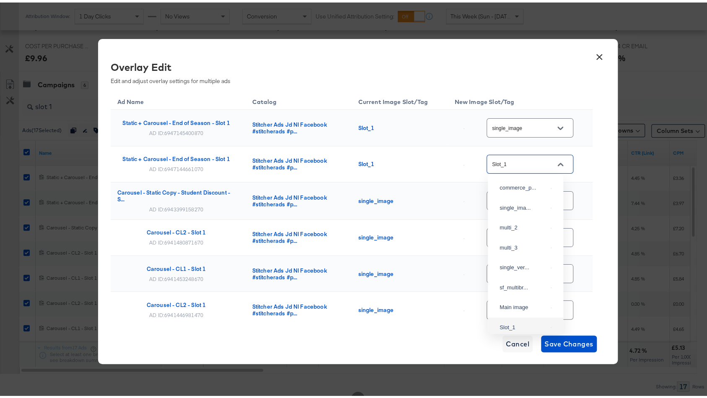
click at [518, 158] on input "Slot_1" at bounding box center [523, 162] width 66 height 10
click at [515, 207] on div "single_ima..." at bounding box center [526, 205] width 62 height 15
type input "single_image"
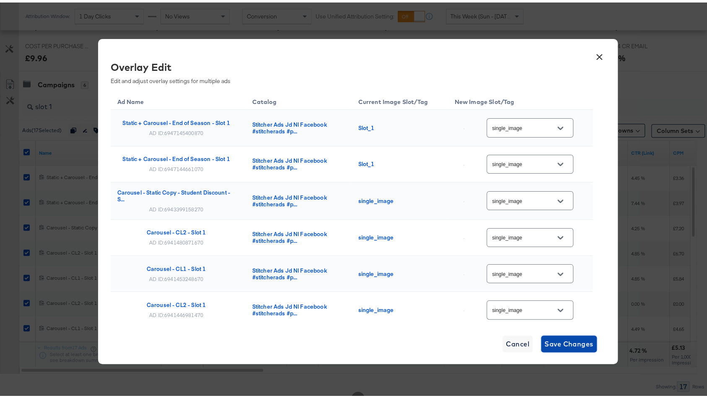
click at [563, 342] on span "Save Changes" at bounding box center [568, 341] width 49 height 12
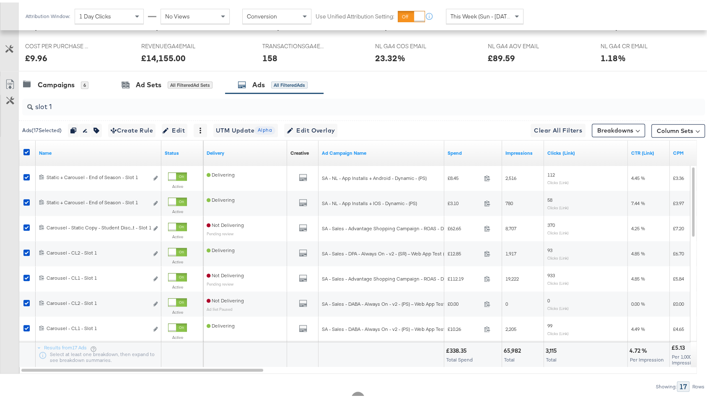
click at [308, 118] on div "Ads ( 17 Selected) Duplicate 17 ads Rename 17 ads Tags for 17 campaigns Create …" at bounding box center [362, 128] width 686 height 20
click at [308, 124] on span "Edit Overlay Edit overlays for 17 ads" at bounding box center [311, 128] width 48 height 10
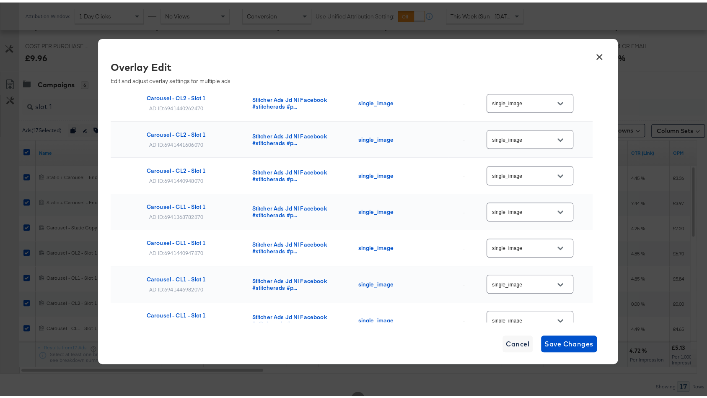
scroll to position [439, 0]
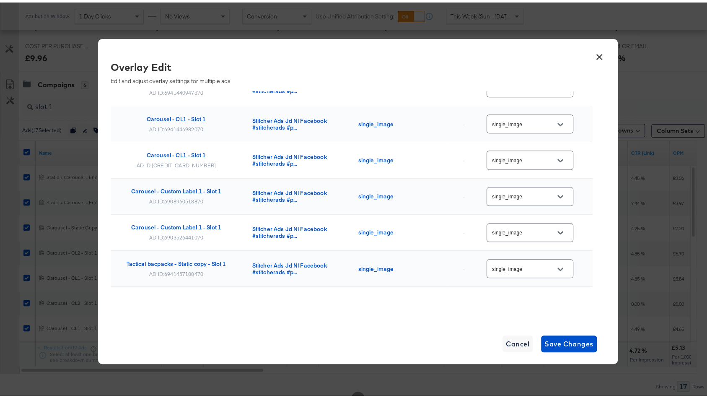
click at [600, 55] on button "×" at bounding box center [599, 52] width 15 height 15
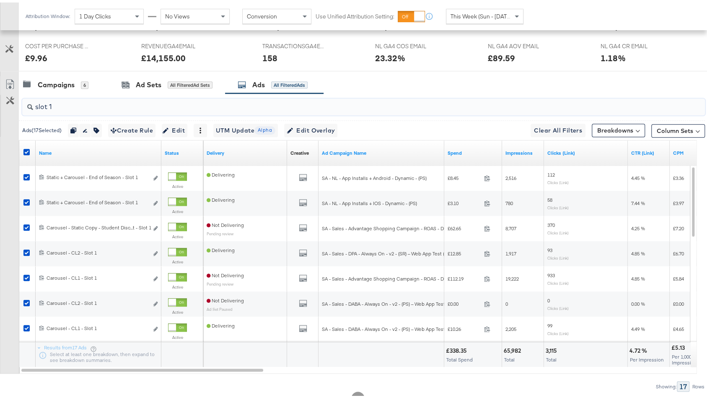
click at [106, 98] on input "slot 1" at bounding box center [338, 101] width 610 height 16
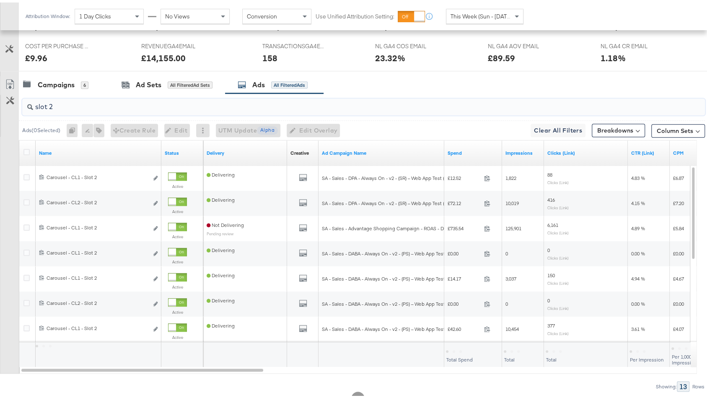
type input "slot 2"
click at [27, 148] on icon at bounding box center [26, 149] width 6 height 6
click at [0, 0] on input "checkbox" at bounding box center [0, 0] width 0 height 0
click at [27, 148] on icon at bounding box center [26, 149] width 6 height 6
click at [0, 0] on input "checkbox" at bounding box center [0, 0] width 0 height 0
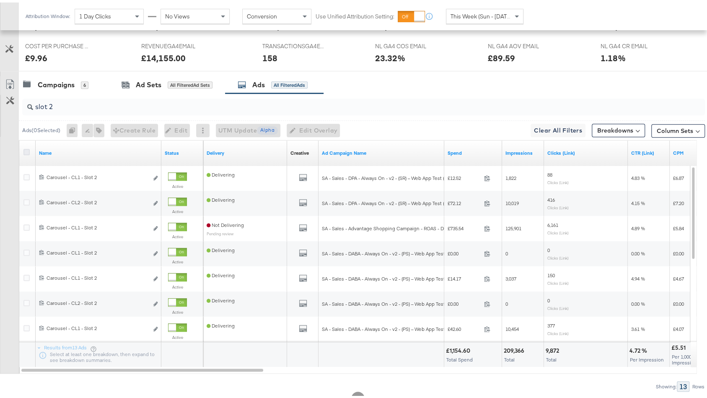
click at [27, 148] on icon at bounding box center [26, 149] width 6 height 6
click at [0, 0] on input "checkbox" at bounding box center [0, 0] width 0 height 0
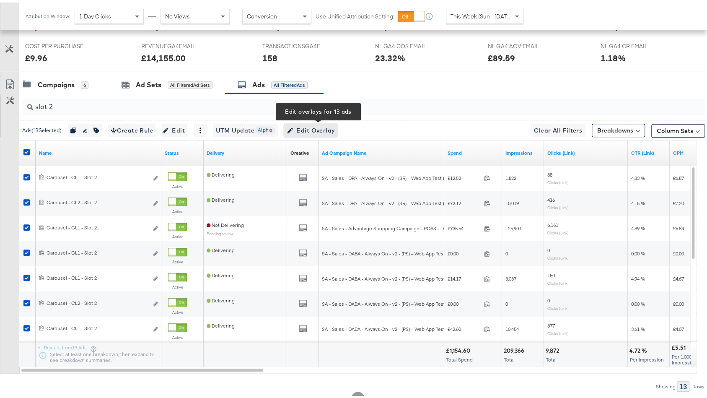
click at [319, 129] on span "Edit Overlay Edit overlays for 13 ads" at bounding box center [311, 128] width 48 height 10
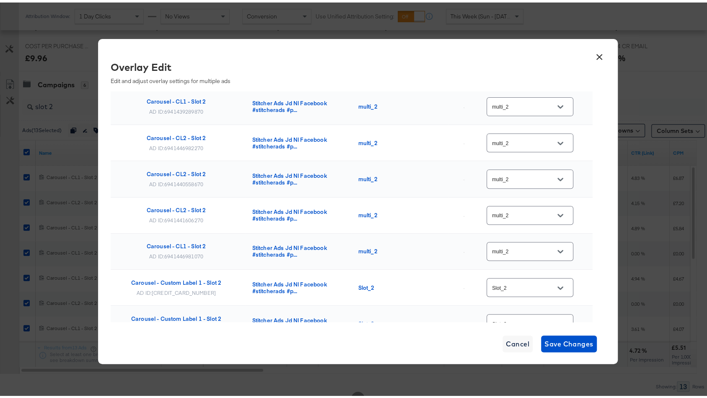
scroll to position [294, 0]
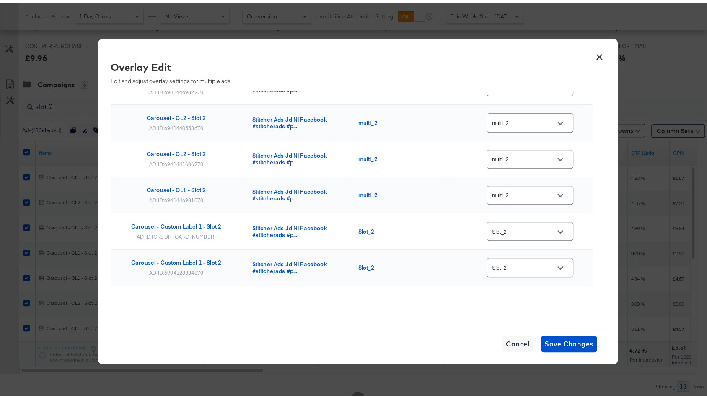
click at [510, 228] on input "Slot_2" at bounding box center [523, 229] width 66 height 10
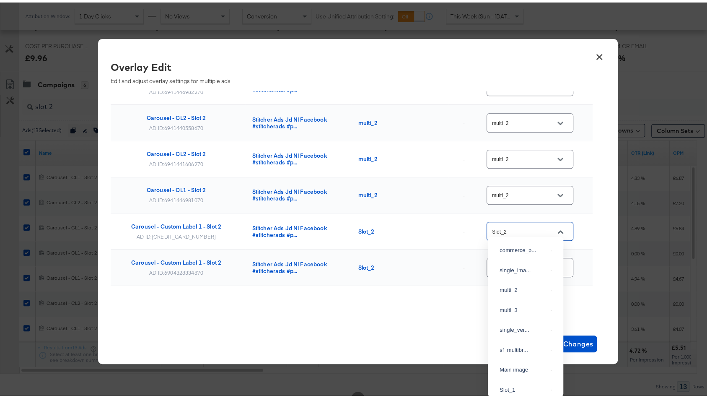
scroll to position [44, 0]
click at [514, 251] on div "multi_2" at bounding box center [526, 243] width 62 height 15
type input "multi_2"
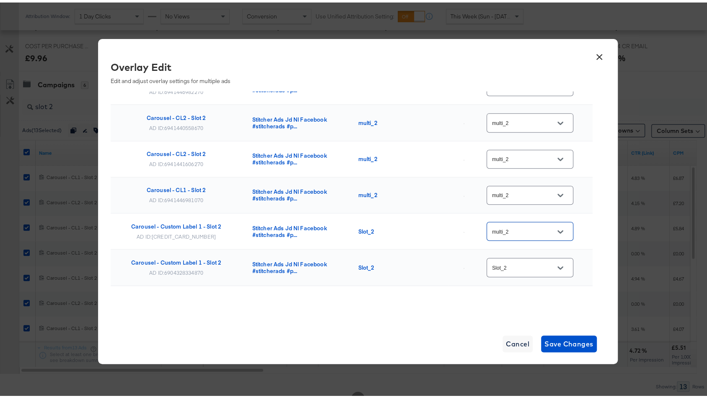
click at [516, 260] on input "Slot_2" at bounding box center [523, 265] width 66 height 10
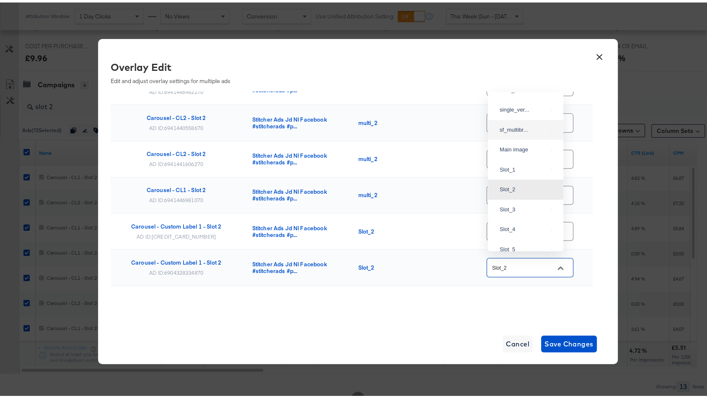
scroll to position [61, 0]
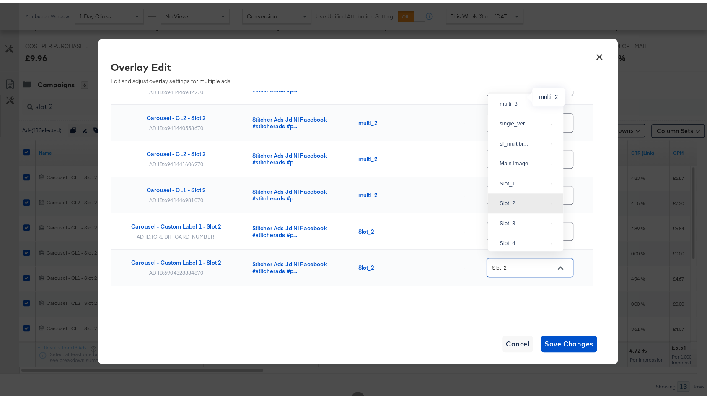
click at [514, 86] on div "multi_2" at bounding box center [524, 81] width 48 height 8
type input "multi_2"
click at [501, 290] on div "Ad Name Catalog Current Image Slot/Tag New Image Slot/Tag Carousel - CL1 - Slot…" at bounding box center [352, 60] width 482 height 531
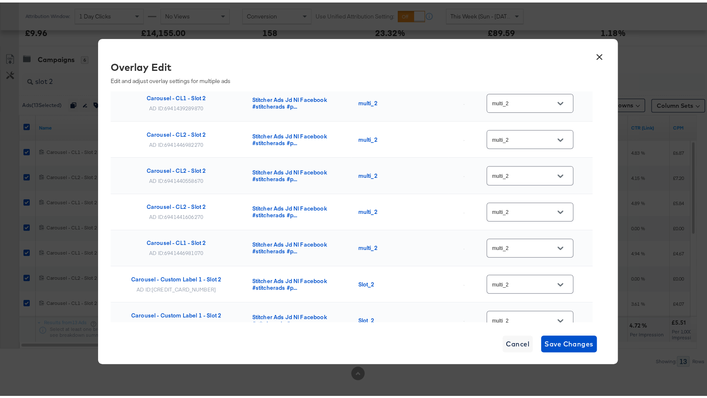
scroll to position [294, 0]
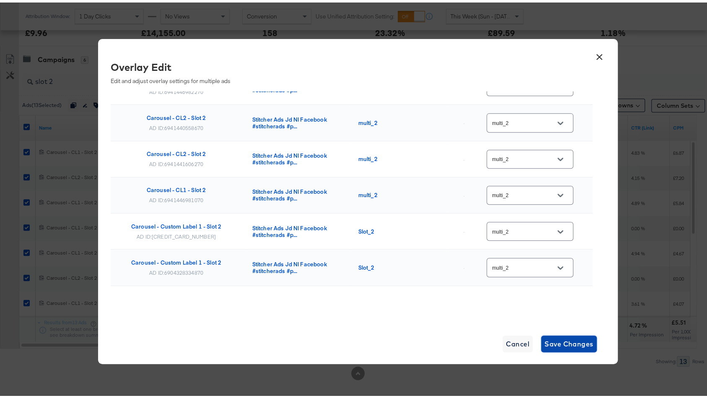
click at [554, 337] on span "Save Changes" at bounding box center [568, 341] width 49 height 12
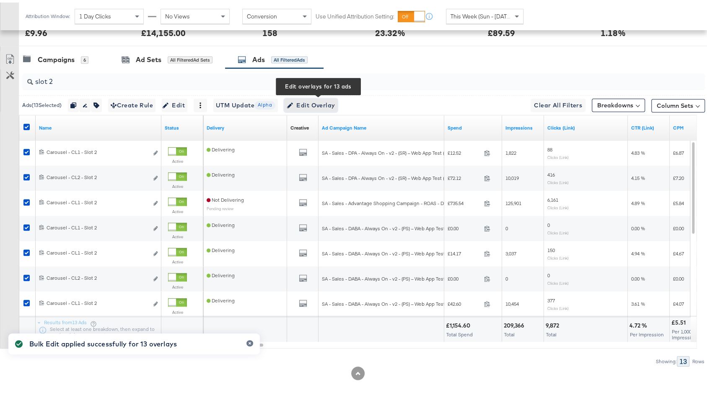
click at [310, 102] on span "Edit Overlay Edit overlays for 13 ads" at bounding box center [311, 103] width 48 height 10
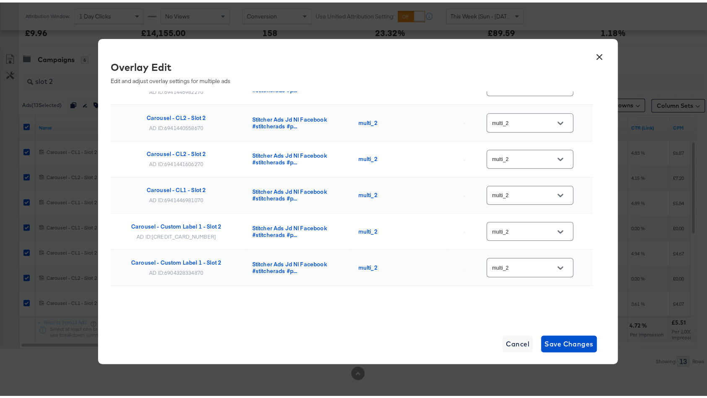
click at [595, 54] on button "×" at bounding box center [599, 52] width 15 height 15
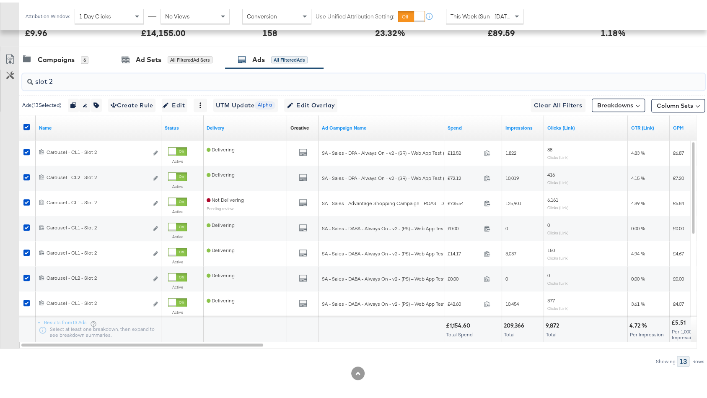
click at [147, 73] on input "slot 2" at bounding box center [338, 75] width 610 height 16
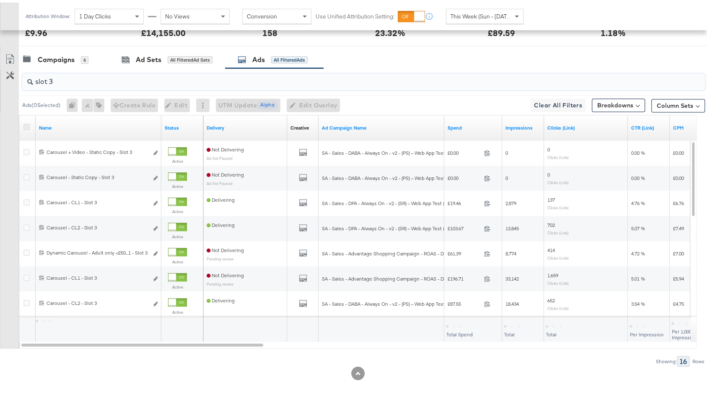
type input "slot 3"
click at [23, 122] on icon at bounding box center [26, 124] width 6 height 6
click at [0, 0] on input "checkbox" at bounding box center [0, 0] width 0 height 0
click at [23, 122] on icon at bounding box center [26, 124] width 6 height 6
click at [0, 0] on input "checkbox" at bounding box center [0, 0] width 0 height 0
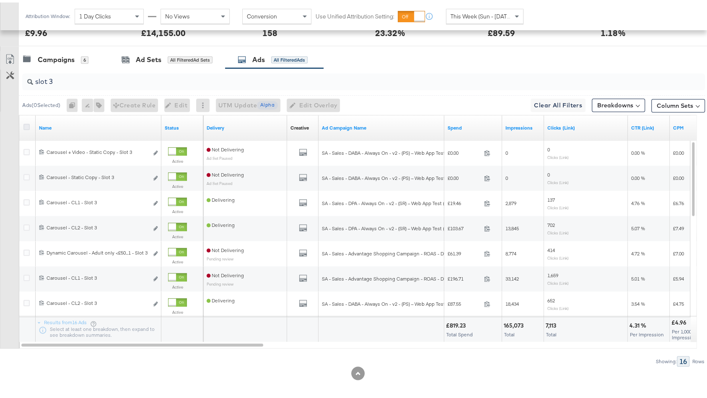
click at [23, 122] on icon at bounding box center [26, 124] width 6 height 6
click at [0, 0] on input "checkbox" at bounding box center [0, 0] width 0 height 0
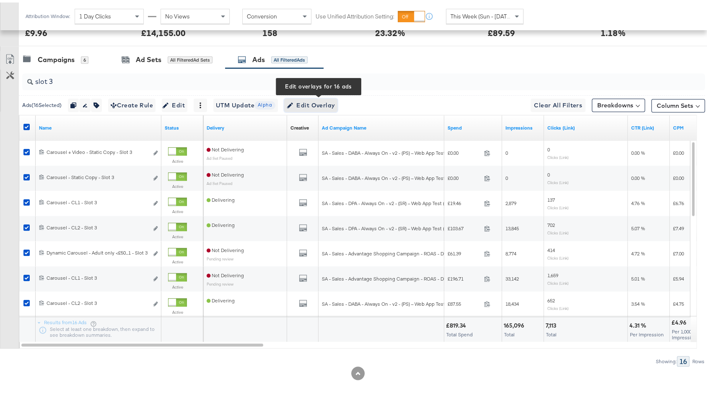
click at [313, 98] on span "Edit Overlay Edit overlays for 16 ads" at bounding box center [311, 103] width 48 height 10
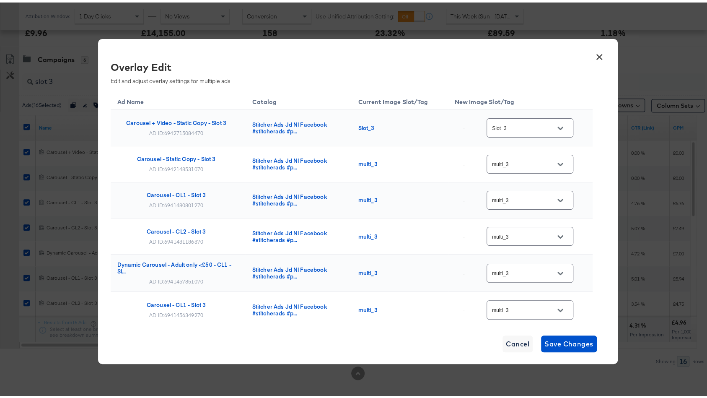
click at [518, 128] on input "Slot_3" at bounding box center [523, 126] width 66 height 10
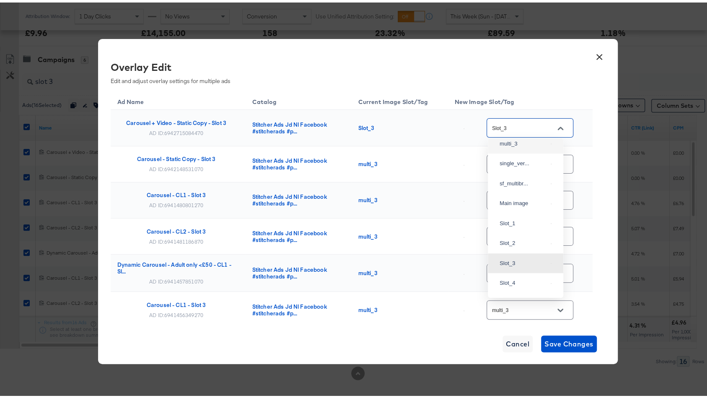
scroll to position [62, 0]
click at [512, 155] on div "multi_3" at bounding box center [526, 147] width 62 height 15
type input "multi_3"
click at [512, 159] on input "multi_3" at bounding box center [523, 162] width 66 height 10
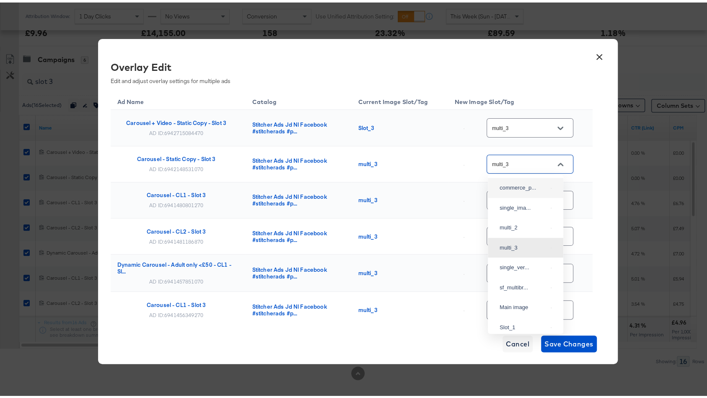
click at [415, 171] on td "multi_3" at bounding box center [400, 162] width 96 height 36
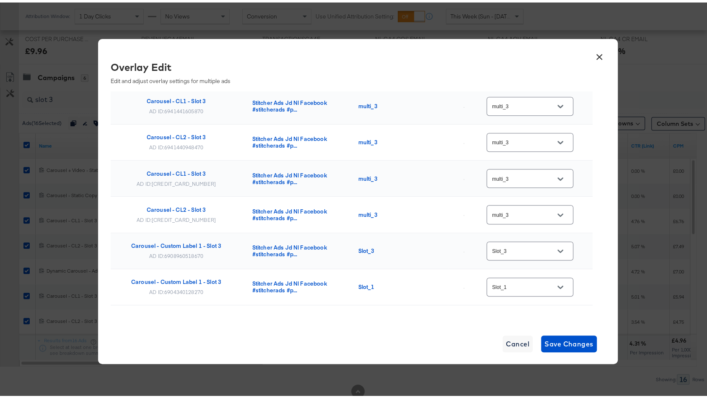
scroll to position [403, 0]
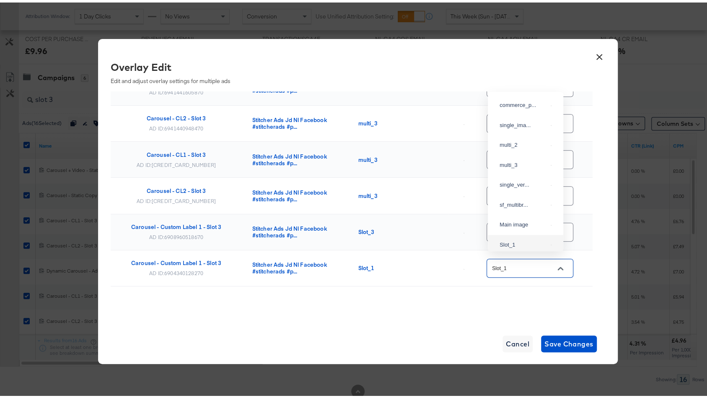
click at [523, 261] on input "Slot_1" at bounding box center [523, 266] width 66 height 10
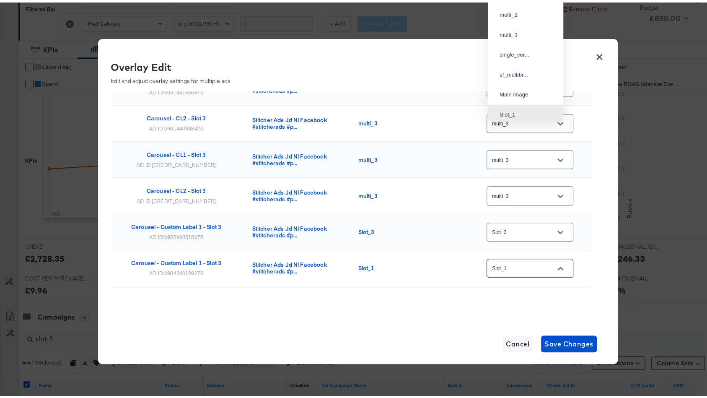
scroll to position [0, 0]
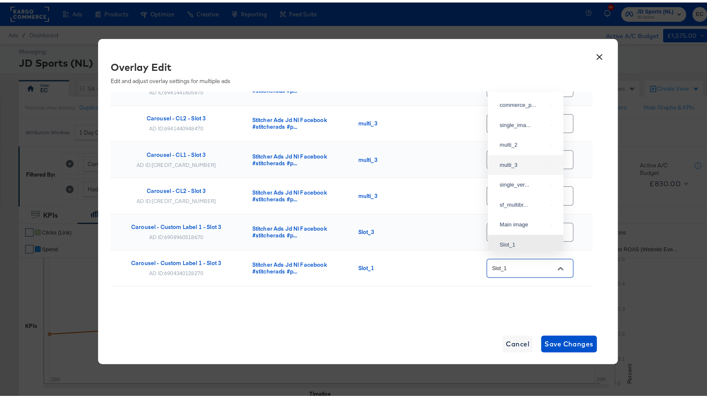
click at [420, 271] on td "Slot_1" at bounding box center [400, 266] width 96 height 36
click at [510, 264] on div "Slot_1" at bounding box center [530, 265] width 87 height 19
click at [494, 267] on div "Slot_1" at bounding box center [530, 265] width 87 height 19
click at [525, 261] on input "Slot_1" at bounding box center [523, 266] width 66 height 10
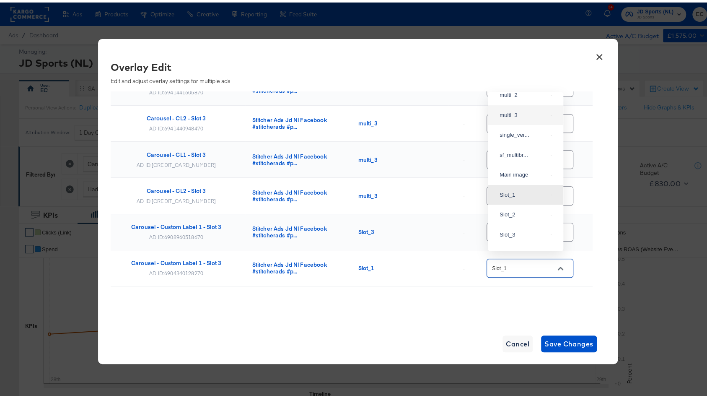
click at [521, 120] on div "multi_3" at bounding box center [526, 112] width 62 height 15
type input "multi_3"
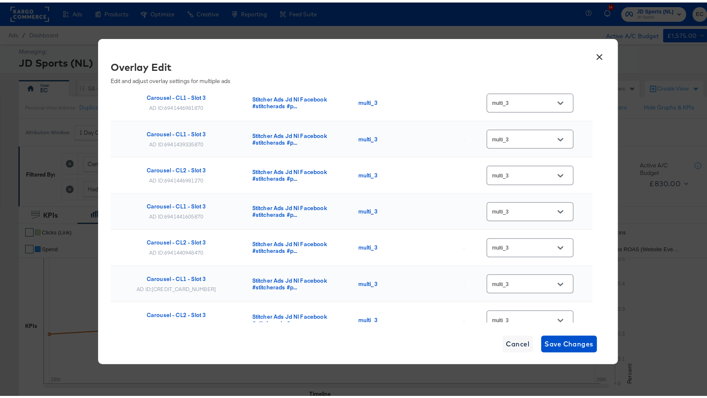
scroll to position [403, 0]
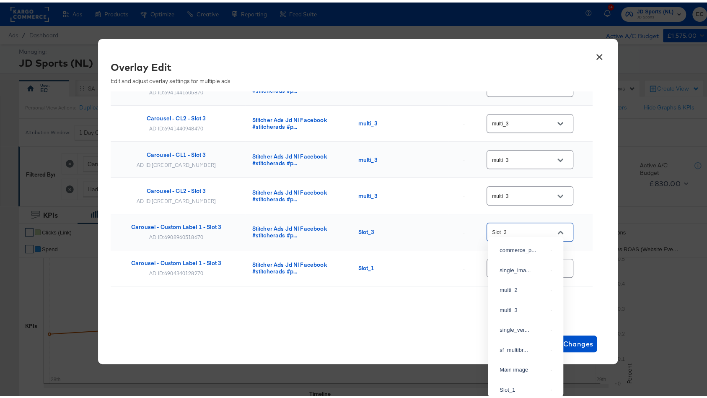
click at [510, 226] on input "Slot_3" at bounding box center [523, 230] width 66 height 10
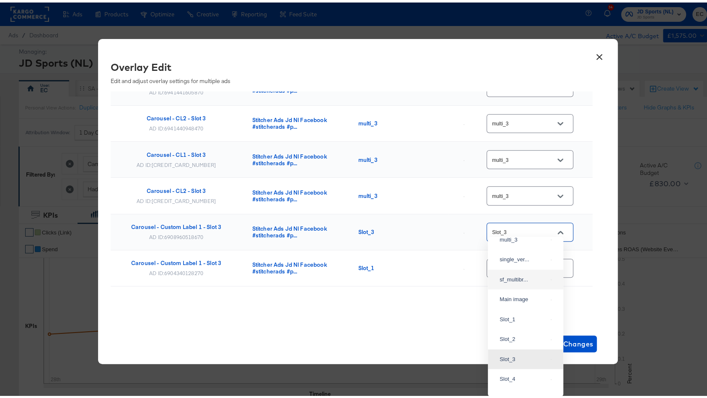
scroll to position [14, 0]
click at [518, 298] on div "multi_3" at bounding box center [524, 293] width 48 height 8
type input "multi_3"
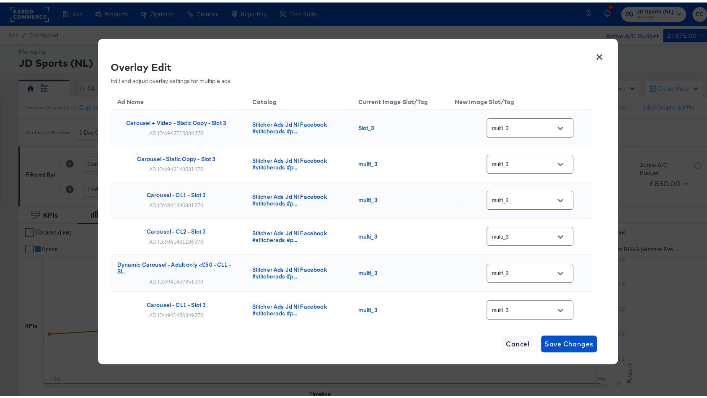
scroll to position [0, 0]
click at [568, 341] on span "Save Changes" at bounding box center [568, 341] width 49 height 12
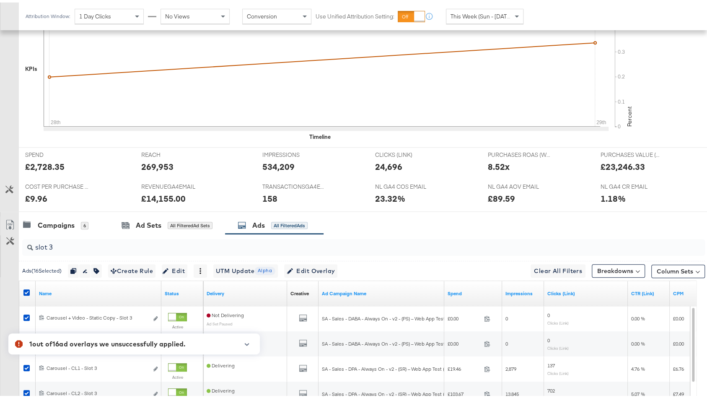
scroll to position [257, 0]
click at [310, 264] on span "Edit Overlay Edit overlays for 16 ads" at bounding box center [311, 268] width 48 height 10
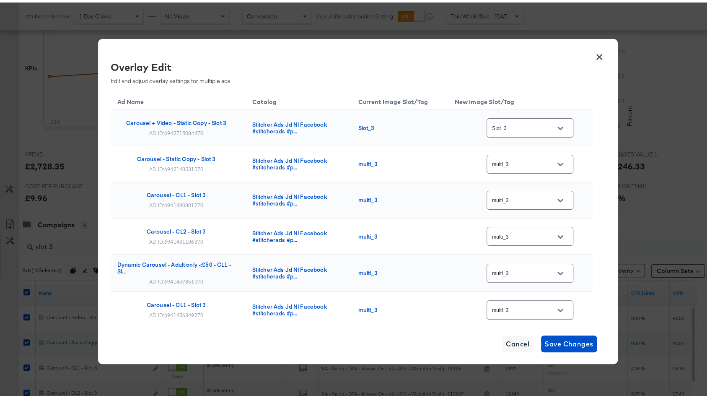
click at [523, 128] on input "Slot_3" at bounding box center [523, 126] width 66 height 10
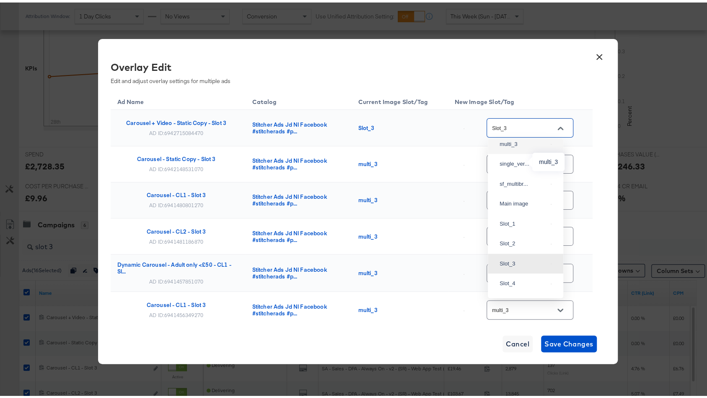
click at [515, 146] on div "multi_3" at bounding box center [524, 141] width 48 height 8
type input "multi_3"
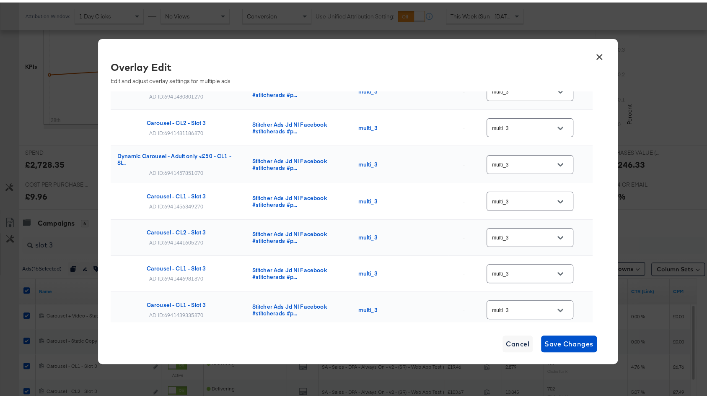
scroll to position [0, 0]
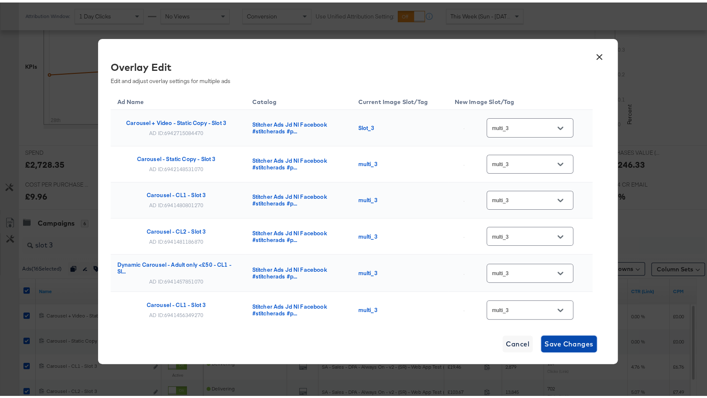
click at [560, 344] on span "Save Changes" at bounding box center [568, 341] width 49 height 12
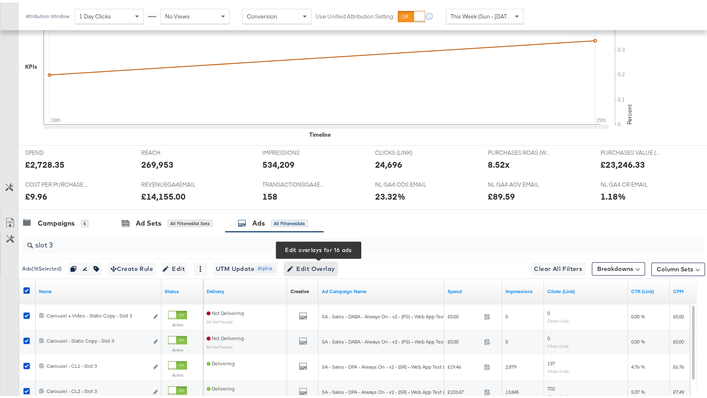
click at [312, 264] on span "Edit Overlay Edit overlays for 16 ads" at bounding box center [311, 266] width 48 height 10
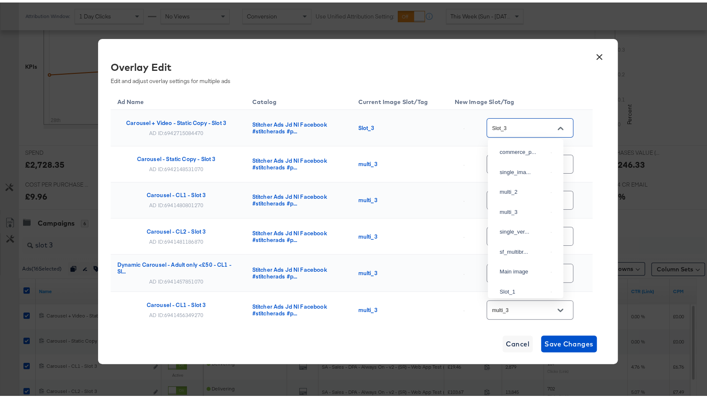
click at [539, 124] on input "Slot_3" at bounding box center [523, 126] width 66 height 10
click at [523, 146] on div "multi_3" at bounding box center [524, 141] width 48 height 8
type input "multi_3"
click at [594, 52] on button "×" at bounding box center [599, 52] width 15 height 15
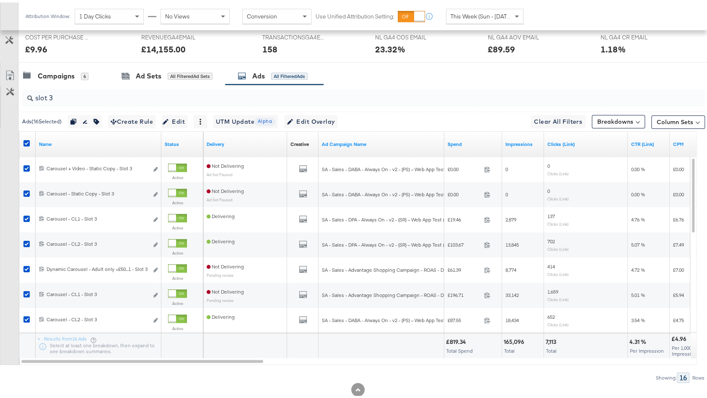
scroll to position [422, 0]
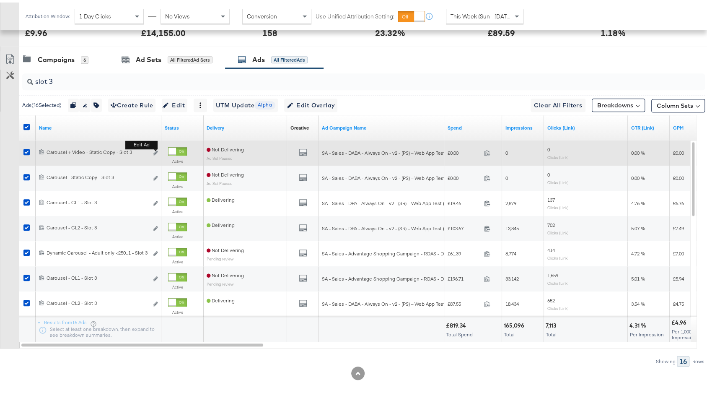
click at [155, 146] on button "Edit ad" at bounding box center [155, 150] width 5 height 9
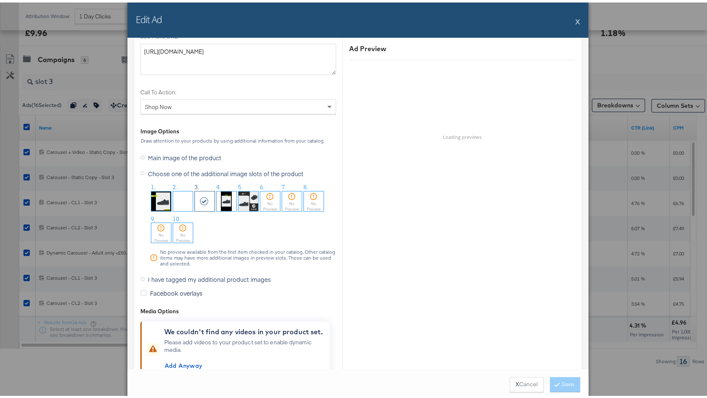
scroll to position [1138, 0]
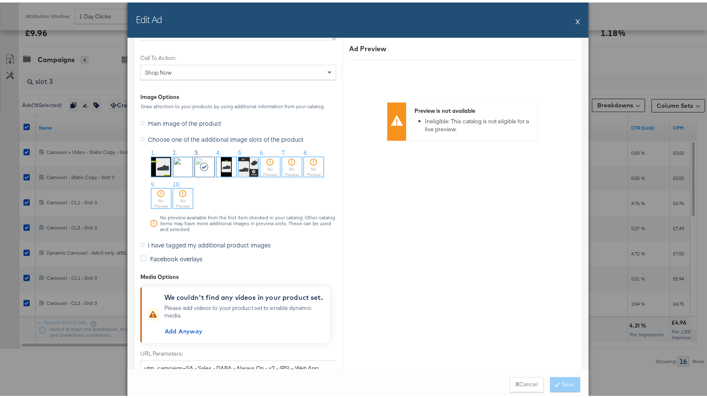
click at [165, 238] on span "I have tagged my additional product images" at bounding box center [209, 242] width 123 height 8
click at [0, 0] on input "I have tagged my additional product images" at bounding box center [0, 0] width 0 height 0
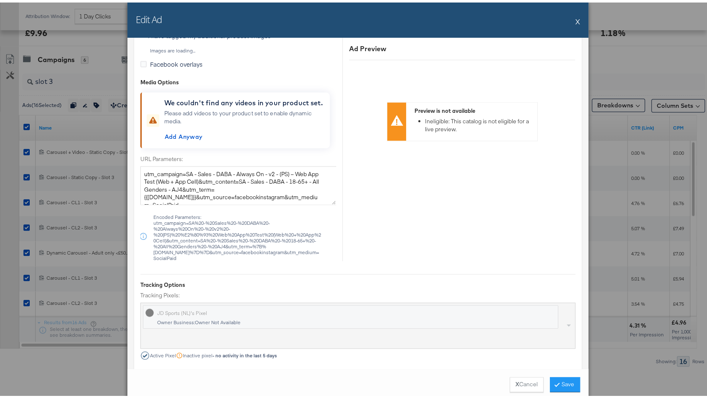
scroll to position [1018, 0]
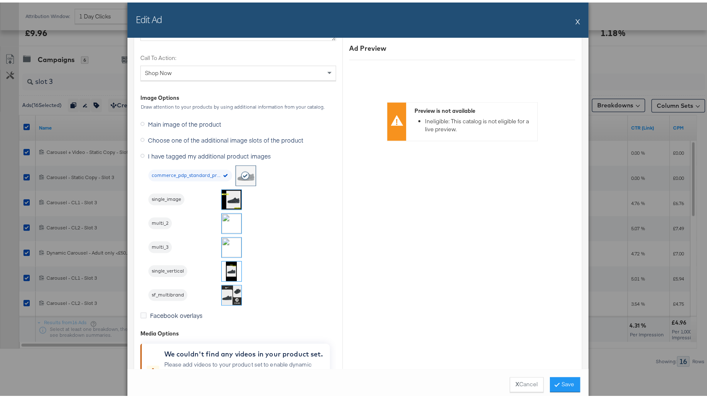
click at [227, 238] on img at bounding box center [232, 245] width 20 height 20
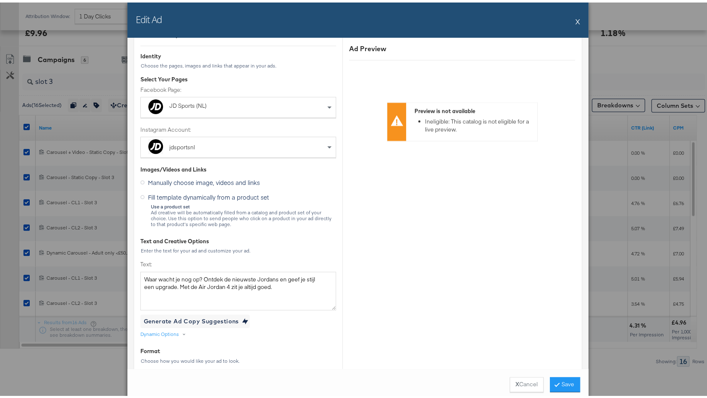
scroll to position [0, 0]
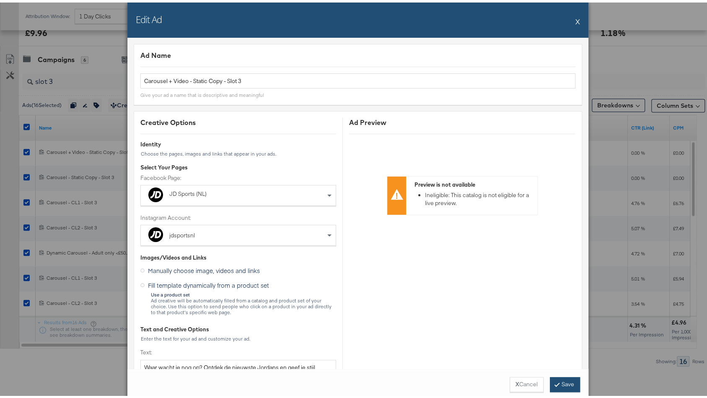
click at [561, 382] on button "Save" at bounding box center [565, 381] width 30 height 15
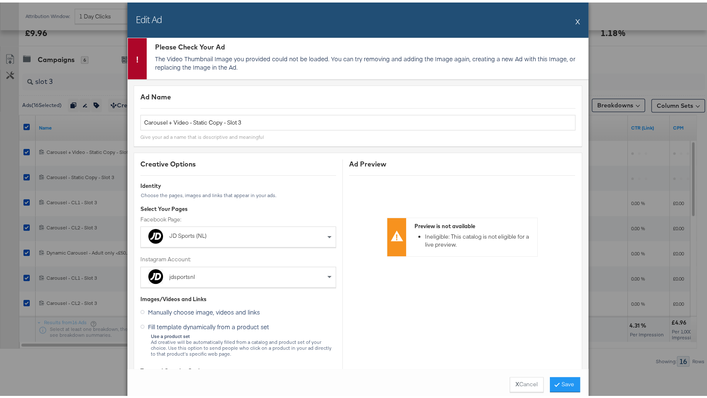
click at [575, 18] on button "X" at bounding box center [577, 18] width 5 height 17
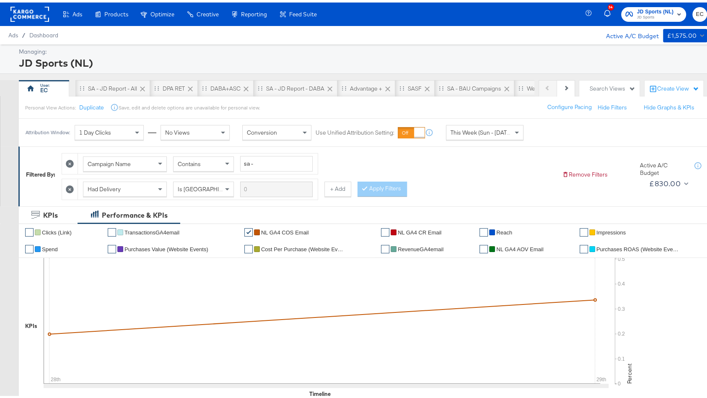
click at [637, 14] on span "JD Sports" at bounding box center [655, 15] width 37 height 7
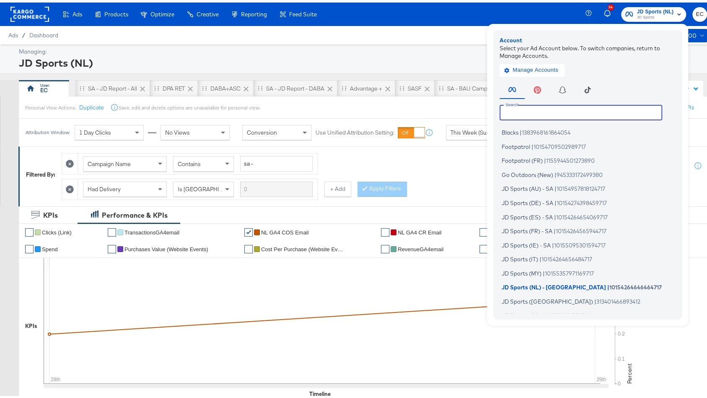
click at [522, 110] on input "text" at bounding box center [581, 109] width 163 height 15
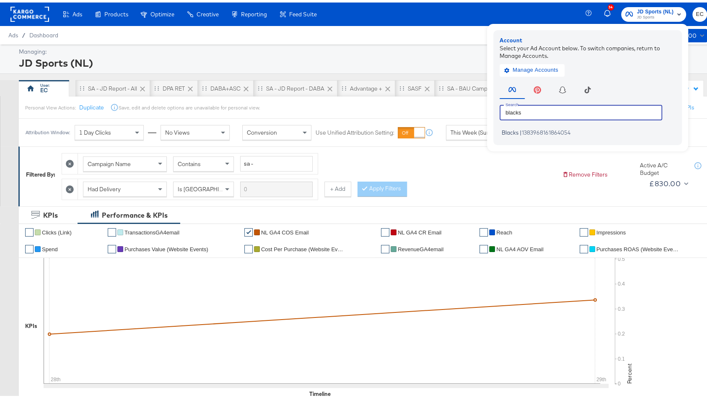
type input "blacks"
click at [527, 135] on li "Blacks | 1383968161864054" at bounding box center [590, 130] width 180 height 12
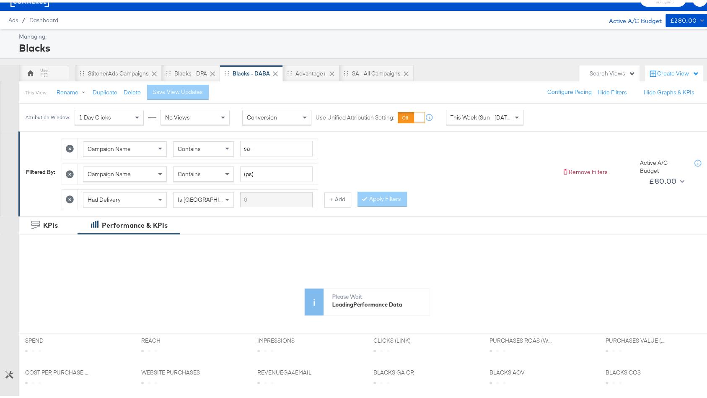
scroll to position [18, 0]
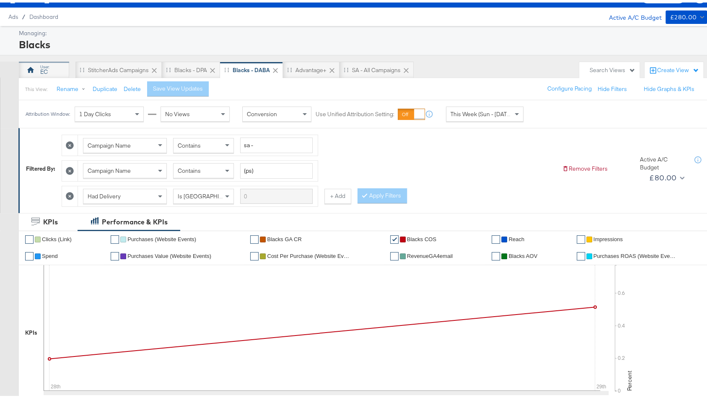
click at [50, 60] on div "EC" at bounding box center [44, 67] width 50 height 17
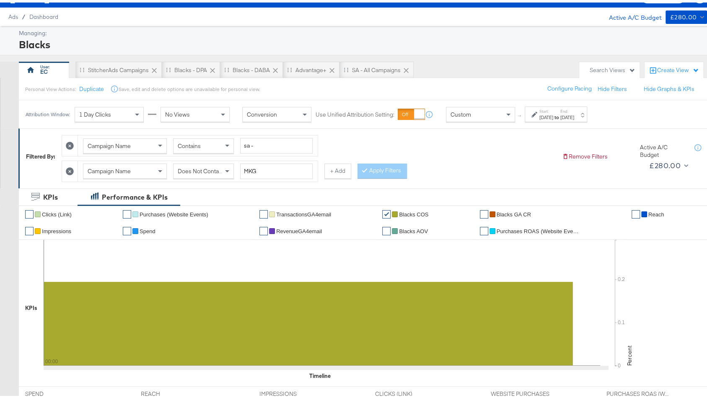
click at [69, 165] on icon at bounding box center [70, 169] width 8 height 8
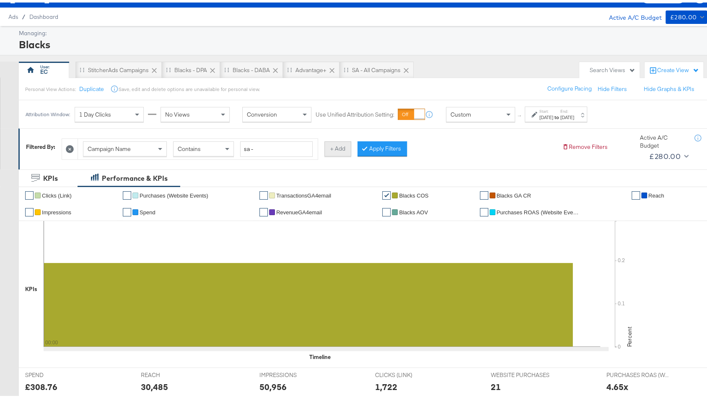
click at [340, 146] on button "+ Add" at bounding box center [337, 146] width 27 height 15
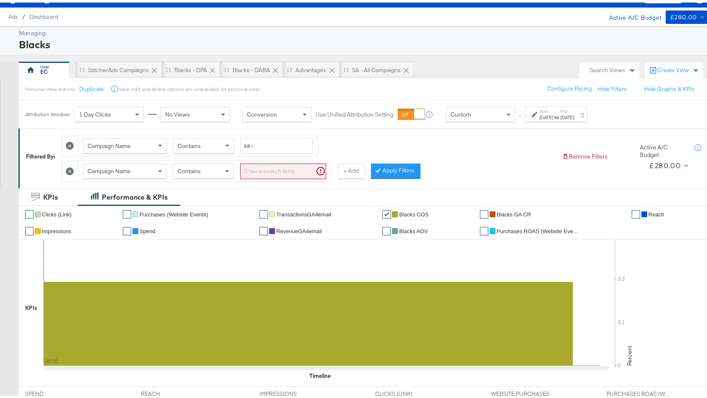
click at [151, 168] on div "Campaign Name" at bounding box center [124, 168] width 83 height 14
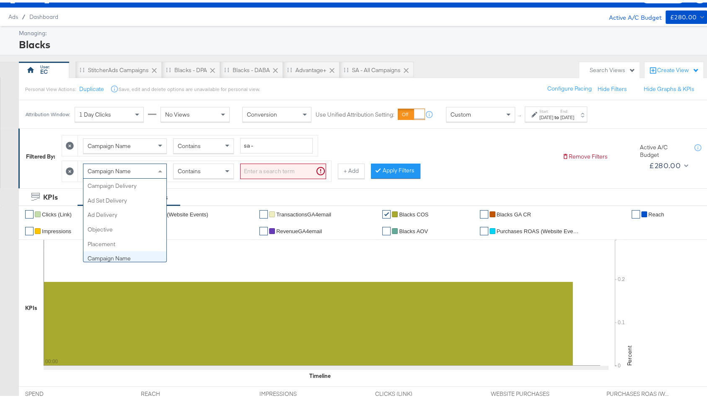
scroll to position [41, 0]
type input "had"
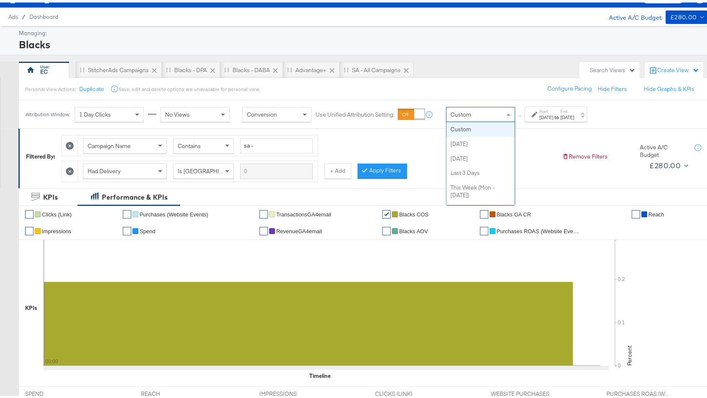
click at [490, 106] on div "Custom" at bounding box center [480, 112] width 68 height 14
click at [540, 163] on div "Campaign Name Contains sa - Had Delivery Is Greater Than + Add Apply Filters" at bounding box center [309, 153] width 494 height 51
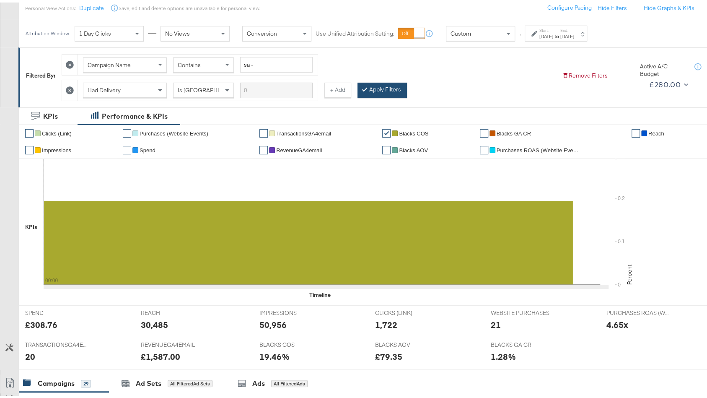
click at [389, 83] on button "Apply Filters" at bounding box center [382, 87] width 49 height 15
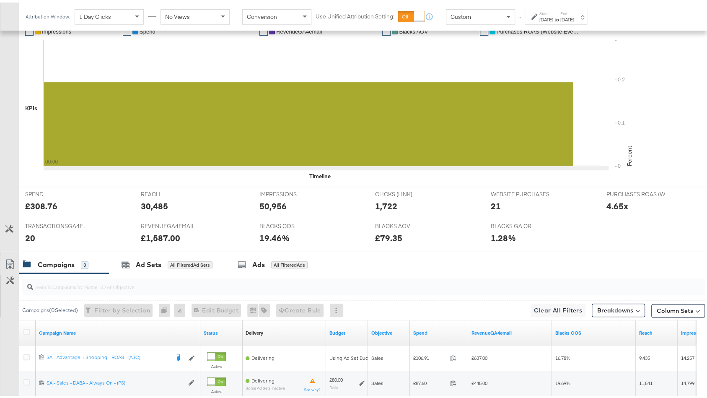
scroll to position [322, 0]
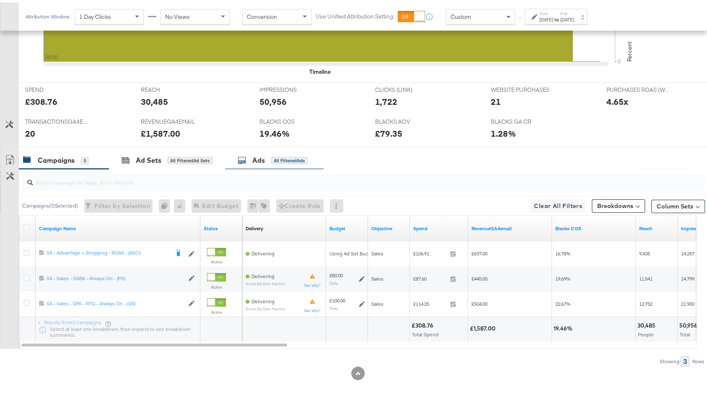
click at [279, 162] on div "Ads All Filtered Ads" at bounding box center [274, 158] width 98 height 18
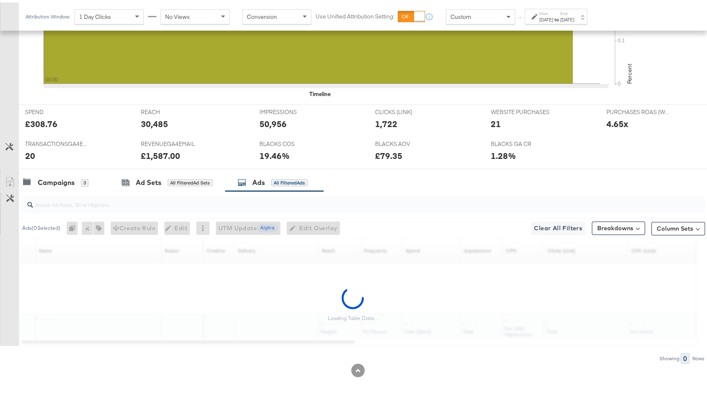
scroll to position [297, 0]
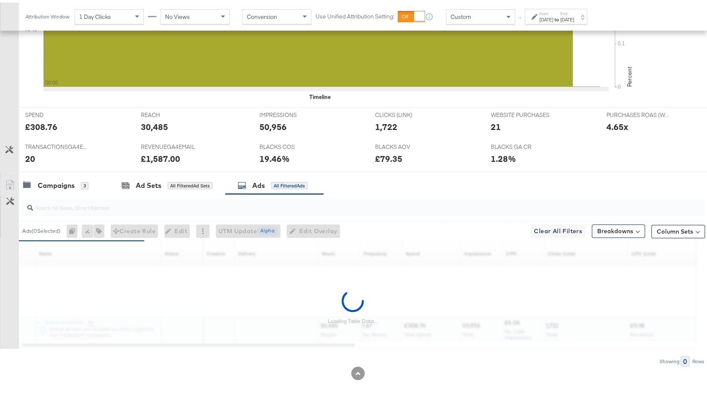
click at [243, 206] on input "search" at bounding box center [338, 201] width 610 height 16
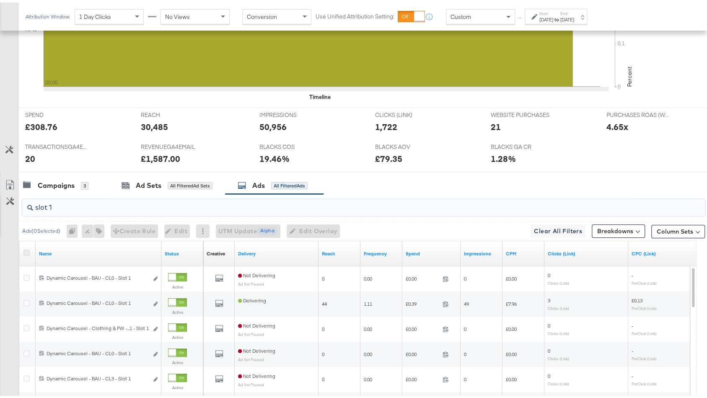
type input "slot 1"
click at [26, 247] on icon at bounding box center [26, 250] width 6 height 6
click at [0, 0] on input "checkbox" at bounding box center [0, 0] width 0 height 0
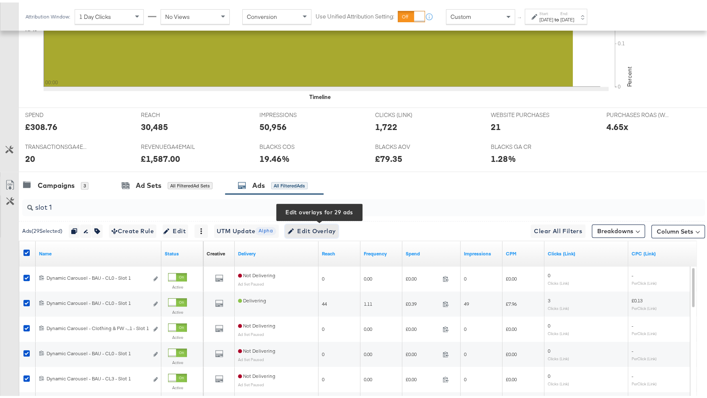
click at [328, 228] on span "Edit Overlay Edit overlays for 29 ads" at bounding box center [312, 228] width 48 height 10
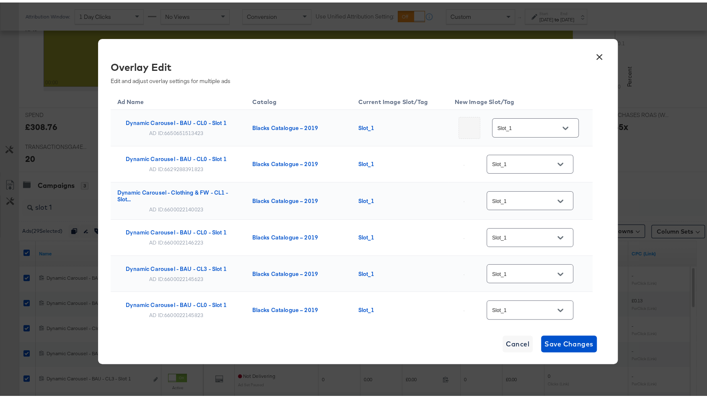
click at [534, 125] on input "Slot_1" at bounding box center [529, 126] width 66 height 10
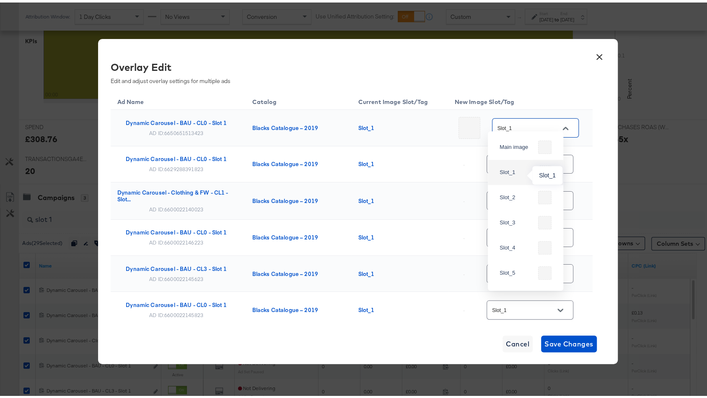
scroll to position [277, 0]
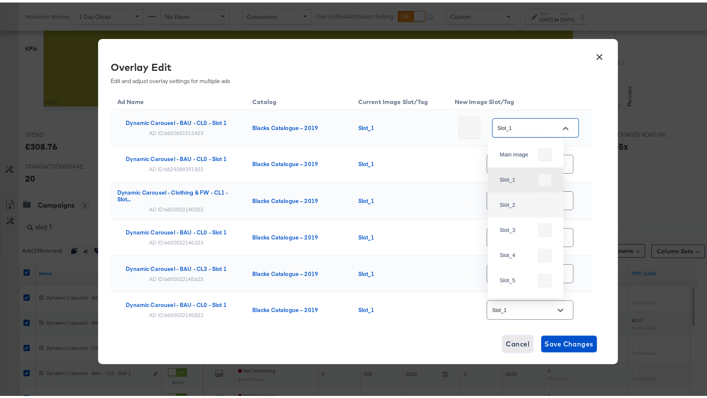
click at [511, 341] on span "Cancel" at bounding box center [517, 341] width 23 height 12
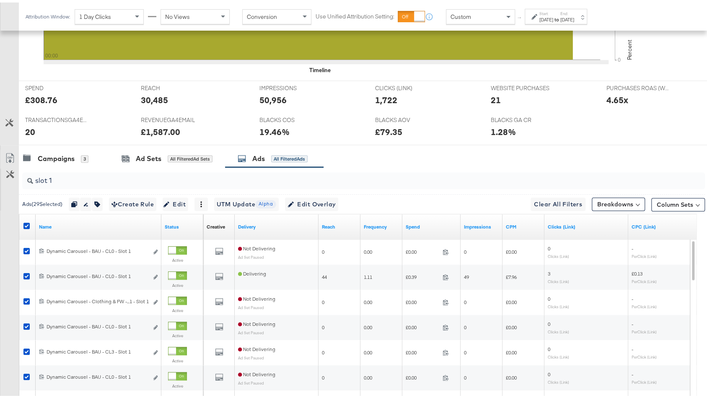
scroll to position [423, 0]
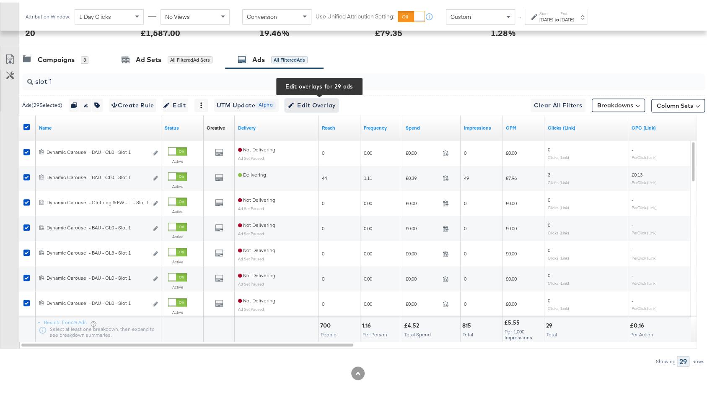
click at [324, 98] on span "Edit Overlay Edit overlays for 29 ads" at bounding box center [312, 103] width 48 height 10
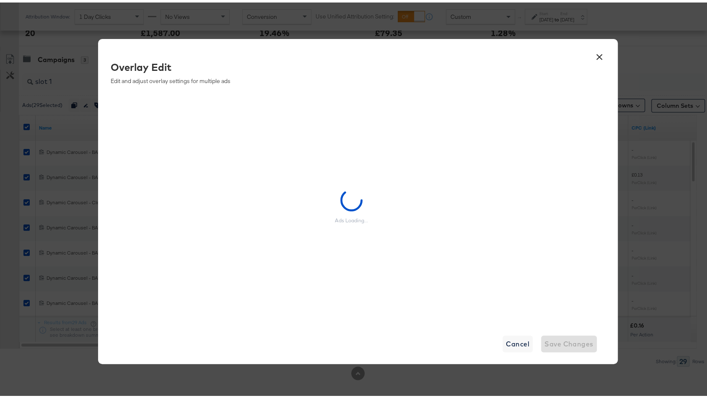
click at [592, 54] on button "×" at bounding box center [599, 52] width 15 height 15
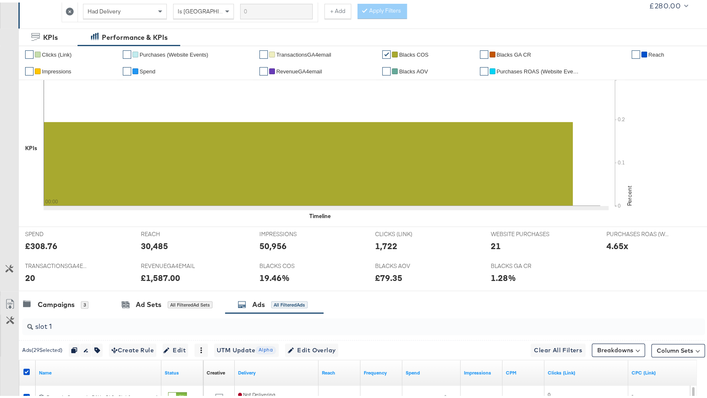
scroll to position [5, 0]
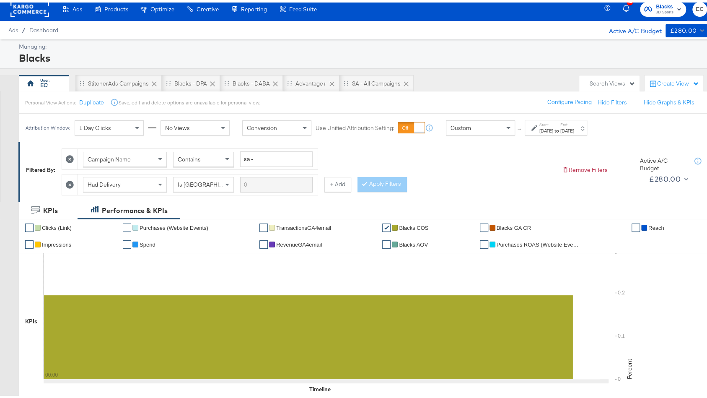
click at [659, 7] on span "JD Sports" at bounding box center [665, 10] width 18 height 7
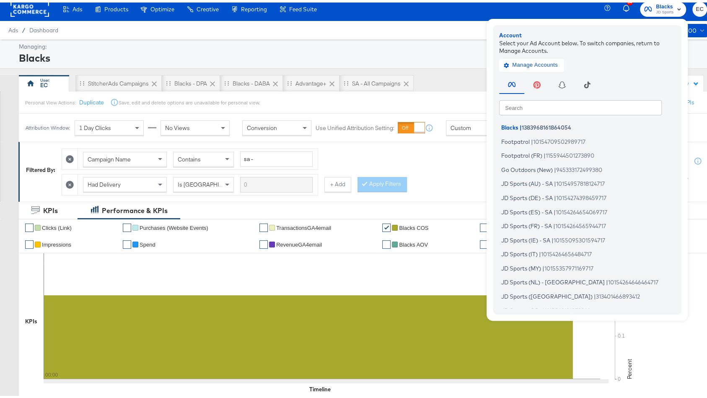
click at [533, 107] on input "text" at bounding box center [580, 104] width 163 height 15
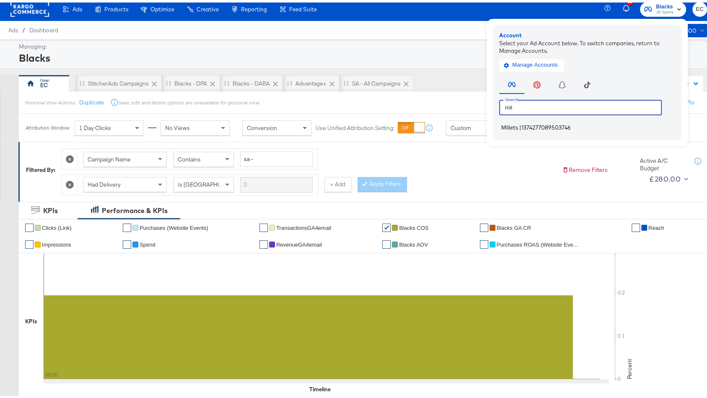
type input "mil"
click at [545, 122] on span "1374277089503746" at bounding box center [545, 125] width 49 height 7
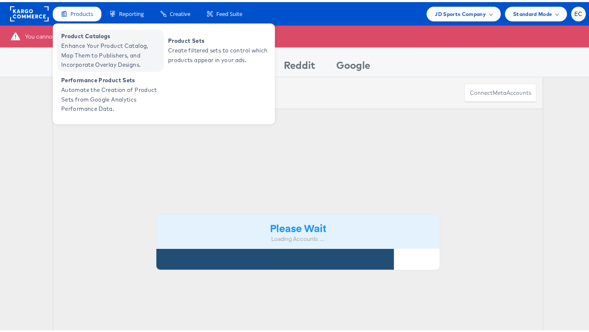
click at [104, 45] on span "Enhance Your Product Catalog, Map Them to Publishers, and Incorporate Overlay D…" at bounding box center [111, 53] width 101 height 29
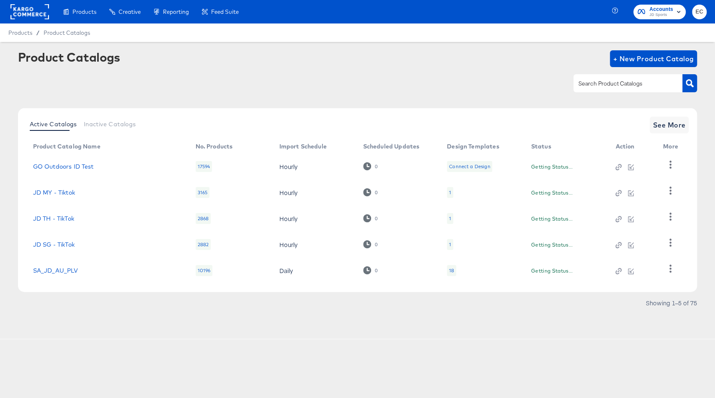
click at [606, 88] on input "text" at bounding box center [621, 84] width 89 height 10
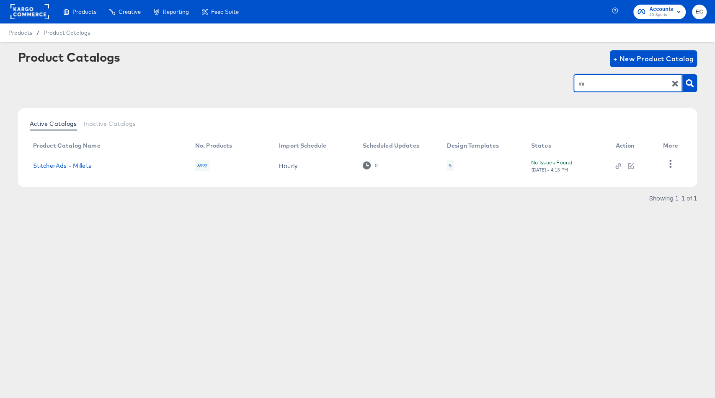
type input "m"
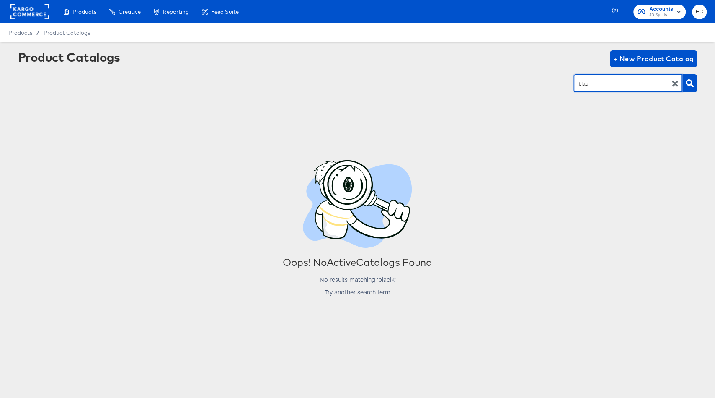
type input "blac"
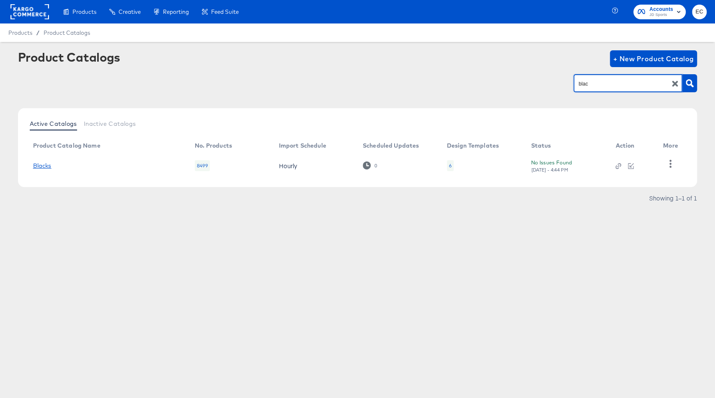
click at [47, 165] on link "Blacks" at bounding box center [42, 165] width 18 height 7
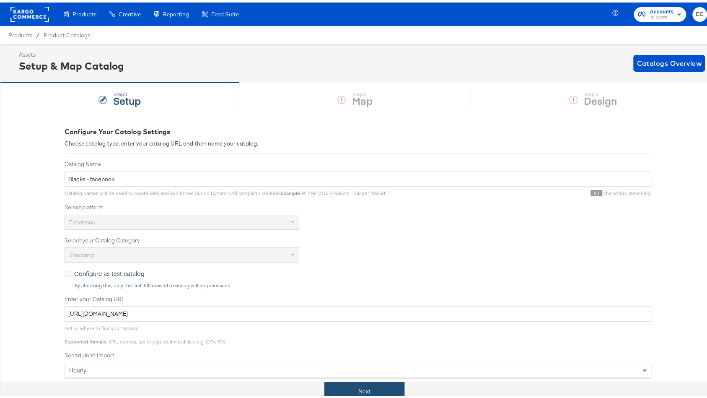
click at [360, 384] on button "Next" at bounding box center [364, 388] width 80 height 19
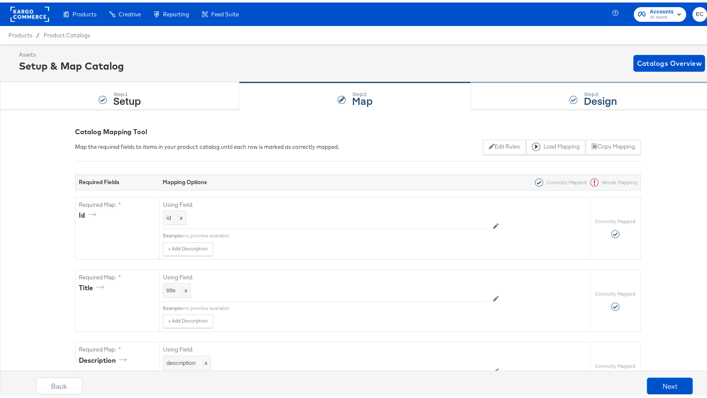
click at [534, 96] on div "Step: 3 Design" at bounding box center [593, 94] width 244 height 28
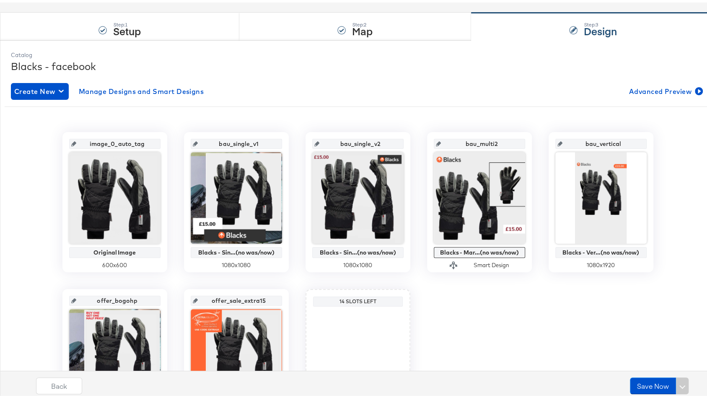
scroll to position [158, 0]
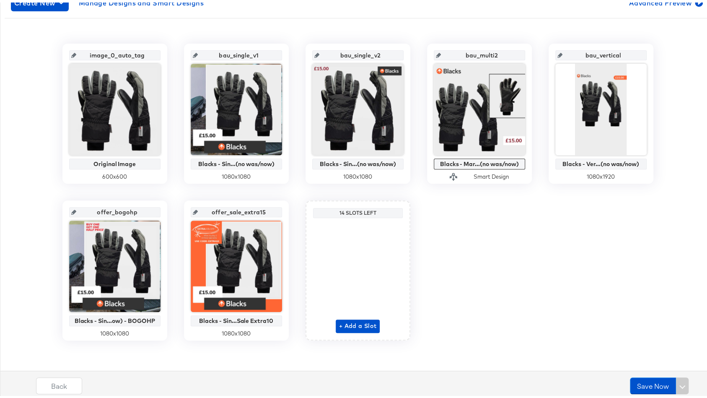
click at [230, 49] on input "bau_single_v1" at bounding box center [239, 49] width 82 height 23
drag, startPoint x: 230, startPoint y: 49, endPoint x: 206, endPoint y: 49, distance: 23.9
click at [206, 49] on input "bau_single_v1" at bounding box center [239, 49] width 82 height 23
type input "single_v1"
drag, startPoint x: 350, startPoint y: 50, endPoint x: 322, endPoint y: 50, distance: 27.7
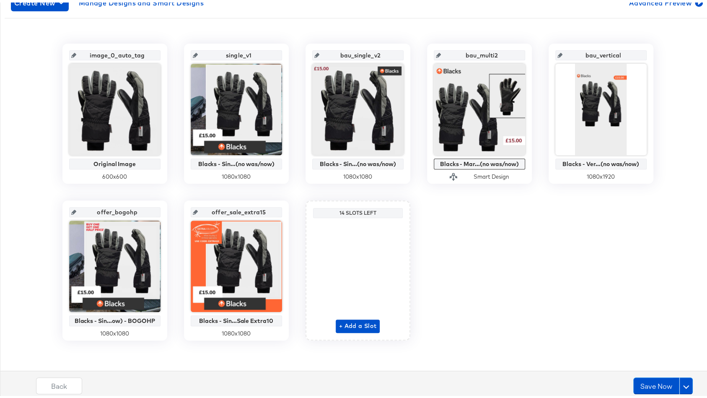
click at [322, 50] on input "bau_single_v2" at bounding box center [360, 49] width 82 height 23
click at [335, 51] on input "bau_single_v2" at bounding box center [360, 49] width 82 height 23
click at [350, 52] on input "bau_single_v2" at bounding box center [360, 49] width 82 height 23
type input "single_v2"
drag, startPoint x: 472, startPoint y: 52, endPoint x: 449, endPoint y: 52, distance: 23.5
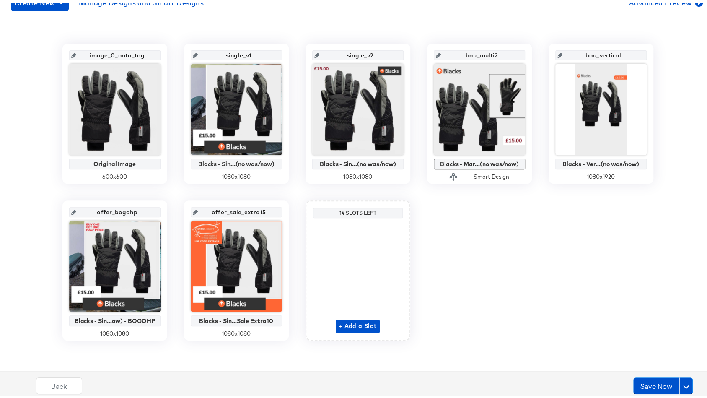
click at [448, 51] on input "bau_multi2" at bounding box center [482, 49] width 82 height 23
click at [470, 52] on input "bau_multi2" at bounding box center [482, 49] width 82 height 23
drag, startPoint x: 476, startPoint y: 52, endPoint x: 454, endPoint y: 52, distance: 21.4
click at [454, 52] on input "bau_multi2" at bounding box center [482, 49] width 82 height 23
type input "multi_2"
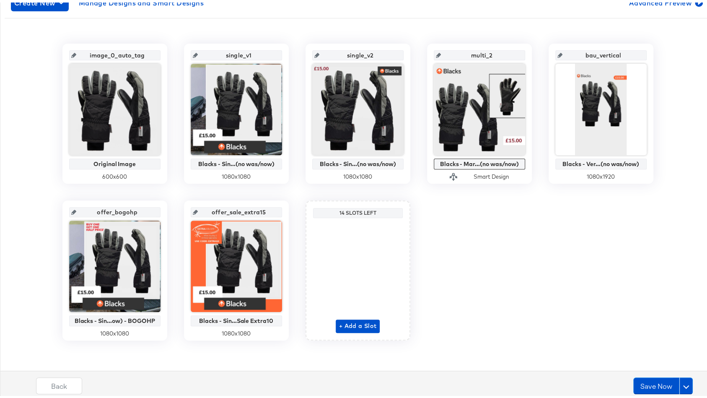
drag, startPoint x: 596, startPoint y: 51, endPoint x: 580, endPoint y: 53, distance: 16.1
click at [580, 53] on input "bau_vertical" at bounding box center [603, 49] width 82 height 23
click at [582, 53] on input "bau_vertical" at bounding box center [603, 49] width 82 height 23
drag, startPoint x: 595, startPoint y: 50, endPoint x: 564, endPoint y: 54, distance: 31.7
click at [564, 54] on input "bau_vertical" at bounding box center [603, 49] width 82 height 23
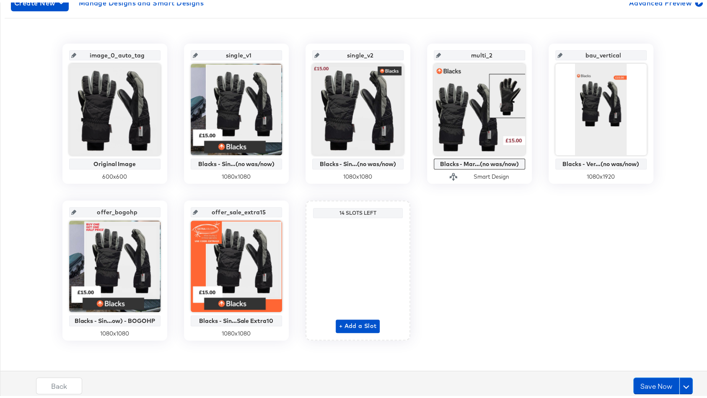
type input "vertical"
drag, startPoint x: 221, startPoint y: 209, endPoint x: 264, endPoint y: 211, distance: 43.2
click at [264, 211] on input "offer_sale_extra15" at bounding box center [239, 206] width 82 height 23
drag, startPoint x: 264, startPoint y: 210, endPoint x: 222, endPoint y: 207, distance: 41.6
click at [222, 207] on input "offer_sale_extra15" at bounding box center [239, 206] width 82 height 23
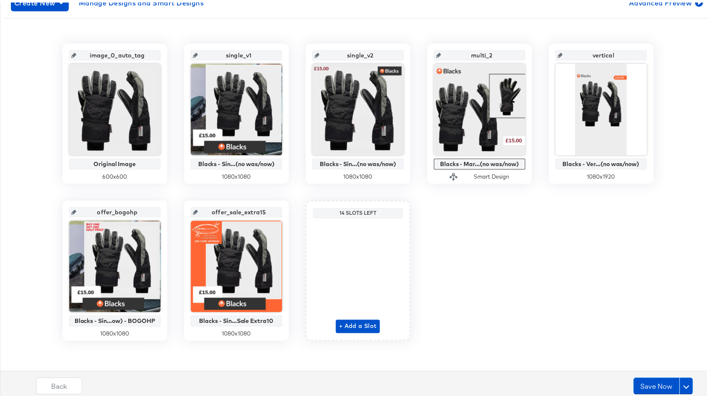
click at [265, 211] on input "offer_sale_extra15" at bounding box center [239, 206] width 82 height 23
drag, startPoint x: 265, startPoint y: 211, endPoint x: 241, endPoint y: 210, distance: 23.9
click at [241, 210] on input "offer_sale_extra15" at bounding box center [239, 206] width 82 height 23
click at [242, 211] on input "offer_sale_extra15" at bounding box center [239, 206] width 82 height 23
drag, startPoint x: 238, startPoint y: 210, endPoint x: 297, endPoint y: 212, distance: 59.5
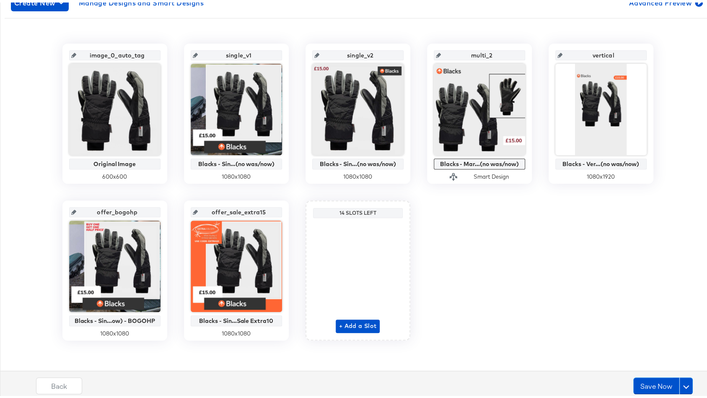
click at [297, 212] on div "image_0_auto_tag Original Image 600 x 600 single_v1 Blacks - Sin...(no was/now)…" at bounding box center [358, 189] width 706 height 297
click at [461, 240] on div "image_0_auto_tag Original Image 600 x 600 single_v1 Blacks - Sin...(no was/now)…" at bounding box center [358, 189] width 706 height 297
click at [643, 389] on button "Save Now" at bounding box center [656, 383] width 46 height 17
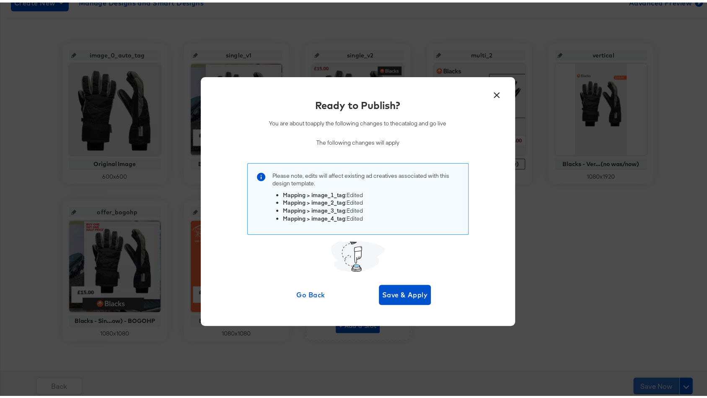
scroll to position [0, 0]
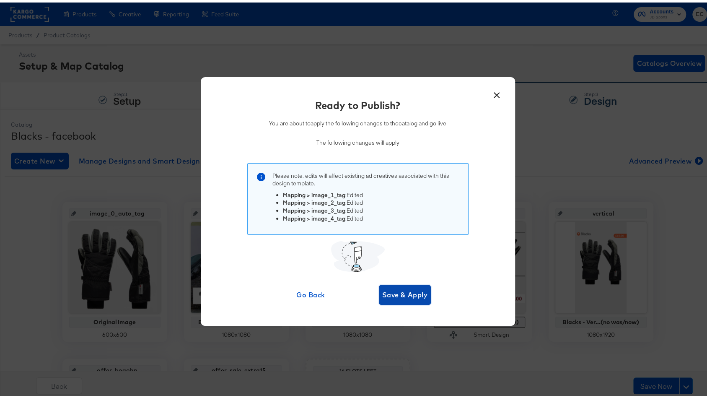
click at [406, 290] on span "Save & Apply" at bounding box center [405, 292] width 46 height 12
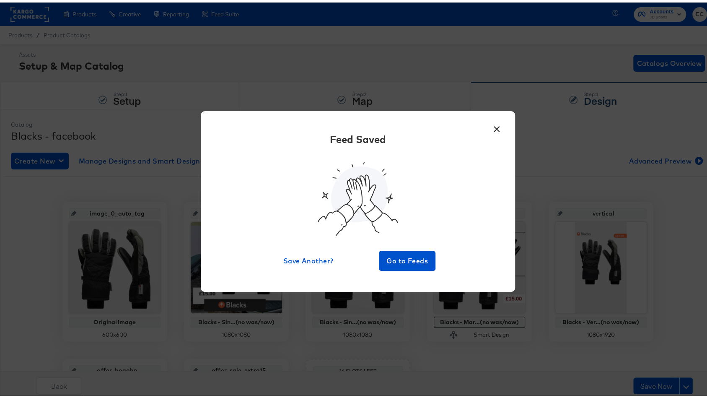
click at [491, 128] on button "×" at bounding box center [497, 124] width 15 height 15
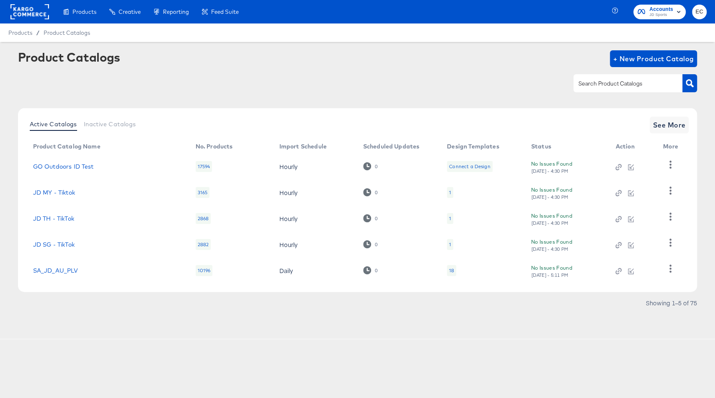
click at [648, 79] on input "text" at bounding box center [621, 84] width 89 height 10
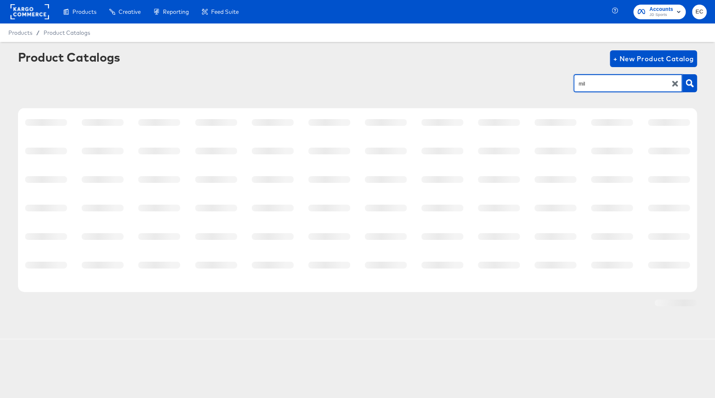
type input "mil"
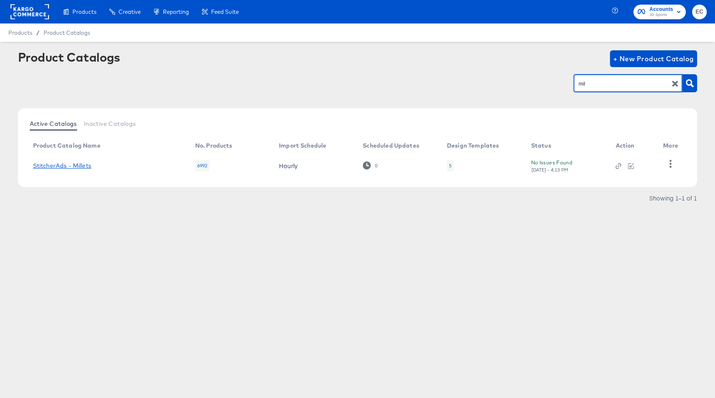
click at [62, 166] on link "StitcherAds - Millets" at bounding box center [62, 165] width 58 height 7
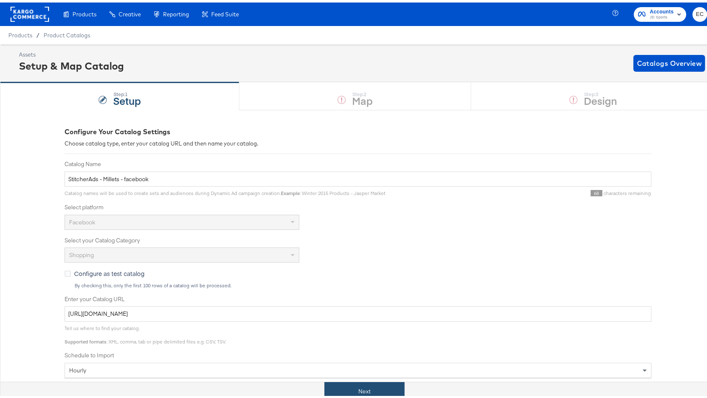
click at [384, 391] on button "Next" at bounding box center [364, 388] width 80 height 19
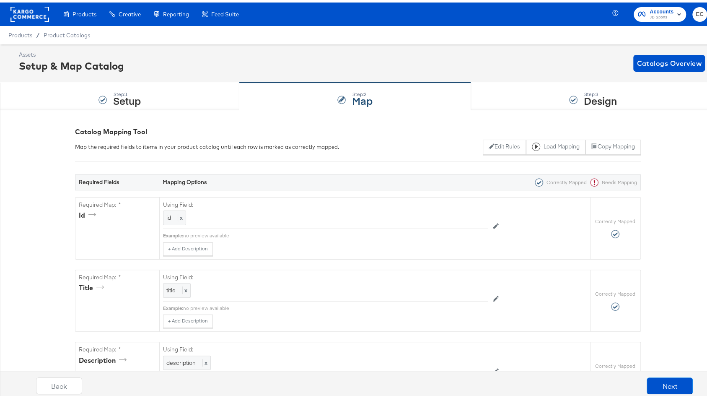
click at [529, 96] on div "Step: 3 Design" at bounding box center [593, 94] width 244 height 28
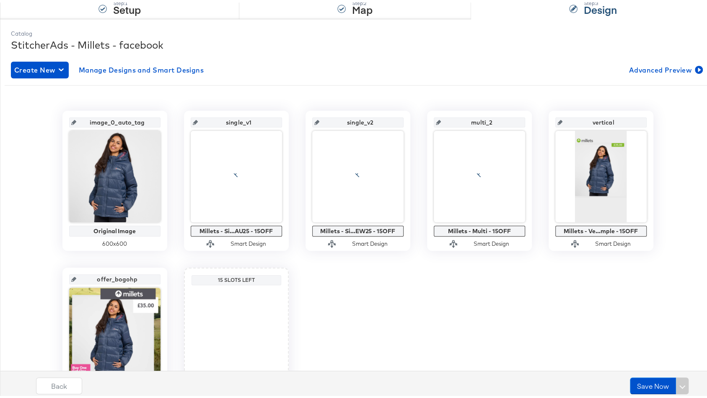
scroll to position [148, 0]
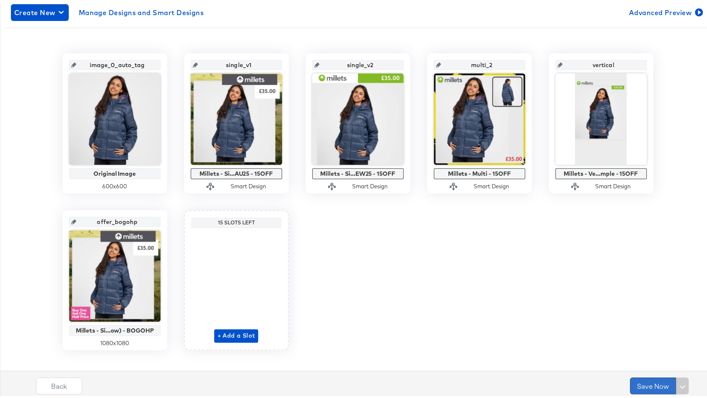
click at [640, 385] on button "Save Now" at bounding box center [653, 383] width 46 height 17
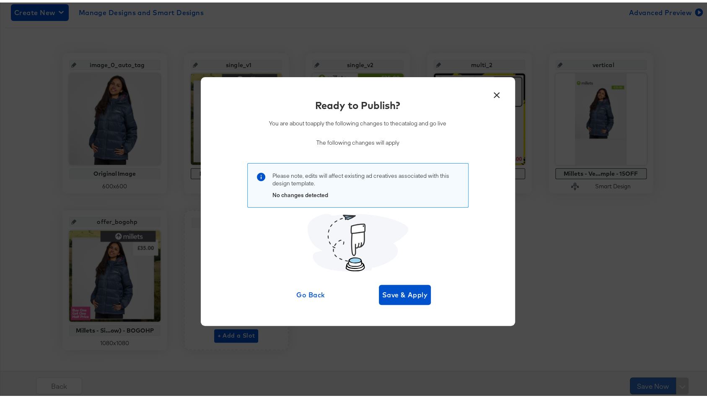
scroll to position [0, 0]
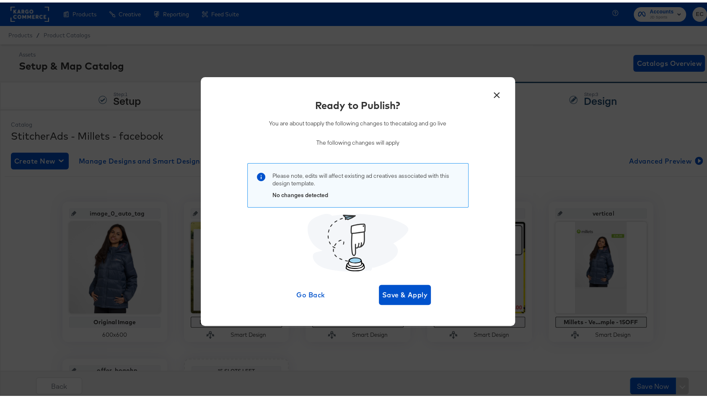
click at [492, 91] on button "×" at bounding box center [497, 90] width 15 height 15
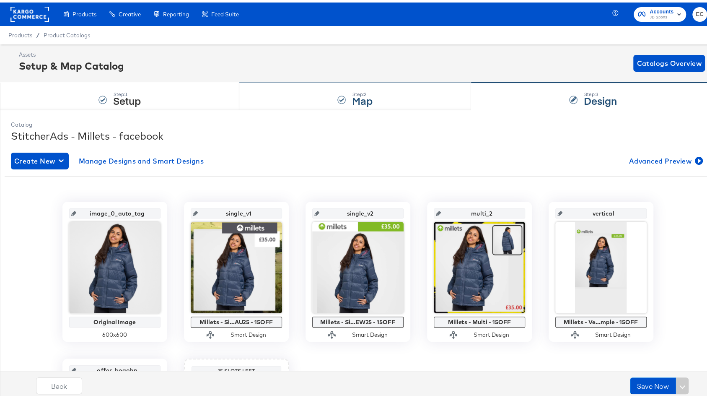
click at [380, 101] on div "Step: 2 Map" at bounding box center [355, 94] width 232 height 28
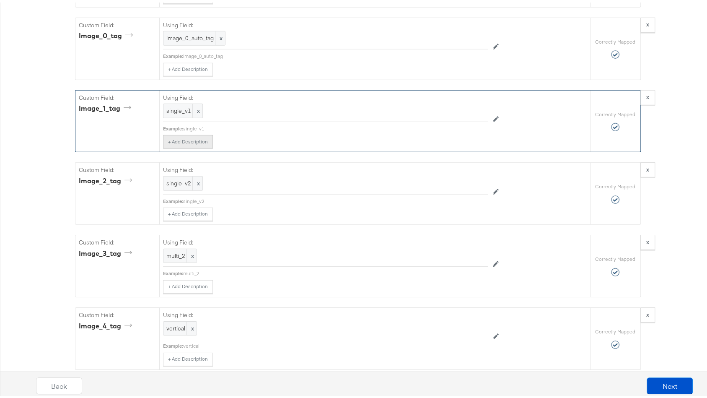
scroll to position [1603, 0]
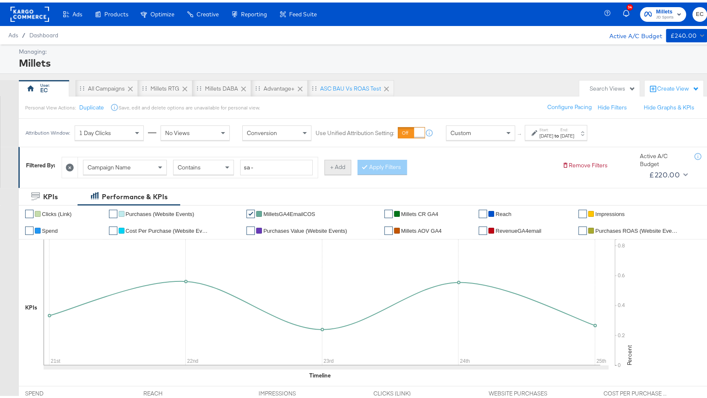
click at [332, 165] on button "+ Add" at bounding box center [337, 164] width 27 height 15
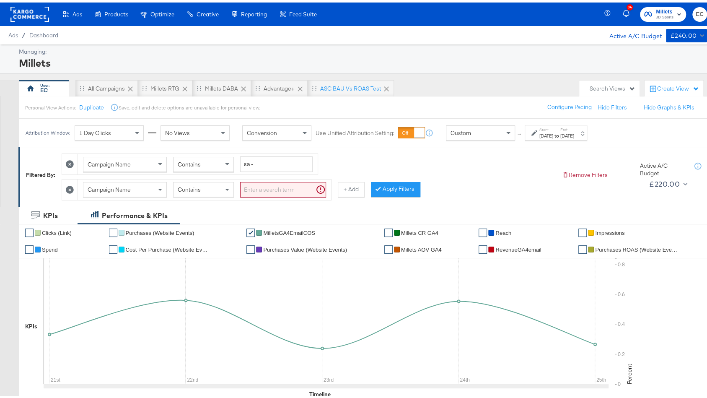
click at [135, 183] on div "Campaign Name" at bounding box center [124, 187] width 83 height 14
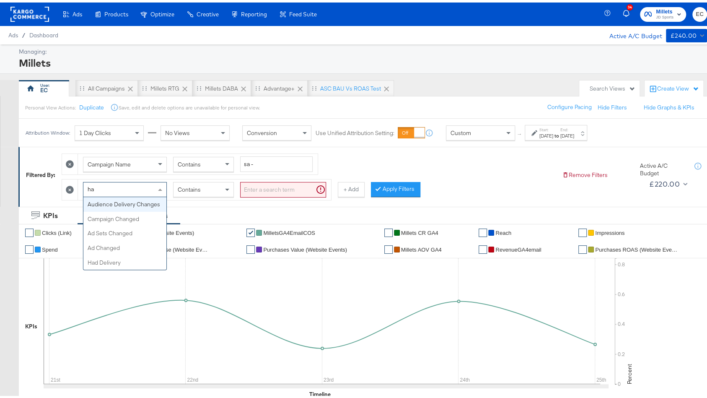
type input "had"
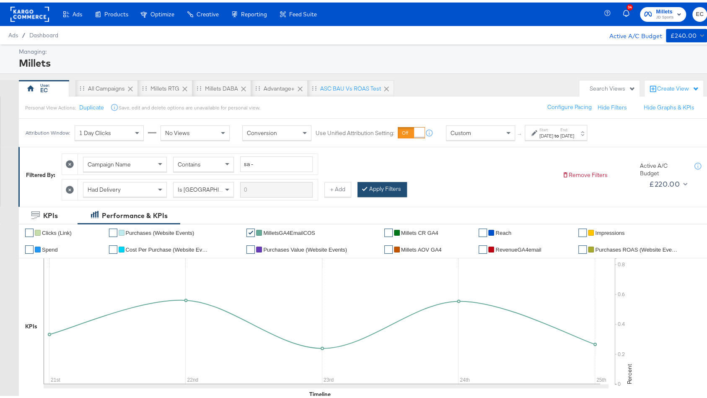
click at [390, 187] on button "Apply Filters" at bounding box center [382, 186] width 49 height 15
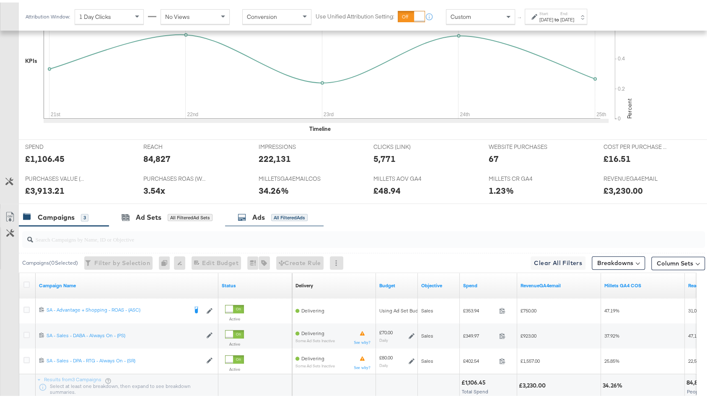
scroll to position [267, 0]
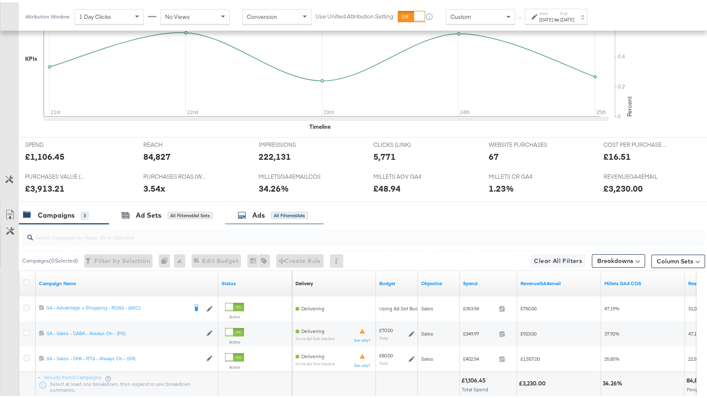
click at [288, 204] on div "Ads All Filtered Ads" at bounding box center [274, 213] width 98 height 18
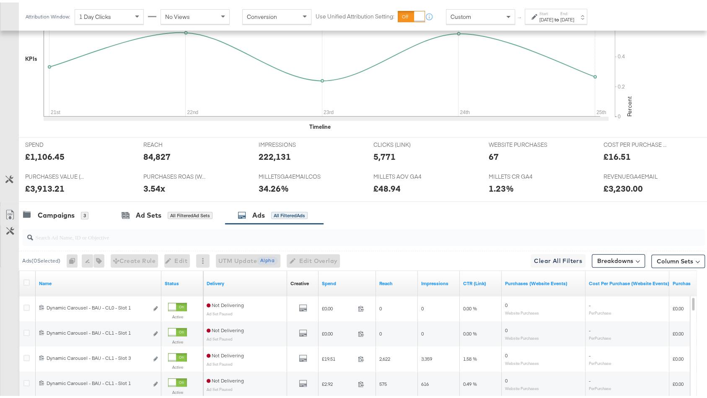
click at [285, 233] on input "search" at bounding box center [338, 231] width 610 height 16
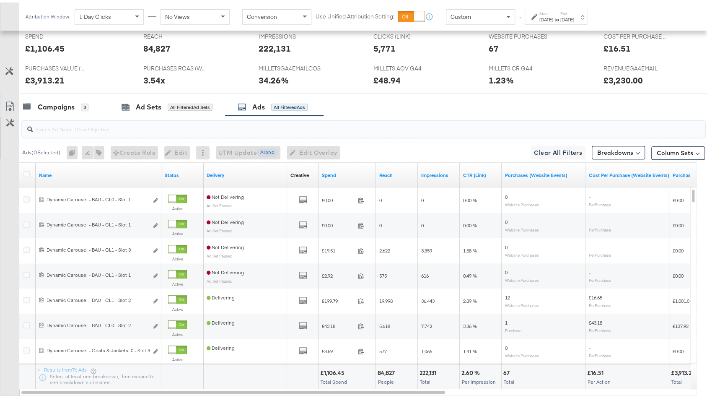
scroll to position [423, 0]
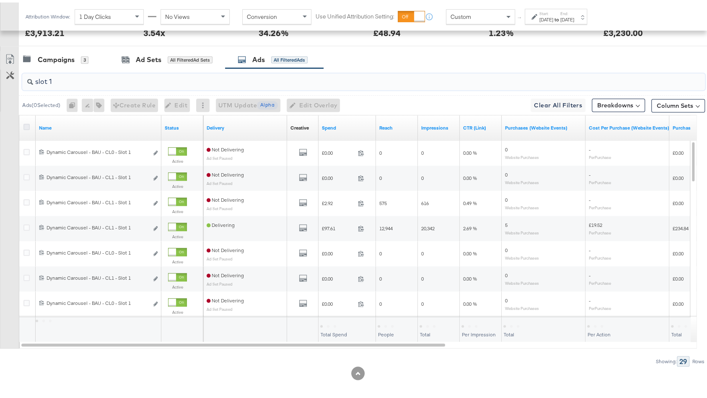
type input "slot 1"
click at [25, 122] on icon at bounding box center [26, 124] width 6 height 6
click at [0, 0] on input "checkbox" at bounding box center [0, 0] width 0 height 0
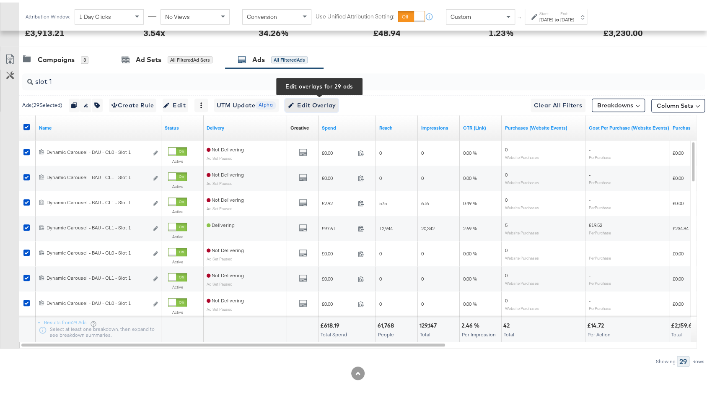
click at [332, 98] on span "Edit Overlay Edit overlays for 29 ads" at bounding box center [312, 103] width 48 height 10
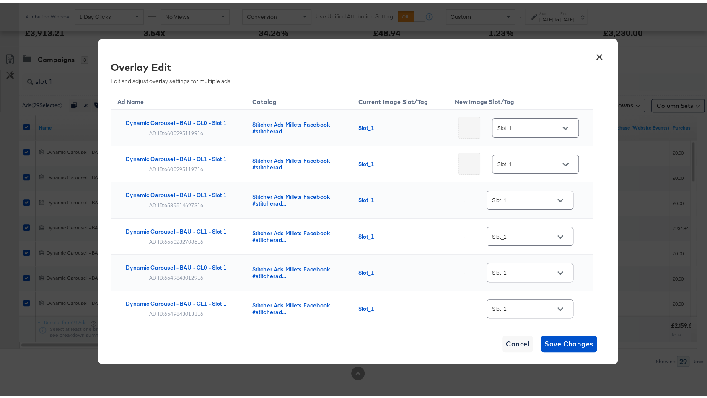
click at [557, 120] on div at bounding box center [566, 125] width 18 height 13
click at [540, 127] on input "Slot_1" at bounding box center [529, 126] width 66 height 10
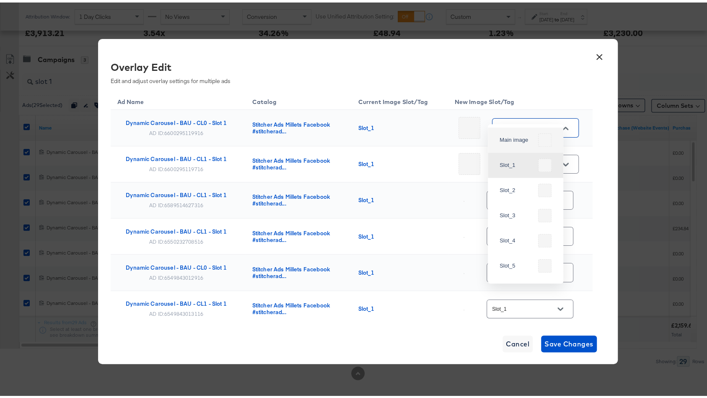
scroll to position [401, 0]
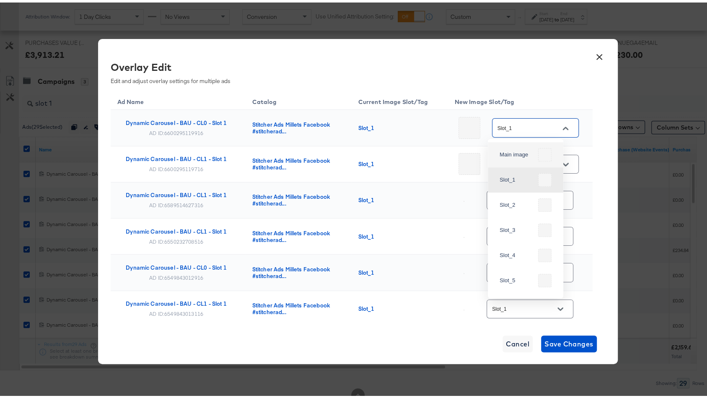
click at [599, 55] on button "×" at bounding box center [599, 52] width 15 height 15
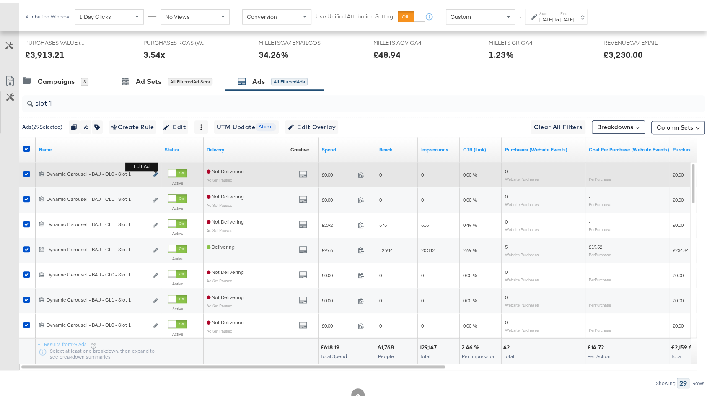
click at [154, 170] on icon "link" at bounding box center [155, 172] width 4 height 5
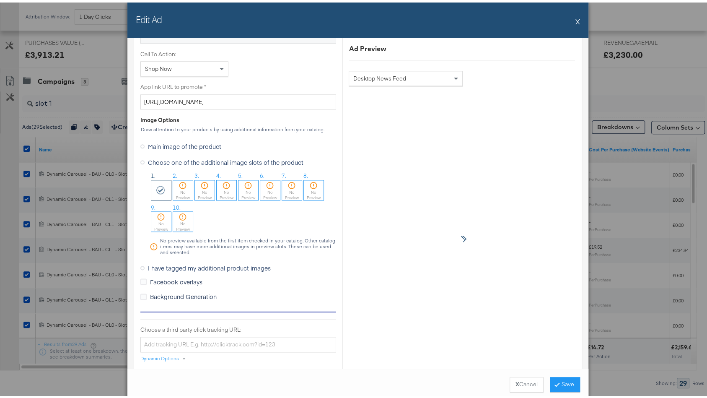
scroll to position [706, 0]
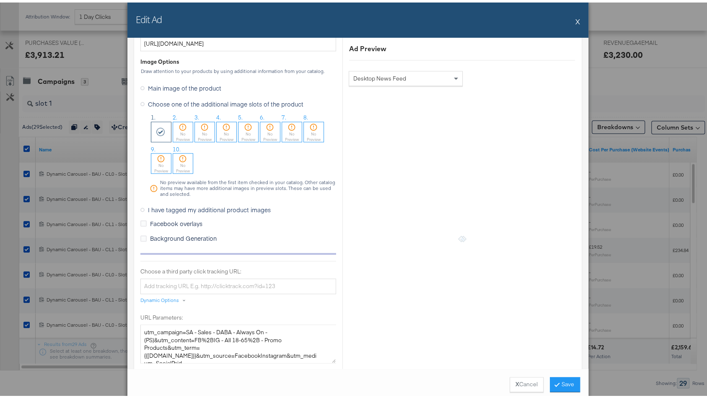
click at [181, 207] on span "I have tagged my additional product images" at bounding box center [209, 207] width 123 height 8
click at [0, 0] on input "I have tagged my additional product images" at bounding box center [0, 0] width 0 height 0
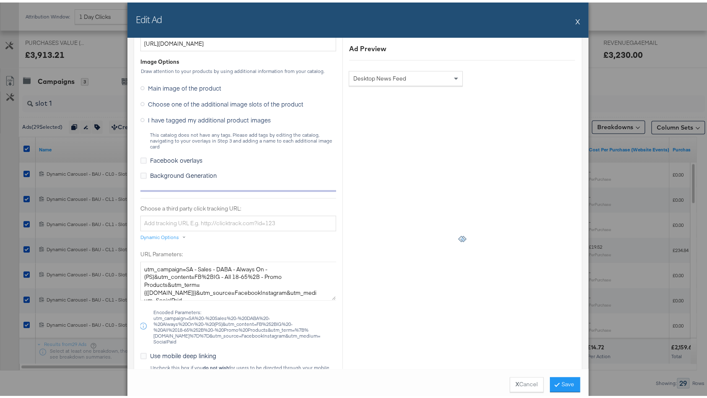
click at [575, 20] on button "X" at bounding box center [577, 18] width 5 height 17
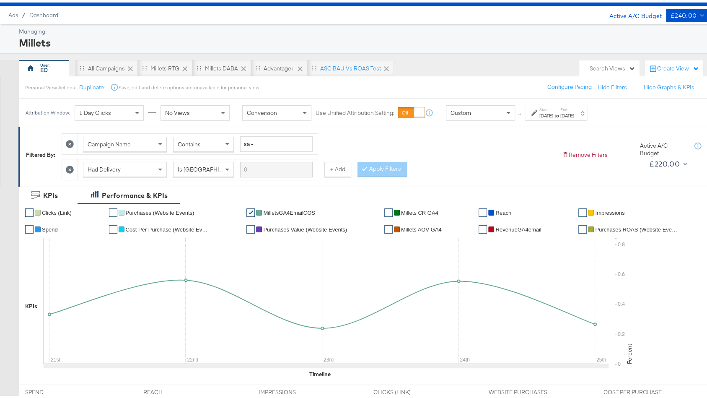
scroll to position [0, 0]
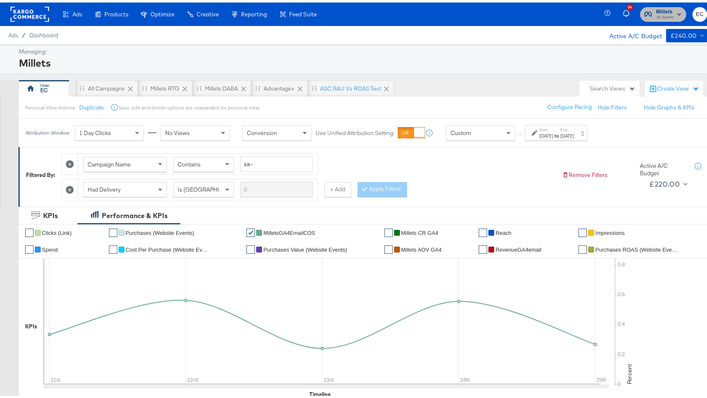
click at [674, 13] on rect "button" at bounding box center [679, 12] width 10 height 10
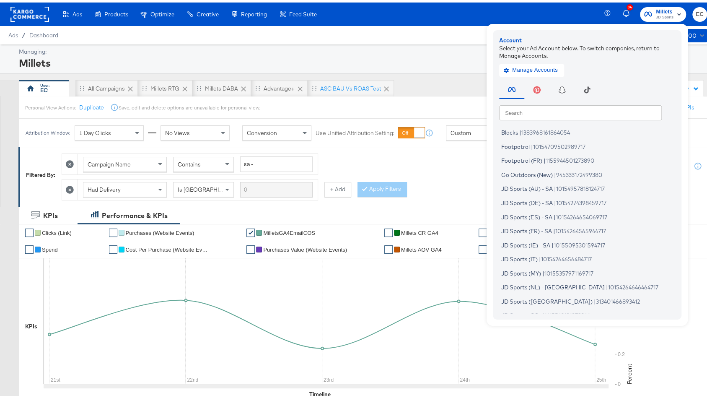
click at [539, 99] on div "Search Search Blacks | 1383968161864054 Footpatrol | 10154709502989717 Footpatr…" at bounding box center [589, 193] width 180 height 234
click at [537, 105] on input "text" at bounding box center [580, 109] width 163 height 15
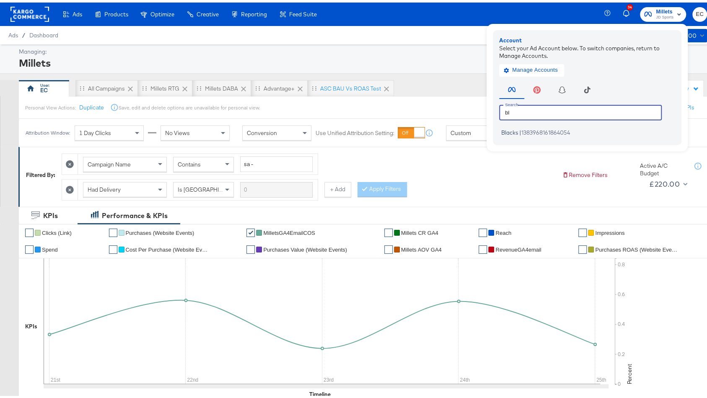
type input "bl"
click at [532, 133] on span "1383968161864054" at bounding box center [545, 130] width 49 height 7
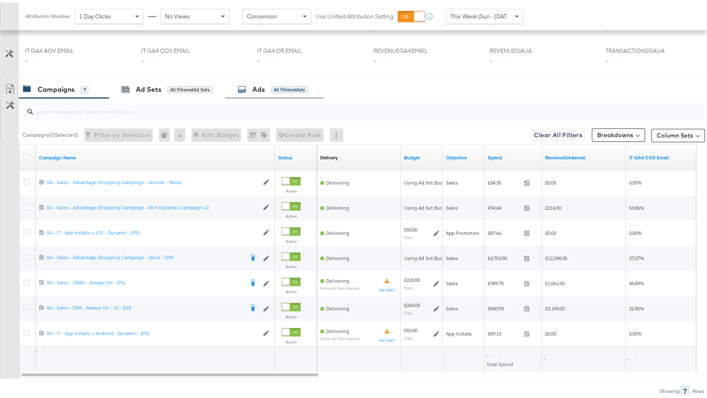
click at [287, 87] on div "All Filtered Ads" at bounding box center [289, 87] width 36 height 8
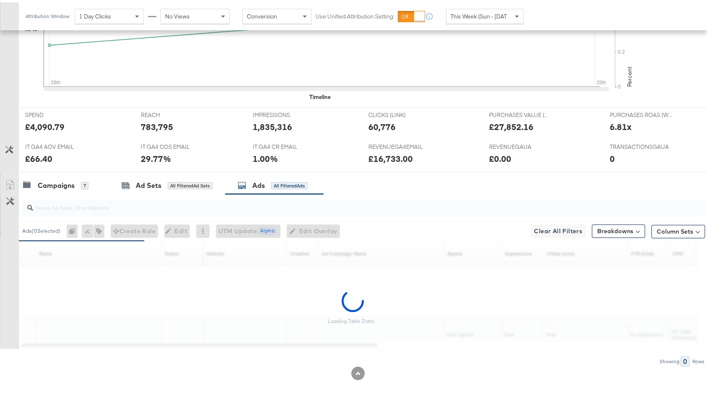
scroll to position [393, 0]
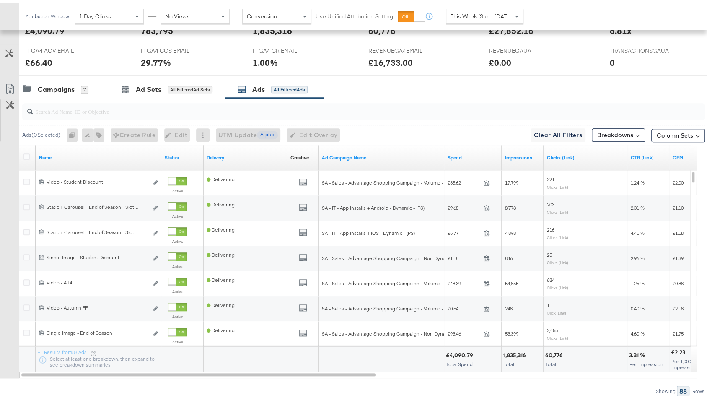
click at [204, 106] on input "search" at bounding box center [338, 105] width 610 height 16
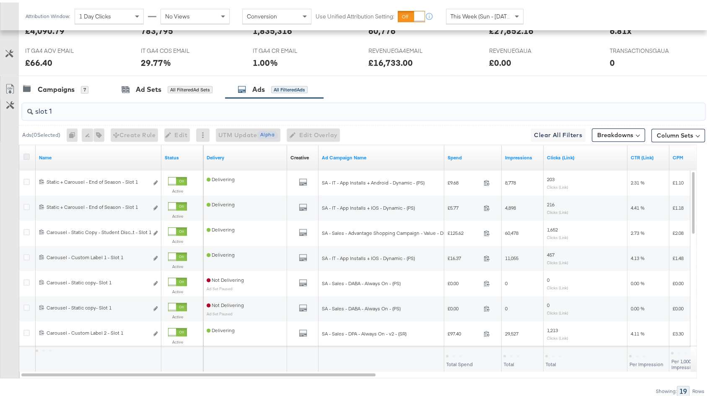
type input "slot 1"
click at [29, 152] on icon at bounding box center [26, 154] width 6 height 6
click at [0, 0] on input "checkbox" at bounding box center [0, 0] width 0 height 0
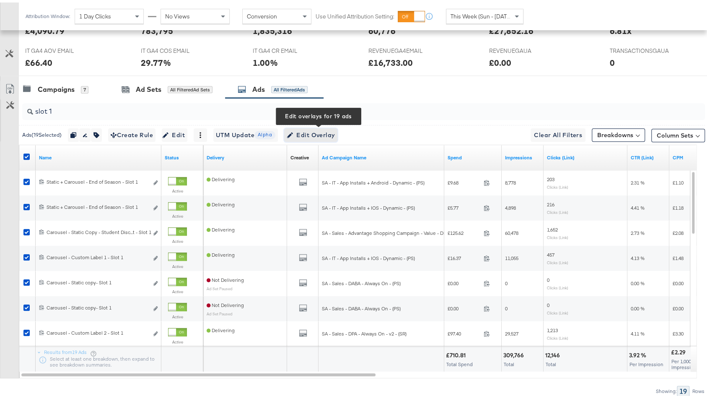
click at [324, 127] on span "Edit Overlay Edit overlays for 19 ads" at bounding box center [311, 132] width 48 height 10
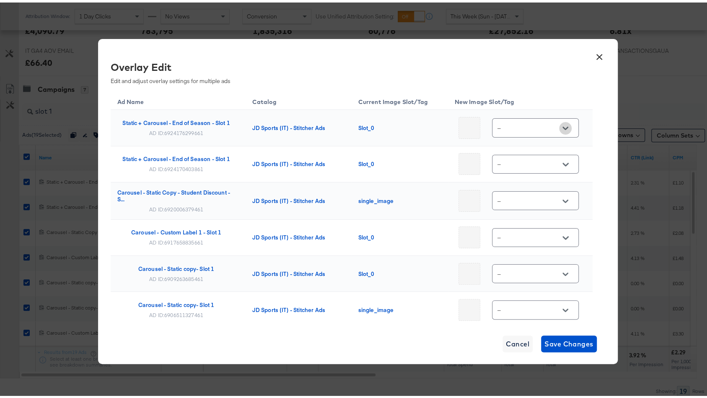
click at [559, 122] on button "Open" at bounding box center [565, 125] width 13 height 13
click at [520, 181] on div "Slot_1" at bounding box center [517, 177] width 35 height 8
type input "Slot_1"
click at [519, 162] on input "--" at bounding box center [529, 162] width 66 height 10
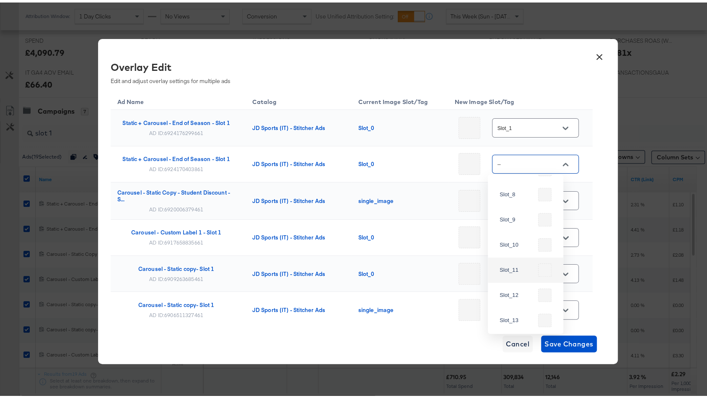
scroll to position [353, 0]
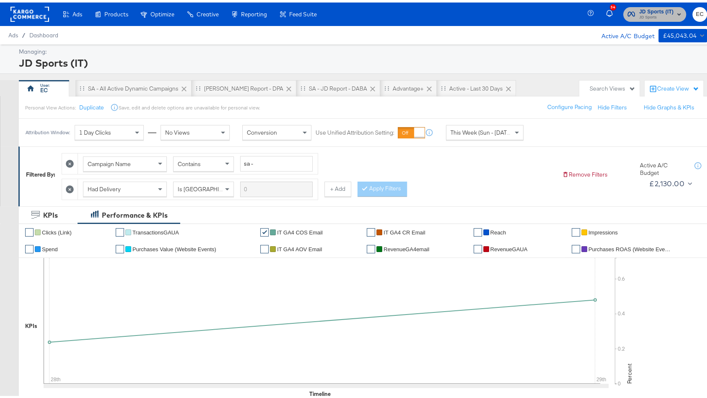
click at [639, 12] on span "JD Sports" at bounding box center [656, 15] width 34 height 7
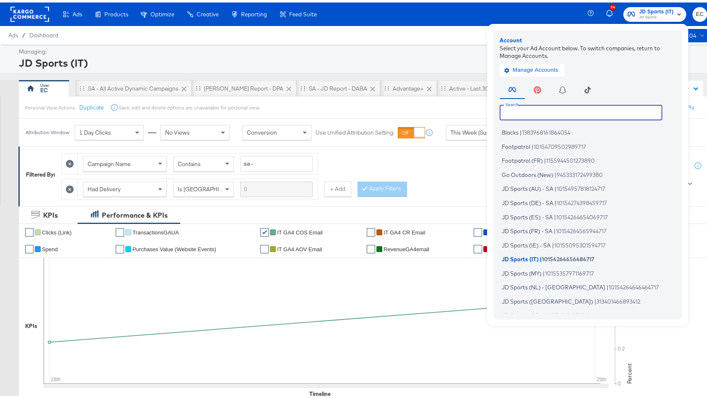
click at [576, 111] on input "text" at bounding box center [581, 109] width 163 height 15
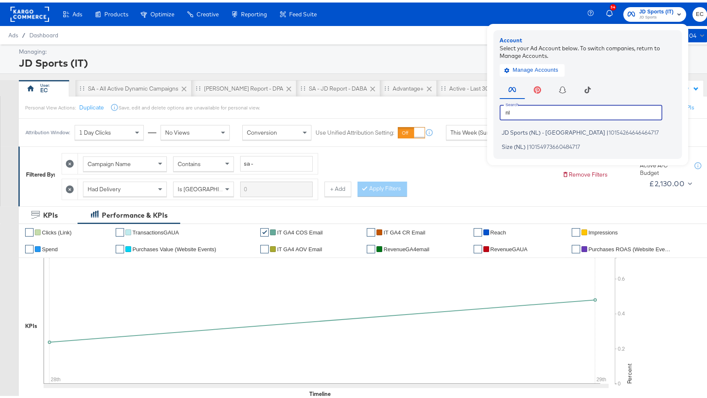
type input "nl"
click at [609, 133] on span "10154264646464717" at bounding box center [634, 130] width 50 height 7
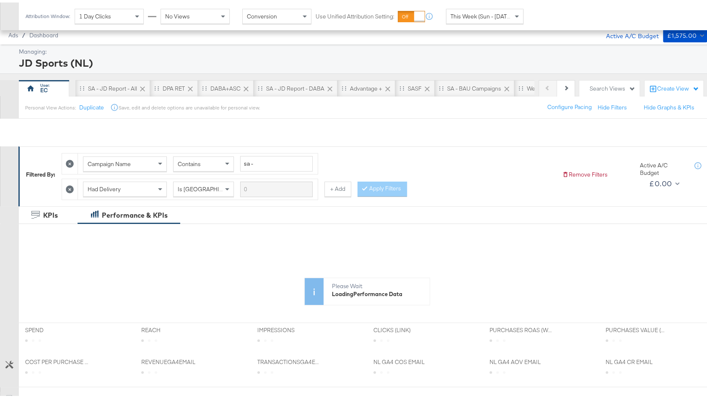
scroll to position [215, 0]
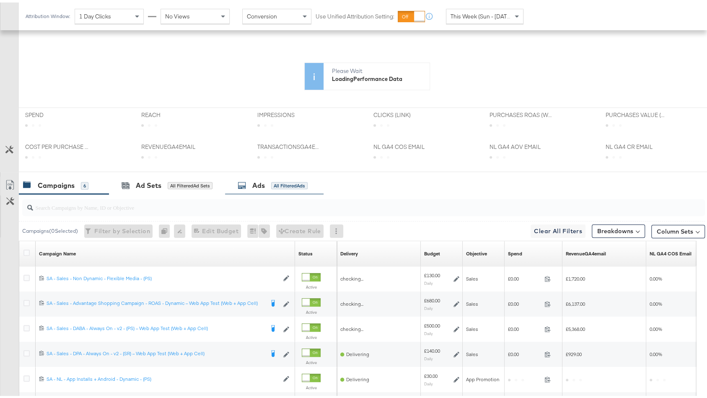
click at [283, 174] on div "Ads All Filtered Ads" at bounding box center [274, 183] width 98 height 18
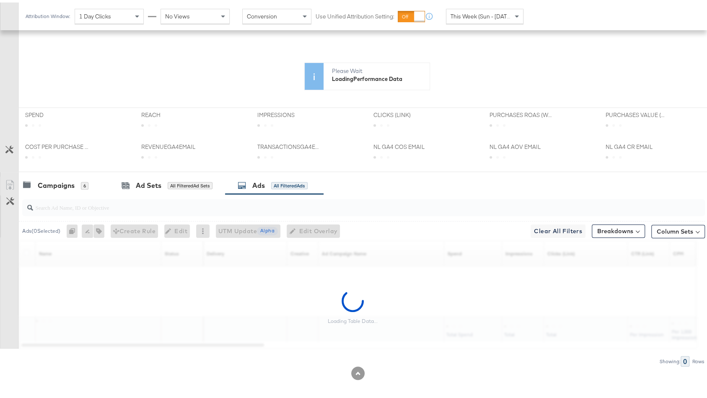
click at [257, 205] on input "search" at bounding box center [338, 201] width 610 height 16
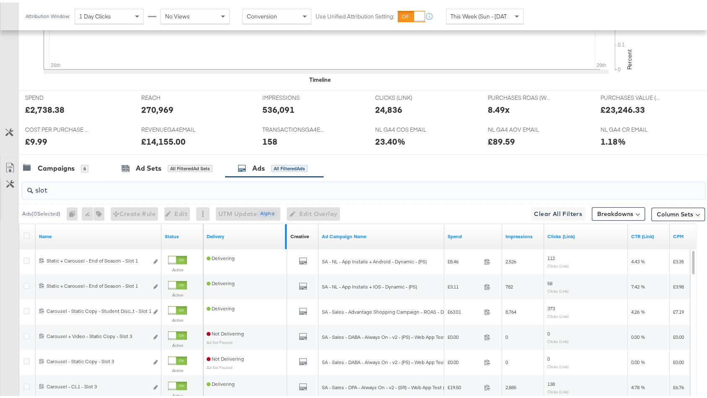
scroll to position [385, 0]
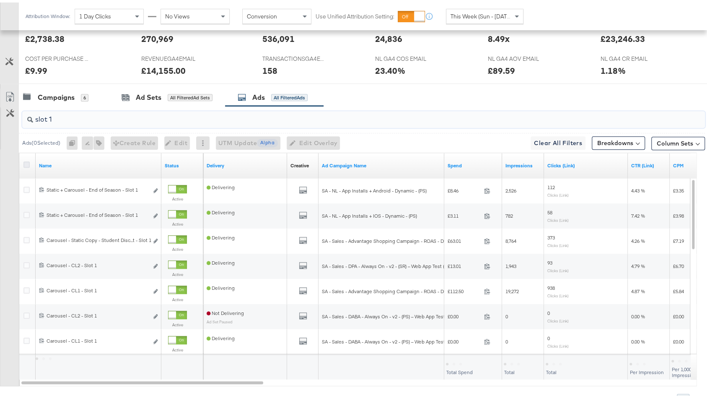
type input "slot 1"
click at [27, 159] on icon at bounding box center [26, 162] width 6 height 6
click at [0, 0] on input "checkbox" at bounding box center [0, 0] width 0 height 0
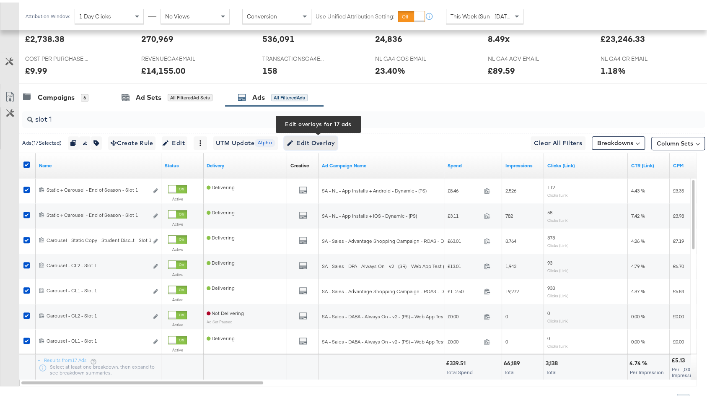
click at [330, 135] on span "Edit Overlay Edit overlays for 17 ads" at bounding box center [311, 140] width 48 height 10
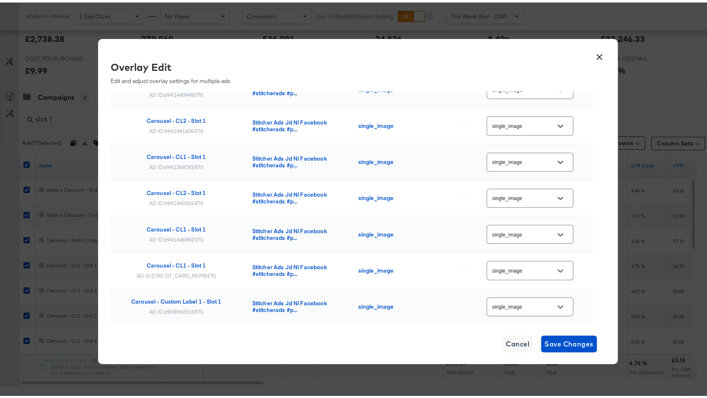
scroll to position [439, 0]
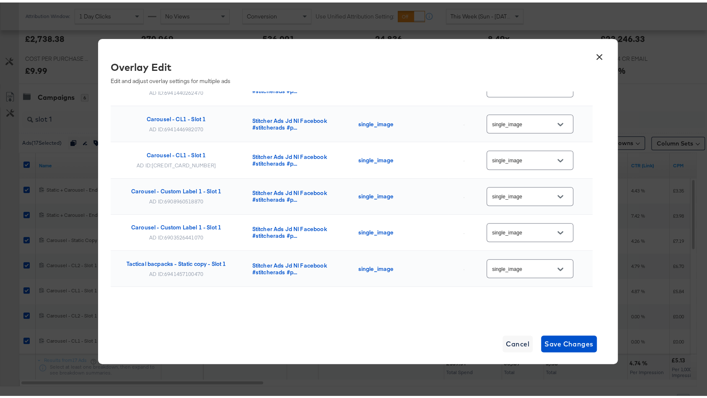
click at [593, 54] on button "×" at bounding box center [599, 52] width 15 height 15
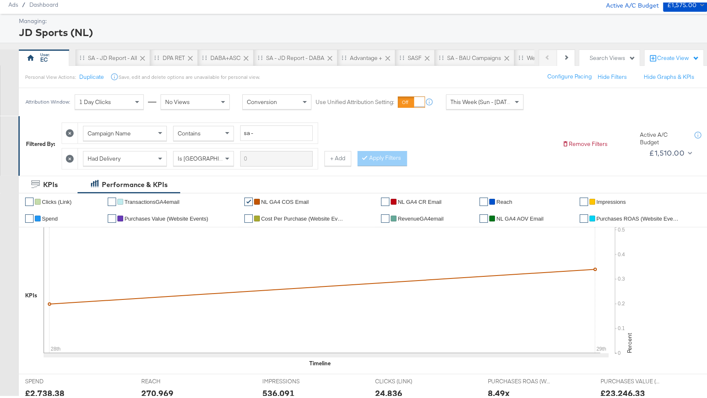
scroll to position [0, 0]
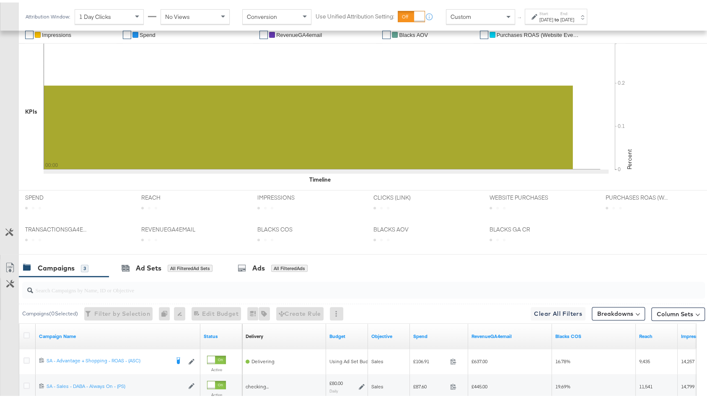
scroll to position [258, 0]
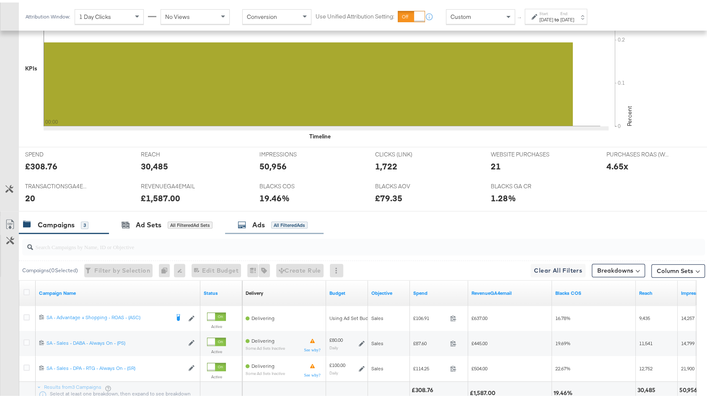
click at [267, 218] on div "Ads All Filtered Ads" at bounding box center [273, 223] width 70 height 10
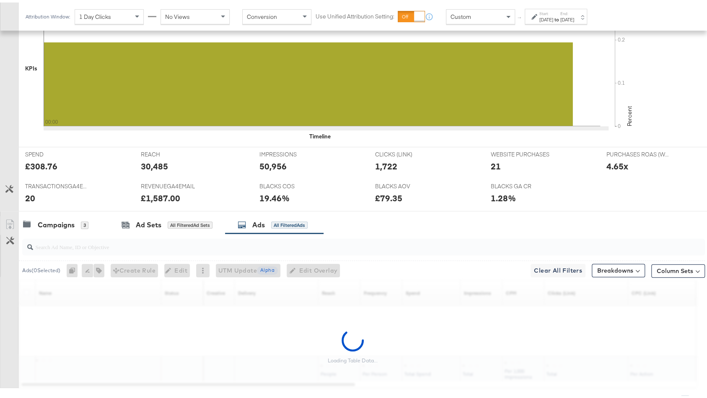
scroll to position [297, 0]
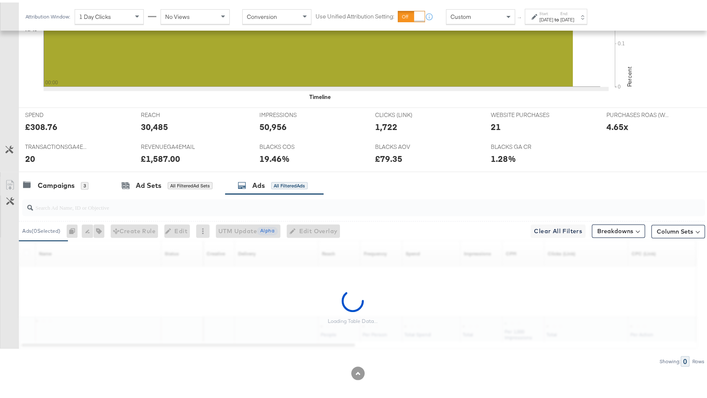
click at [237, 208] on div at bounding box center [363, 205] width 683 height 17
type input "a"
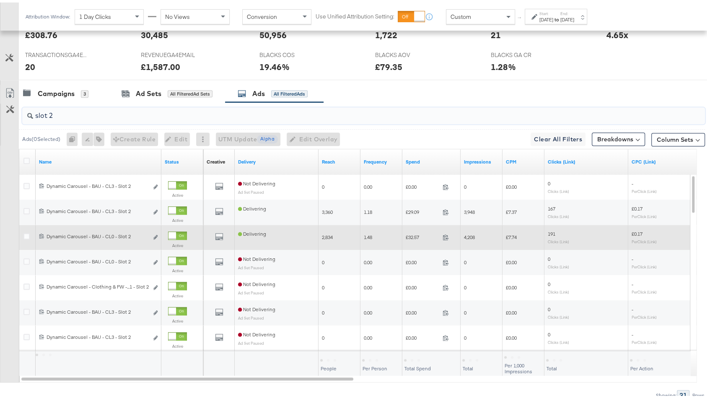
scroll to position [423, 0]
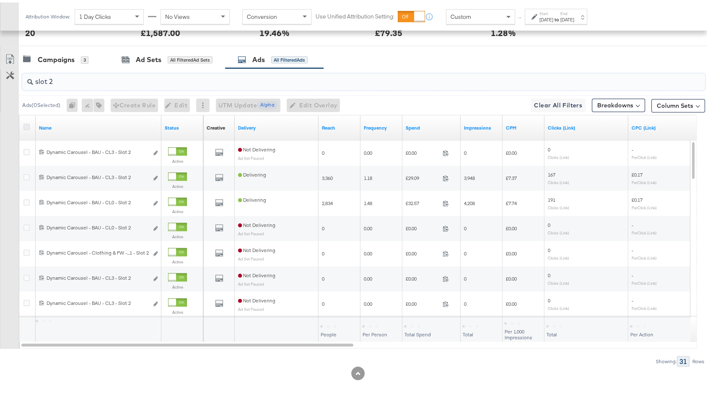
type input "slot 2"
click at [25, 121] on icon at bounding box center [26, 124] width 6 height 6
click at [0, 0] on input "checkbox" at bounding box center [0, 0] width 0 height 0
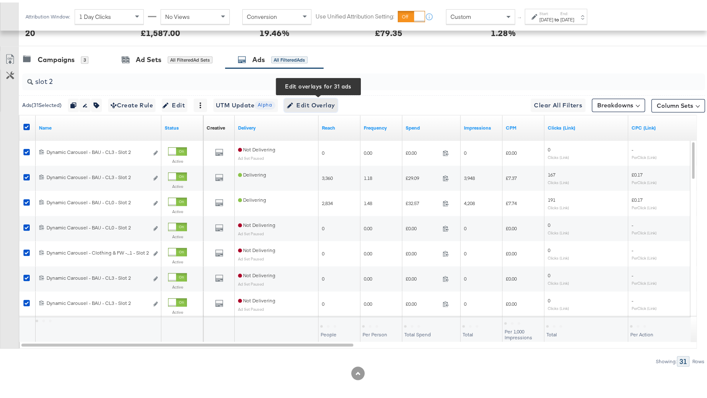
click at [314, 103] on span "Edit Overlay Edit overlays for 31 ads" at bounding box center [311, 103] width 48 height 10
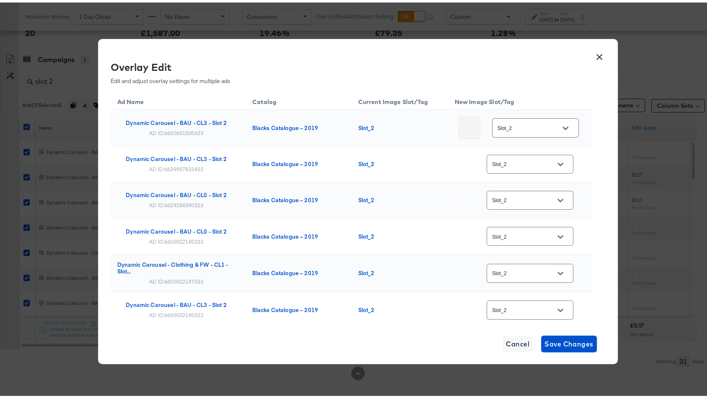
click at [526, 127] on input "Slot_2" at bounding box center [529, 126] width 66 height 10
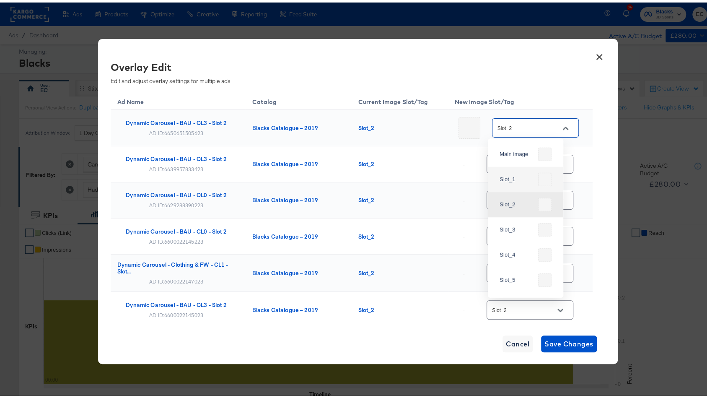
click at [594, 56] on button "×" at bounding box center [599, 52] width 15 height 15
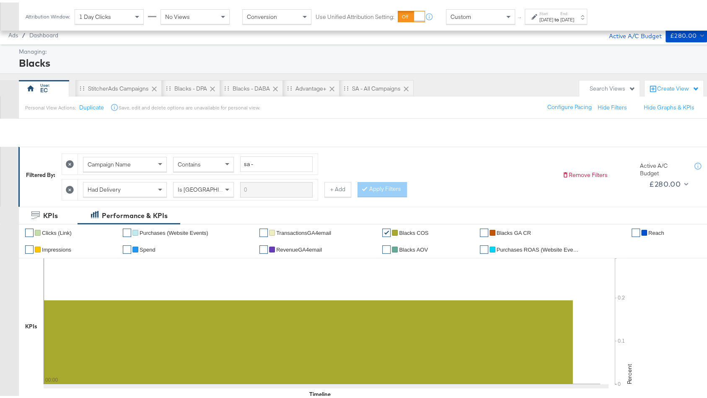
scroll to position [366, 0]
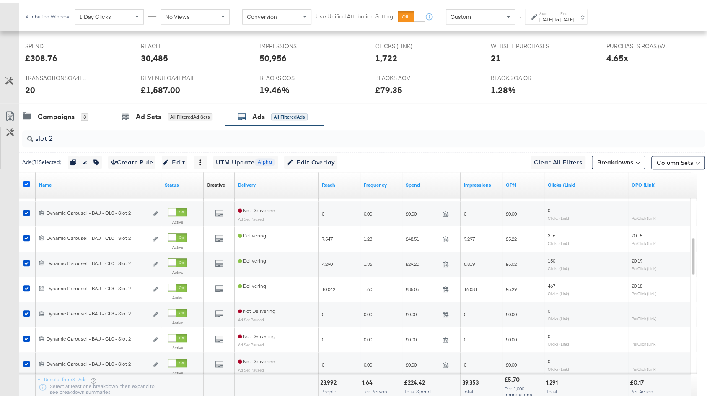
click at [25, 179] on icon at bounding box center [26, 181] width 6 height 6
click at [0, 0] on input "checkbox" at bounding box center [0, 0] width 0 height 0
click at [62, 105] on div "Campaigns 3" at bounding box center [64, 114] width 90 height 18
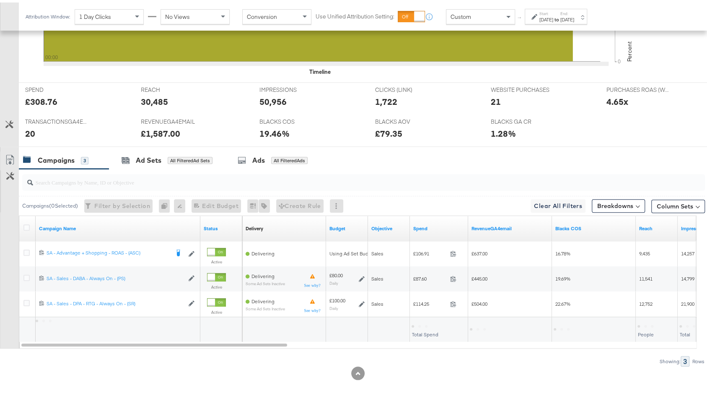
scroll to position [0, 0]
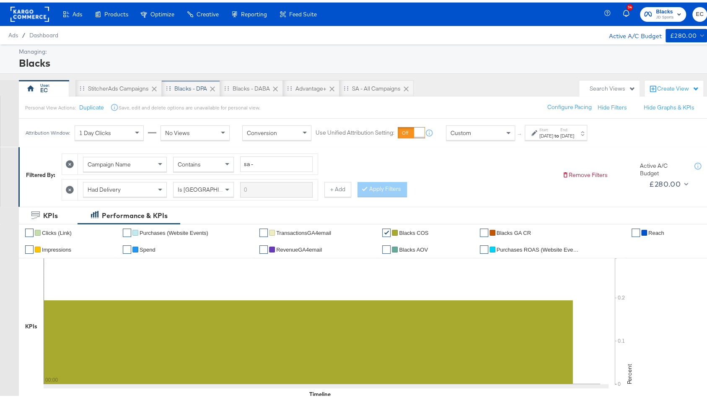
click at [196, 83] on div "Blacks - DPA" at bounding box center [190, 86] width 33 height 8
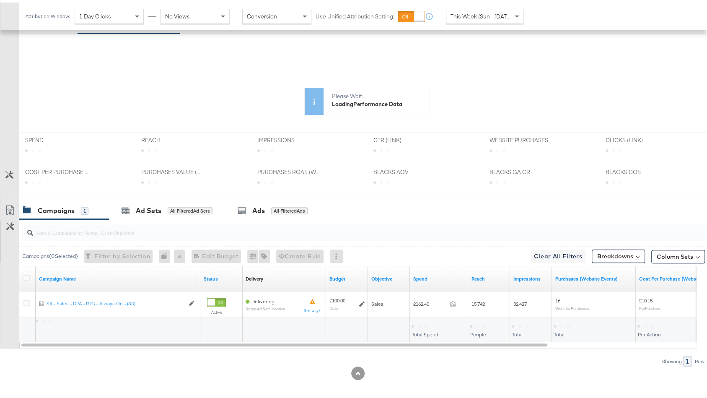
scroll to position [215, 0]
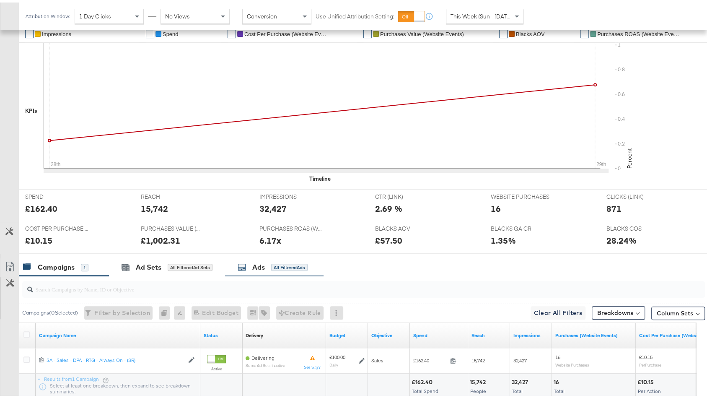
click at [271, 256] on div "Ads All Filtered Ads" at bounding box center [274, 265] width 98 height 18
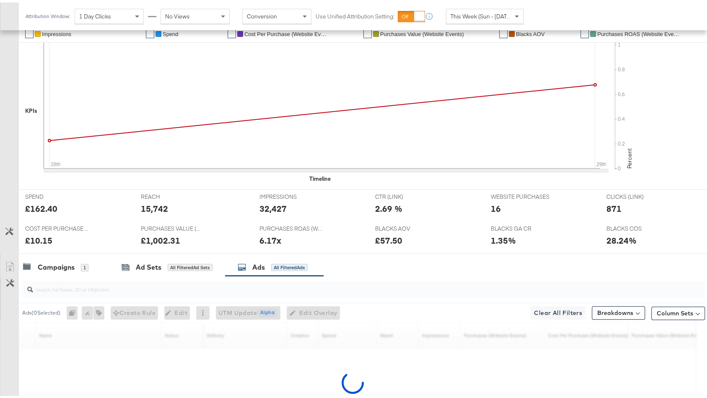
scroll to position [297, 0]
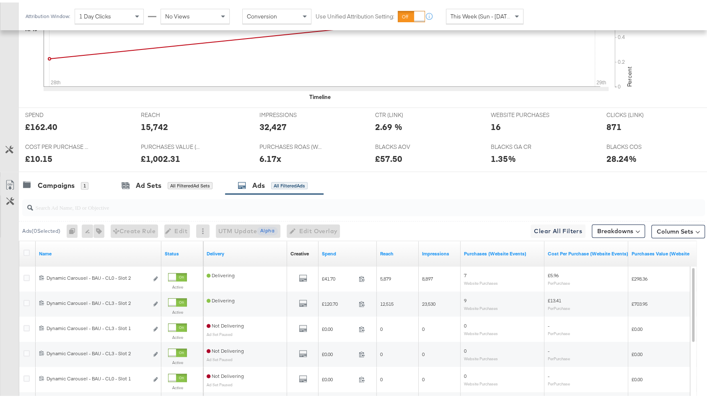
click at [148, 209] on div at bounding box center [363, 205] width 683 height 17
type input "slot"
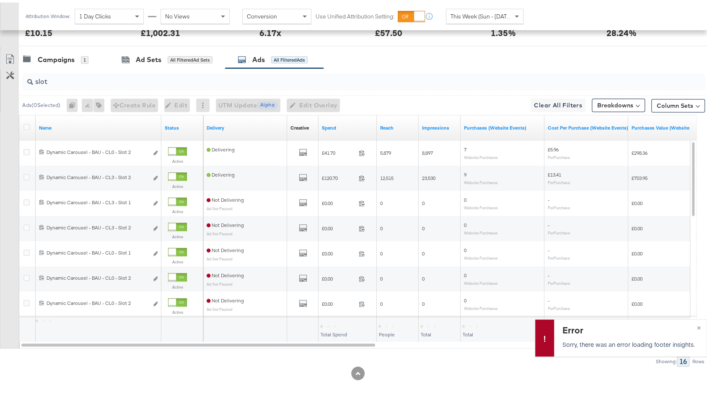
click at [140, 78] on input "slot" at bounding box center [338, 75] width 610 height 16
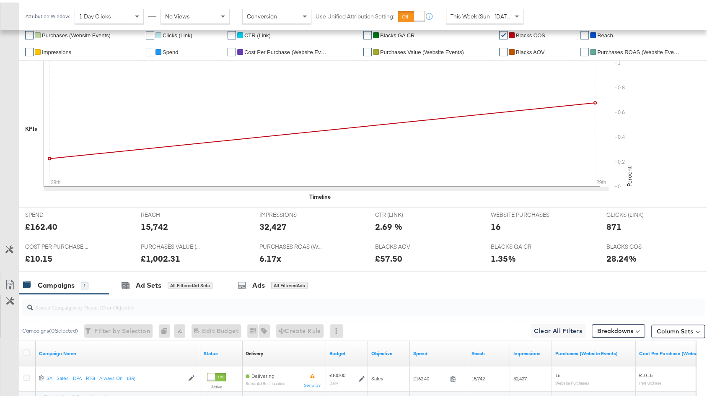
scroll to position [272, 0]
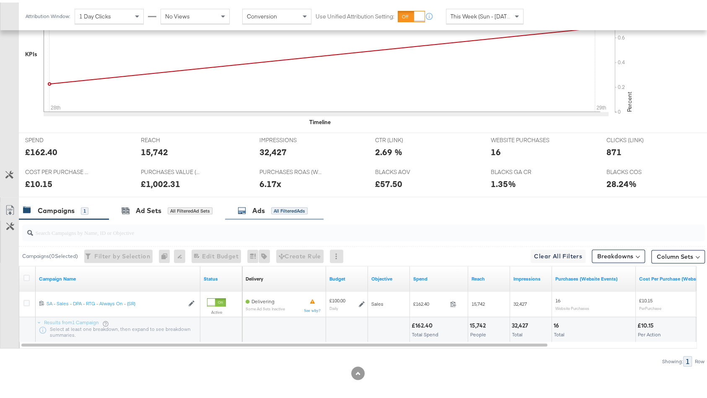
click at [261, 203] on div "Ads" at bounding box center [258, 208] width 13 height 10
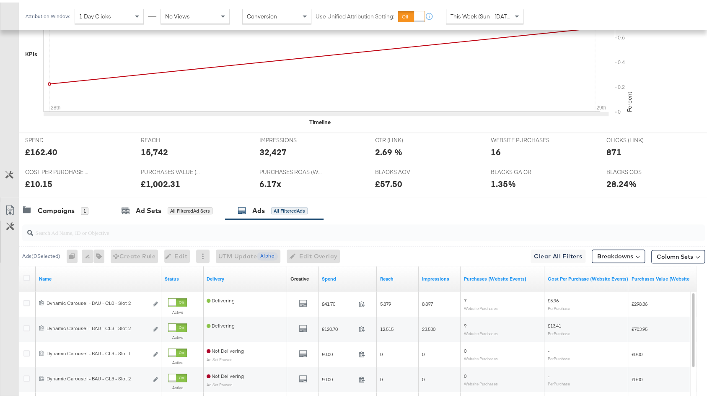
click at [240, 230] on input "search" at bounding box center [338, 226] width 610 height 16
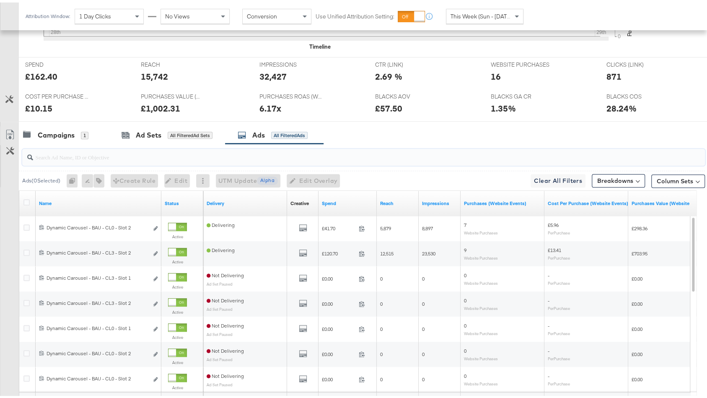
scroll to position [354, 0]
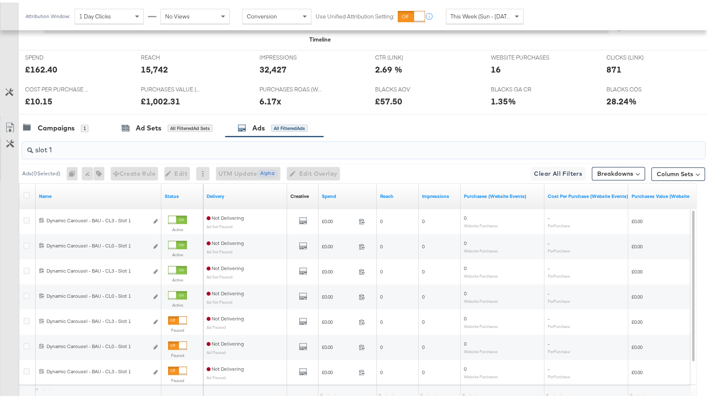
type input "slot 1"
click at [26, 189] on icon at bounding box center [26, 192] width 6 height 6
click at [0, 0] on input "checkbox" at bounding box center [0, 0] width 0 height 0
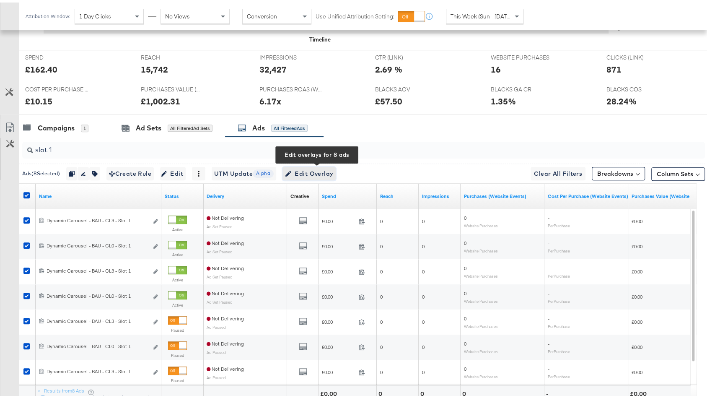
click at [324, 166] on span "Edit Overlay Edit overlays for 8 ads" at bounding box center [309, 171] width 48 height 10
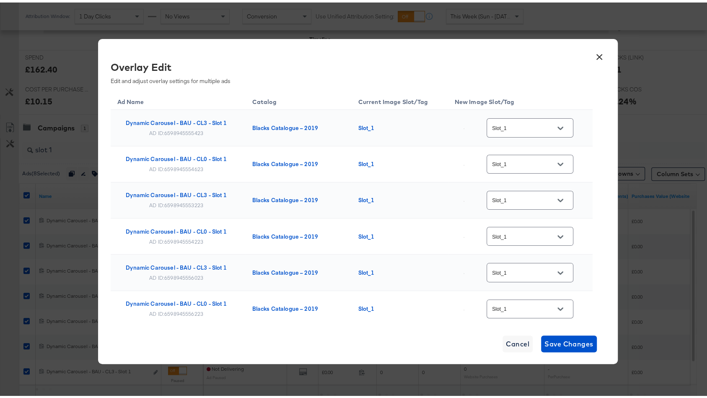
click at [538, 128] on input "Slot_1" at bounding box center [523, 126] width 66 height 10
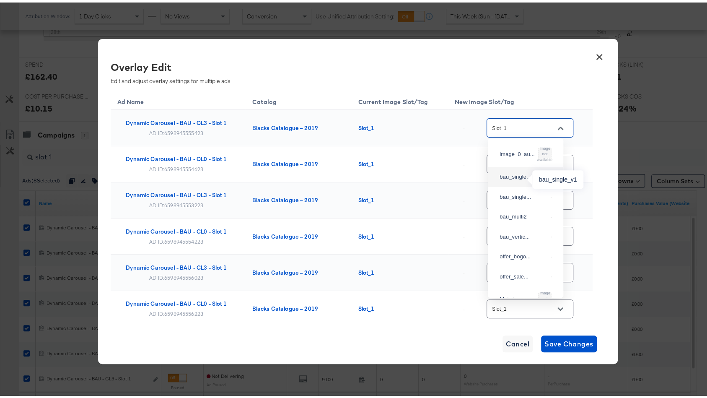
click at [524, 179] on div "bau_single..." at bounding box center [524, 174] width 48 height 8
type input "bau_single_v1"
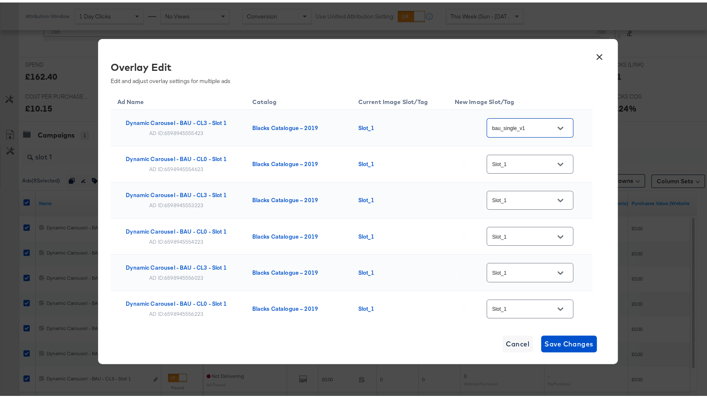
click at [524, 161] on input "Slot_1" at bounding box center [523, 162] width 66 height 10
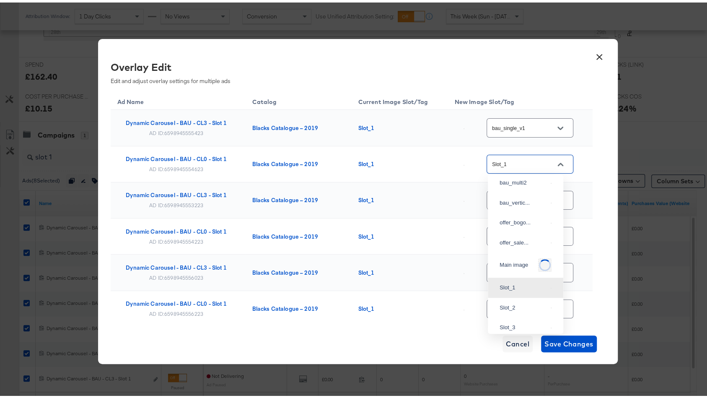
scroll to position [0, 0]
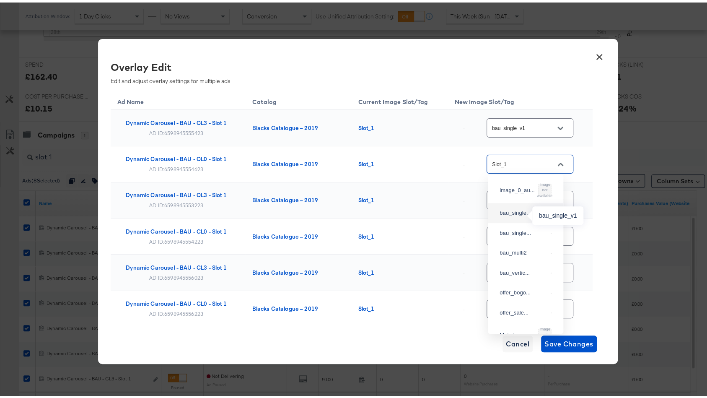
click at [503, 212] on div "bau_single..." at bounding box center [524, 210] width 48 height 8
type input "bau_single_v1"
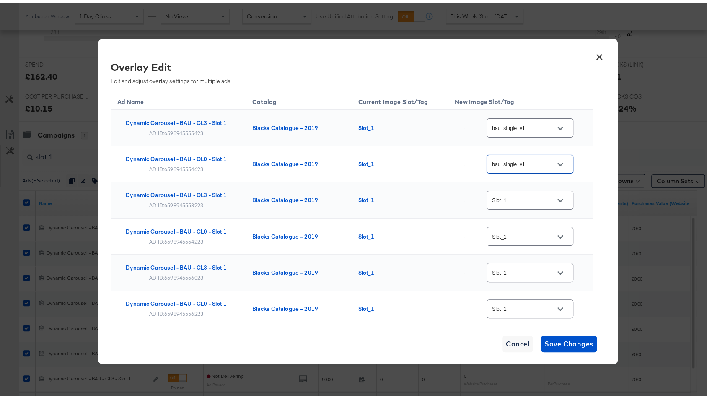
click at [512, 200] on input "Slot_1" at bounding box center [523, 198] width 66 height 10
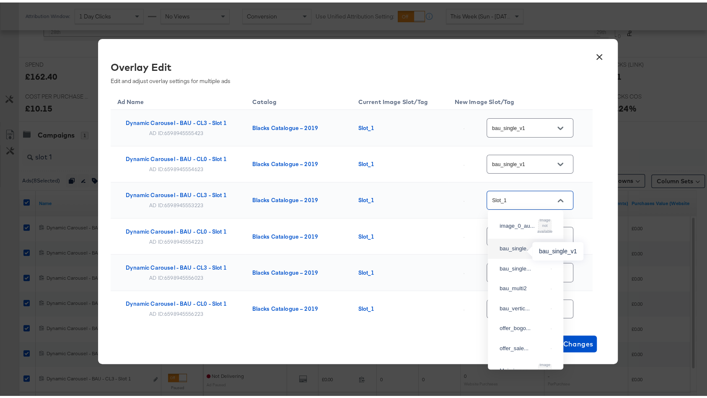
click at [516, 247] on div "bau_single..." at bounding box center [524, 246] width 48 height 8
type input "bau_single_v1"
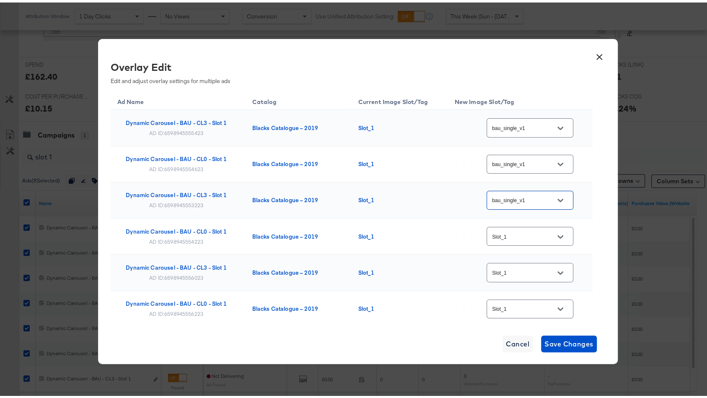
click at [518, 236] on input "Slot_1" at bounding box center [523, 234] width 66 height 10
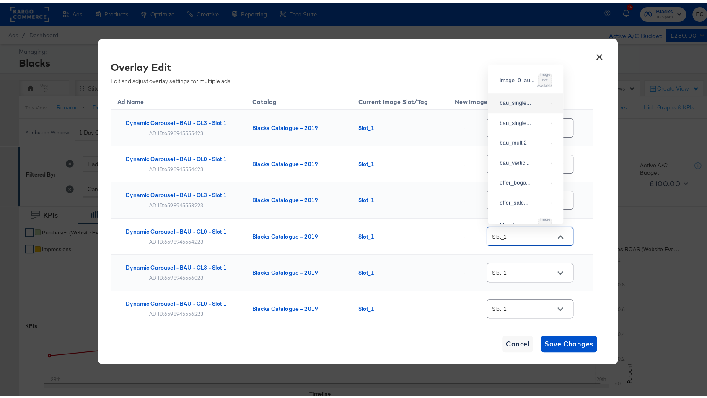
click at [512, 108] on div "bau_single..." at bounding box center [526, 100] width 62 height 15
type input "bau_single_v1"
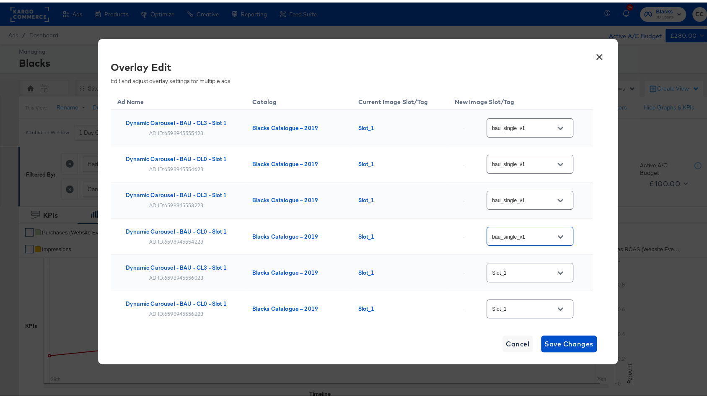
click at [524, 271] on input "Slot_1" at bounding box center [523, 270] width 66 height 10
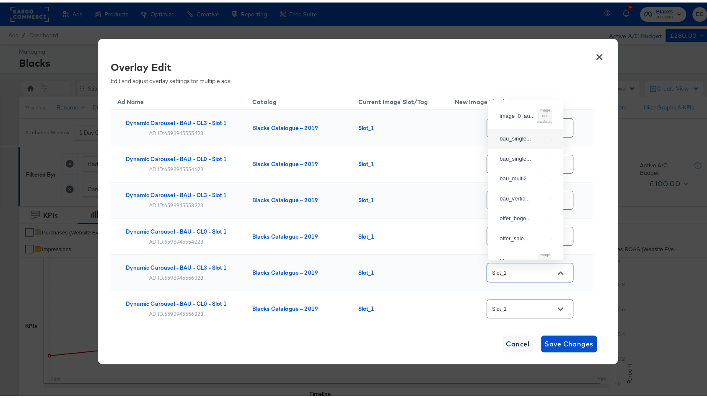
click at [520, 140] on div "bau_single..." at bounding box center [524, 136] width 48 height 8
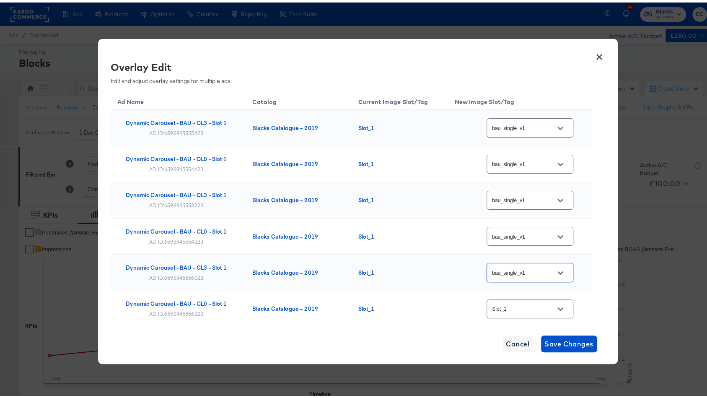
type input "bau_single_v1"
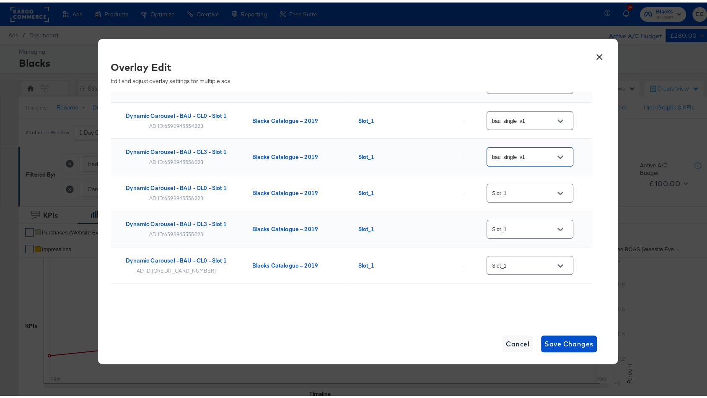
click at [524, 217] on div "Slot_1" at bounding box center [530, 226] width 87 height 19
click at [523, 187] on input "Slot_1" at bounding box center [523, 191] width 66 height 10
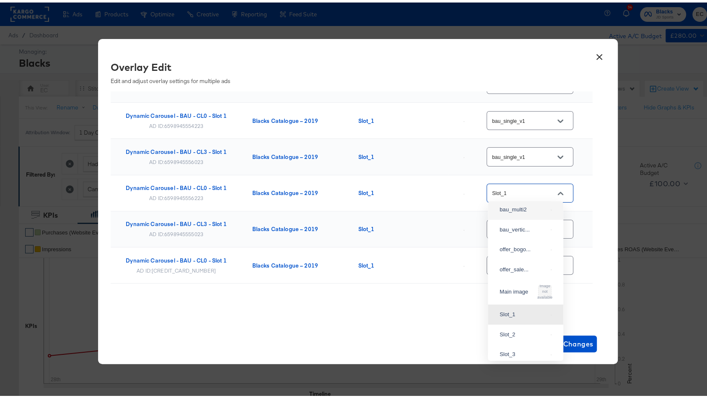
scroll to position [6, 0]
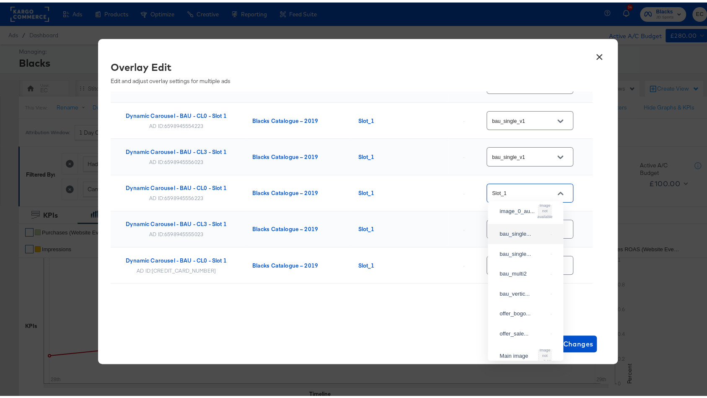
click at [525, 229] on div "bau_single..." at bounding box center [524, 231] width 48 height 8
type input "bau_single_v1"
click at [527, 225] on input "Slot_1" at bounding box center [523, 227] width 66 height 10
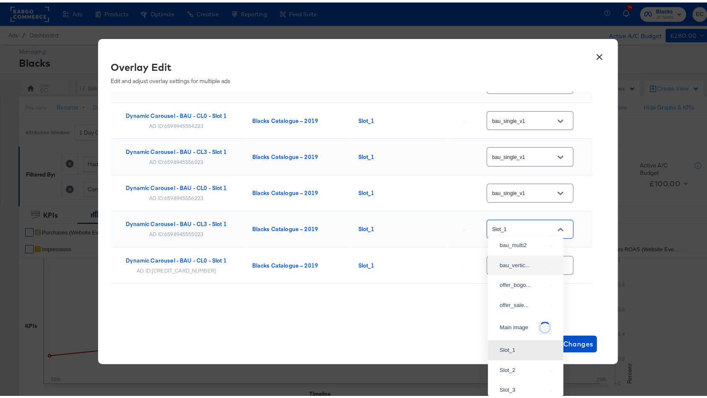
scroll to position [55, 0]
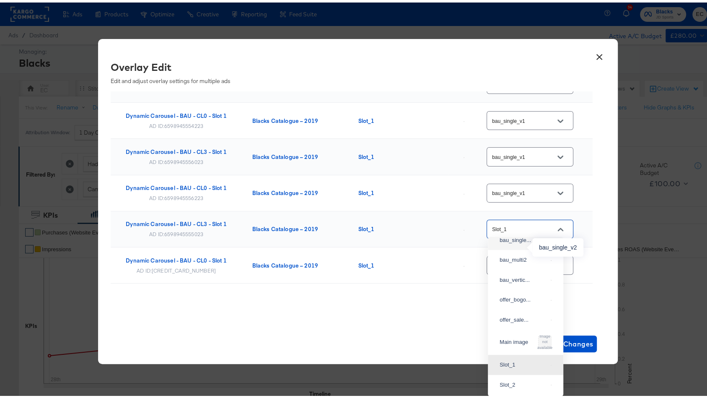
click at [522, 242] on div "bau_single..." at bounding box center [524, 237] width 48 height 8
type input "bau_single_v2"
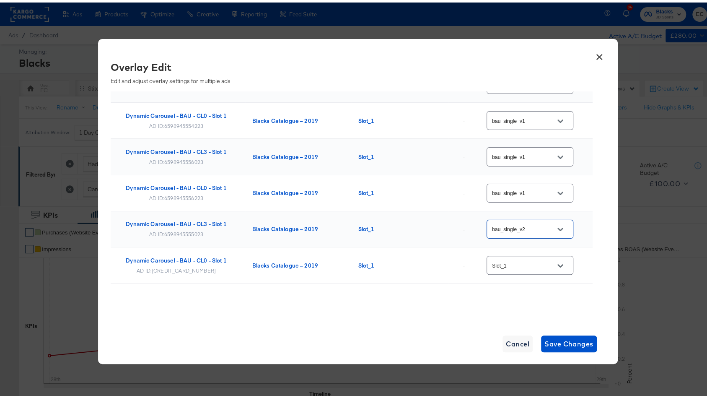
click at [518, 262] on input "Slot_1" at bounding box center [523, 263] width 66 height 10
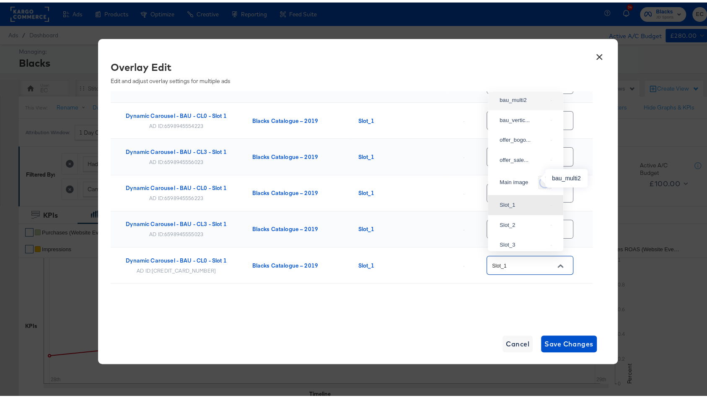
scroll to position [0, 0]
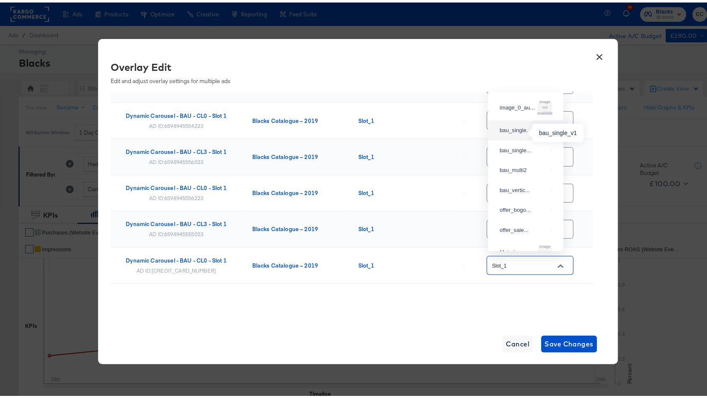
click at [516, 132] on div "bau_single..." at bounding box center [524, 128] width 48 height 8
type input "bau_single_v1"
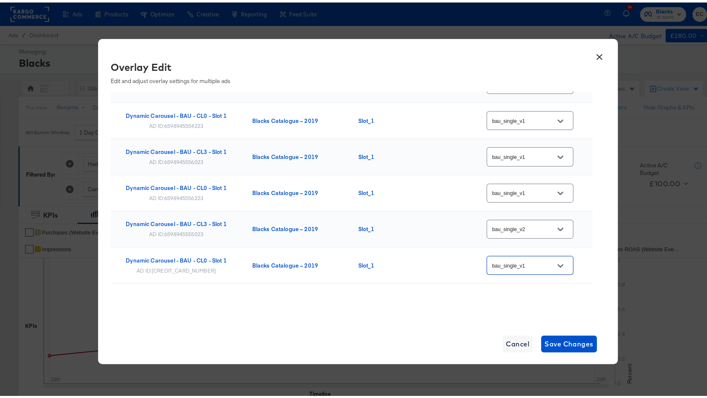
click at [505, 227] on input "bau_single_v2" at bounding box center [523, 227] width 66 height 10
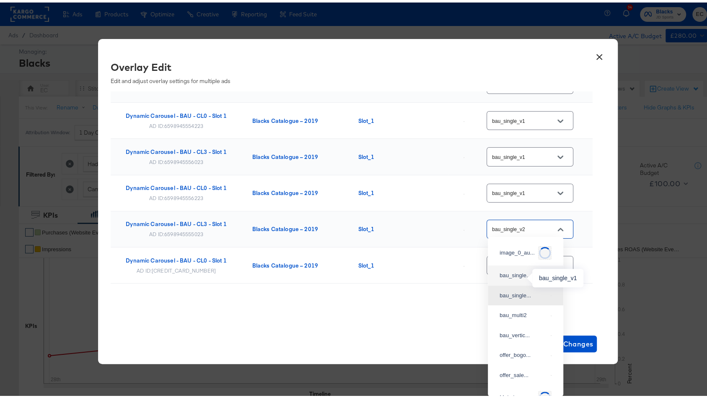
click at [522, 277] on div "bau_single..." at bounding box center [524, 273] width 48 height 8
type input "bau_single_v1"
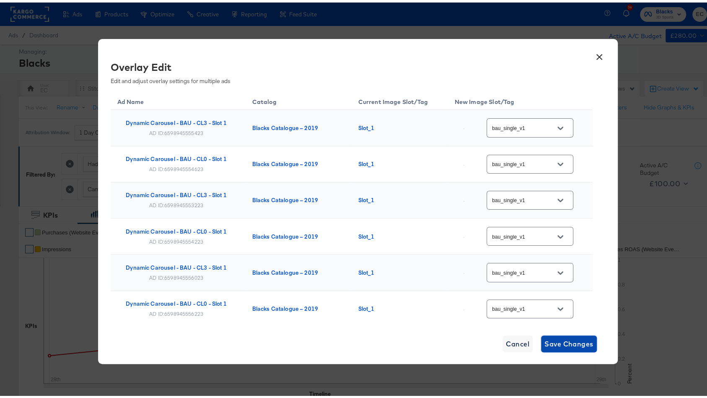
click at [551, 340] on span "Save Changes" at bounding box center [568, 341] width 49 height 12
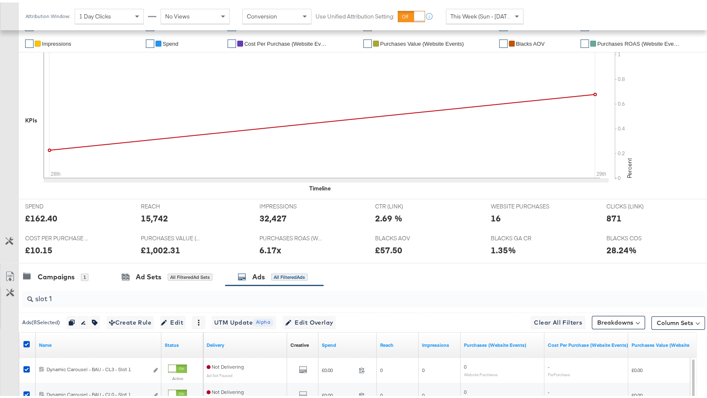
scroll to position [344, 0]
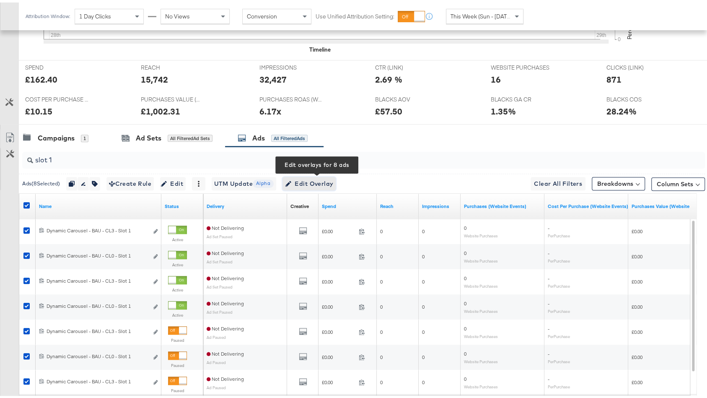
click at [315, 181] on span "Edit Overlay Edit overlays for 8 ads" at bounding box center [309, 181] width 48 height 10
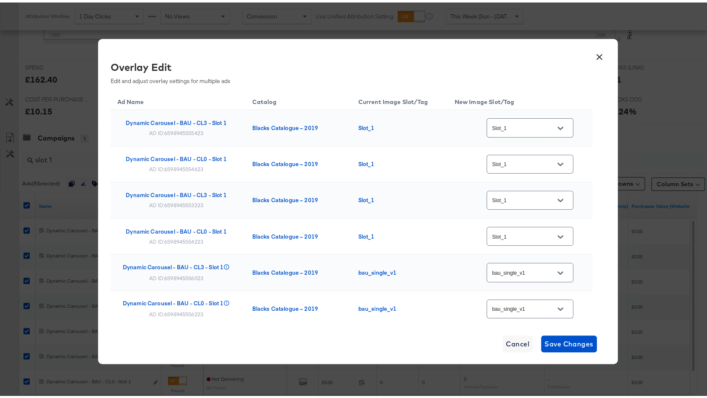
click at [505, 126] on input "Slot_1" at bounding box center [523, 126] width 66 height 10
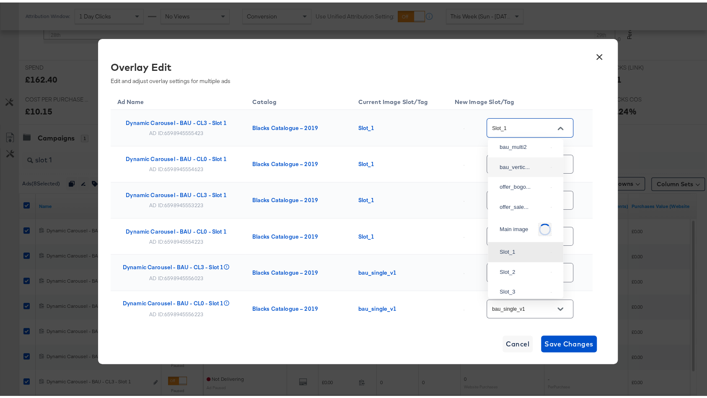
scroll to position [56, 0]
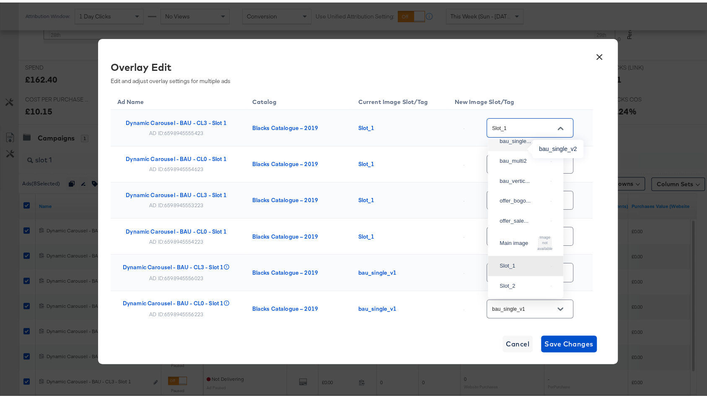
click at [523, 143] on div "bau_single..." at bounding box center [524, 139] width 48 height 8
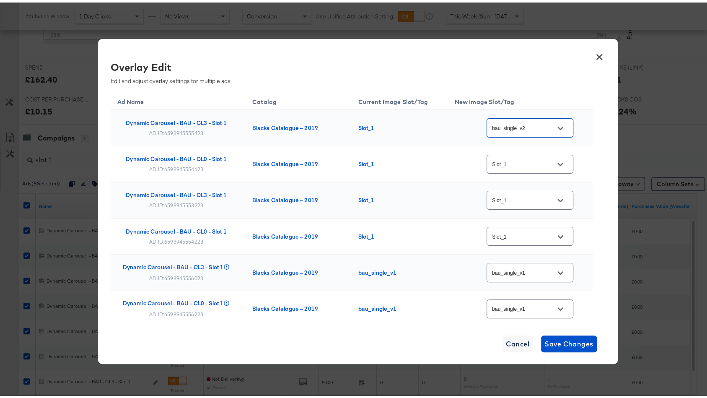
click at [522, 126] on input "bau_single_v2" at bounding box center [523, 126] width 66 height 10
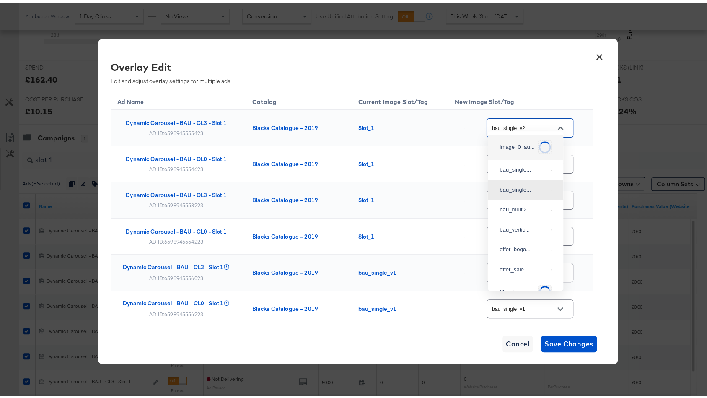
scroll to position [329, 0]
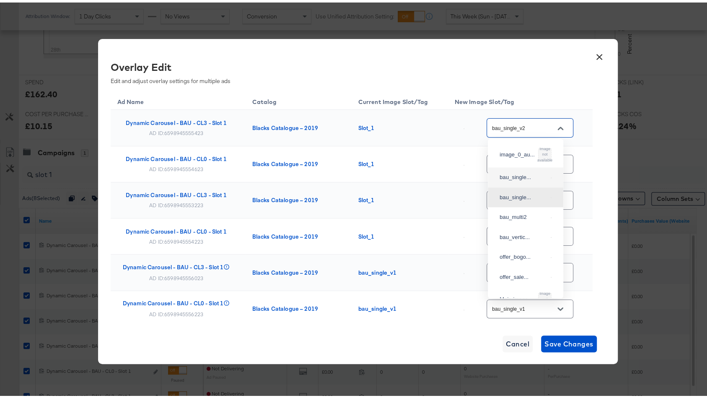
click at [522, 172] on div "bau_single..." at bounding box center [526, 174] width 62 height 15
type input "bau_single_v1"
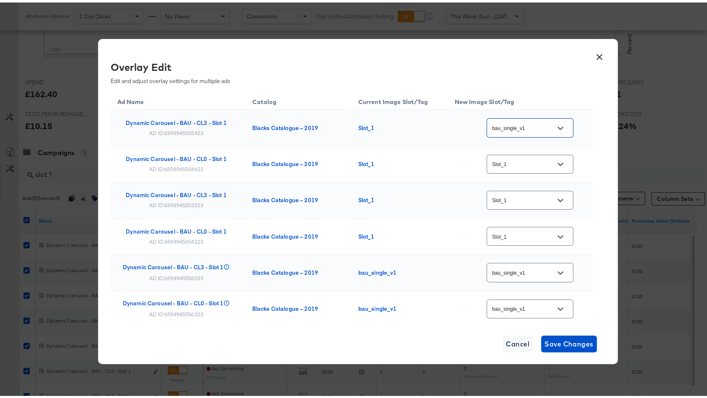
click at [523, 162] on input "Slot_1" at bounding box center [523, 162] width 66 height 10
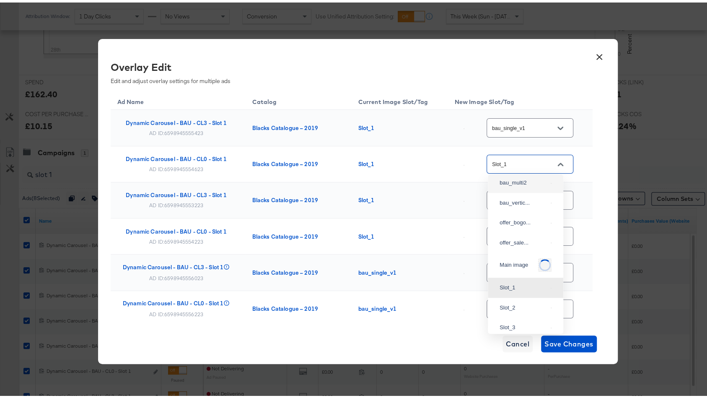
scroll to position [9, 0]
click at [520, 196] on div "bau_single..." at bounding box center [526, 201] width 62 height 15
type input "bau_single_v1"
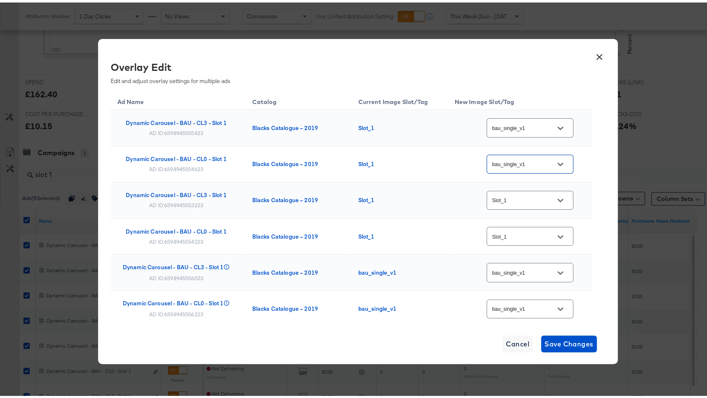
click at [520, 196] on input "Slot_1" at bounding box center [523, 198] width 66 height 10
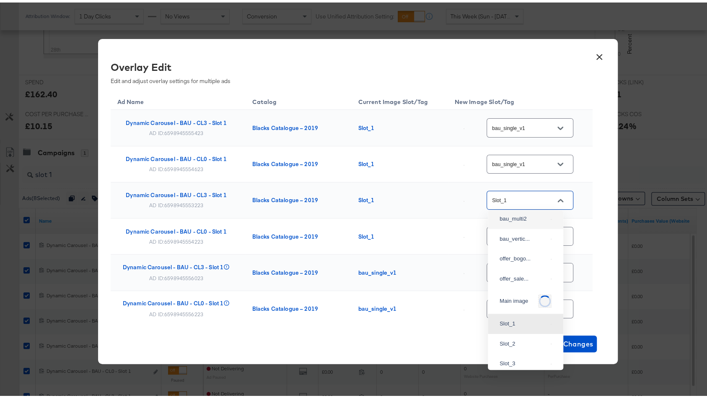
scroll to position [8, 0]
click at [522, 239] on div "bau_single..." at bounding box center [524, 238] width 48 height 8
type input "bau_single_v1"
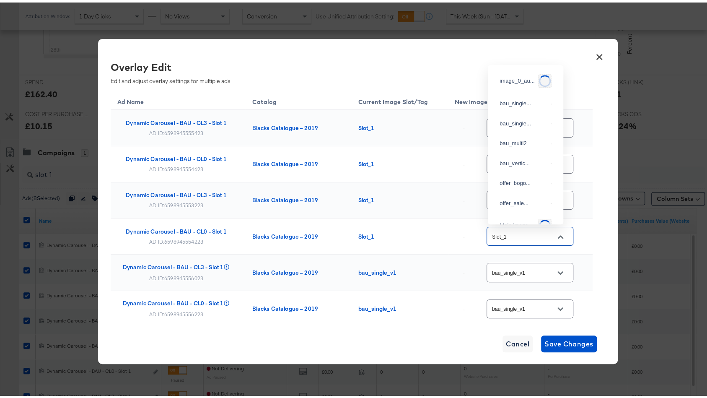
click at [522, 234] on input "Slot_1" at bounding box center [523, 234] width 66 height 10
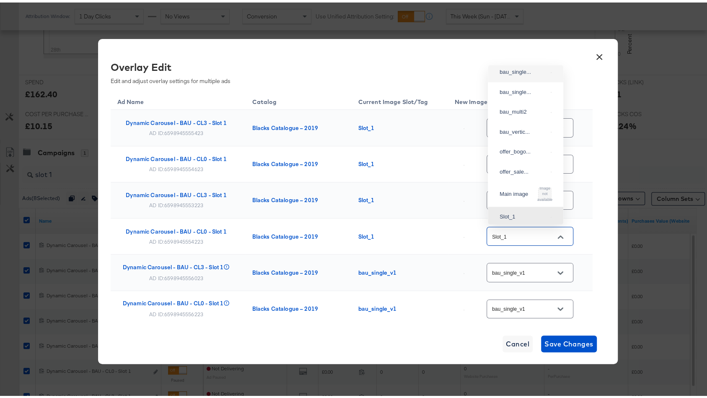
drag, startPoint x: 525, startPoint y: 79, endPoint x: 524, endPoint y: 90, distance: 10.9
click at [525, 77] on div "bau_single..." at bounding box center [526, 69] width 62 height 15
type input "bau_single_v1"
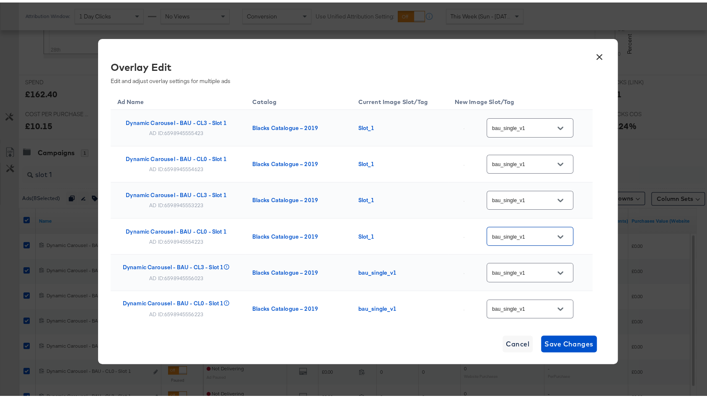
click at [521, 269] on input "bau_single_v1" at bounding box center [523, 270] width 66 height 10
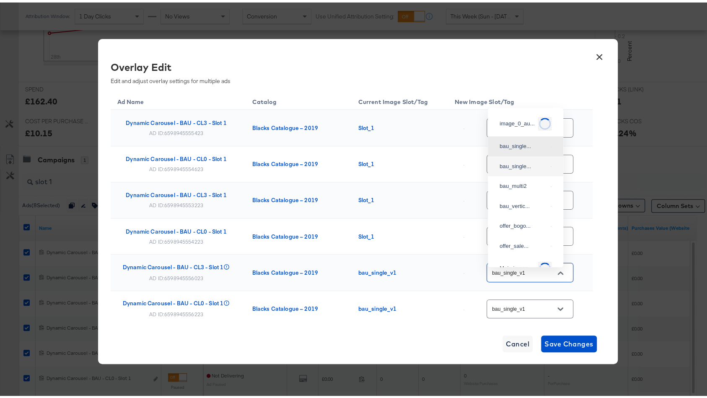
scroll to position [75, 0]
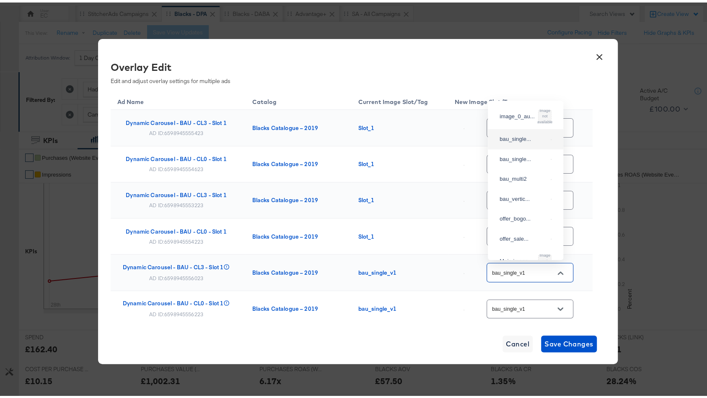
click at [515, 141] on div "bau_single..." at bounding box center [524, 136] width 48 height 8
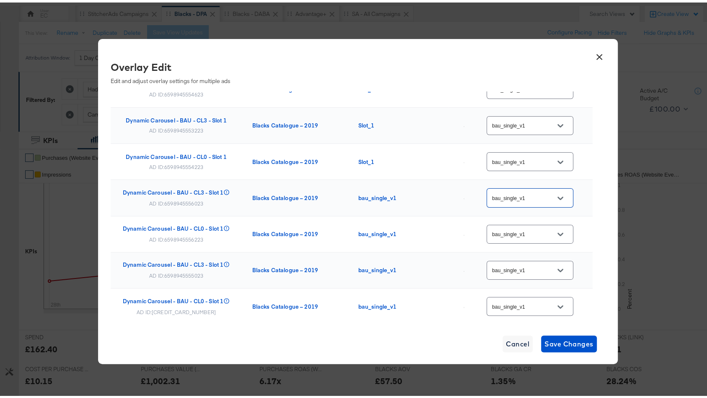
click at [596, 57] on button "×" at bounding box center [599, 52] width 15 height 15
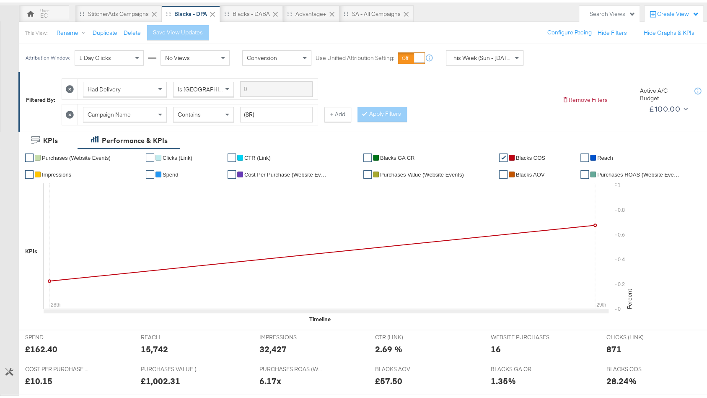
scroll to position [0, 0]
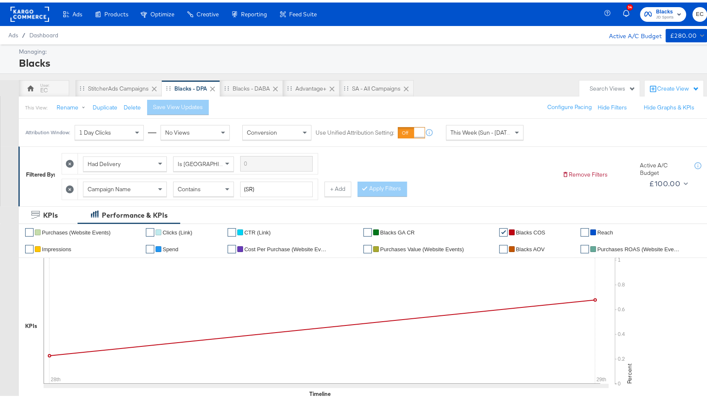
click at [656, 7] on span "Blacks" at bounding box center [665, 9] width 18 height 9
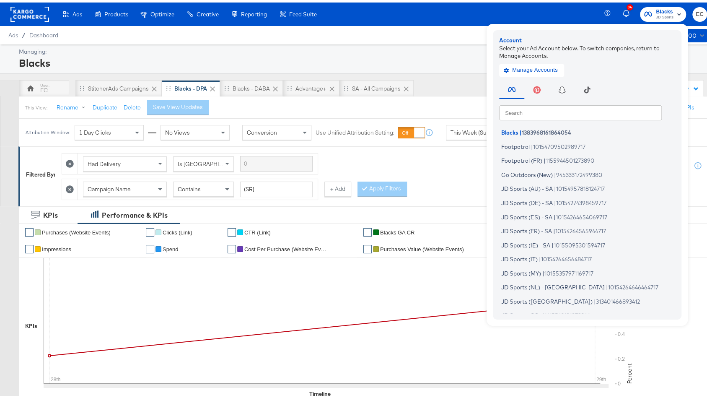
click at [582, 111] on input "text" at bounding box center [580, 109] width 163 height 15
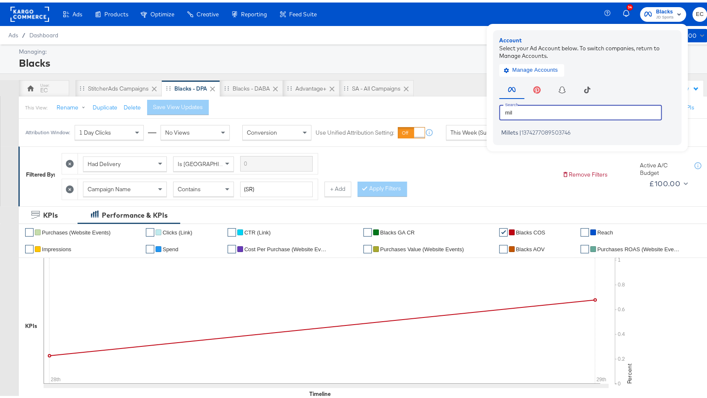
type input "mil"
click at [573, 132] on li "Millets | 1374277089503746" at bounding box center [589, 130] width 180 height 12
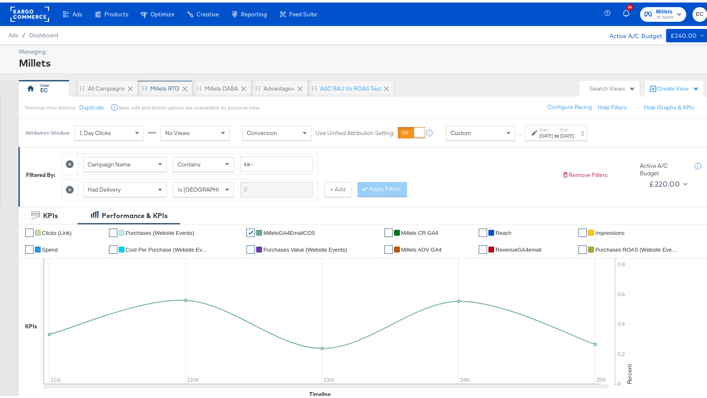
click at [156, 85] on div "Millets RTG" at bounding box center [164, 86] width 29 height 8
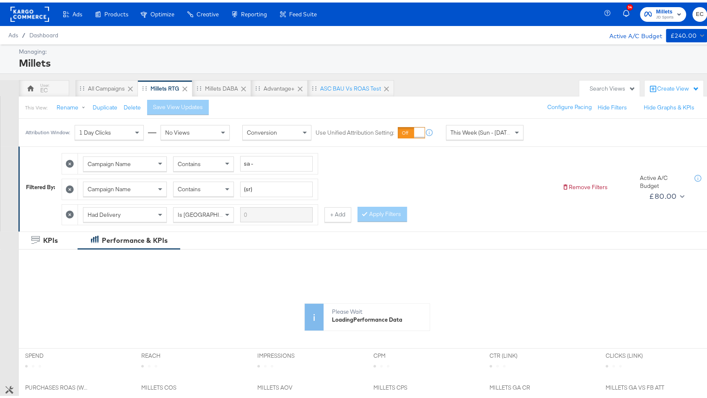
scroll to position [173, 0]
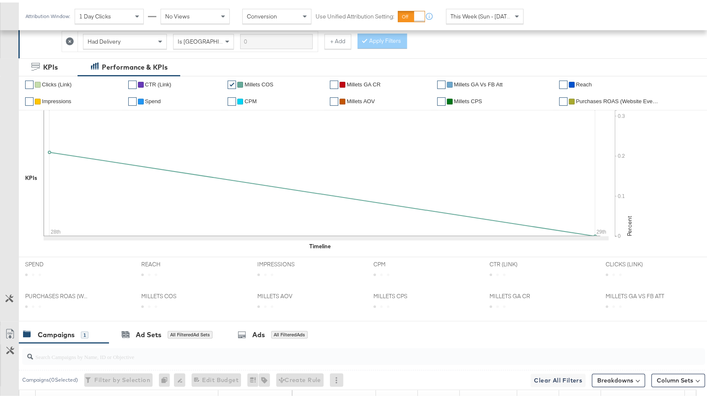
click at [285, 247] on div "✔ Clicks (Link) ✔ CTR (Link) ✔ Millets COS ✔ Millets GA CR ✔ Millets GA vs FB a…" at bounding box center [367, 163] width 697 height 181
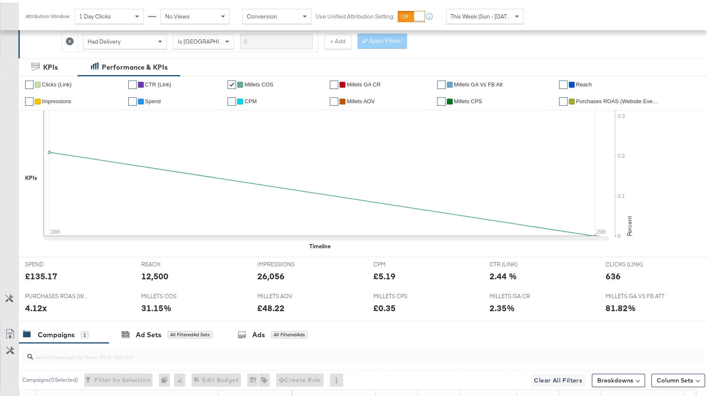
scroll to position [296, 0]
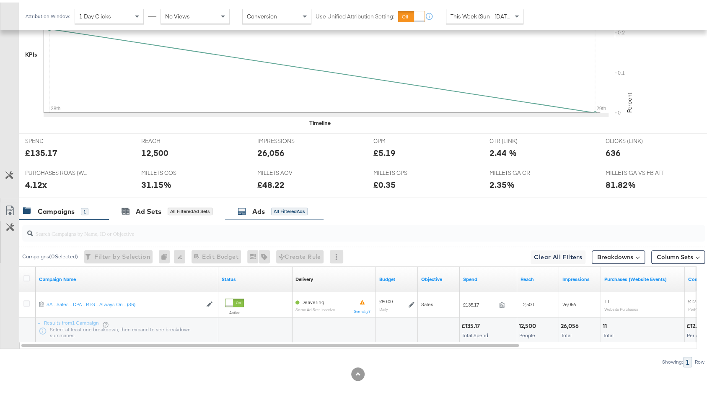
click at [275, 207] on div "All Filtered Ads" at bounding box center [289, 209] width 36 height 8
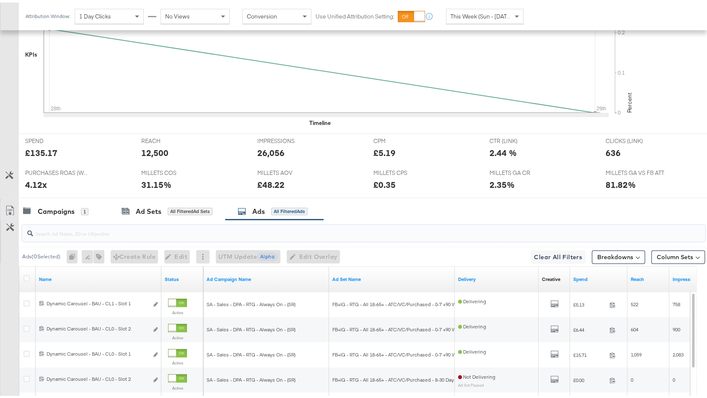
click at [212, 228] on input "search" at bounding box center [338, 227] width 610 height 16
type input "slot 1"
click at [26, 272] on icon at bounding box center [26, 275] width 6 height 6
click at [0, 0] on input "checkbox" at bounding box center [0, 0] width 0 height 0
click at [24, 274] on icon at bounding box center [26, 275] width 6 height 6
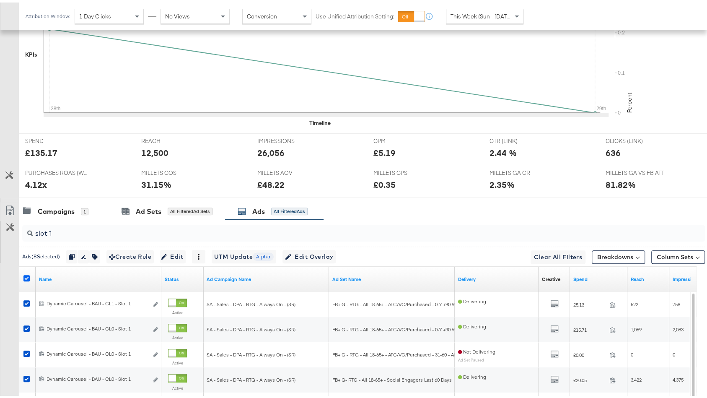
click at [0, 0] on input "checkbox" at bounding box center [0, 0] width 0 height 0
click at [24, 274] on icon at bounding box center [26, 275] width 6 height 6
click at [0, 0] on input "checkbox" at bounding box center [0, 0] width 0 height 0
click at [319, 249] on span "Edit Overlay Edit overlays for 8 ads" at bounding box center [309, 254] width 48 height 10
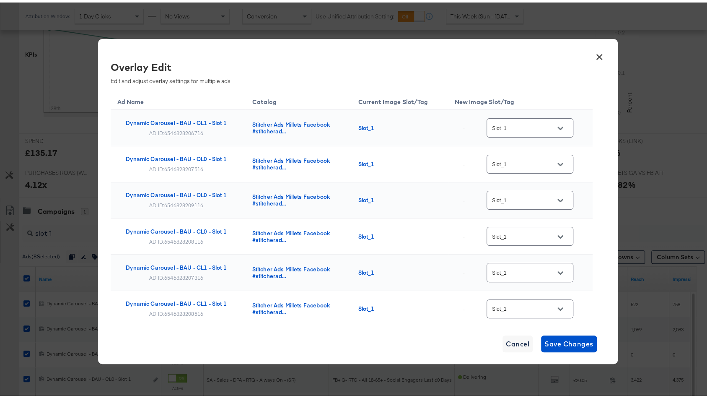
click at [552, 124] on div at bounding box center [561, 125] width 18 height 13
click at [554, 124] on button "Open" at bounding box center [560, 125] width 13 height 13
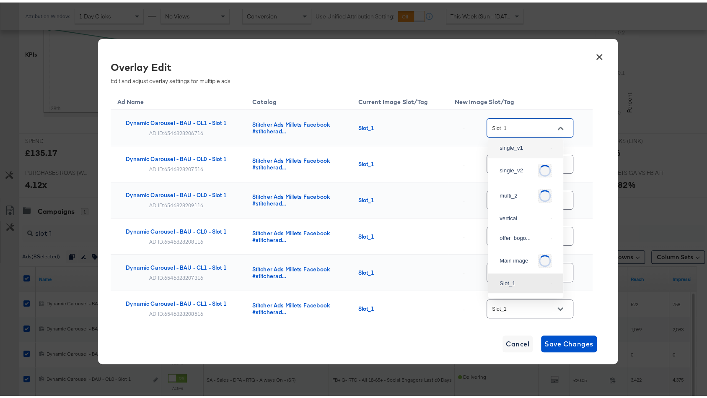
scroll to position [22, 0]
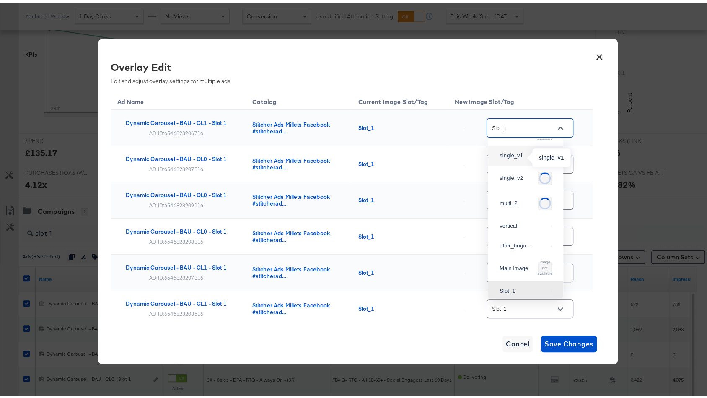
click at [526, 153] on div "single_v1" at bounding box center [524, 153] width 48 height 8
type input "single_v1"
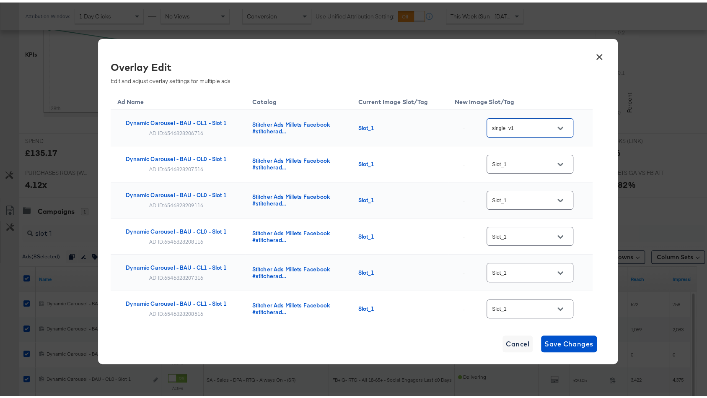
click at [528, 162] on input "Slot_1" at bounding box center [523, 162] width 66 height 10
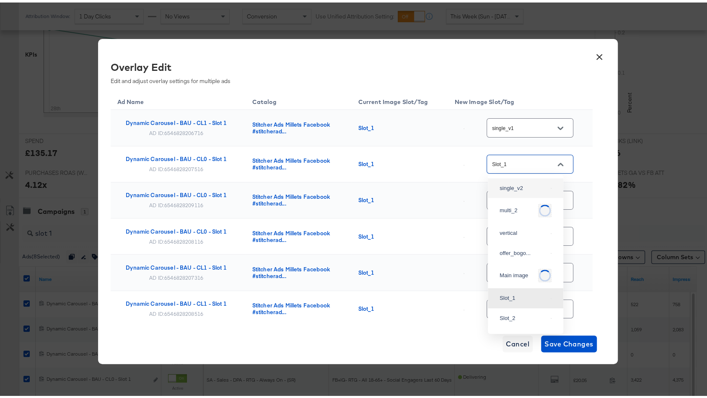
scroll to position [0, 0]
click at [518, 212] on div "single_v1" at bounding box center [524, 210] width 48 height 8
type input "single_v1"
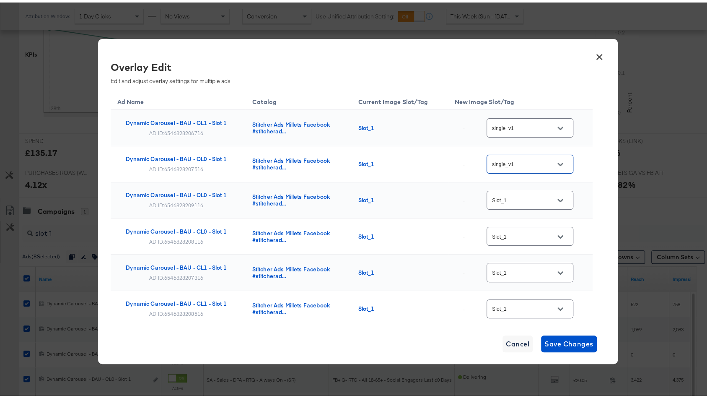
click at [531, 199] on input "Slot_1" at bounding box center [523, 198] width 66 height 10
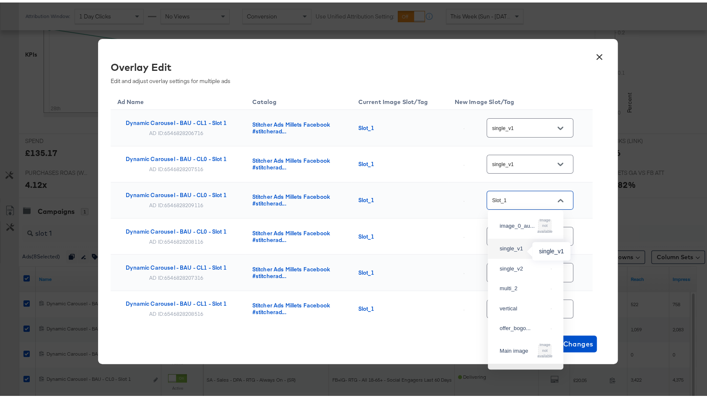
click at [526, 248] on div "single_v1" at bounding box center [524, 246] width 48 height 8
type input "single_v1"
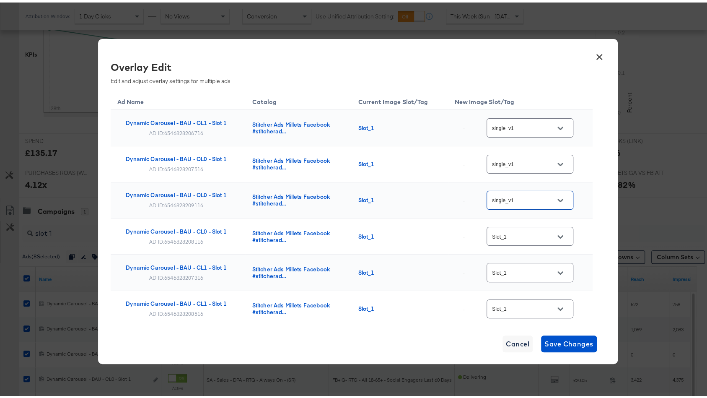
click at [538, 232] on input "Slot_1" at bounding box center [523, 234] width 66 height 10
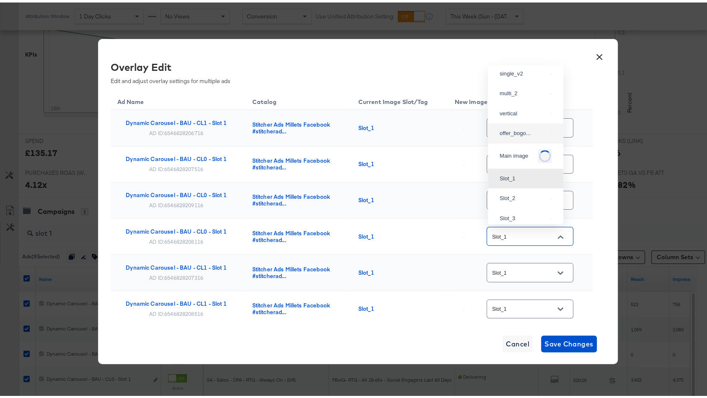
scroll to position [21, 0]
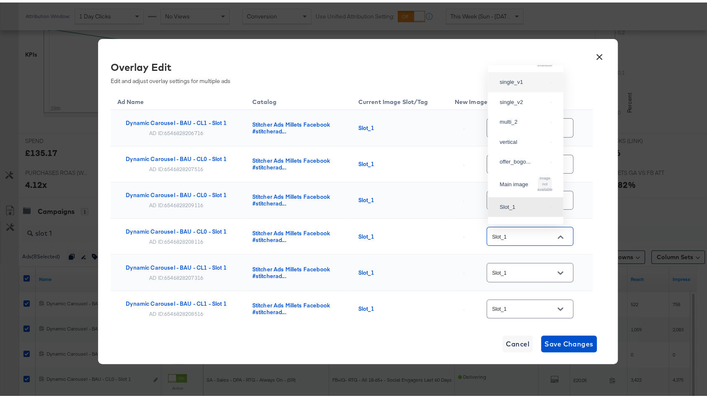
click at [543, 86] on div "single_v1" at bounding box center [526, 79] width 62 height 15
type input "single_v1"
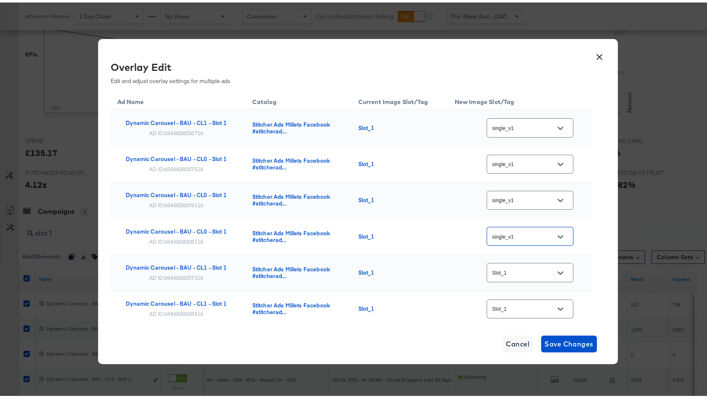
click at [526, 274] on div "Slot_1" at bounding box center [530, 269] width 87 height 19
click at [528, 269] on input "Slot_1" at bounding box center [523, 270] width 66 height 10
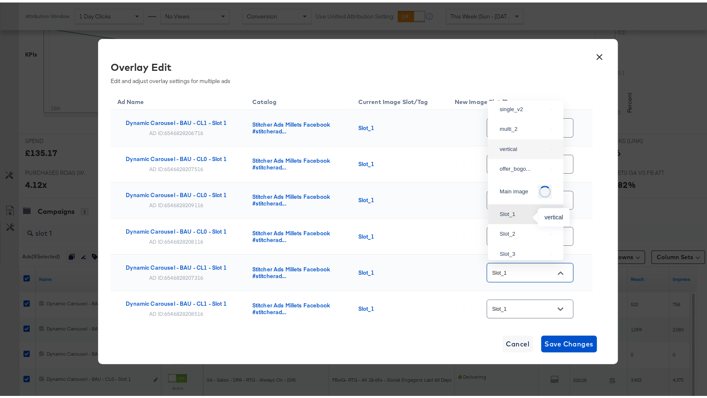
scroll to position [0, 0]
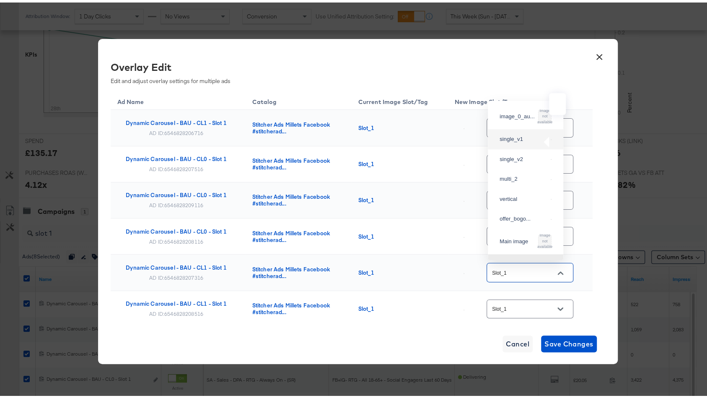
click at [551, 137] on img at bounding box center [551, 137] width 1 height 1
type input "single_v1"
click at [522, 303] on input "Slot_1" at bounding box center [523, 307] width 66 height 10
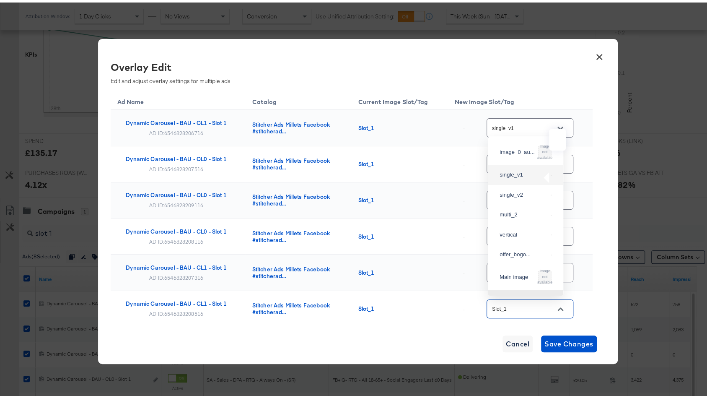
click at [551, 173] on img at bounding box center [551, 172] width 1 height 1
type input "single_v1"
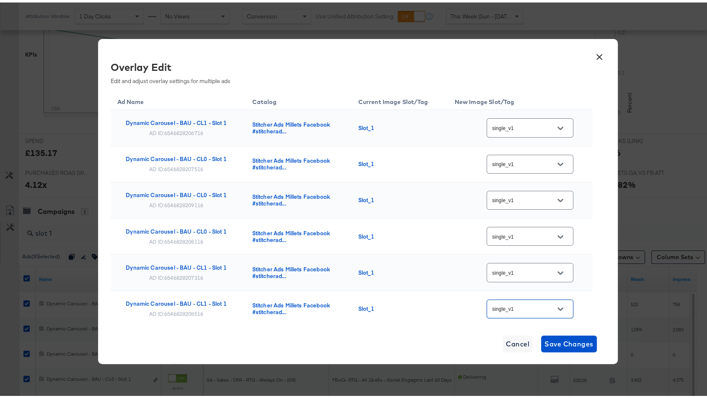
scroll to position [116, 0]
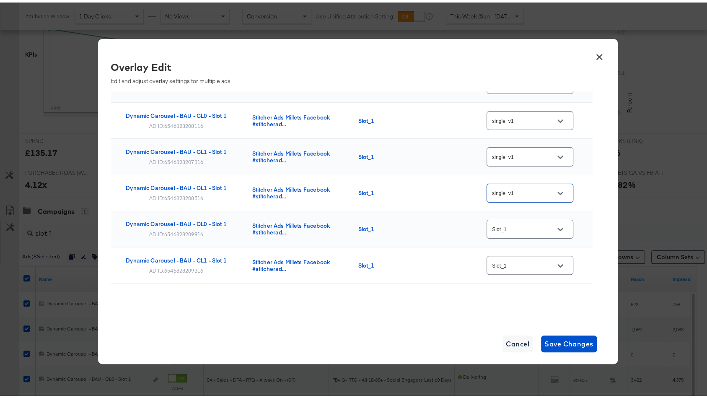
click at [537, 225] on input "Slot_1" at bounding box center [523, 227] width 66 height 10
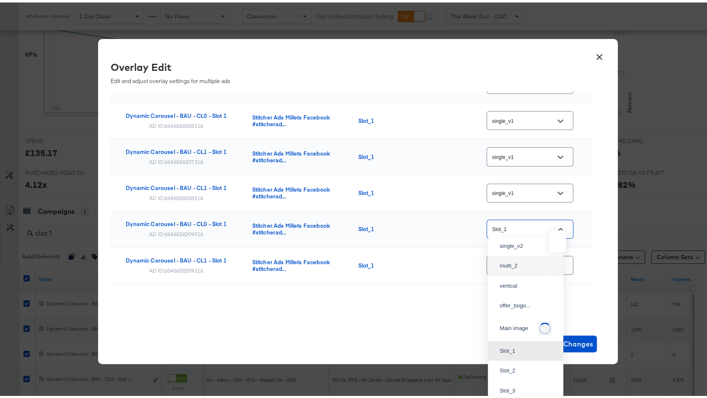
scroll to position [6, 0]
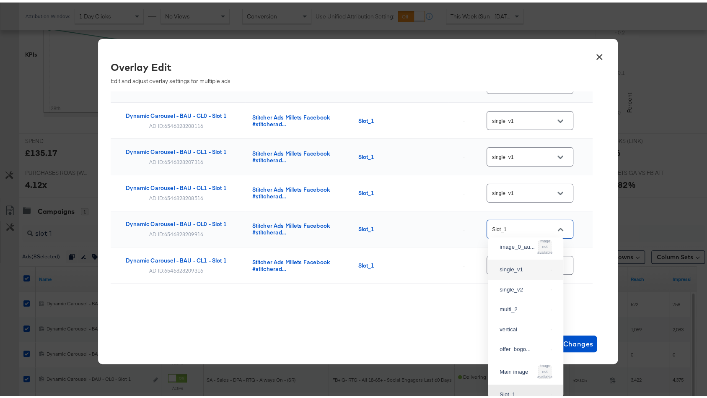
click at [531, 262] on div "single_v1" at bounding box center [526, 266] width 62 height 15
type input "single_v1"
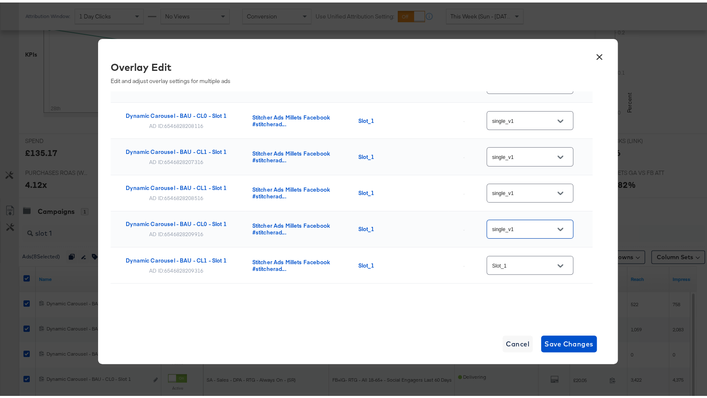
click at [534, 258] on input "Slot_1" at bounding box center [523, 263] width 66 height 10
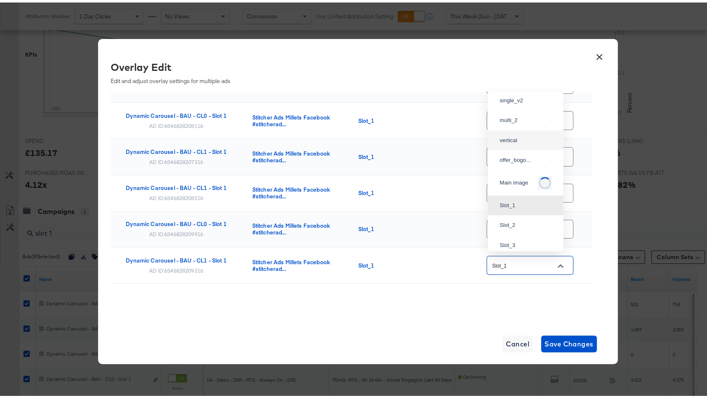
scroll to position [0, 0]
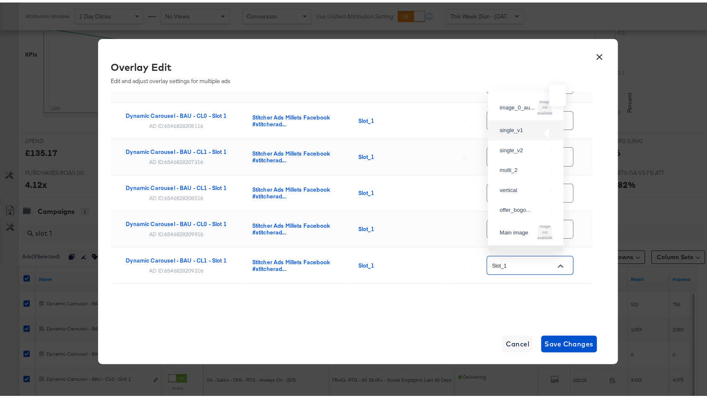
click at [551, 129] on img at bounding box center [551, 128] width 1 height 1
type input "single_v1"
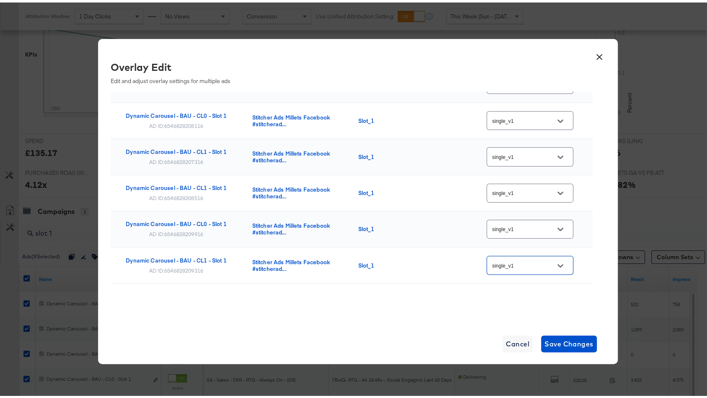
click at [446, 309] on div "Ad Name Catalog Current Image Slot/Tag New Image Slot/Tag Dynamic Carousel - BA…" at bounding box center [352, 148] width 482 height 350
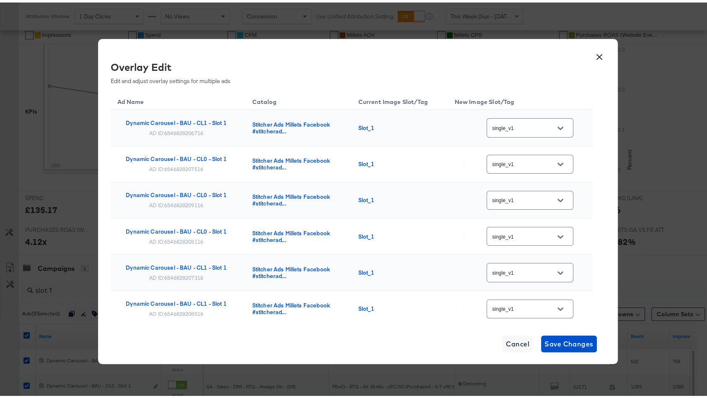
scroll to position [232, 0]
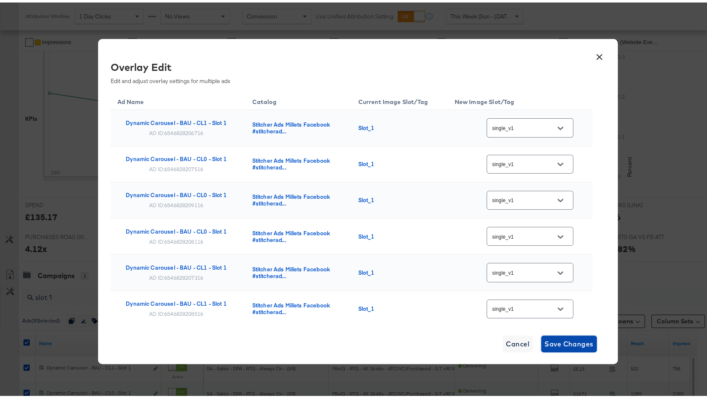
click at [570, 346] on span "Save Changes" at bounding box center [568, 341] width 49 height 12
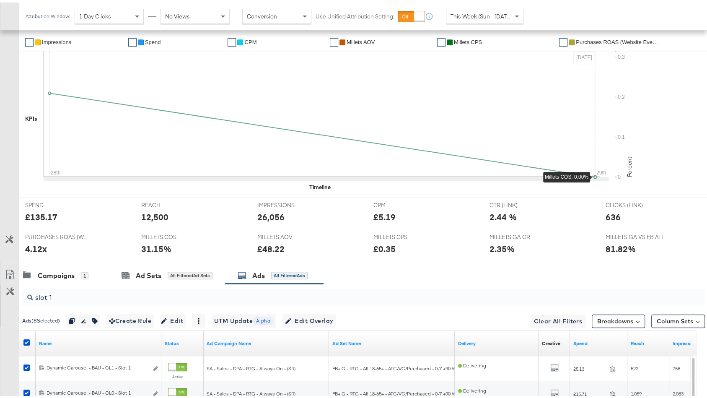
scroll to position [447, 0]
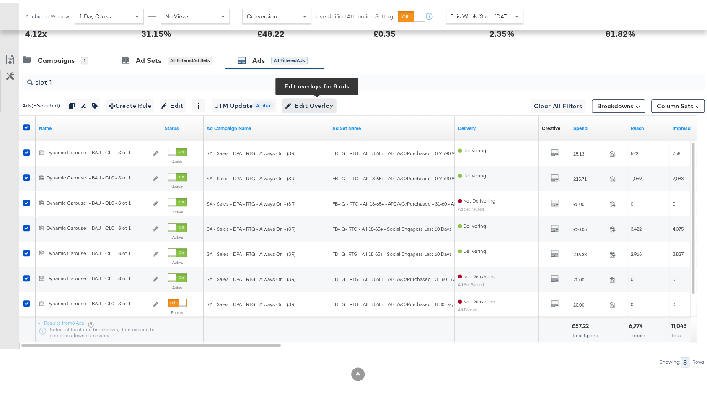
click at [310, 98] on span "Edit Overlay Edit overlays for 8 ads" at bounding box center [309, 103] width 48 height 10
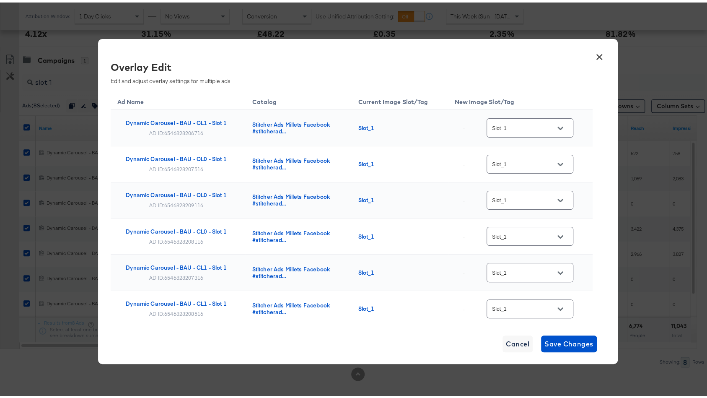
click at [533, 126] on input "Slot_1" at bounding box center [523, 126] width 66 height 10
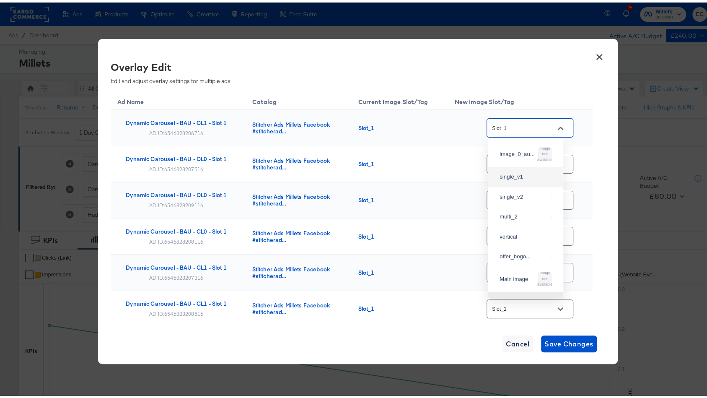
click at [520, 175] on div "single_v1" at bounding box center [524, 174] width 48 height 8
type input "single_v1"
click at [522, 164] on input "Slot_1" at bounding box center [523, 162] width 66 height 10
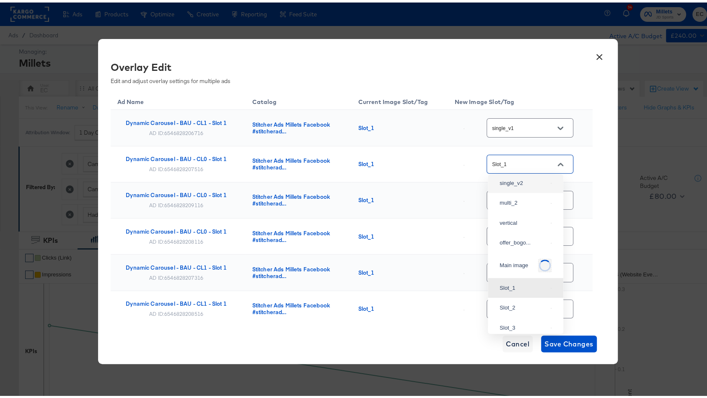
scroll to position [43, 0]
click at [527, 175] on div "single_v1" at bounding box center [526, 167] width 62 height 15
type input "single_v1"
click at [520, 194] on input "Slot_1" at bounding box center [523, 198] width 66 height 10
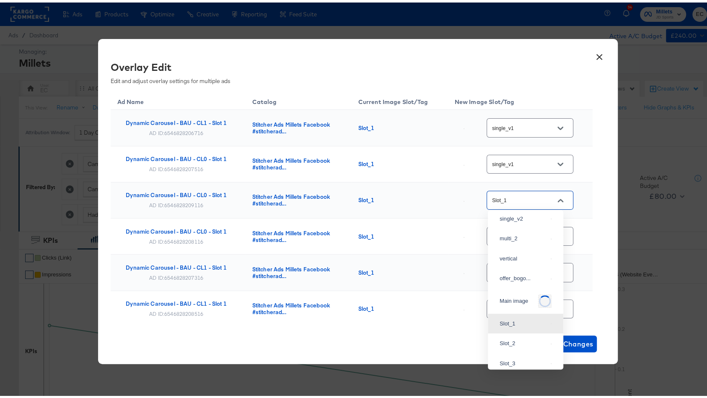
scroll to position [0, 0]
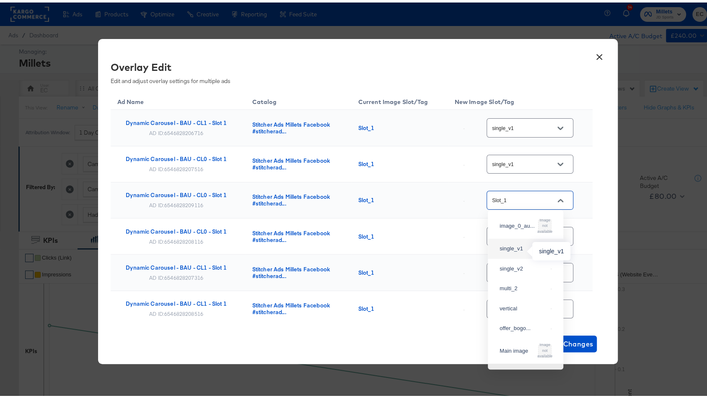
click at [520, 249] on div "single_v1" at bounding box center [524, 246] width 48 height 8
type input "single_v1"
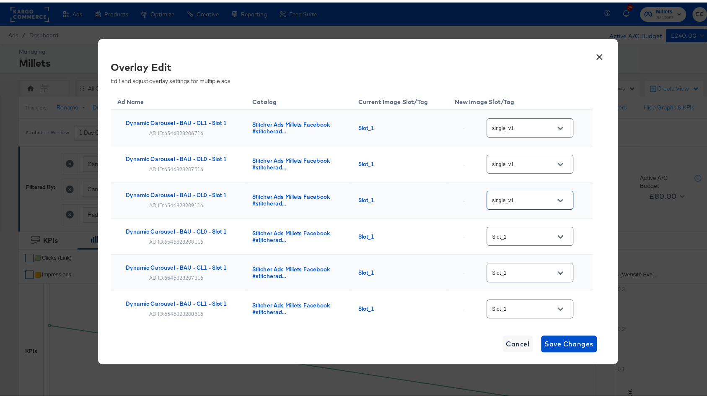
click at [526, 236] on input "Slot_1" at bounding box center [523, 234] width 66 height 10
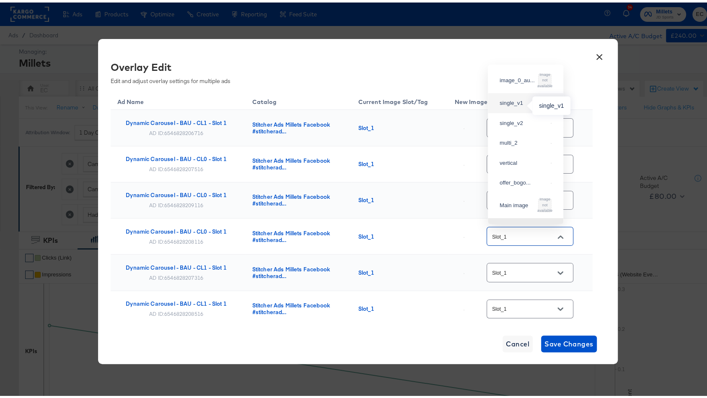
click at [523, 104] on div "single_v1" at bounding box center [524, 100] width 48 height 8
type input "single_v1"
click at [511, 265] on input "Slot_1" at bounding box center [523, 270] width 66 height 10
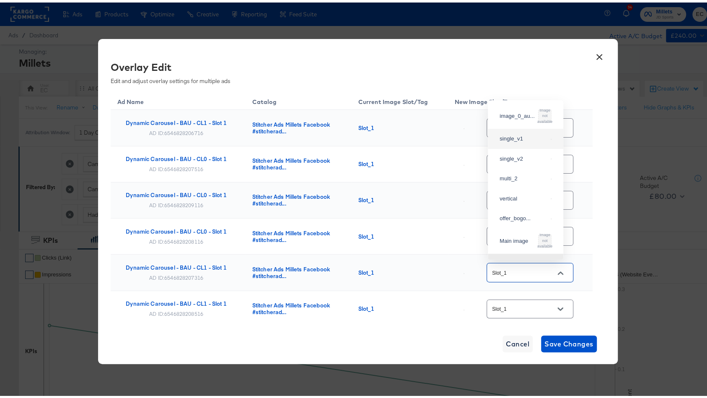
click at [527, 133] on div "single_v1" at bounding box center [526, 136] width 62 height 15
type input "single_v1"
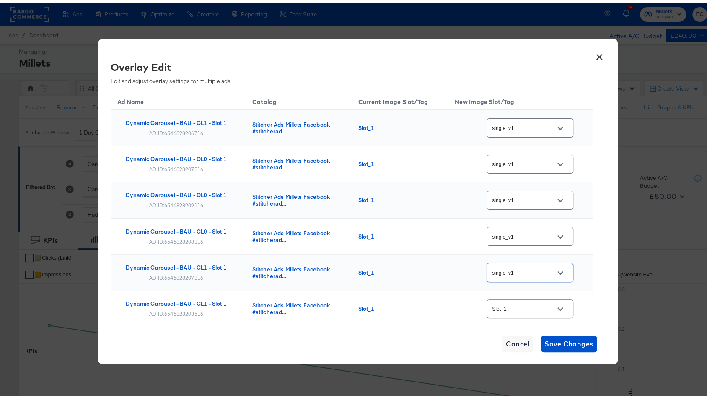
click at [510, 306] on input "Slot_1" at bounding box center [523, 307] width 66 height 10
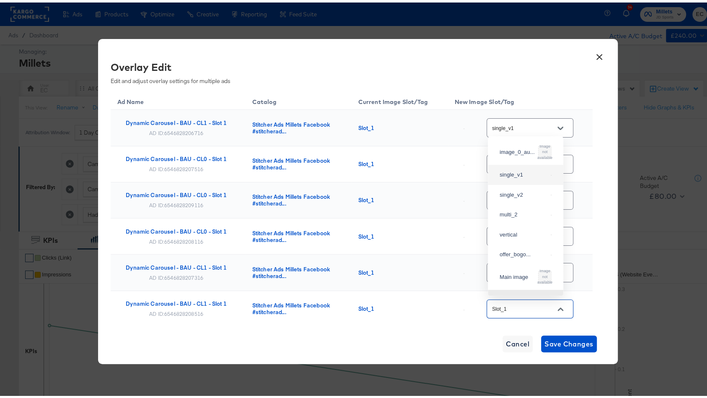
click at [523, 171] on div "single_v1" at bounding box center [524, 172] width 48 height 8
type input "single_v1"
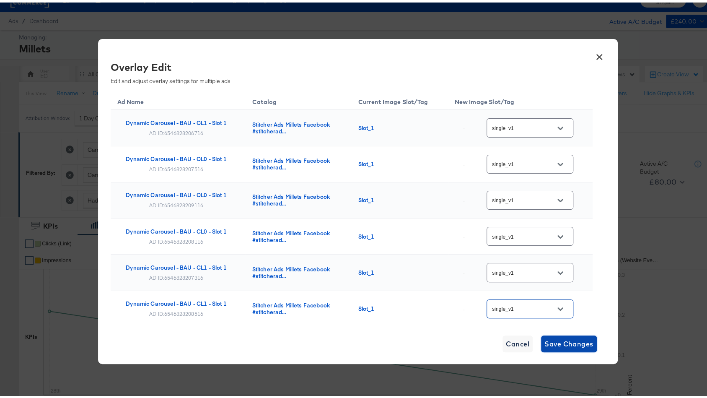
click at [582, 337] on span "Save Changes" at bounding box center [568, 341] width 49 height 12
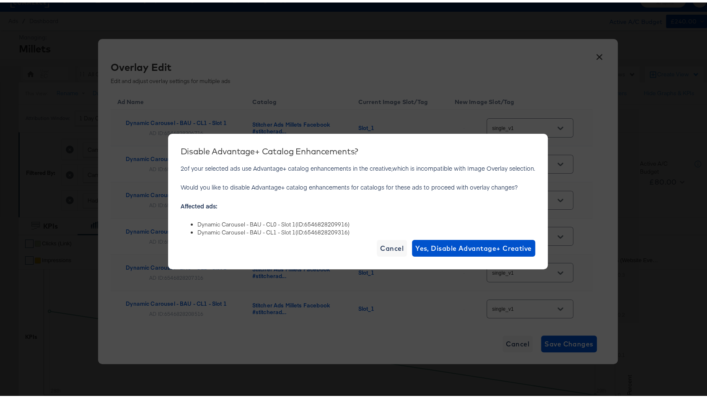
click at [324, 218] on li "Dynamic Carousel - BAU - CL0 - Slot 1 (ID: 6546828209916 )" at bounding box center [366, 222] width 338 height 8
click at [321, 221] on li "Dynamic Carousel - BAU - CL0 - Slot 1 (ID: 6546828209916 )" at bounding box center [366, 222] width 338 height 8
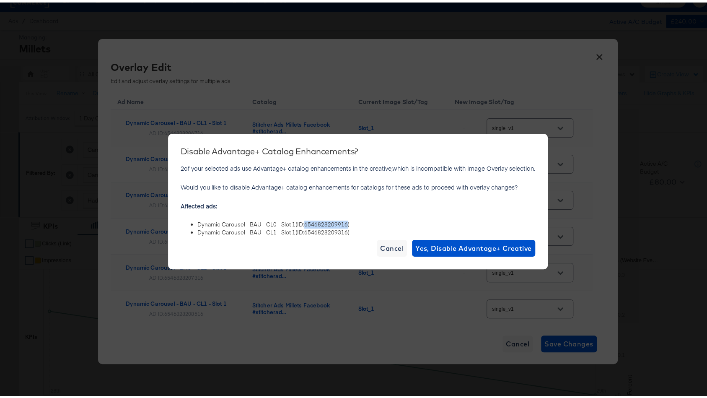
copy li "6546828209916"
click at [477, 245] on span "Yes, Disable Advantage+ Creative" at bounding box center [473, 246] width 117 height 12
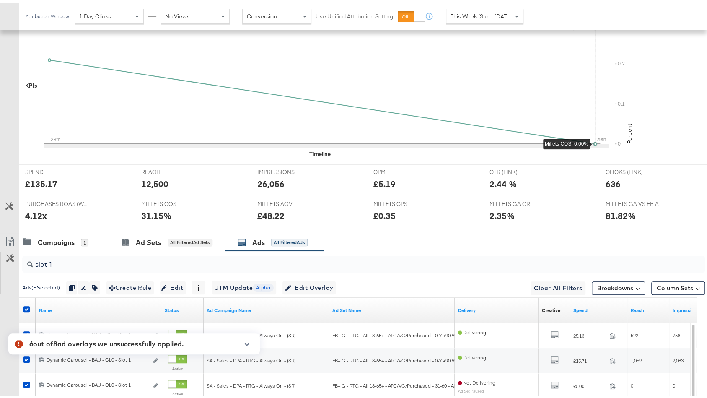
scroll to position [401, 0]
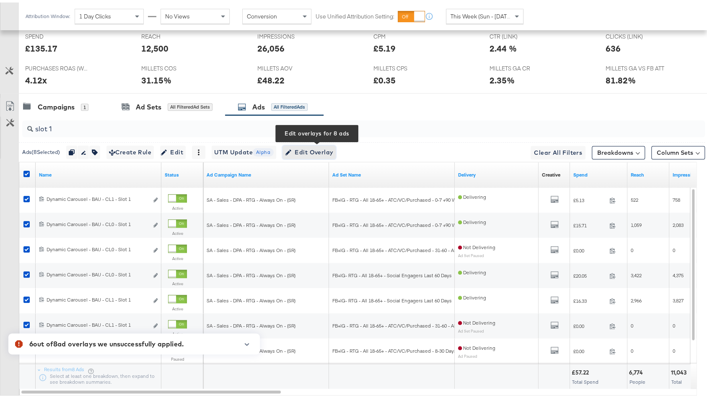
click at [333, 145] on span "Edit Overlay Edit overlays for 8 ads" at bounding box center [309, 150] width 48 height 10
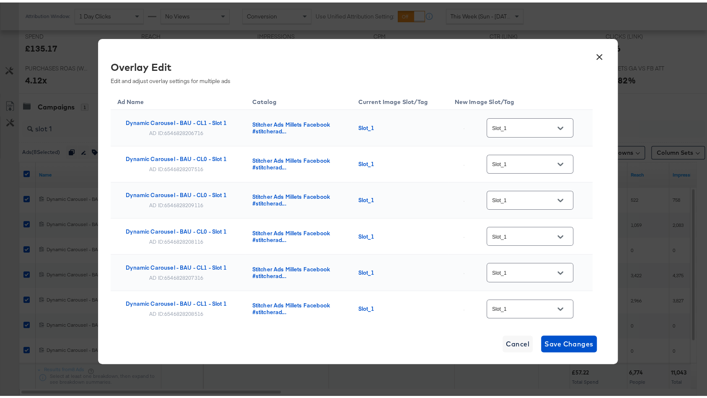
click at [501, 122] on input "Slot_1" at bounding box center [523, 126] width 66 height 10
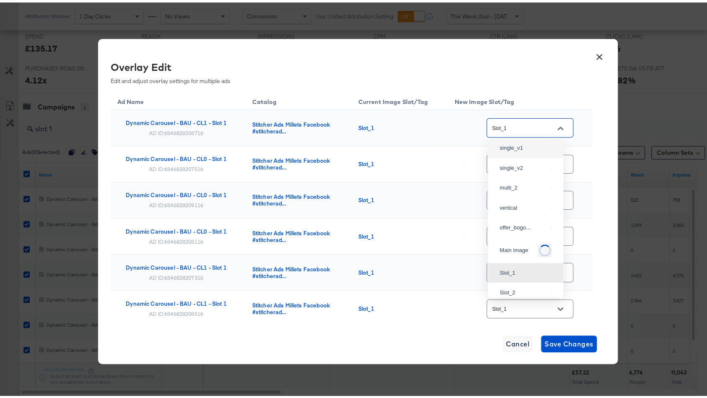
click at [532, 153] on div "single_v1" at bounding box center [526, 145] width 62 height 15
type input "single_v1"
click at [523, 155] on div "Slot_1" at bounding box center [530, 161] width 87 height 19
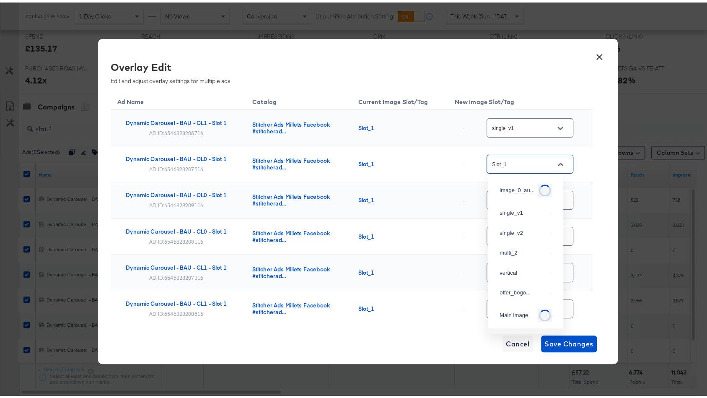
click at [524, 159] on input "Slot_1" at bounding box center [523, 162] width 66 height 10
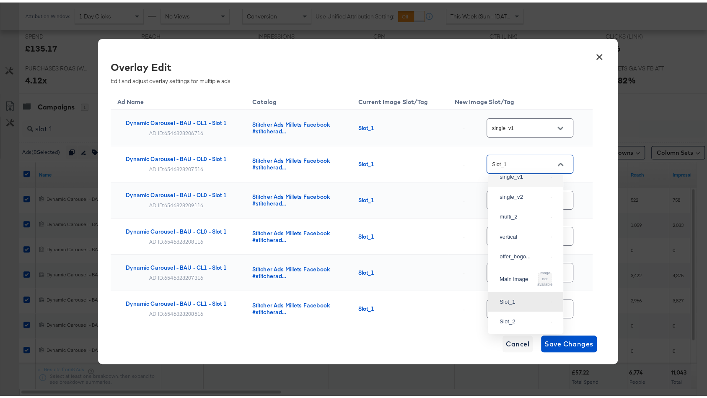
click at [551, 175] on img at bounding box center [551, 174] width 1 height 1
type input "single_v1"
drag, startPoint x: 529, startPoint y: 187, endPoint x: 525, endPoint y: 193, distance: 8.1
click at [529, 187] on div "Slot_1" at bounding box center [530, 198] width 87 height 22
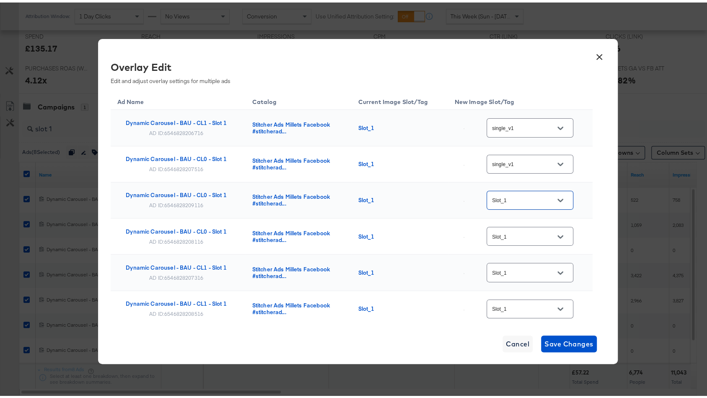
click at [524, 194] on input "Slot_1" at bounding box center [523, 198] width 66 height 10
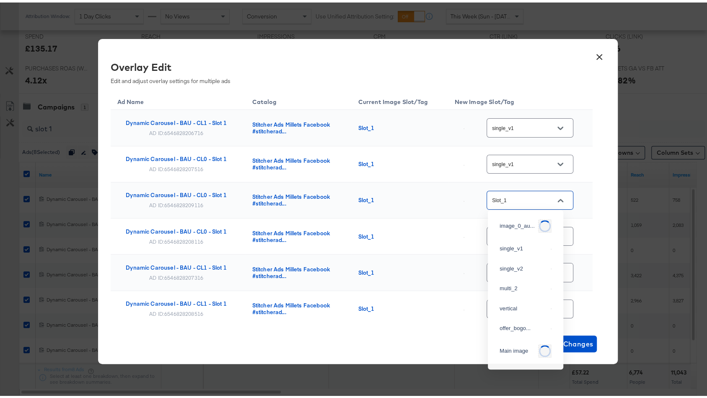
scroll to position [29, 0]
click at [520, 223] on div "single_v1" at bounding box center [526, 217] width 62 height 15
type input "single_v1"
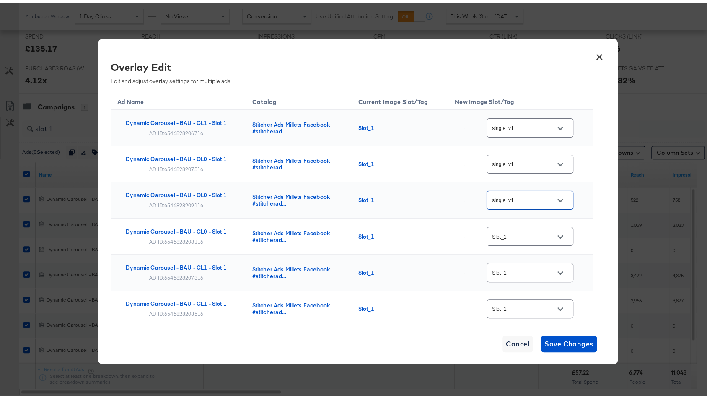
drag, startPoint x: 523, startPoint y: 221, endPoint x: 516, endPoint y: 236, distance: 16.7
click at [521, 225] on div "Slot_1" at bounding box center [530, 234] width 87 height 22
click at [515, 237] on input "Slot_1" at bounding box center [523, 234] width 66 height 10
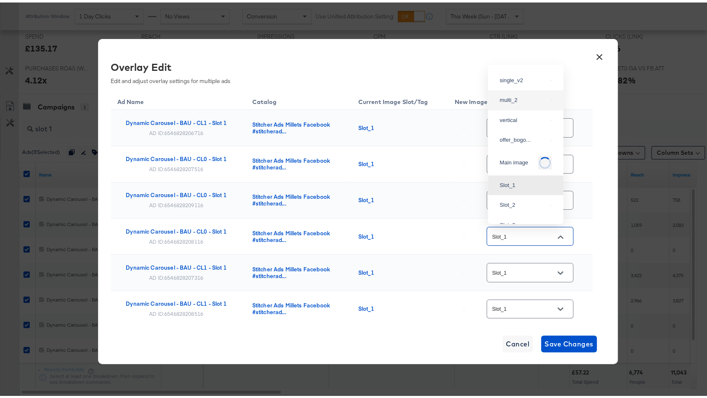
scroll to position [0, 0]
click at [526, 99] on div "single_v1" at bounding box center [526, 100] width 62 height 15
type input "single_v1"
click at [517, 267] on input "Slot_1" at bounding box center [523, 270] width 66 height 10
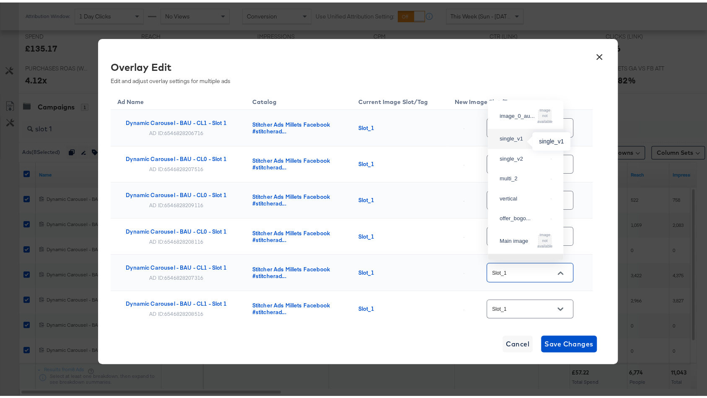
click at [526, 138] on div "single_v1" at bounding box center [524, 136] width 48 height 8
type input "single_v1"
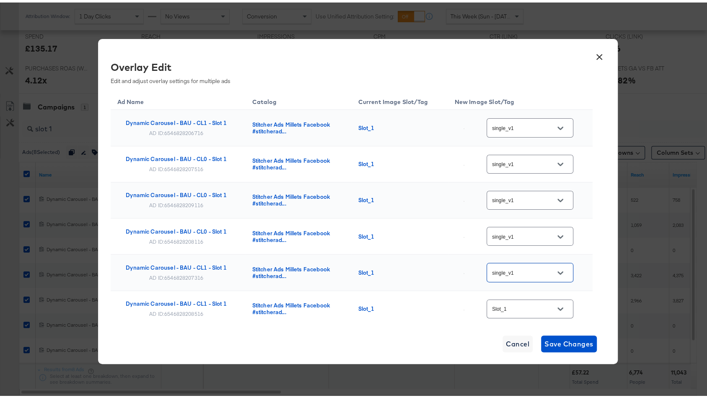
scroll to position [116, 0]
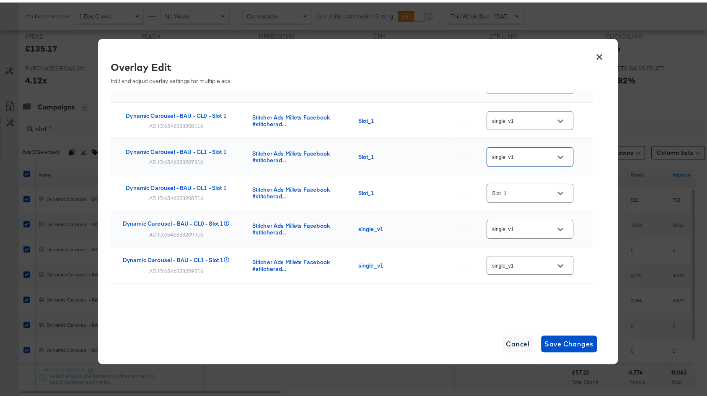
click at [528, 181] on div "Slot_1" at bounding box center [530, 190] width 87 height 19
click at [524, 186] on input "Slot_1" at bounding box center [523, 191] width 66 height 10
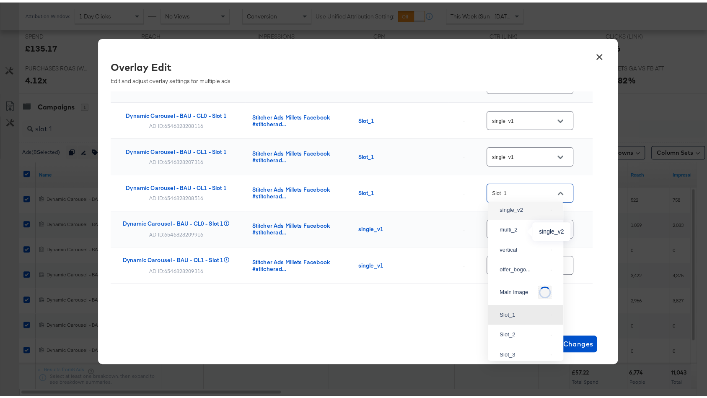
scroll to position [0, 0]
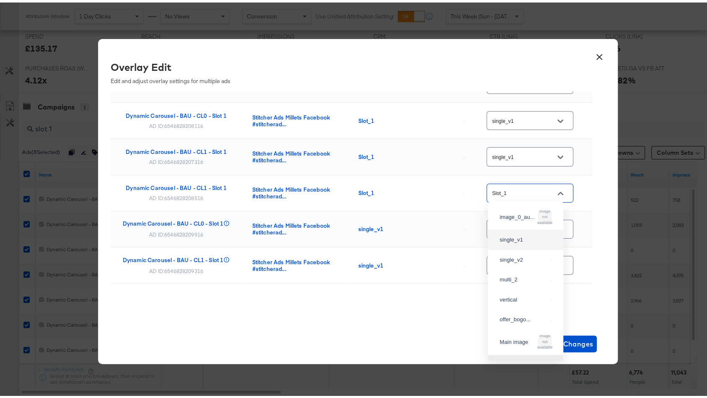
click at [523, 234] on div "single_v1" at bounding box center [526, 237] width 62 height 15
type input "single_v1"
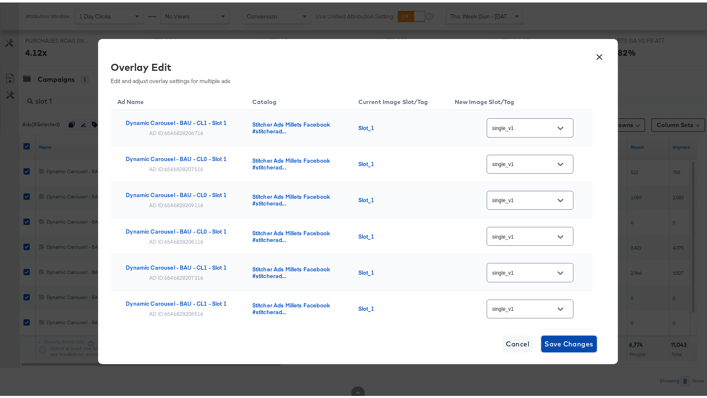
click at [553, 340] on span "Save Changes" at bounding box center [568, 341] width 49 height 12
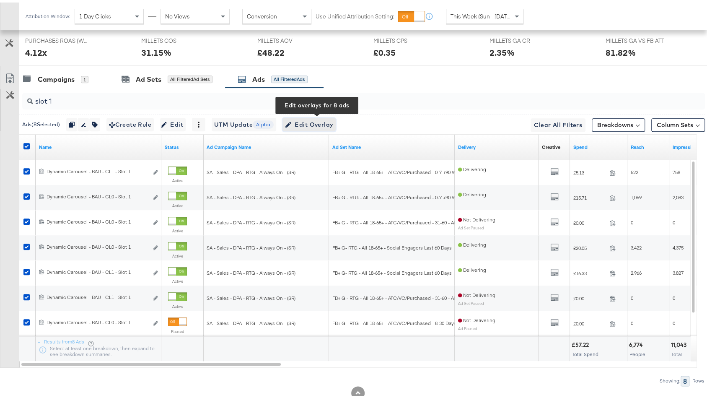
click at [323, 120] on span "Edit Overlay Edit overlays for 8 ads" at bounding box center [309, 122] width 48 height 10
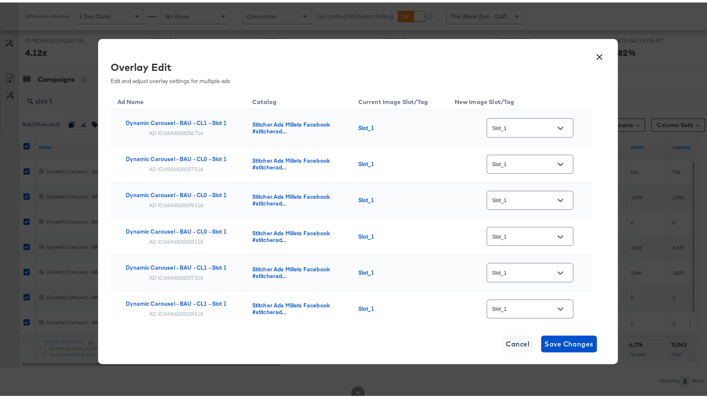
click at [599, 52] on button "×" at bounding box center [599, 52] width 15 height 15
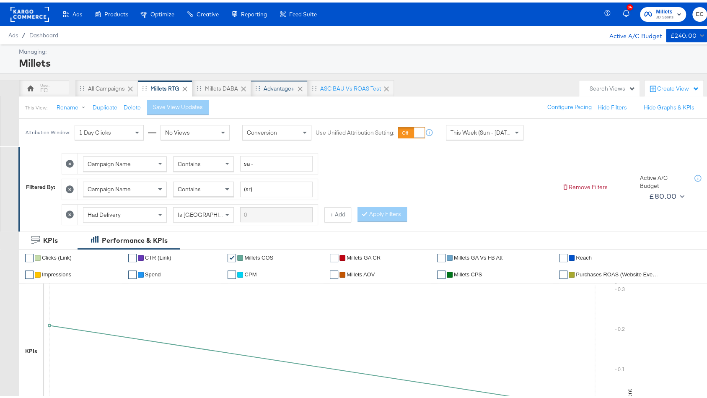
click at [289, 89] on div "Advantage+" at bounding box center [279, 86] width 31 height 8
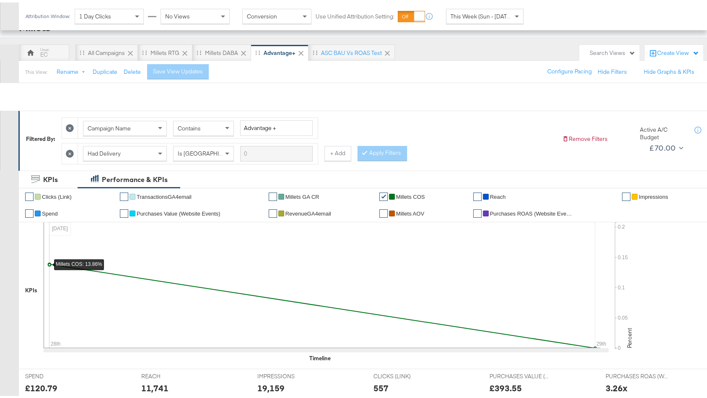
scroll to position [194, 0]
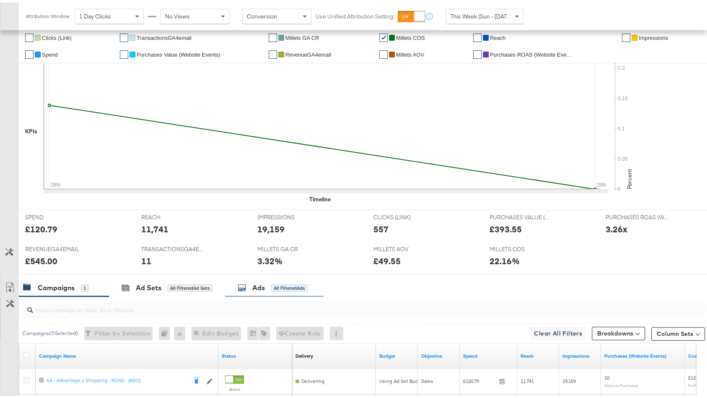
click at [295, 282] on div "All Filtered Ads" at bounding box center [289, 286] width 36 height 8
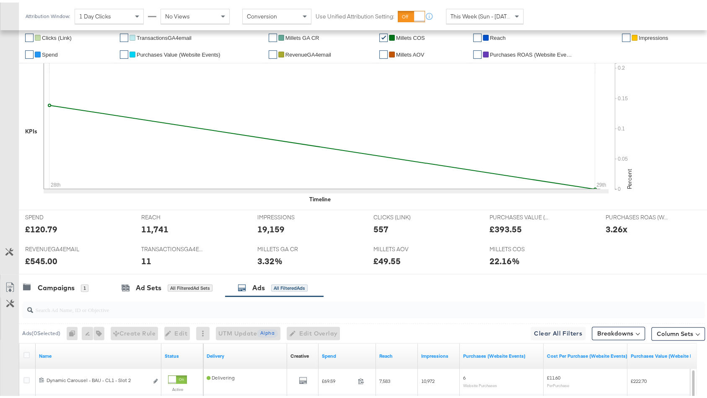
scroll to position [422, 0]
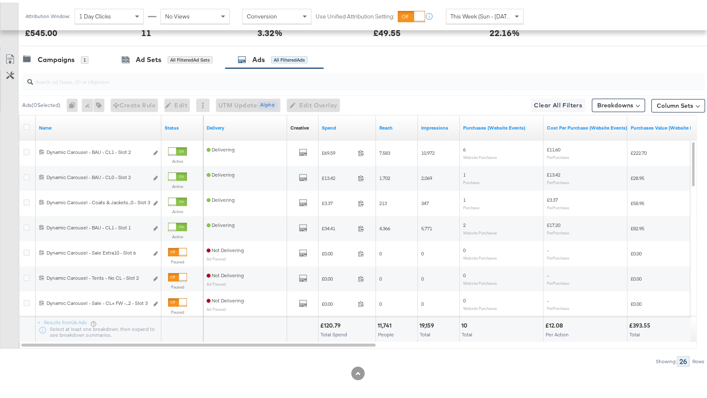
click at [189, 70] on input "search" at bounding box center [338, 75] width 610 height 16
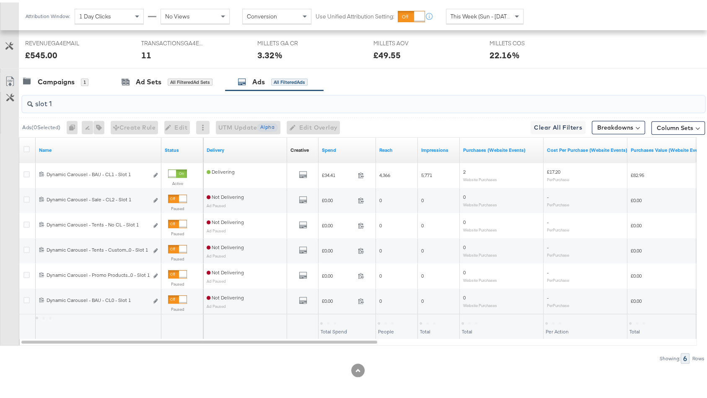
scroll to position [397, 0]
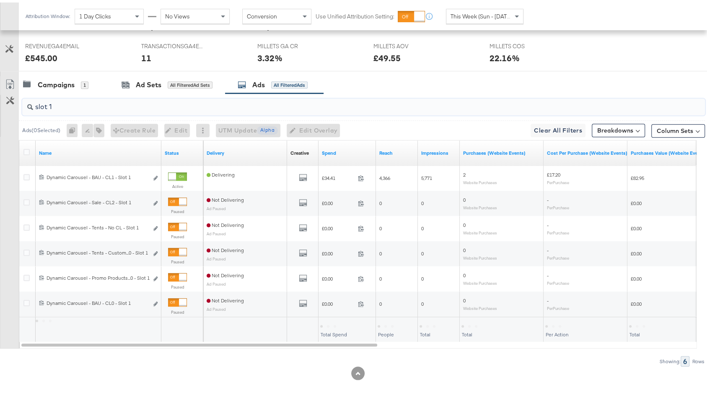
type input "slot 1"
click at [25, 148] on icon at bounding box center [26, 149] width 6 height 6
click at [0, 0] on input "checkbox" at bounding box center [0, 0] width 0 height 0
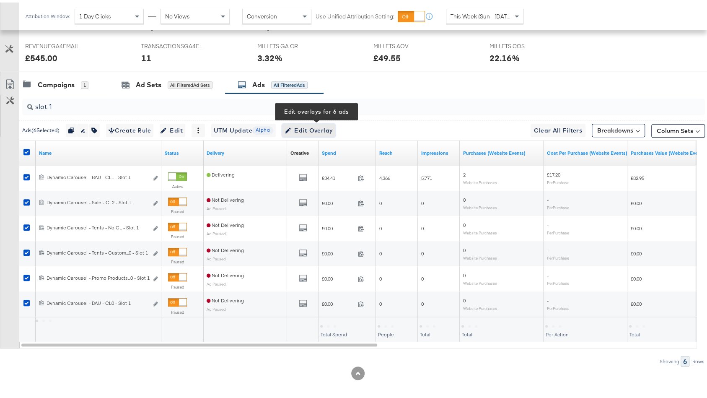
click at [305, 128] on span "Edit Overlay Edit overlays for 6 ads" at bounding box center [309, 128] width 48 height 10
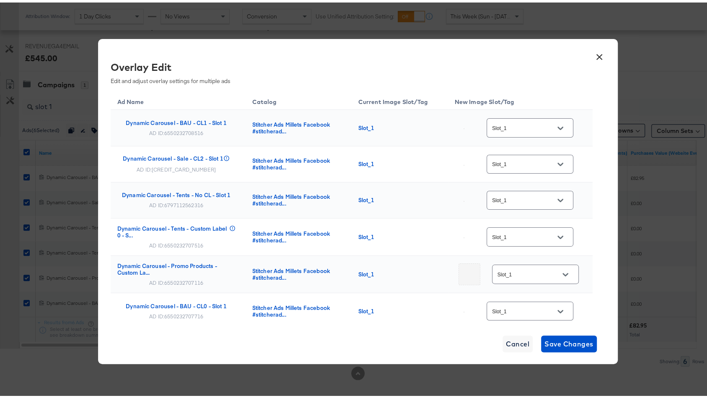
click at [552, 132] on div at bounding box center [561, 125] width 18 height 13
click at [555, 120] on div at bounding box center [561, 125] width 18 height 13
click at [556, 124] on button "Open" at bounding box center [560, 125] width 13 height 13
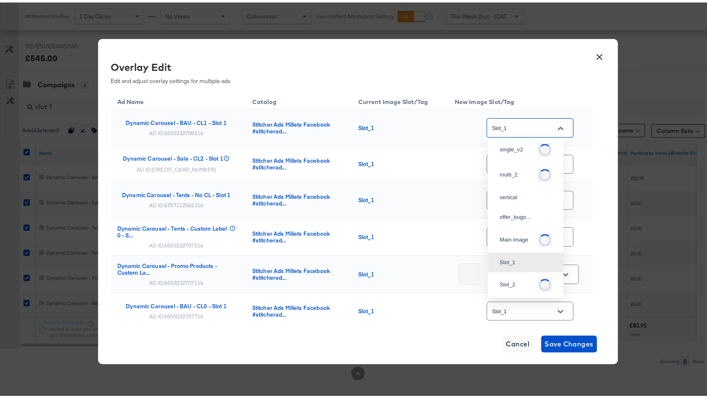
scroll to position [0, 0]
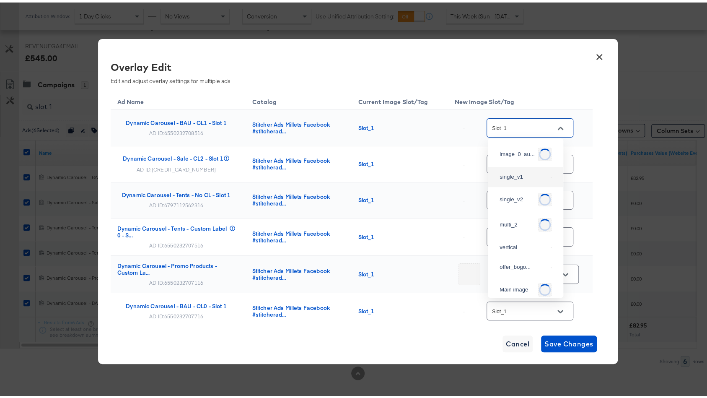
click at [523, 172] on div "single_v1" at bounding box center [526, 174] width 62 height 15
type input "single_v1"
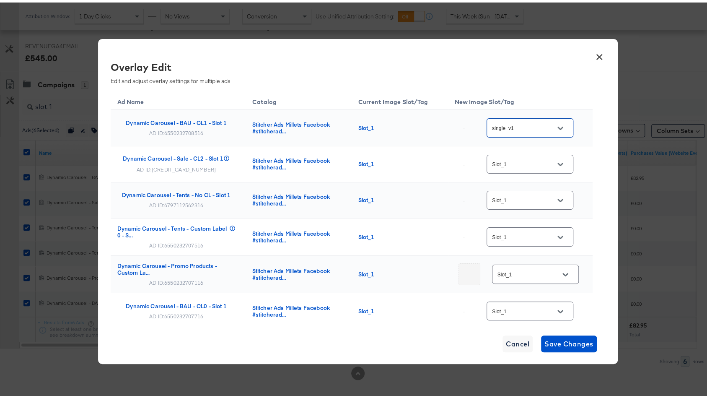
click at [526, 163] on input "Slot_1" at bounding box center [523, 162] width 66 height 10
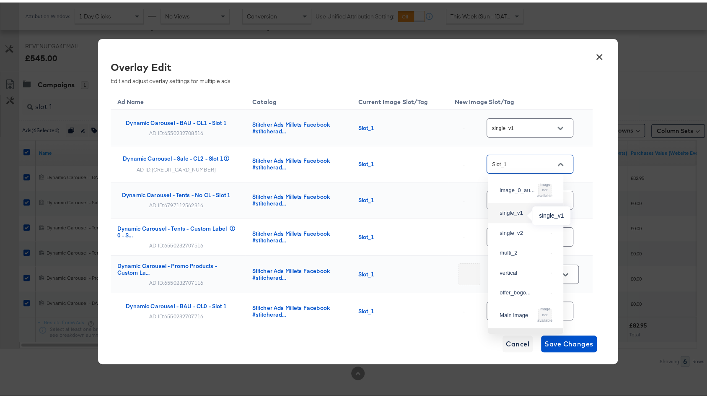
click at [518, 215] on div "single_v1" at bounding box center [524, 210] width 48 height 8
type input "single_v1"
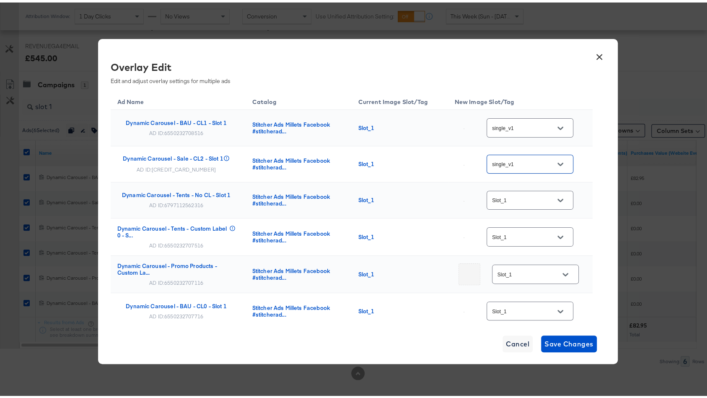
click at [530, 197] on input "Slot_1" at bounding box center [523, 198] width 66 height 10
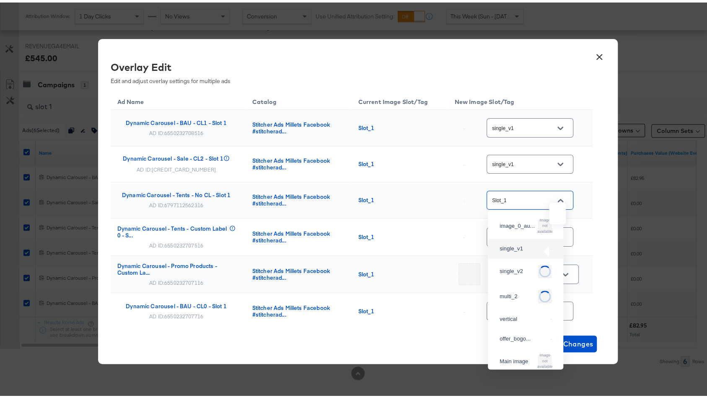
click at [551, 246] on img at bounding box center [551, 246] width 1 height 1
type input "single_v1"
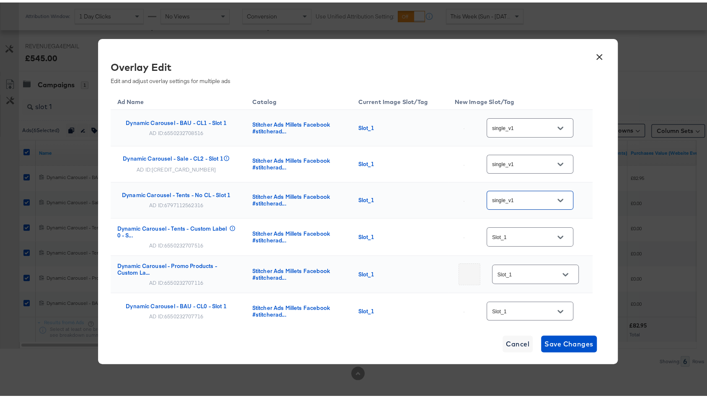
click at [532, 238] on div "Slot_1" at bounding box center [530, 234] width 87 height 19
click at [554, 234] on button "Open" at bounding box center [560, 234] width 13 height 13
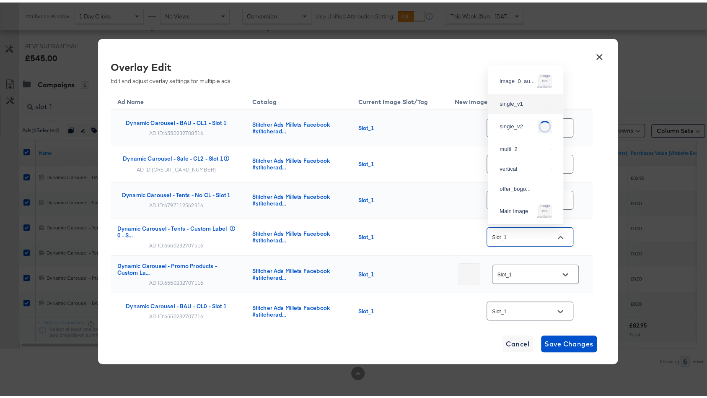
click at [527, 101] on div "single_v1" at bounding box center [526, 101] width 62 height 15
type input "single_v1"
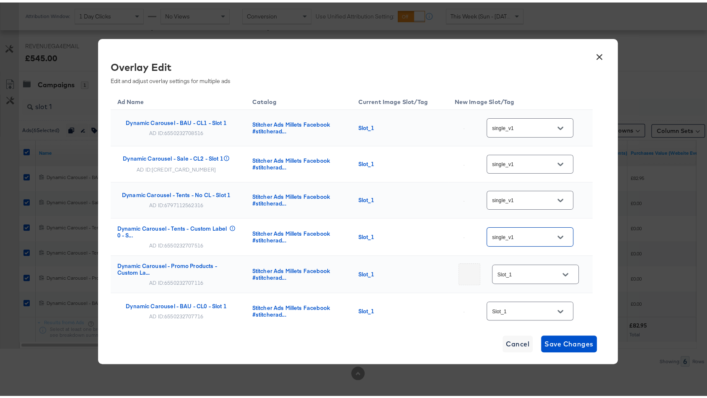
scroll to position [47, 0]
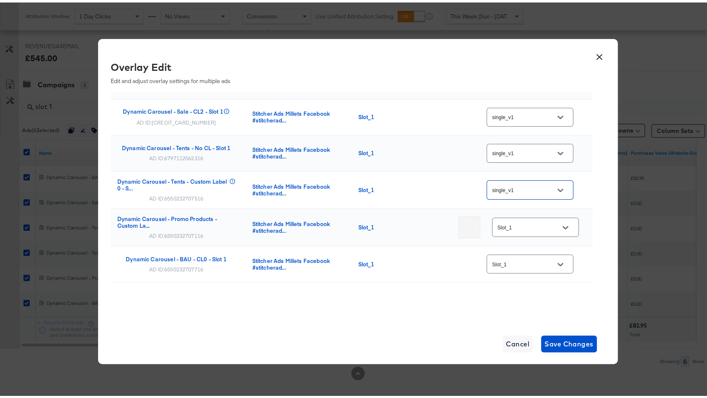
click at [537, 262] on input "Slot_1" at bounding box center [523, 262] width 66 height 10
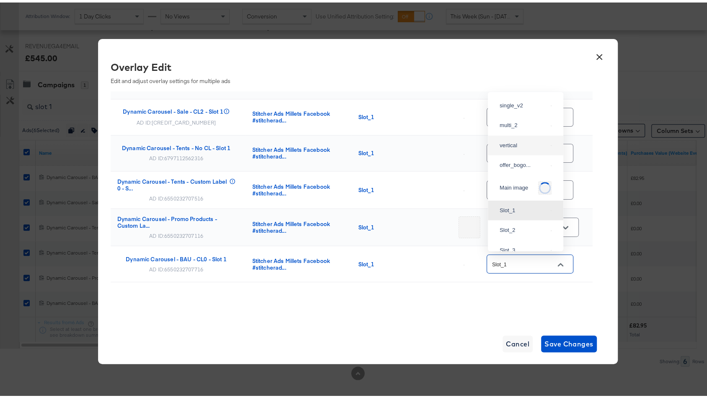
scroll to position [0, 0]
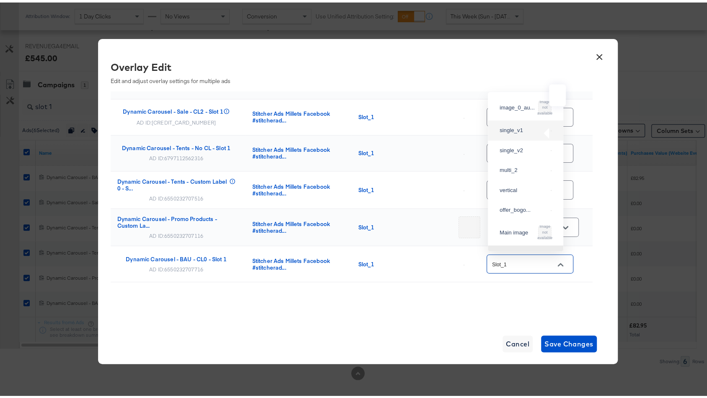
click at [551, 129] on img at bounding box center [551, 128] width 1 height 1
type input "single_v1"
click at [513, 225] on input "Slot_1" at bounding box center [529, 225] width 66 height 10
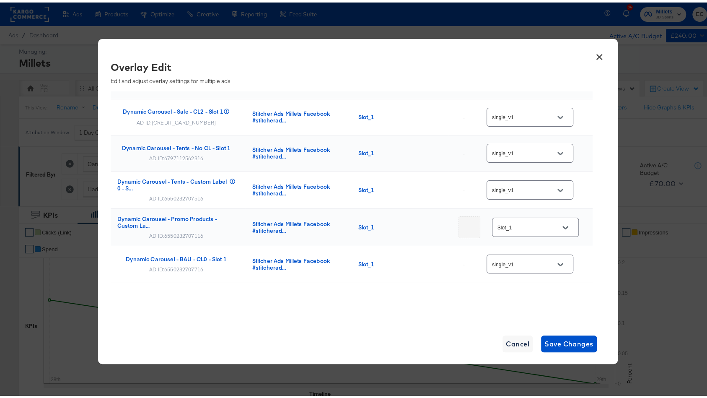
click at [459, 221] on div at bounding box center [470, 225] width 22 height 22
click at [537, 190] on input "single_v1" at bounding box center [523, 188] width 66 height 10
click at [523, 239] on div "single_v1" at bounding box center [524, 235] width 48 height 8
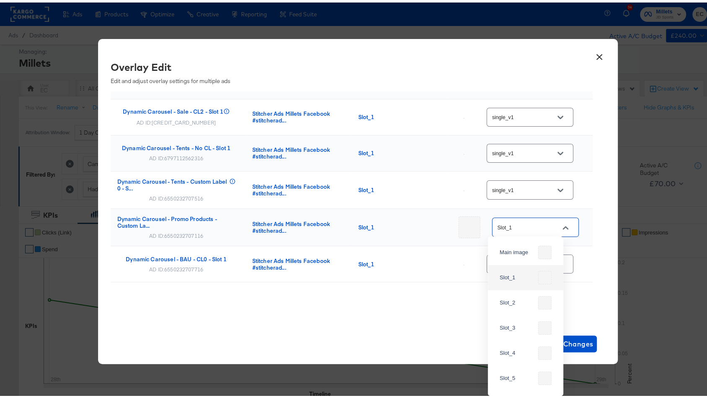
click at [522, 221] on input "Slot_1" at bounding box center [529, 225] width 66 height 10
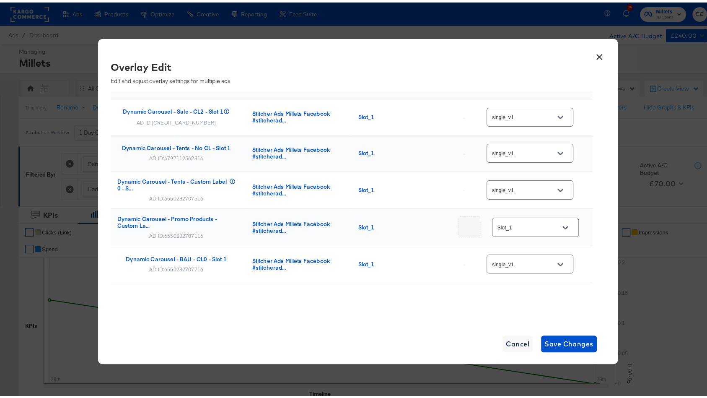
click at [425, 306] on div "Ad Name Catalog Current Image Slot/Tag New Image Slot/Tag Dynamic Carousel - BA…" at bounding box center [352, 182] width 482 height 280
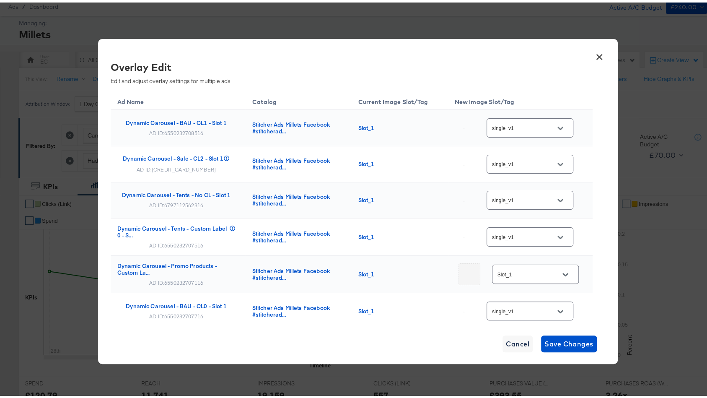
scroll to position [47, 0]
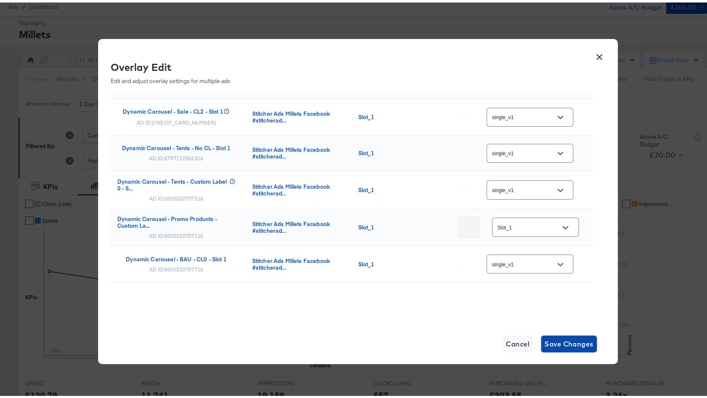
click at [573, 345] on span "Save Changes" at bounding box center [568, 341] width 49 height 12
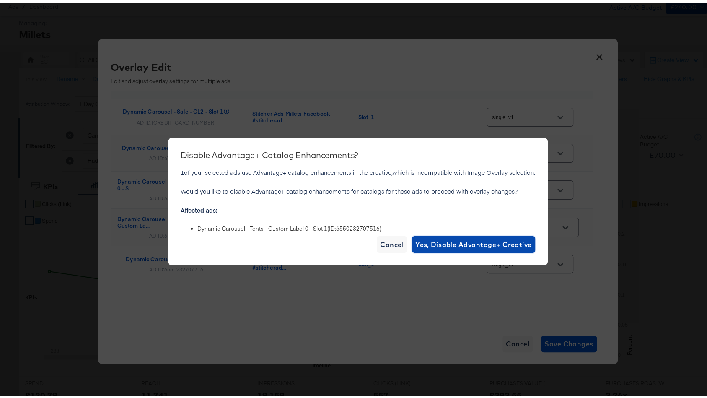
click at [499, 241] on span "Yes, Disable Advantage+ Creative" at bounding box center [473, 242] width 117 height 12
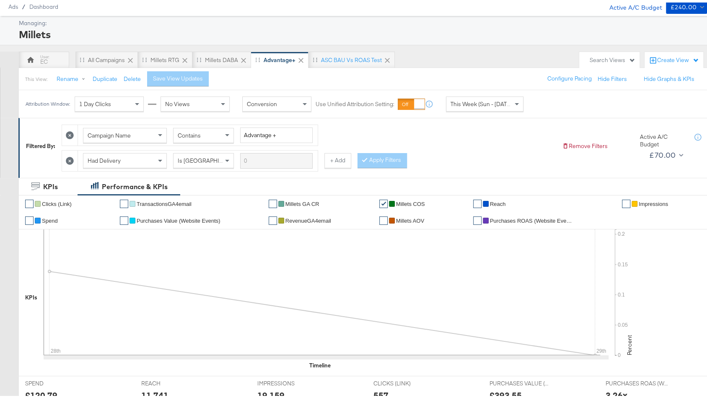
scroll to position [397, 0]
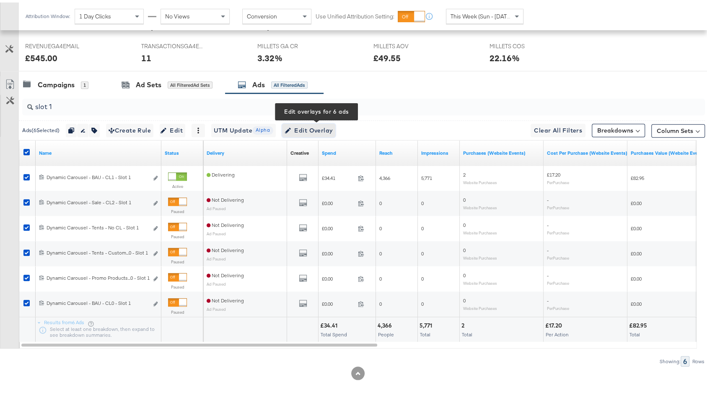
click at [327, 126] on span "Edit Overlay Edit overlays for 6 ads" at bounding box center [309, 128] width 48 height 10
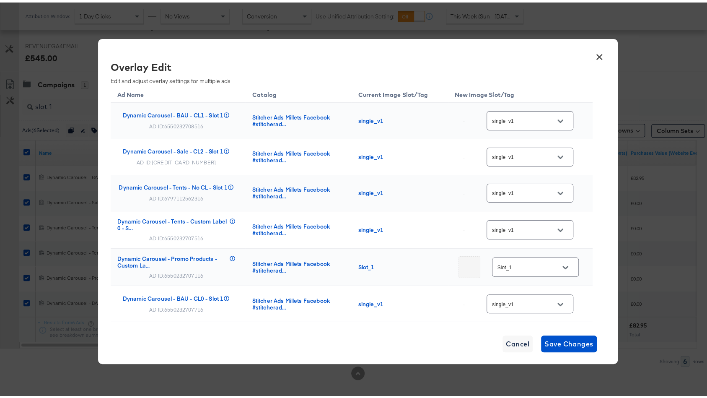
scroll to position [34, 0]
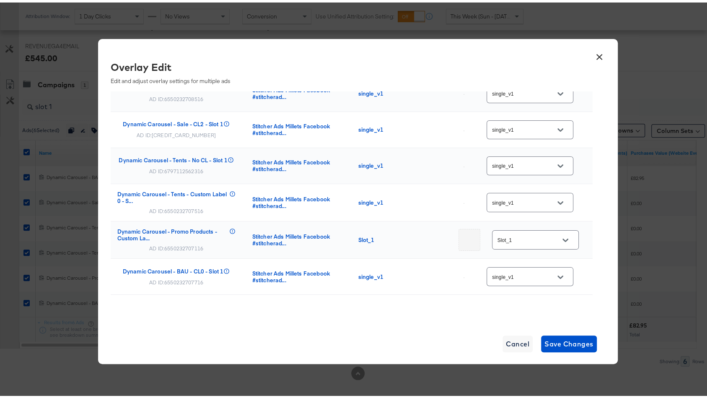
click at [526, 234] on input "Slot_1" at bounding box center [529, 238] width 66 height 10
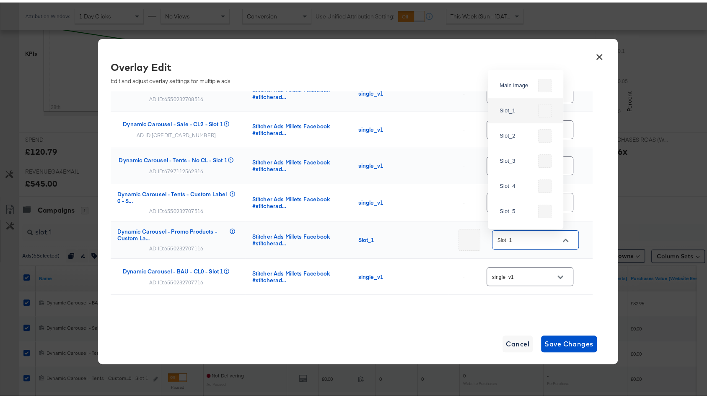
scroll to position [241, 0]
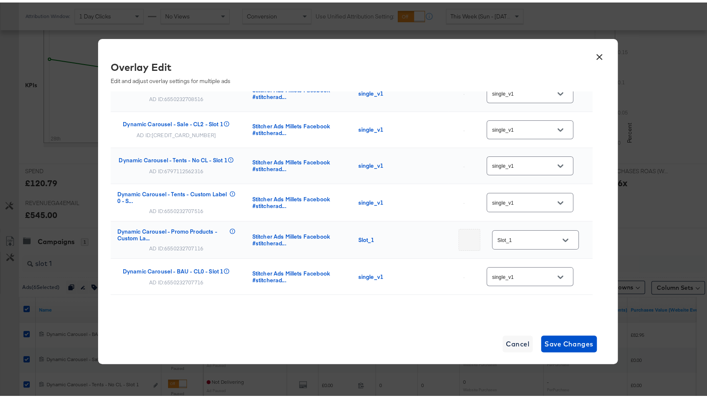
click at [594, 57] on button "×" at bounding box center [599, 52] width 15 height 15
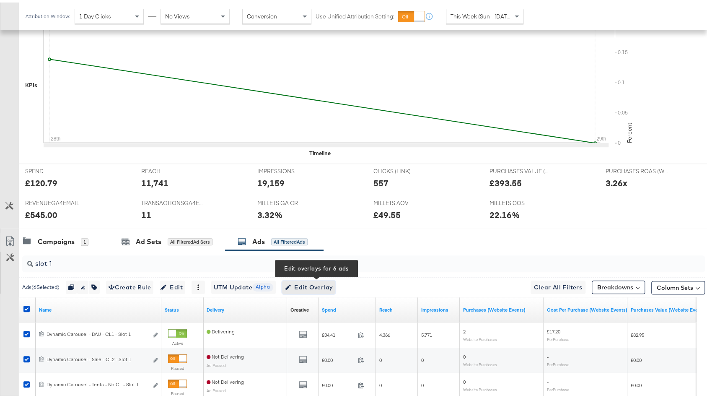
click at [333, 284] on span "Edit Overlay Edit overlays for 6 ads" at bounding box center [309, 285] width 48 height 10
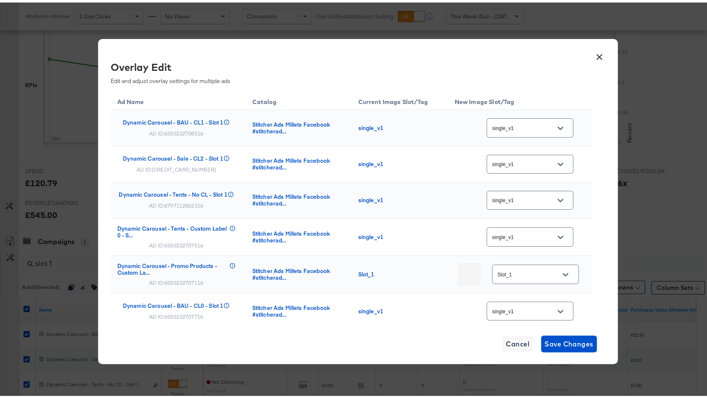
scroll to position [49, 0]
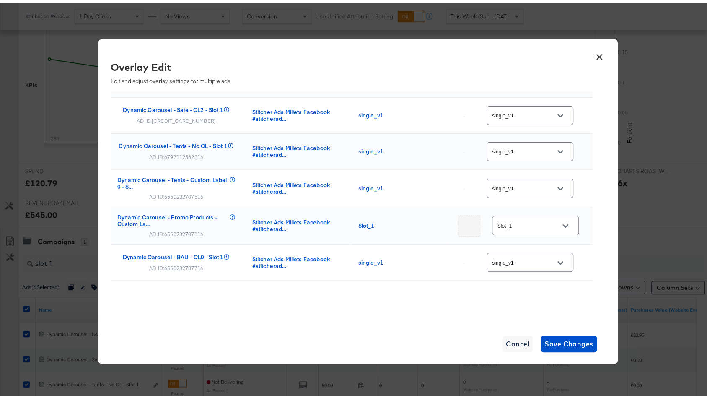
click at [507, 221] on input "Slot_1" at bounding box center [529, 223] width 66 height 10
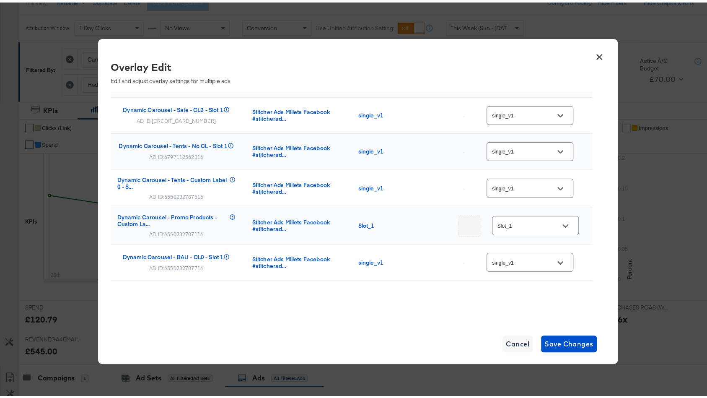
click at [595, 54] on button "×" at bounding box center [599, 52] width 15 height 15
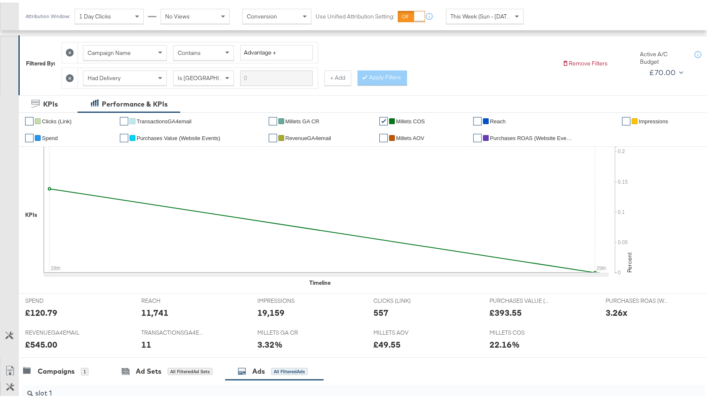
scroll to position [397, 0]
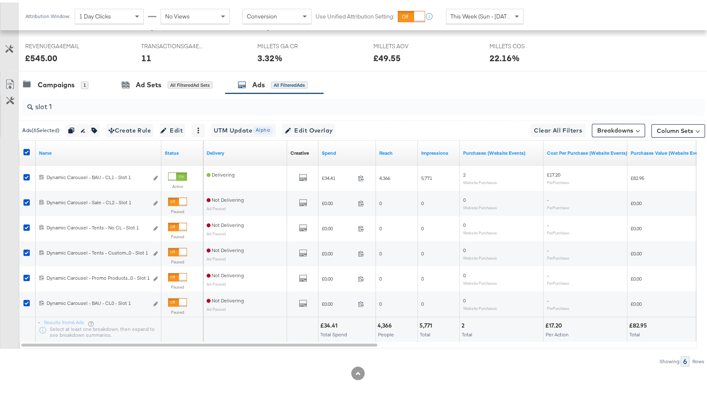
click at [194, 101] on input "slot 1" at bounding box center [338, 101] width 610 height 16
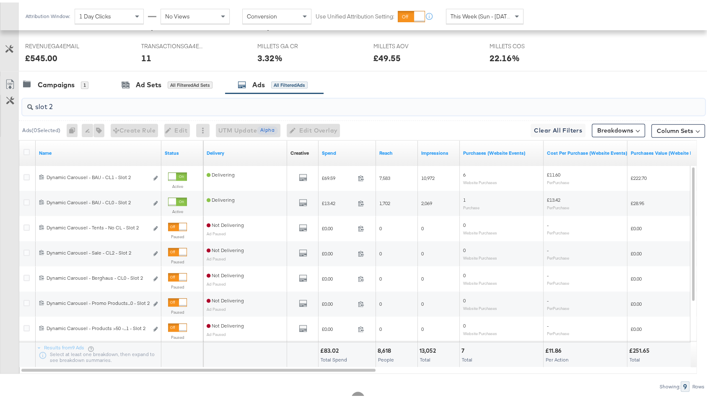
type input "slot 2"
click at [23, 149] on div at bounding box center [28, 150] width 16 height 15
click at [24, 148] on icon at bounding box center [26, 149] width 6 height 6
click at [0, 0] on input "checkbox" at bounding box center [0, 0] width 0 height 0
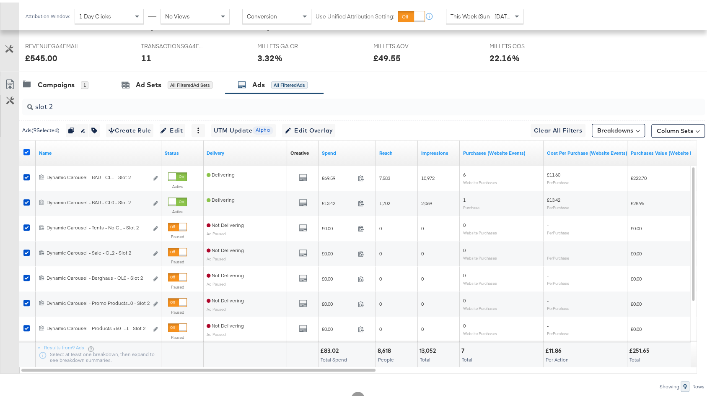
click at [24, 148] on icon at bounding box center [26, 149] width 6 height 6
click at [0, 0] on input "checkbox" at bounding box center [0, 0] width 0 height 0
click at [24, 148] on icon at bounding box center [26, 149] width 6 height 6
click at [0, 0] on input "checkbox" at bounding box center [0, 0] width 0 height 0
click at [301, 123] on span "Edit Overlay Edit overlays for 9 ads" at bounding box center [309, 128] width 48 height 10
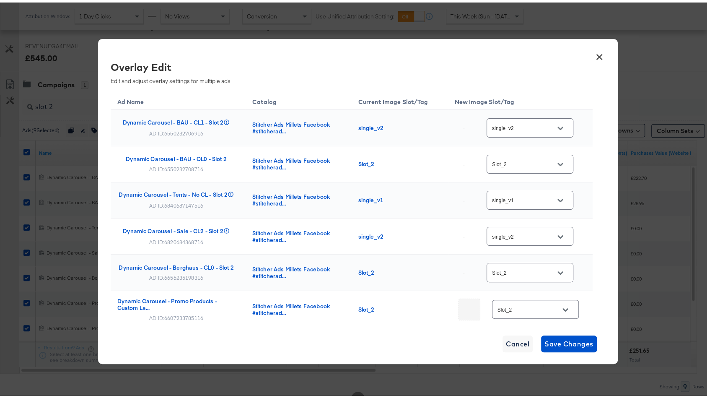
click at [537, 159] on input "Slot_2" at bounding box center [523, 162] width 66 height 10
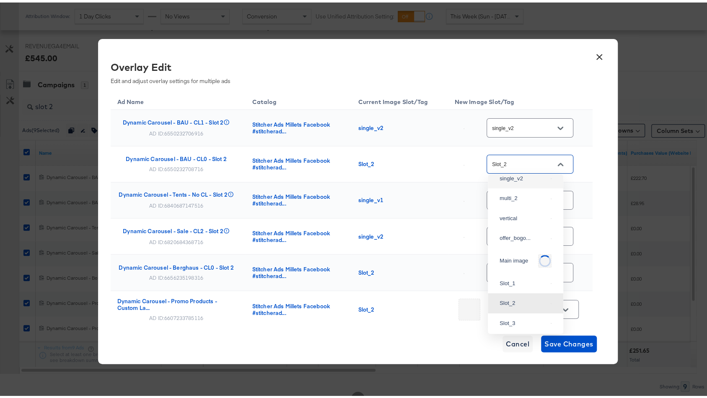
click at [551, 176] on img at bounding box center [551, 176] width 1 height 1
type input "single_v2"
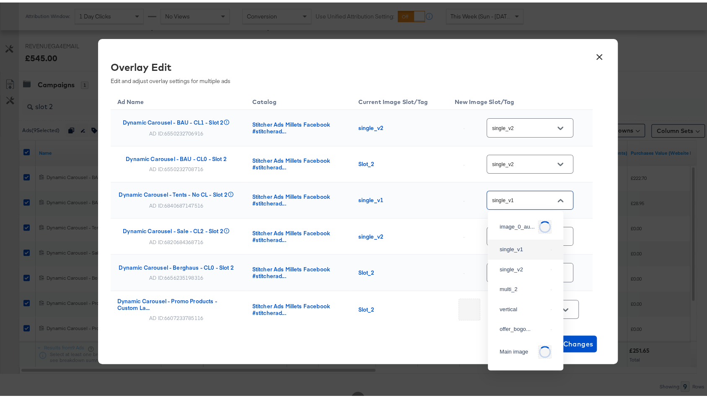
click at [533, 197] on input "single_v1" at bounding box center [523, 198] width 66 height 10
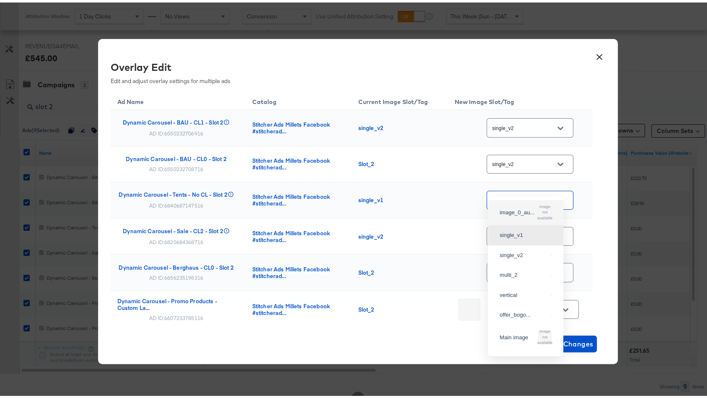
scroll to position [383, 0]
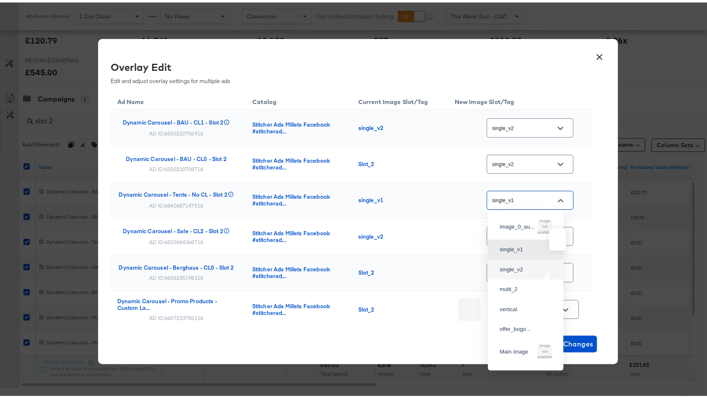
click at [551, 267] on img at bounding box center [551, 267] width 1 height 1
type input "single_v2"
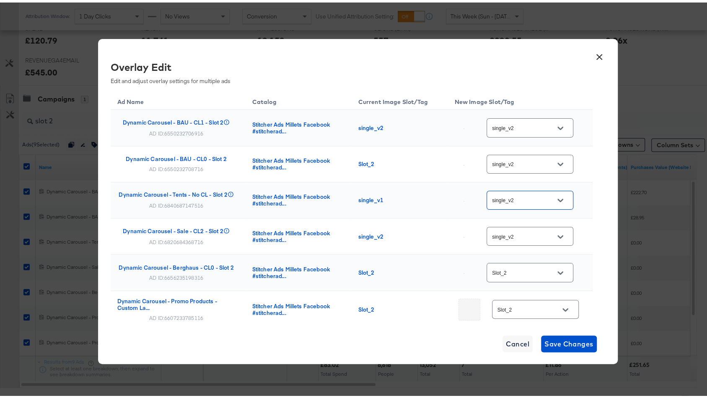
click at [539, 233] on input "single_v2" at bounding box center [523, 234] width 66 height 10
click at [537, 264] on div "Slot_2" at bounding box center [530, 269] width 87 height 19
click at [535, 269] on input "Slot_2" at bounding box center [523, 270] width 66 height 10
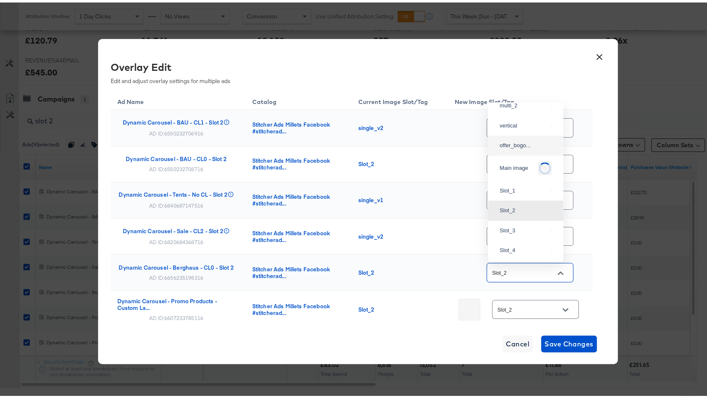
scroll to position [40, 0]
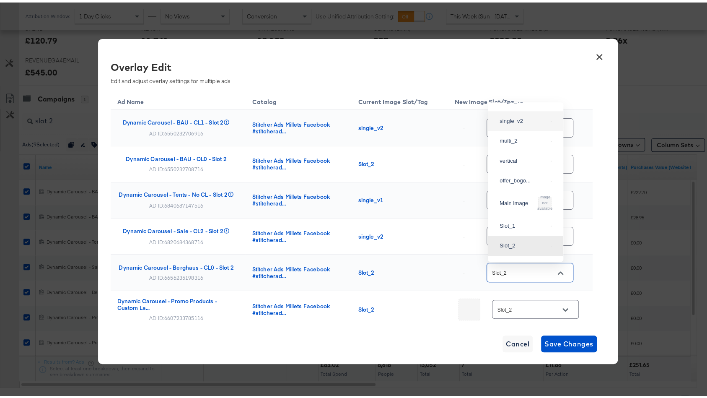
click at [528, 126] on div "single_v2" at bounding box center [526, 118] width 62 height 15
type input "single_v2"
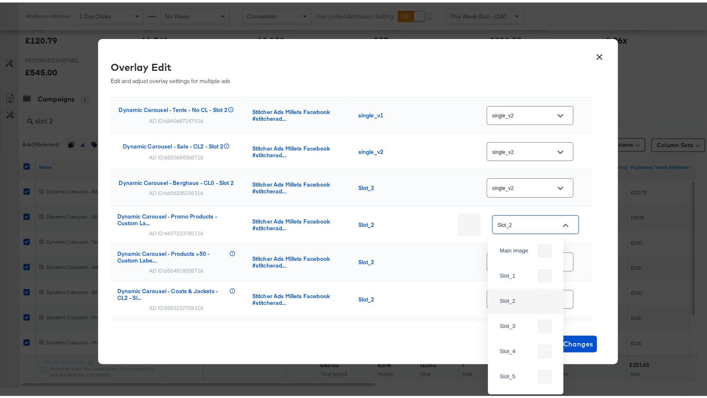
click at [534, 221] on input "Slot_2" at bounding box center [529, 223] width 66 height 10
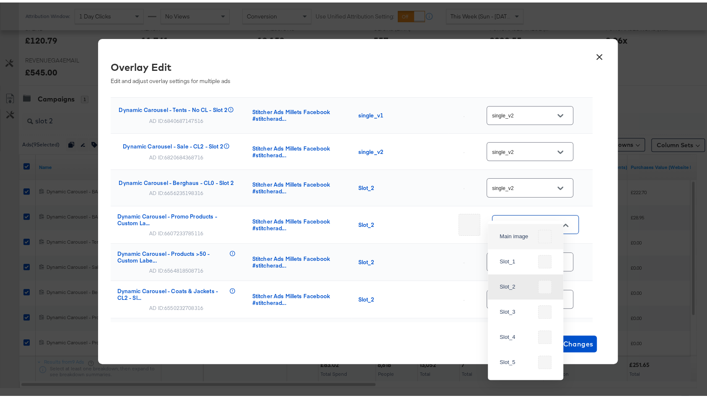
scroll to position [283, 0]
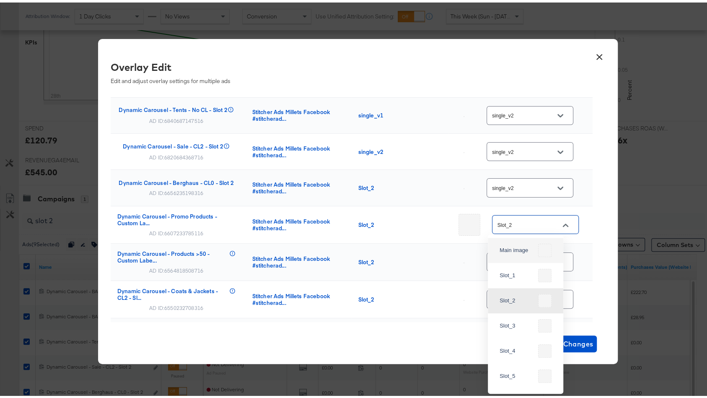
click at [403, 261] on div "Slot_2" at bounding box center [398, 259] width 80 height 7
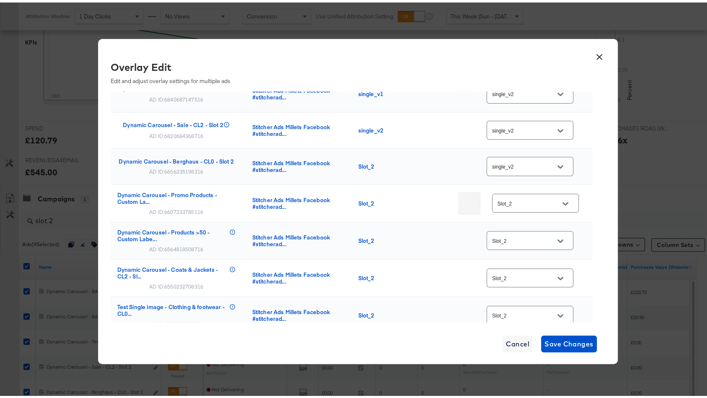
scroll to position [113, 0]
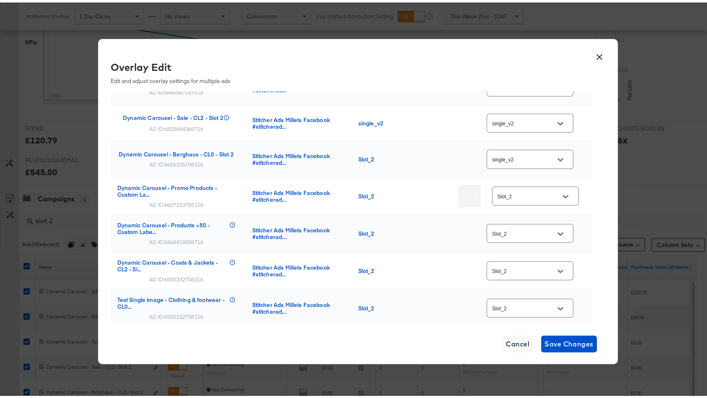
click at [184, 202] on div "AD ID: 6607233785116" at bounding box center [176, 202] width 54 height 7
copy div "6607233785116"
click at [523, 234] on input "Slot_2" at bounding box center [523, 231] width 66 height 10
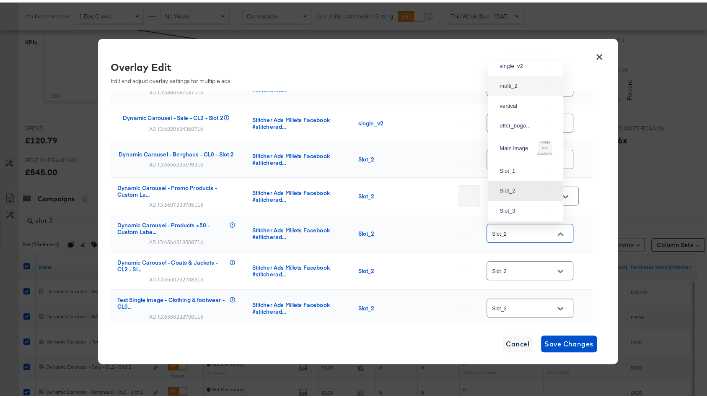
click at [532, 91] on div "multi_2" at bounding box center [526, 83] width 62 height 15
click at [533, 234] on input "multi_2" at bounding box center [523, 231] width 66 height 10
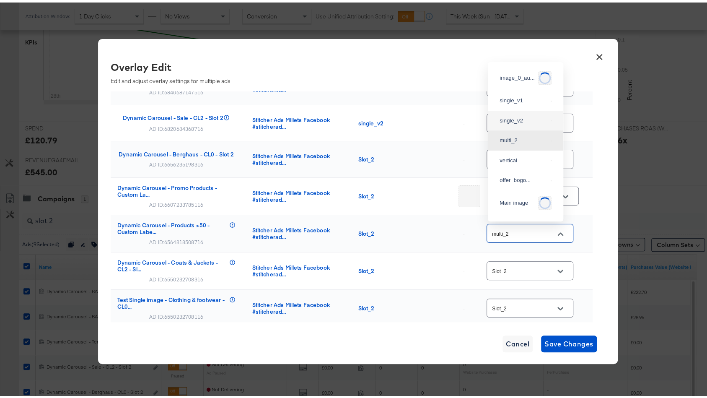
scroll to position [270, 0]
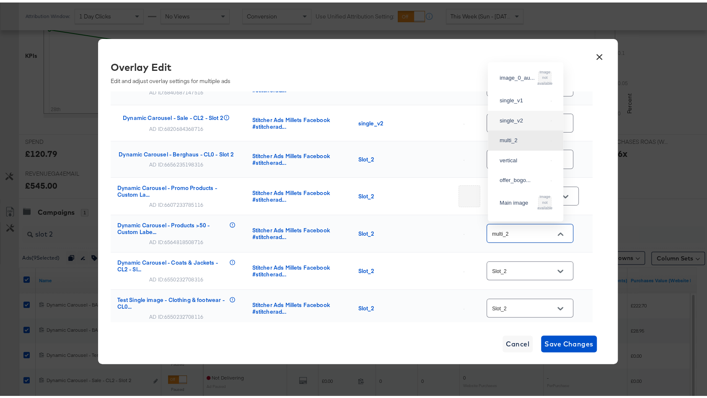
click at [519, 122] on div "single_v2" at bounding box center [524, 118] width 48 height 8
type input "single_v2"
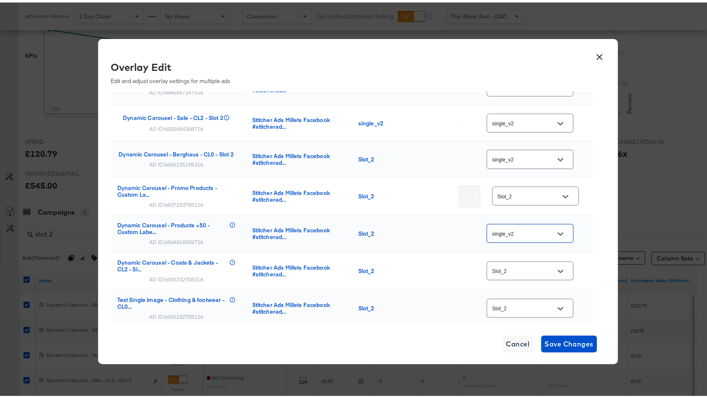
click at [524, 271] on input "Slot_2" at bounding box center [523, 269] width 66 height 10
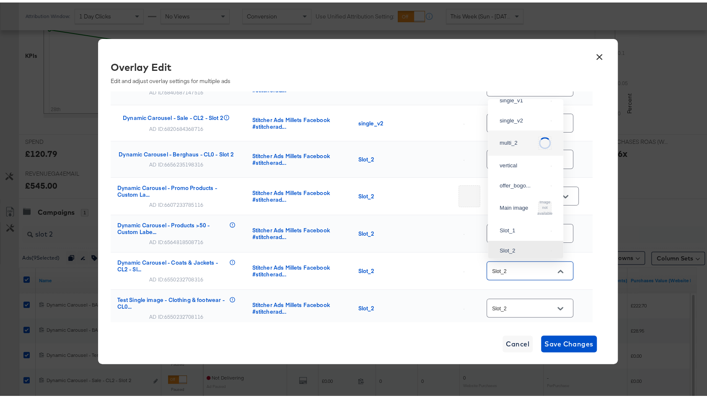
scroll to position [30, 0]
click at [526, 130] on div "single_v2" at bounding box center [524, 125] width 48 height 8
type input "single_v2"
click at [519, 303] on input "Slot_2" at bounding box center [523, 306] width 66 height 10
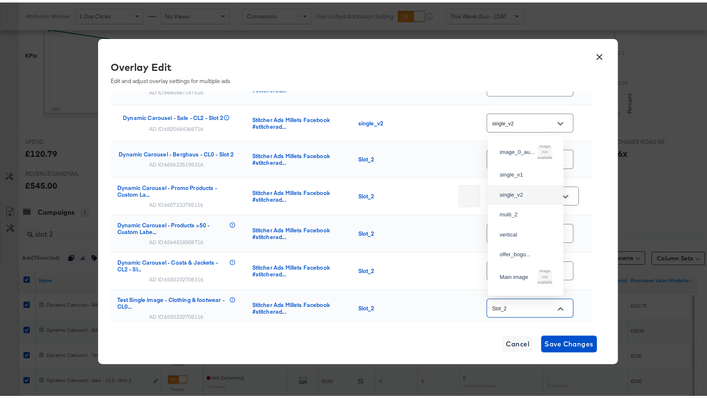
click at [524, 200] on div "single_v2" at bounding box center [526, 192] width 62 height 15
type input "single_v2"
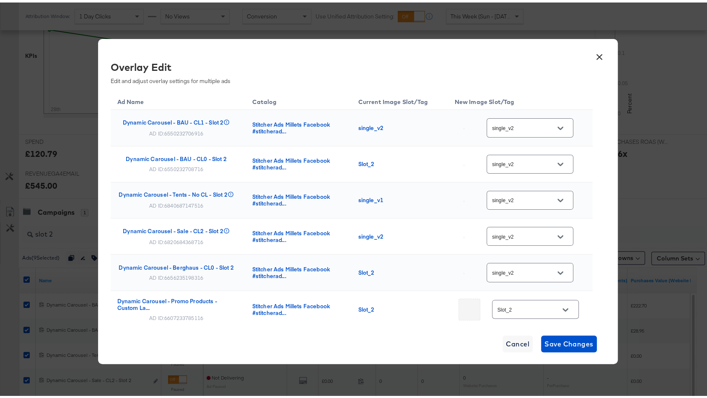
scroll to position [113, 0]
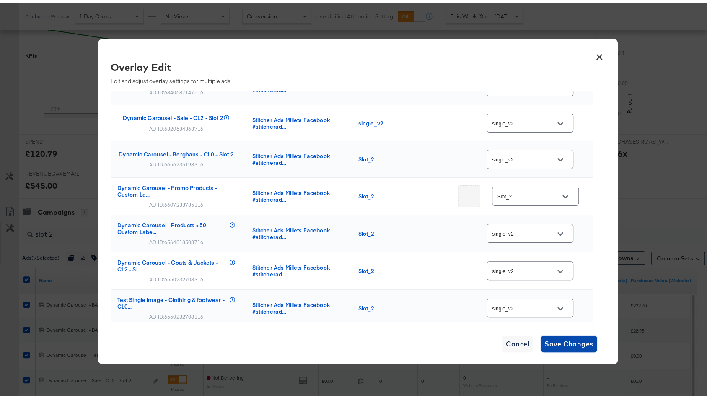
click at [560, 334] on button "Save Changes" at bounding box center [569, 341] width 56 height 17
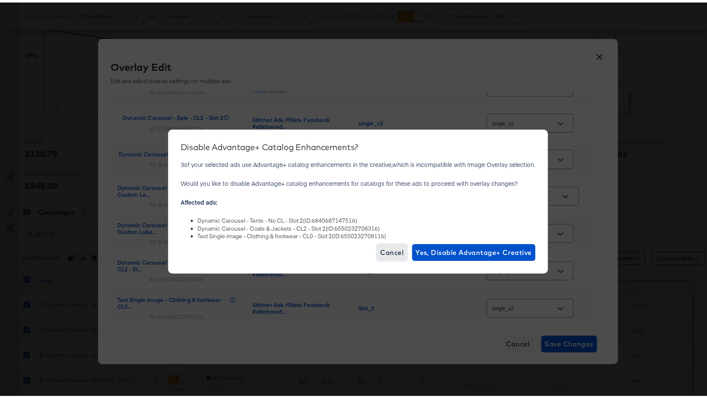
click at [389, 251] on span "Cancel" at bounding box center [391, 250] width 23 height 12
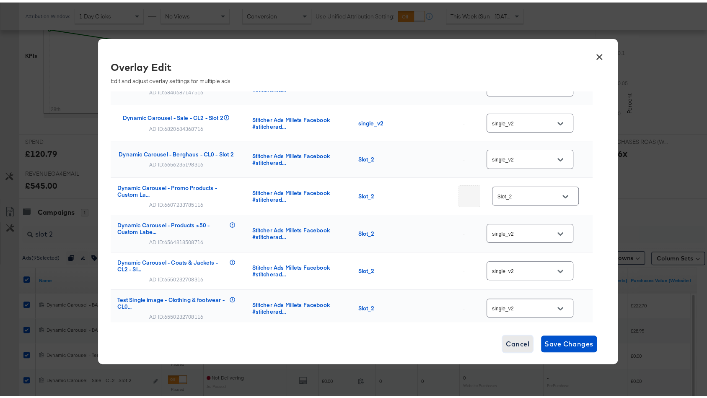
click at [506, 341] on span "Cancel" at bounding box center [517, 341] width 23 height 12
